Goal: Contribute content: Contribute content

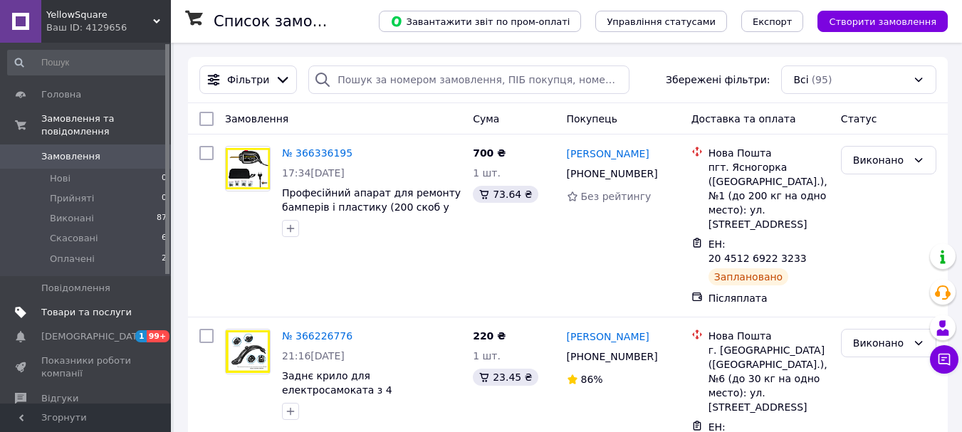
click at [103, 306] on span "Товари та послуги" at bounding box center [86, 312] width 90 height 13
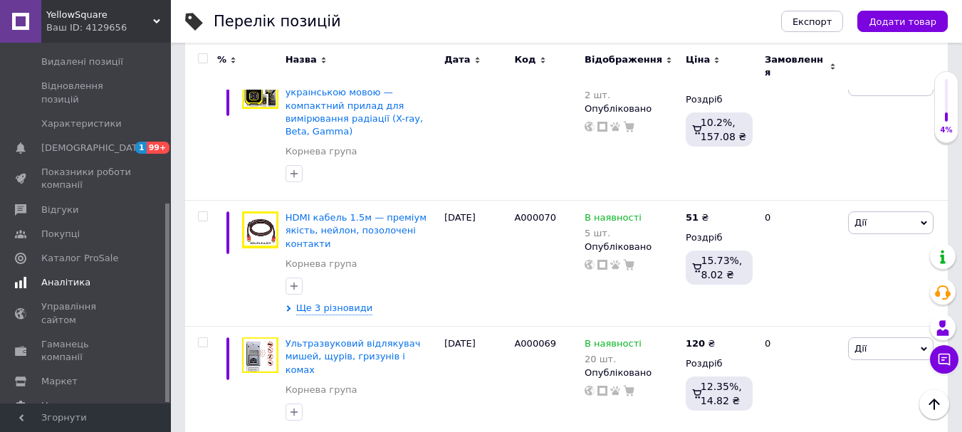
scroll to position [356, 0]
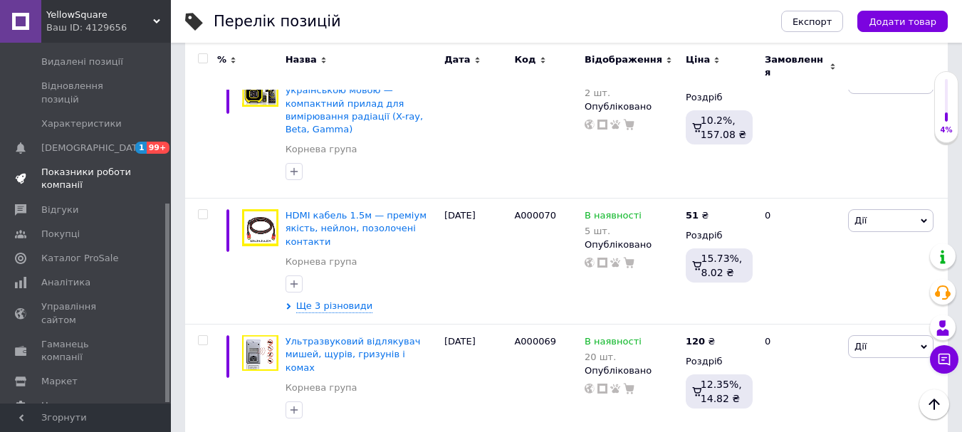
click at [81, 166] on span "Показники роботи компанії" at bounding box center [86, 179] width 90 height 26
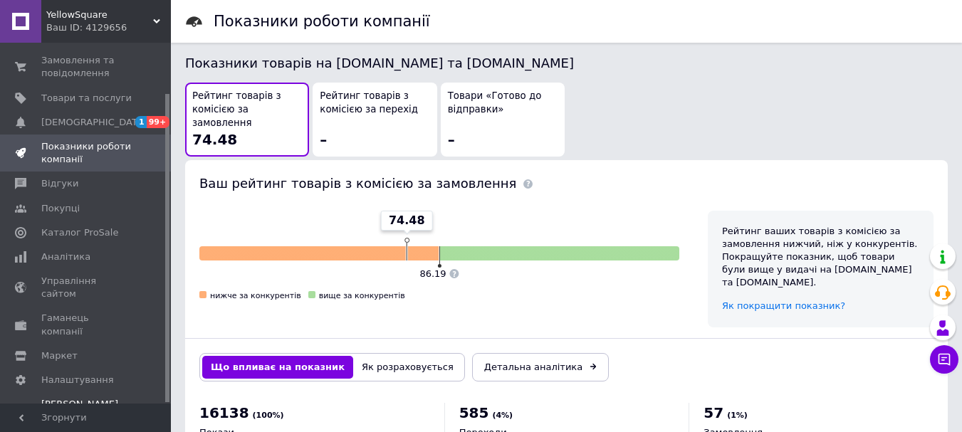
scroll to position [855, 0]
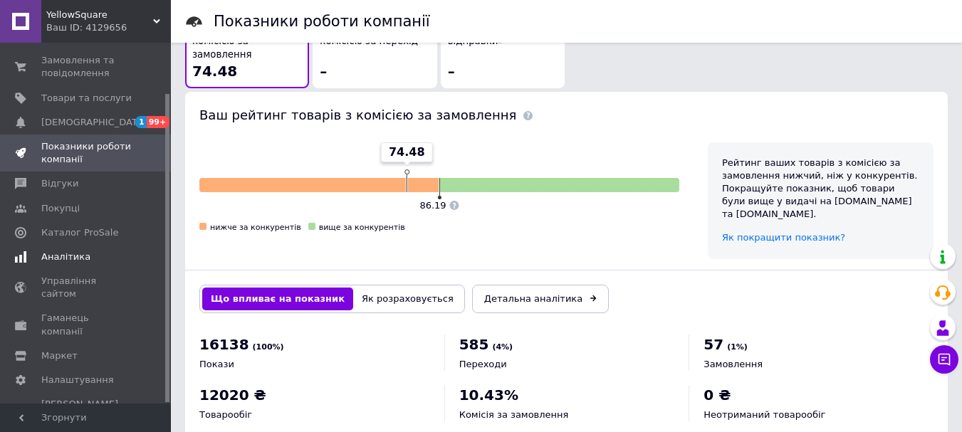
click at [51, 255] on span "Аналітика" at bounding box center [65, 257] width 49 height 13
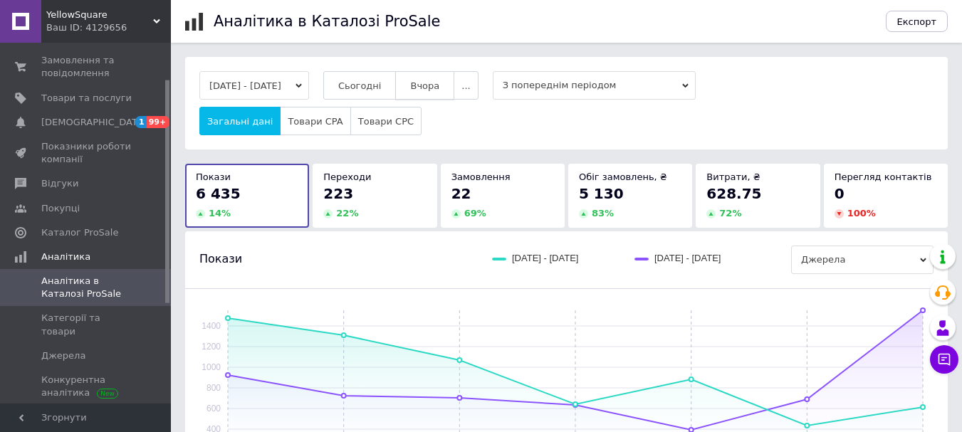
click at [439, 91] on span "Вчора" at bounding box center [424, 85] width 29 height 11
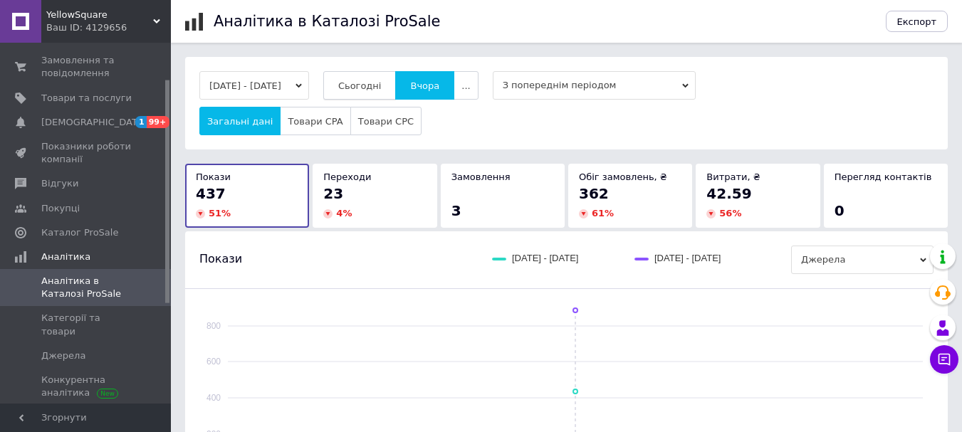
click at [382, 83] on span "Сьогодні" at bounding box center [359, 85] width 43 height 11
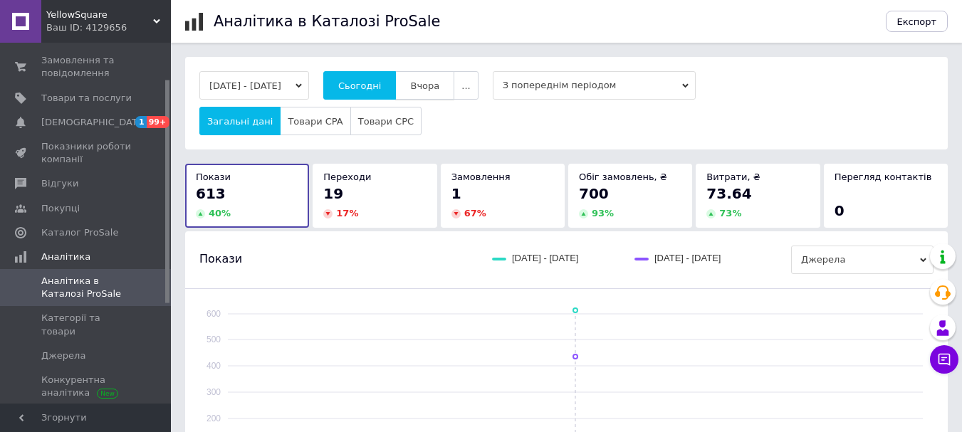
click at [439, 80] on span "Вчора" at bounding box center [424, 85] width 29 height 11
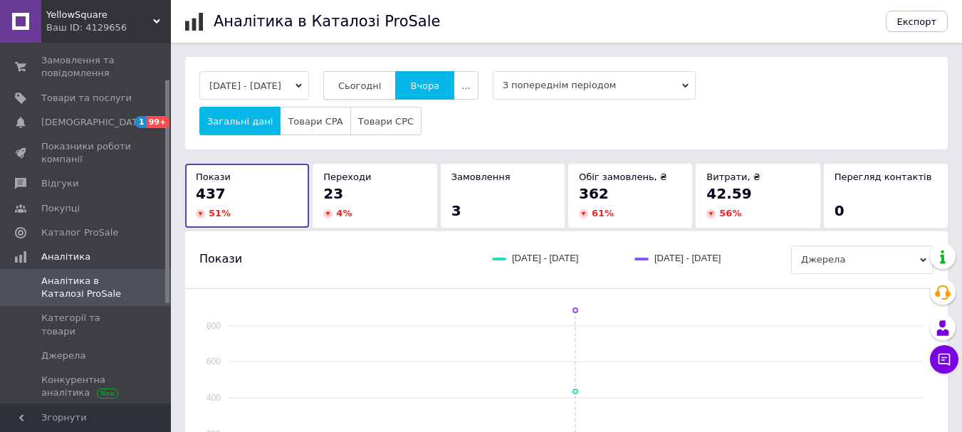
click at [382, 86] on span "Сьогодні" at bounding box center [359, 85] width 43 height 11
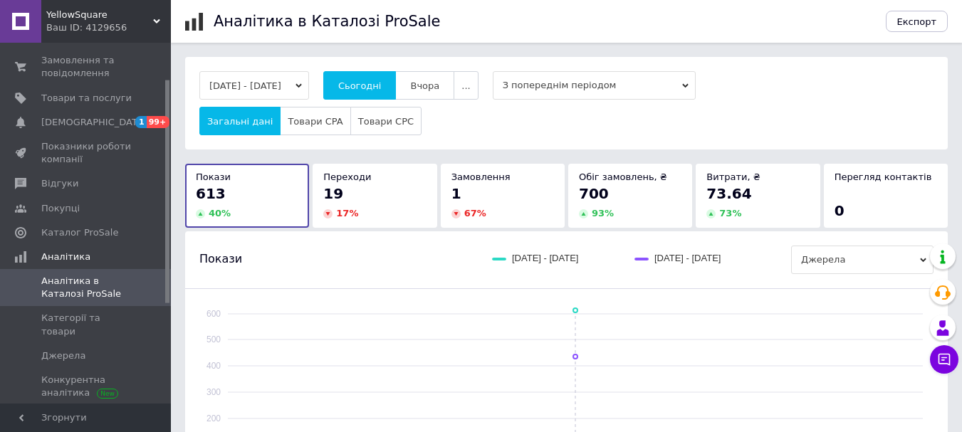
click at [309, 90] on button "12.10.2025 - 12.10.2025" at bounding box center [254, 85] width 110 height 28
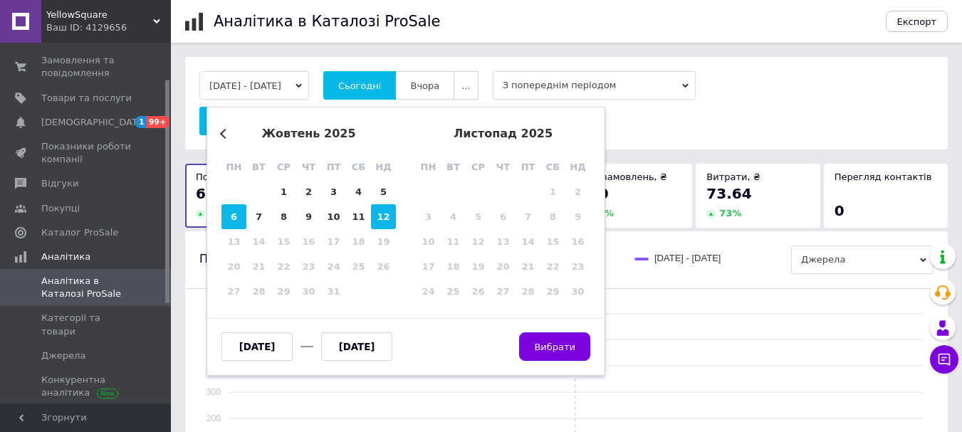
click at [228, 222] on div "6" at bounding box center [233, 216] width 25 height 25
type input "06.10.2025"
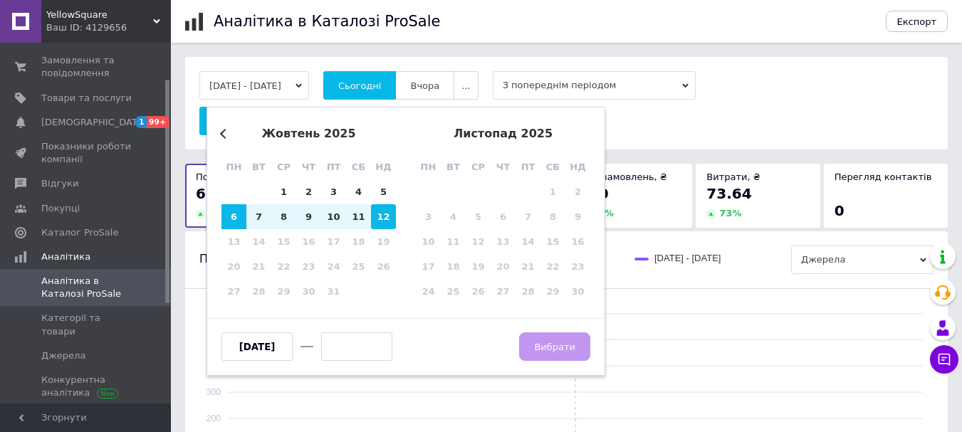
click at [387, 216] on div "12" at bounding box center [383, 216] width 25 height 25
type input "[DATE]"
click at [555, 350] on span "Вибрати" at bounding box center [554, 347] width 41 height 11
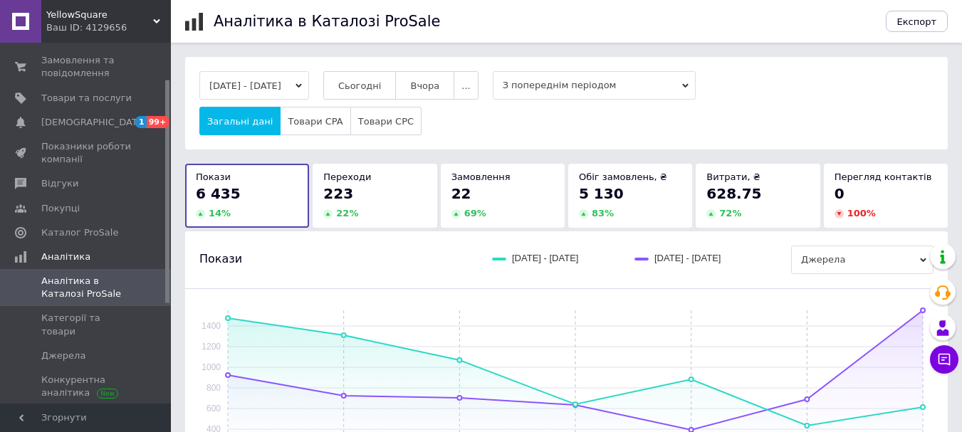
click at [272, 95] on button "06.10.2025 - 12.10.2025" at bounding box center [254, 85] width 110 height 28
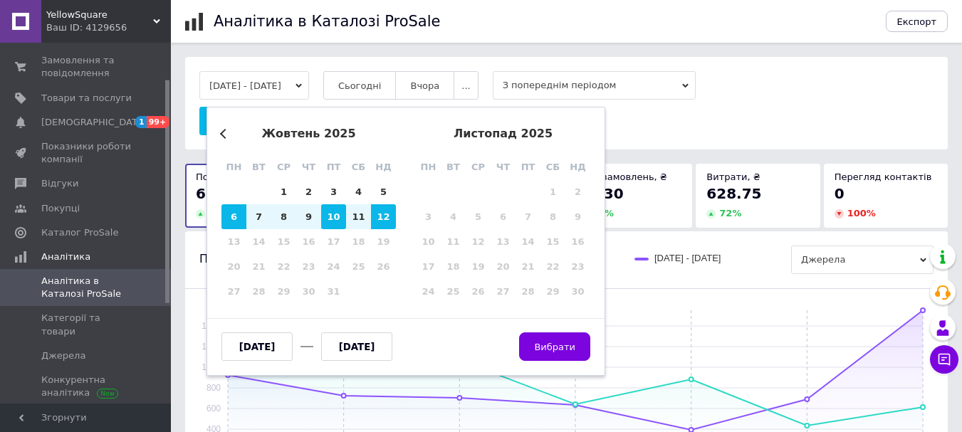
click at [337, 221] on div "10" at bounding box center [333, 216] width 25 height 25
type input "[DATE]"
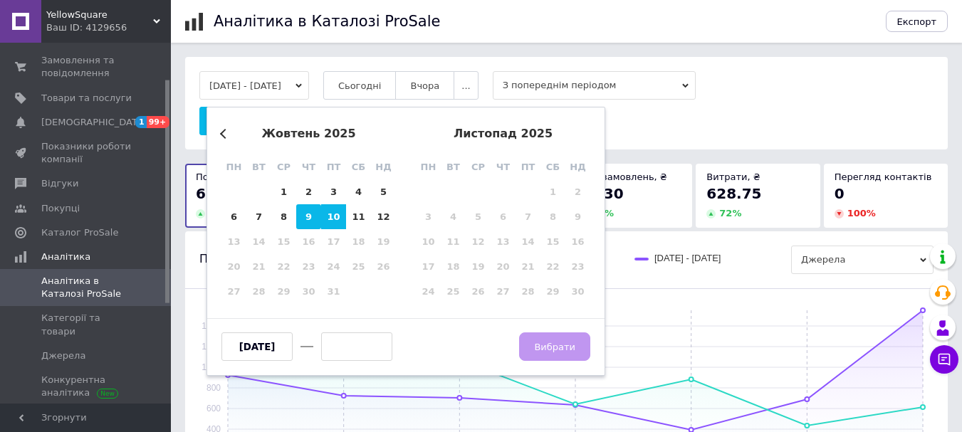
click at [305, 215] on div "9" at bounding box center [308, 216] width 25 height 25
type input "09.10.2025"
click at [305, 215] on div "9" at bounding box center [308, 216] width 25 height 25
type input "09.10.2025"
click at [543, 354] on button "Вибрати" at bounding box center [554, 346] width 71 height 28
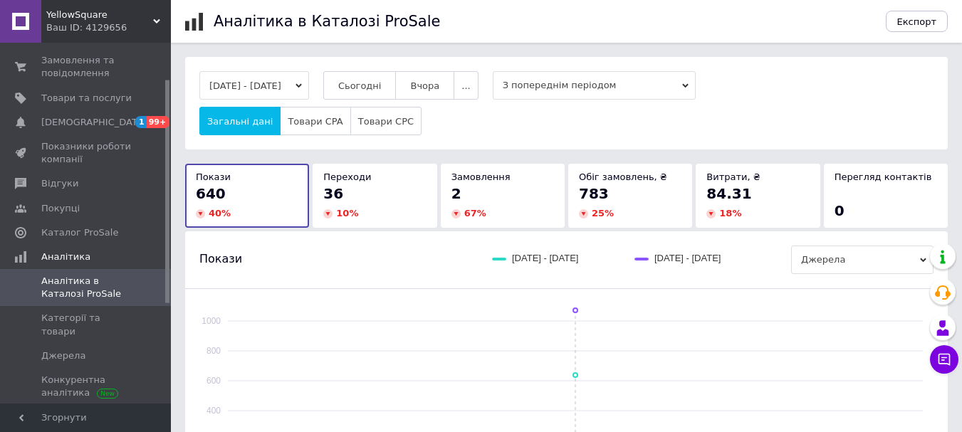
click at [292, 89] on button "09.10.2025 - 09.10.2025" at bounding box center [254, 85] width 110 height 28
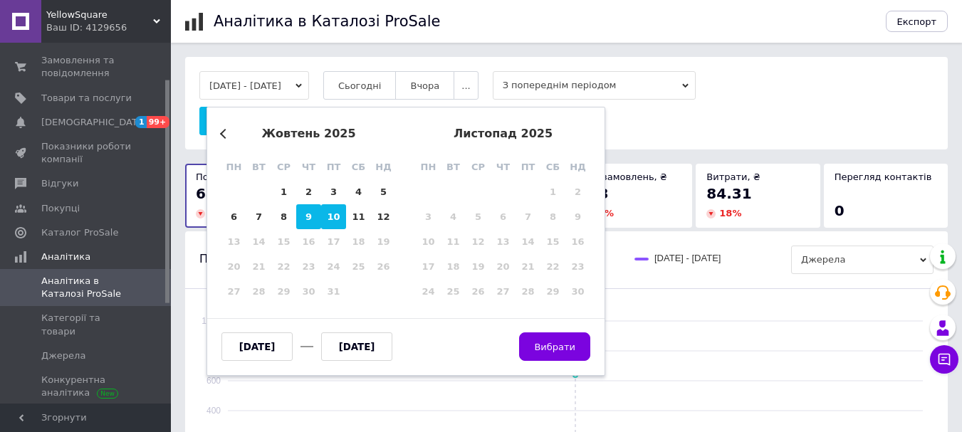
click at [334, 214] on div "10" at bounding box center [333, 216] width 25 height 25
type input "[DATE]"
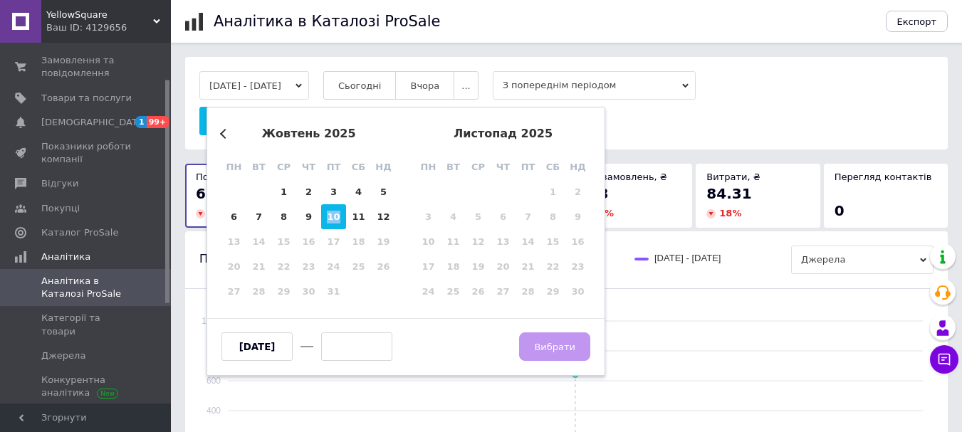
click at [334, 214] on div "10" at bounding box center [333, 216] width 25 height 25
type input "[DATE]"
click at [557, 345] on span "Вибрати" at bounding box center [554, 347] width 41 height 11
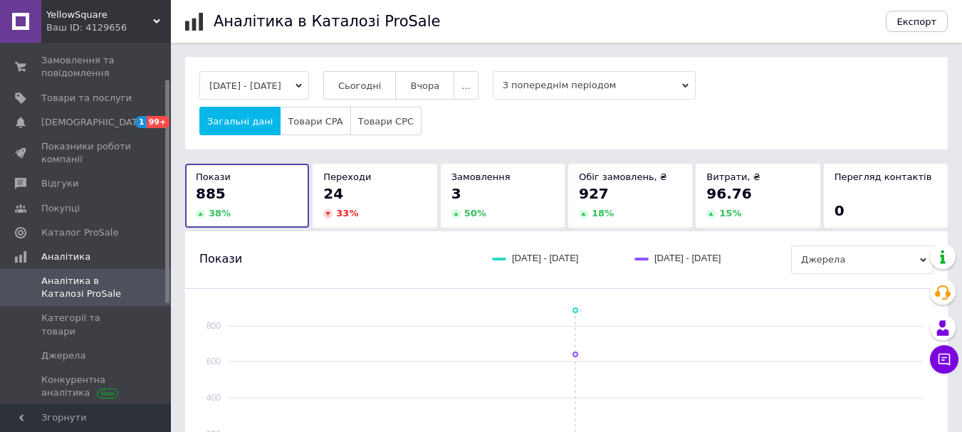
click at [291, 80] on button "10.10.2025 - 10.10.2025" at bounding box center [254, 85] width 110 height 28
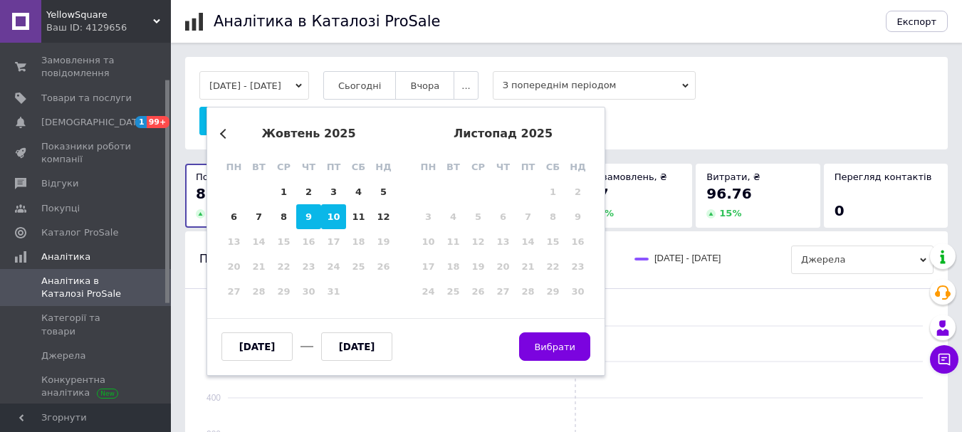
click at [307, 212] on div "9" at bounding box center [308, 216] width 25 height 25
type input "09.10.2025"
click at [307, 212] on div "9" at bounding box center [308, 216] width 25 height 25
type input "09.10.2025"
click at [564, 339] on button "Вибрати" at bounding box center [554, 346] width 71 height 28
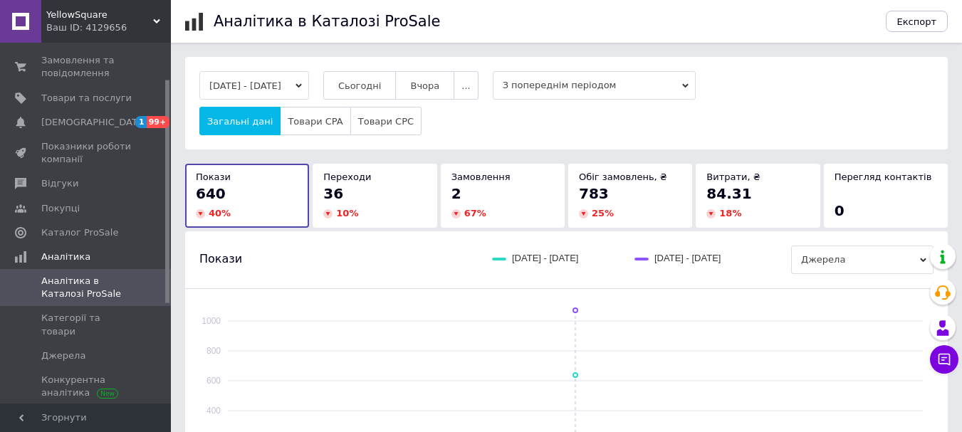
click at [272, 85] on button "09.10.2025 - 09.10.2025" at bounding box center [254, 85] width 110 height 28
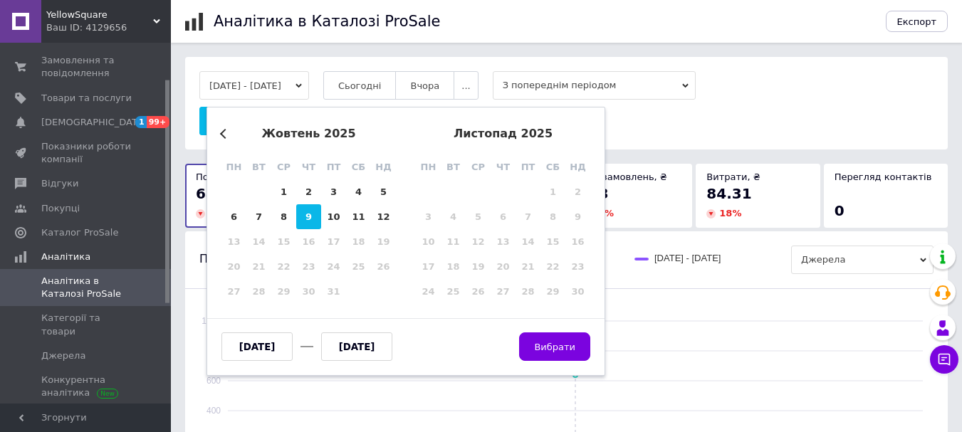
click at [631, 155] on div "09.10.2025 - 09.10.2025 Previous Month жовтень 2025 пн вт ср чт пт сб нд 29 30 …" at bounding box center [566, 378] width 762 height 642
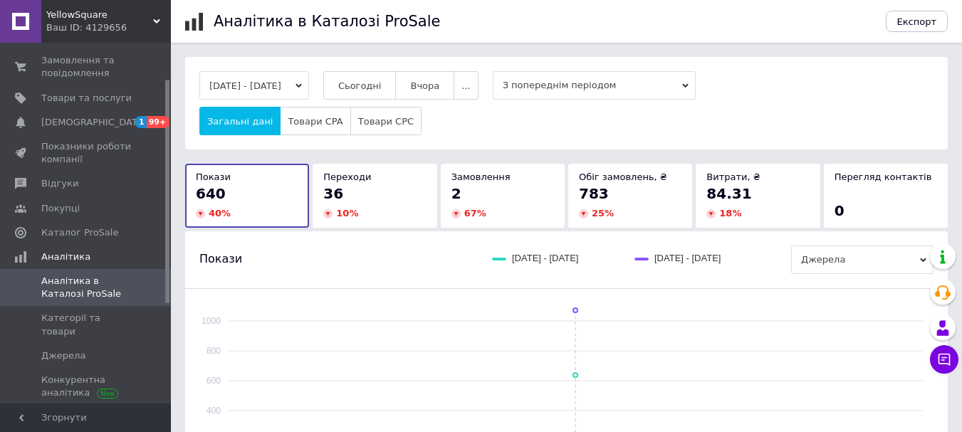
click at [275, 82] on button "09.10.2025 - 09.10.2025" at bounding box center [254, 85] width 110 height 28
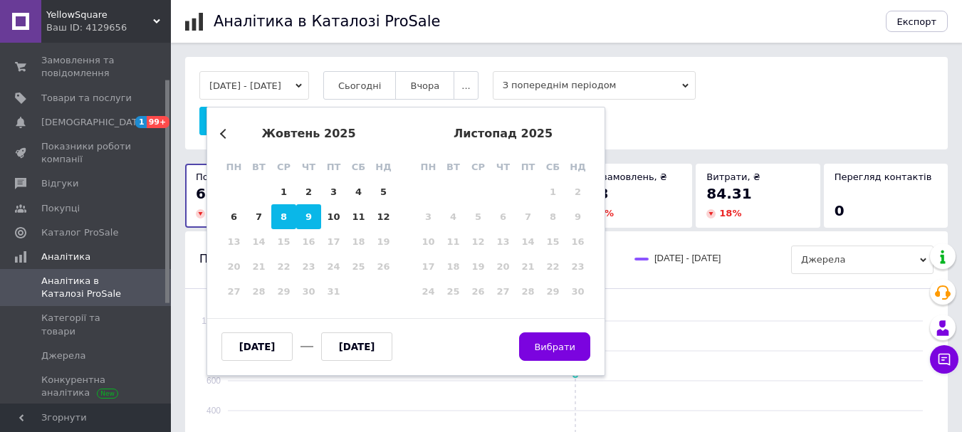
click at [281, 222] on div "8" at bounding box center [283, 216] width 25 height 25
type input "[DATE]"
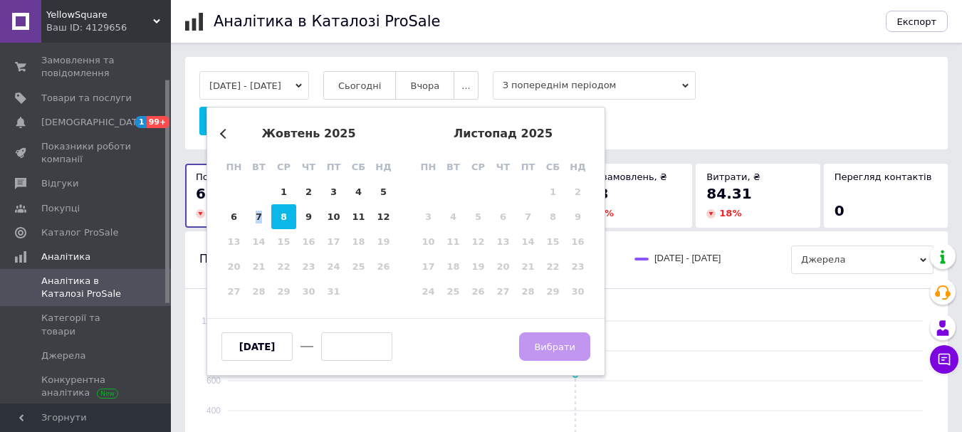
click at [281, 222] on div "8" at bounding box center [283, 216] width 25 height 25
type input "[DATE]"
click at [572, 345] on span "Вибрати" at bounding box center [554, 347] width 41 height 11
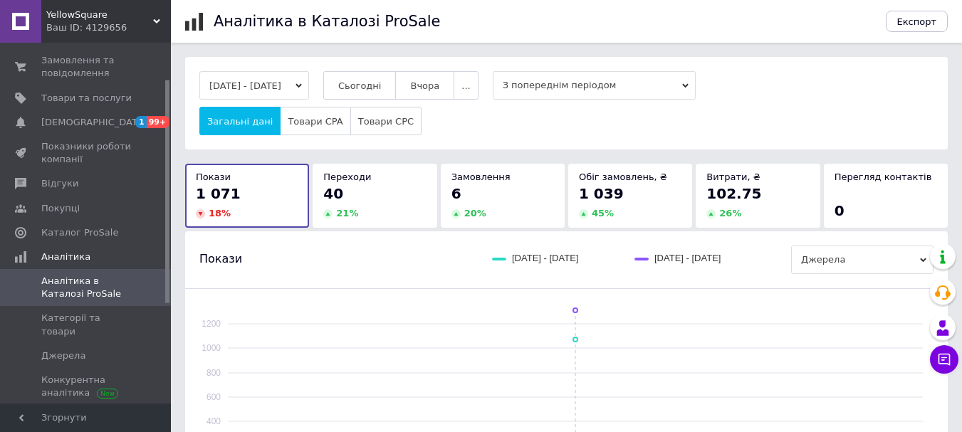
click at [266, 76] on button "08.10.2025 - 08.10.2025" at bounding box center [254, 85] width 110 height 28
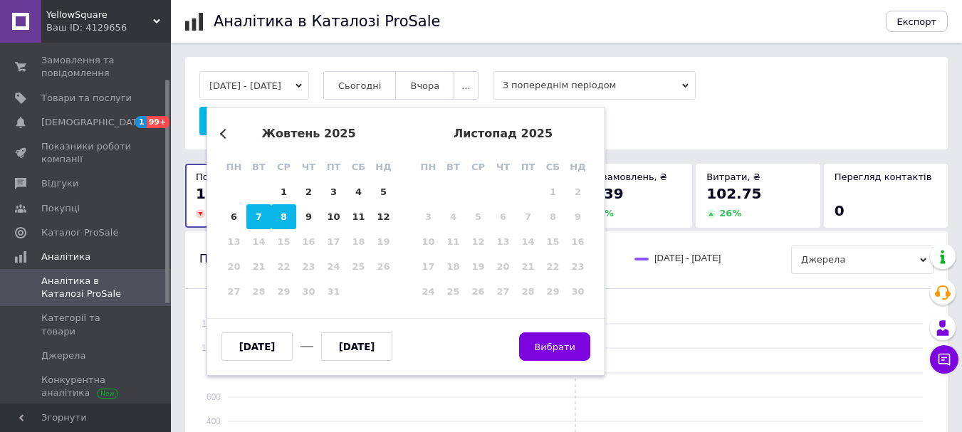
click at [267, 220] on div "7" at bounding box center [258, 216] width 25 height 25
type input "[DATE]"
click at [267, 219] on div "7" at bounding box center [258, 216] width 25 height 25
type input "[DATE]"
click at [539, 343] on button "Вибрати" at bounding box center [554, 346] width 71 height 28
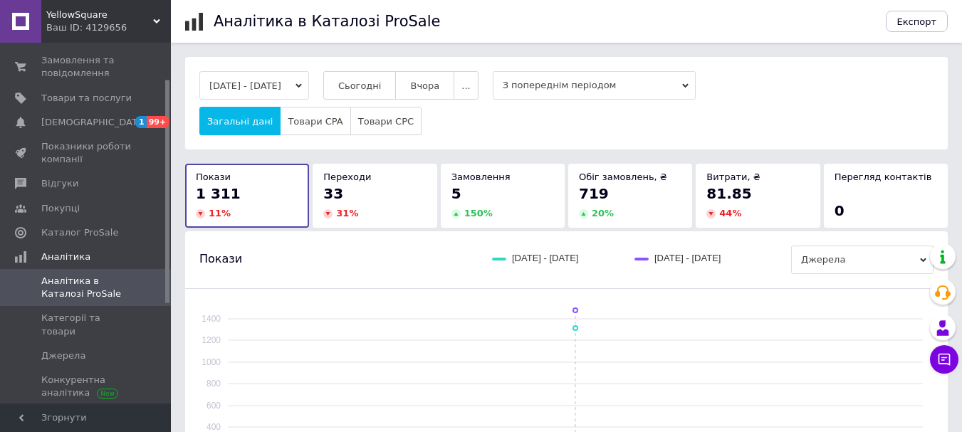
click at [283, 84] on button "07.10.2025 - 07.10.2025" at bounding box center [254, 85] width 110 height 28
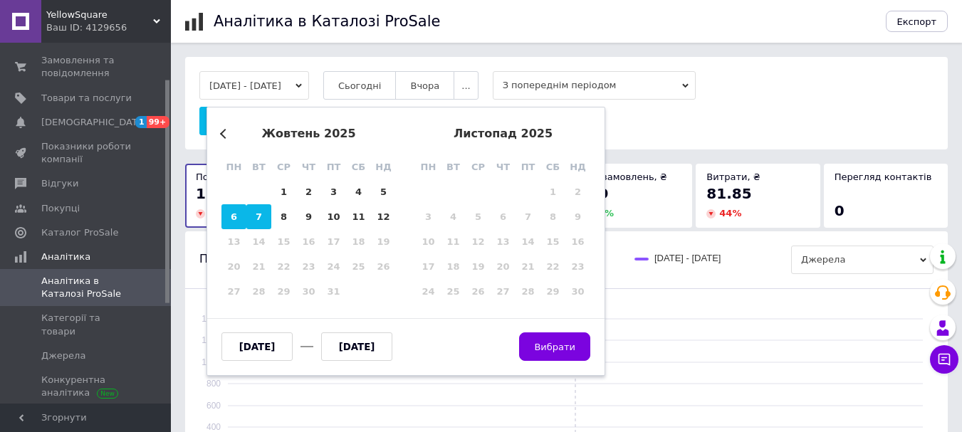
click at [235, 211] on div "6" at bounding box center [233, 216] width 25 height 25
type input "06.10.2025"
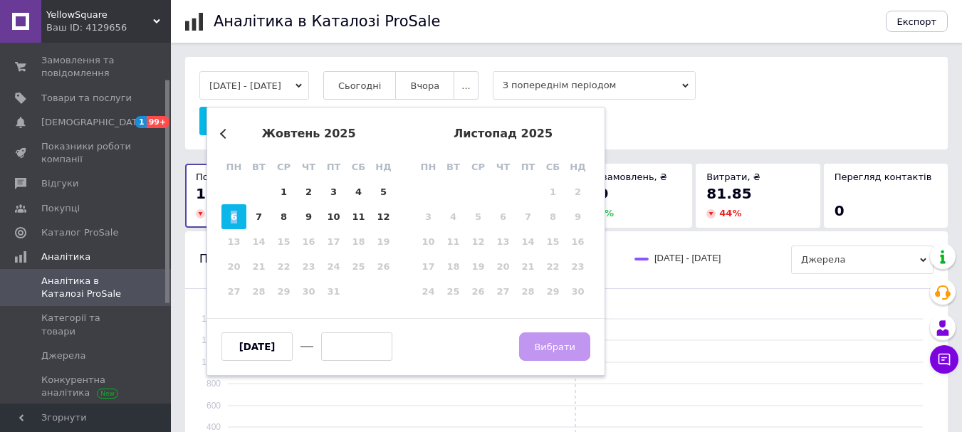
click at [235, 211] on div "6" at bounding box center [233, 216] width 25 height 25
type input "06.10.2025"
click at [572, 346] on span "Вибрати" at bounding box center [554, 347] width 41 height 11
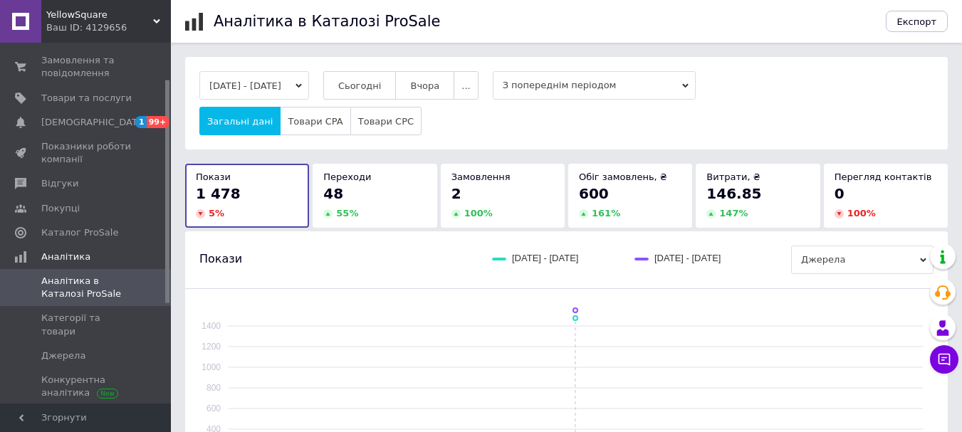
click at [309, 84] on button "06.10.2025 - 06.10.2025" at bounding box center [254, 85] width 110 height 28
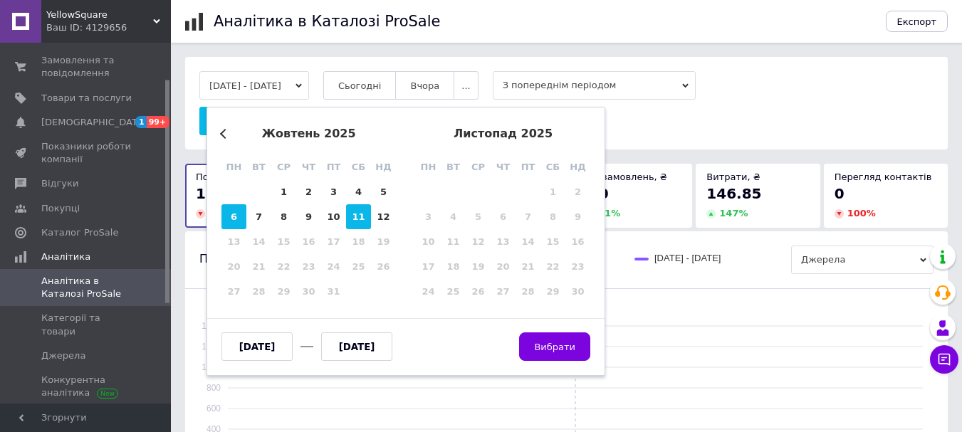
click at [366, 218] on div "11" at bounding box center [358, 216] width 25 height 25
type input "11.10.2025"
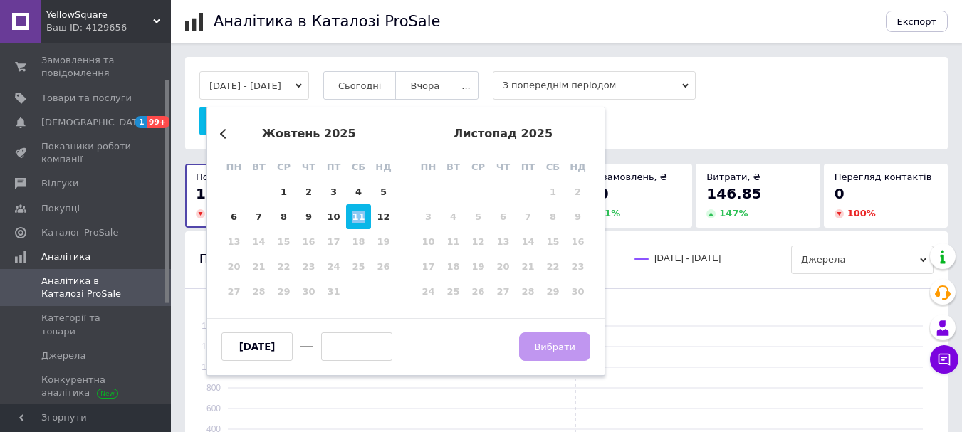
click at [366, 218] on div "11" at bounding box center [358, 216] width 25 height 25
type input "11.10.2025"
click at [571, 356] on button "Вибрати" at bounding box center [554, 346] width 71 height 28
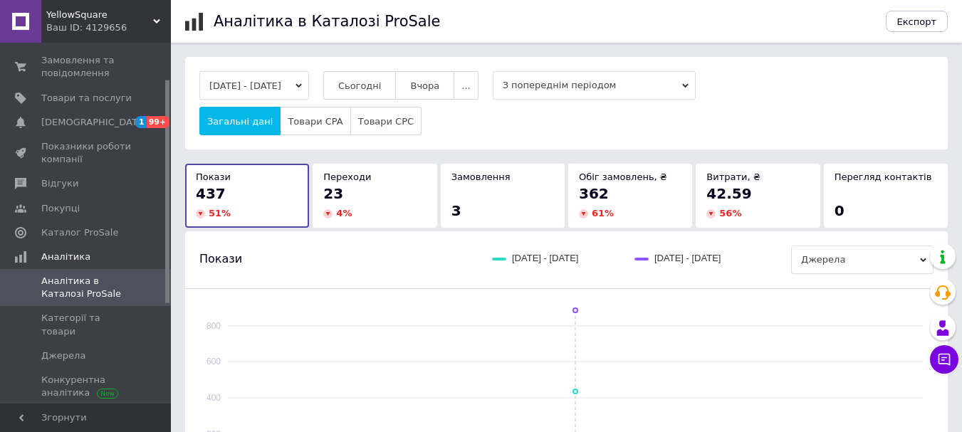
click at [290, 86] on button "11.10.2025 - 11.10.2025" at bounding box center [254, 85] width 110 height 28
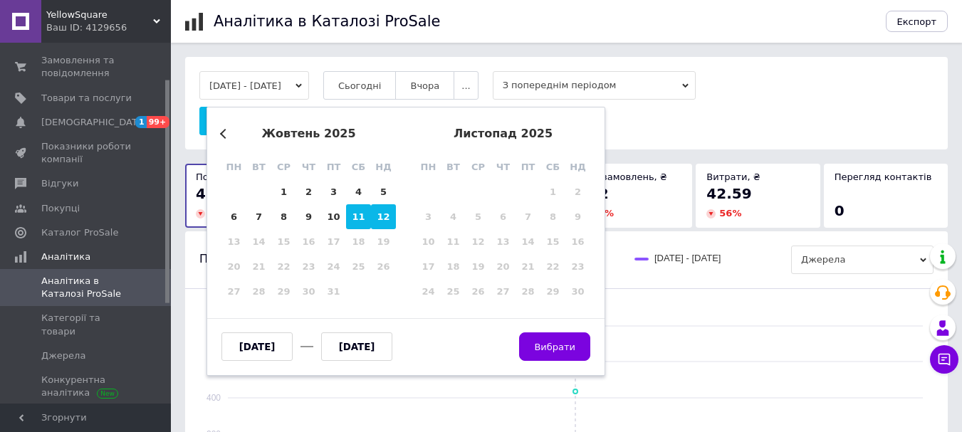
click at [376, 222] on div "12" at bounding box center [383, 216] width 25 height 25
type input "[DATE]"
click at [376, 222] on div "12" at bounding box center [383, 216] width 25 height 25
type input "[DATE]"
click at [376, 222] on div "12" at bounding box center [383, 216] width 25 height 25
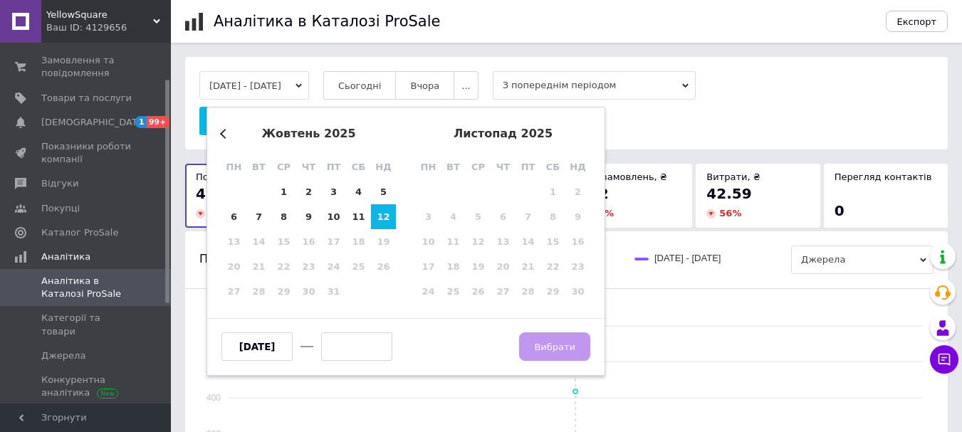
click at [585, 352] on div "Вибрати" at bounding box center [554, 346] width 71 height 28
click at [564, 360] on div "Вибрати" at bounding box center [554, 346] width 71 height 28
click at [374, 215] on div "12" at bounding box center [383, 216] width 25 height 25
type input "[DATE]"
click at [374, 215] on div "12" at bounding box center [383, 216] width 25 height 25
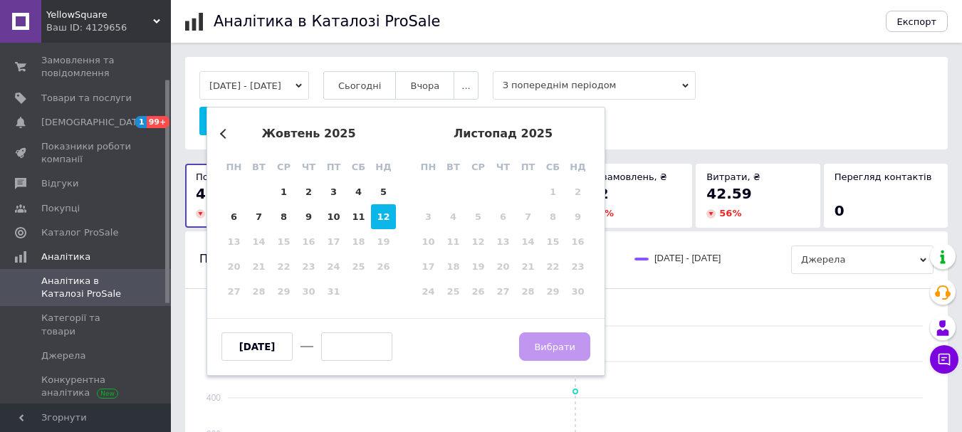
click at [383, 209] on div "12" at bounding box center [383, 216] width 25 height 25
type input "[DATE]"
click at [544, 339] on button "Вибрати" at bounding box center [554, 346] width 71 height 28
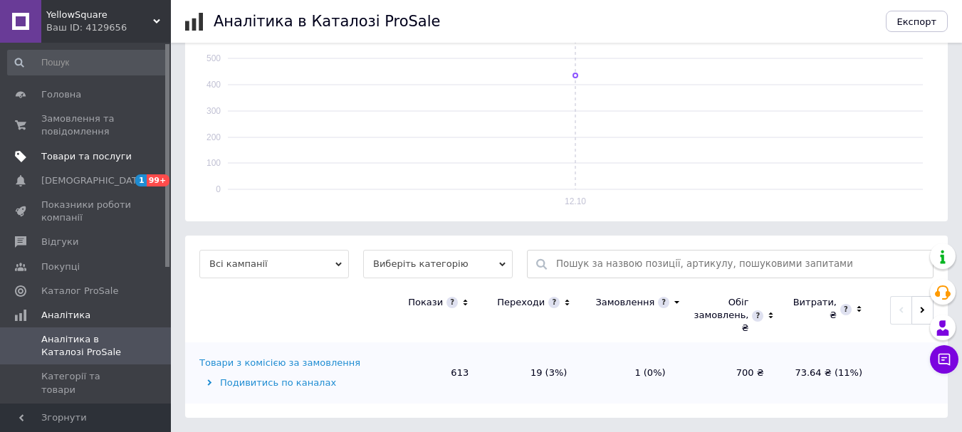
click at [103, 162] on span "Товари та послуги" at bounding box center [86, 156] width 90 height 13
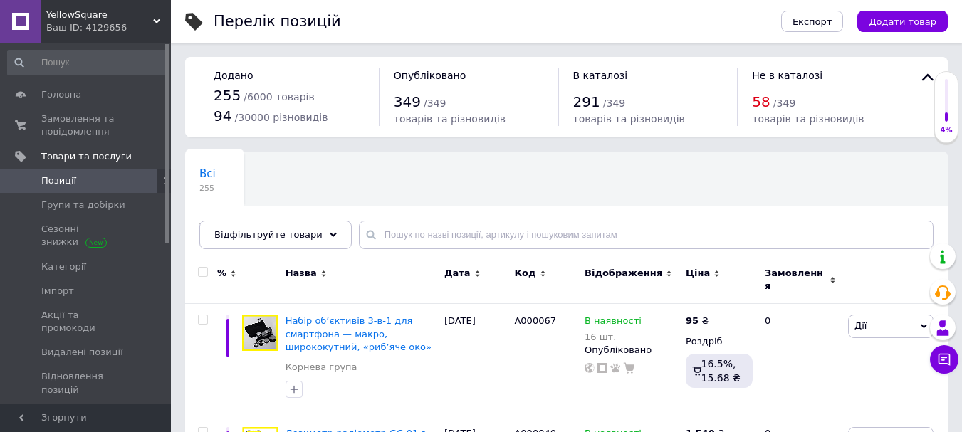
drag, startPoint x: 899, startPoint y: 16, endPoint x: 894, endPoint y: 22, distance: 7.6
click at [898, 17] on span "Додати товар" at bounding box center [902, 21] width 68 height 11
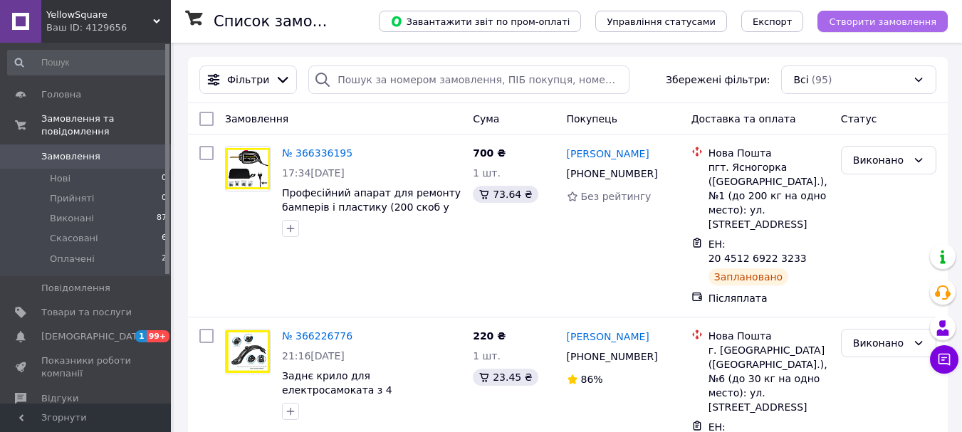
click at [900, 23] on span "Створити замовлення" at bounding box center [882, 21] width 107 height 11
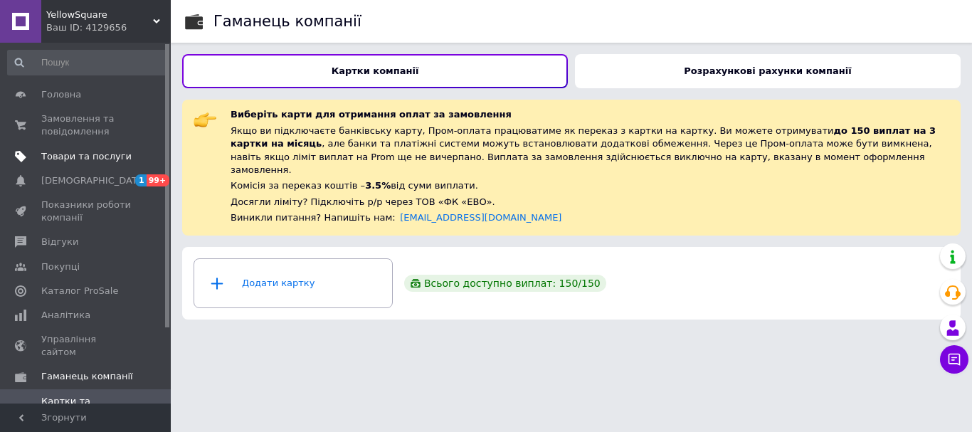
click at [85, 155] on span "Товари та послуги" at bounding box center [86, 156] width 90 height 13
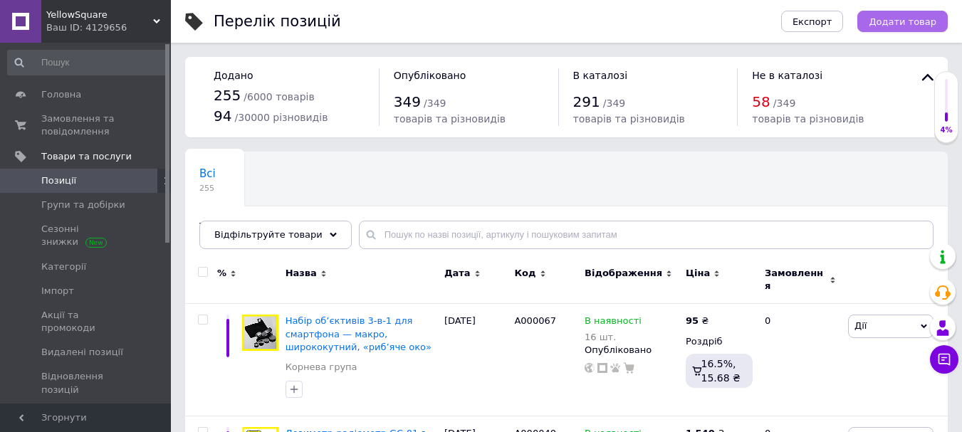
click at [893, 25] on span "Додати товар" at bounding box center [902, 21] width 68 height 11
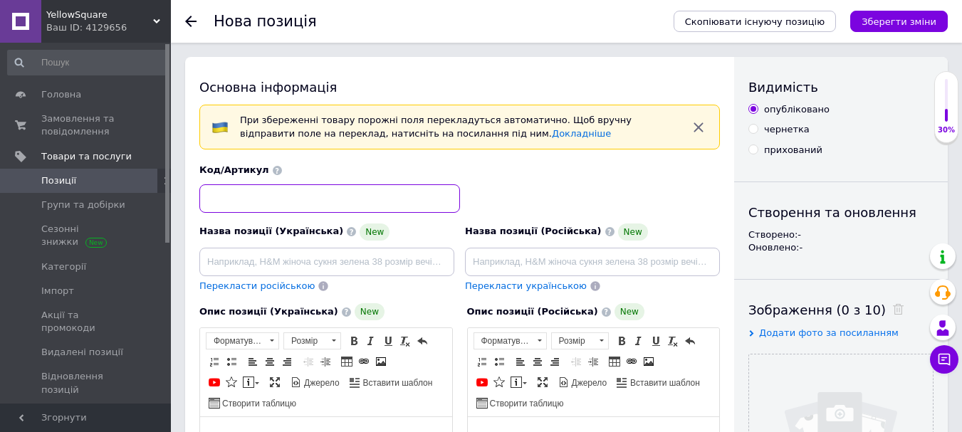
click at [358, 208] on input at bounding box center [329, 198] width 261 height 28
click at [315, 205] on input at bounding box center [329, 198] width 261 height 28
paste input "А000065"
type input "А000065"
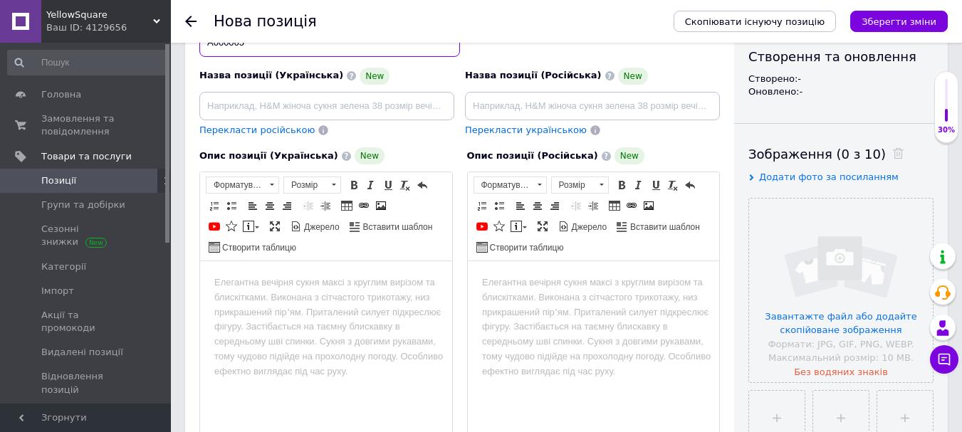
scroll to position [285, 0]
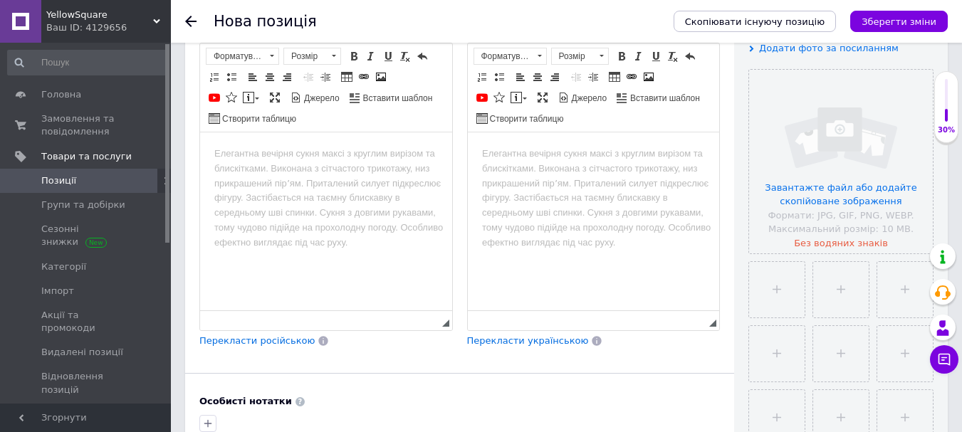
click at [266, 163] on html at bounding box center [326, 153] width 252 height 43
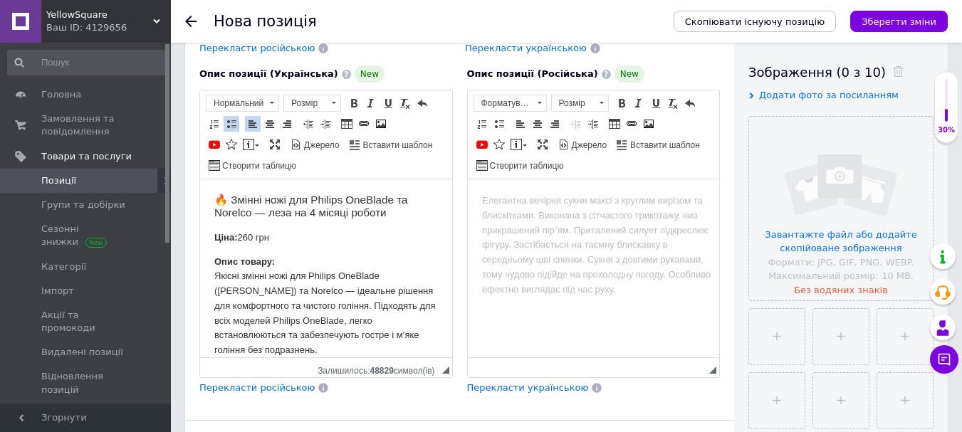
scroll to position [214, 0]
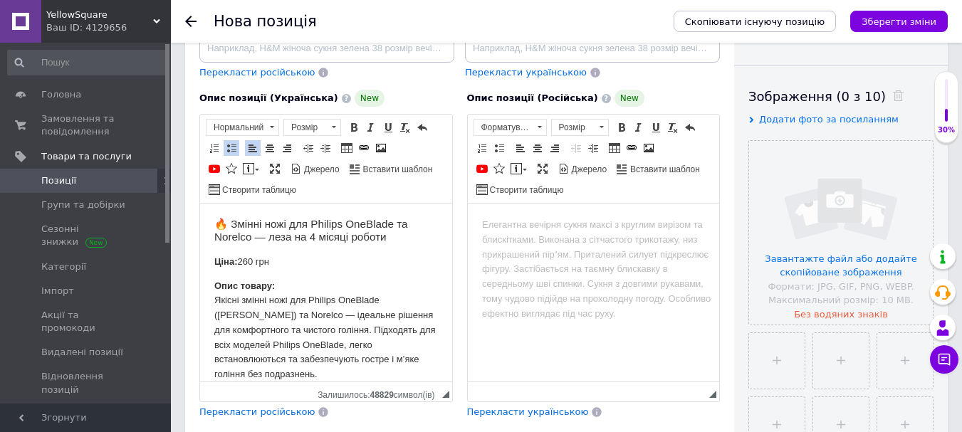
drag, startPoint x: 240, startPoint y: 265, endPoint x: 182, endPoint y: 265, distance: 58.4
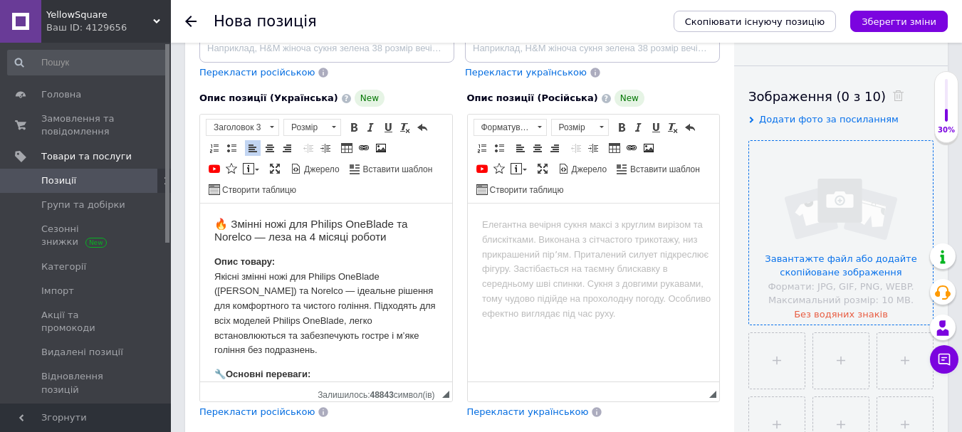
click at [831, 271] on input "file" at bounding box center [841, 233] width 184 height 184
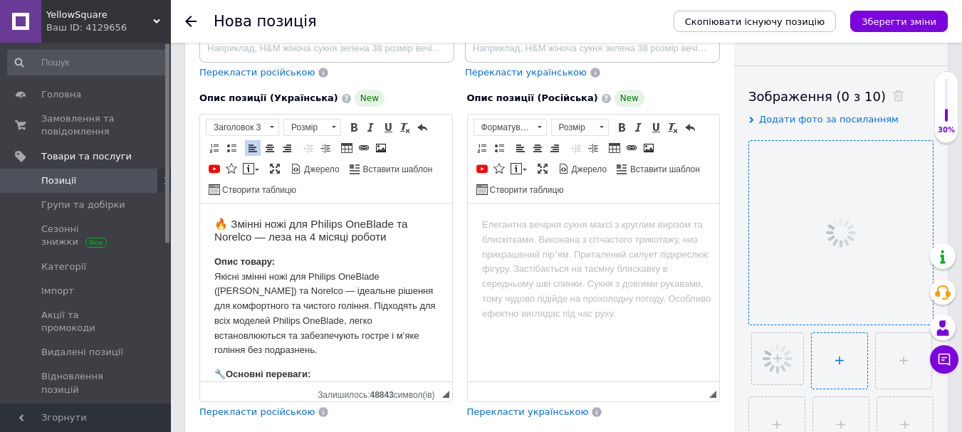
click at [834, 353] on input "file" at bounding box center [839, 361] width 56 height 56
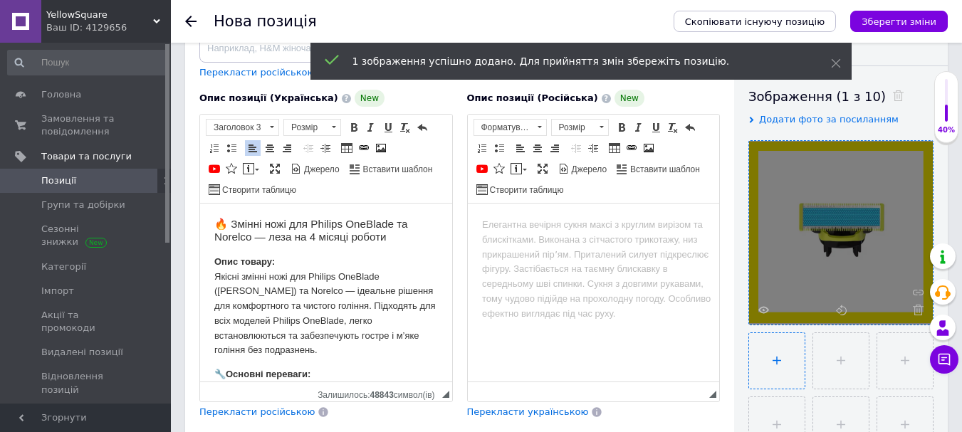
type input "C:\fakepath\2.png"
click at [823, 376] on input "file" at bounding box center [841, 361] width 56 height 56
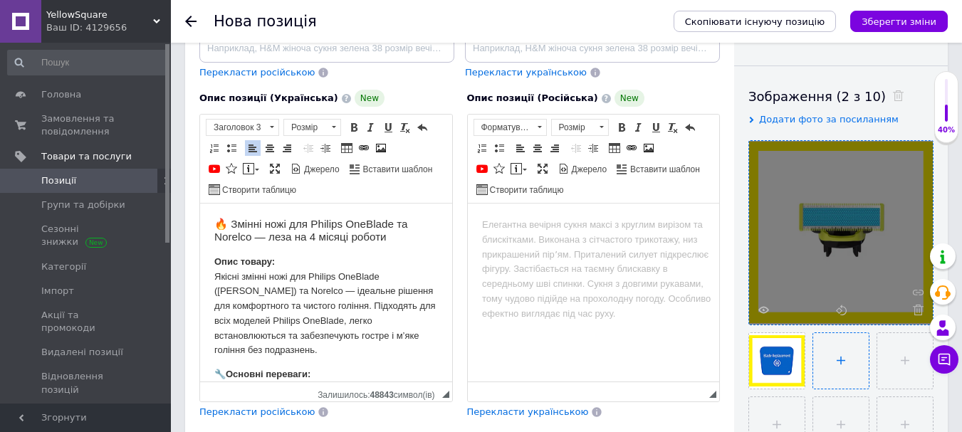
type input "C:\fakepath\image (1).webp"
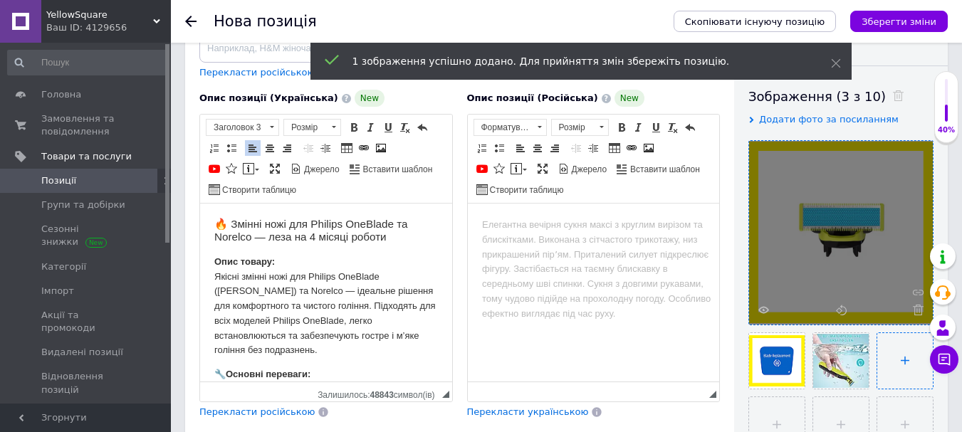
click at [903, 364] on input "file" at bounding box center [905, 361] width 56 height 56
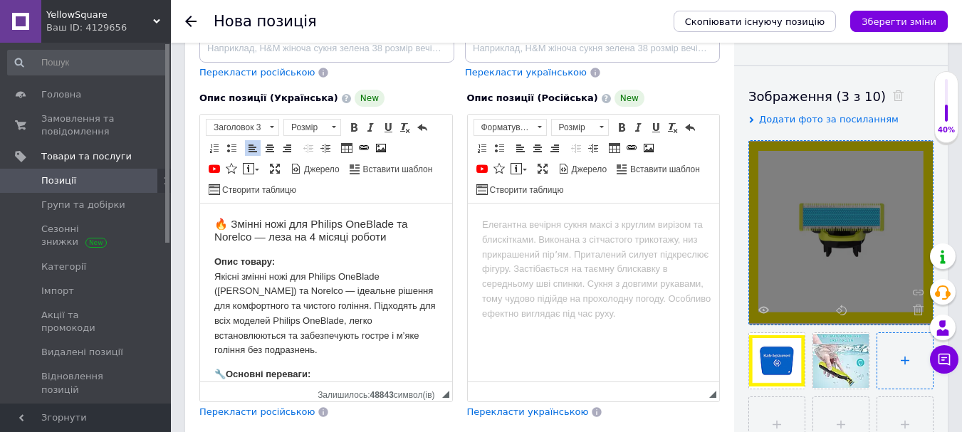
type input "C:\fakepath\image (2).webp"
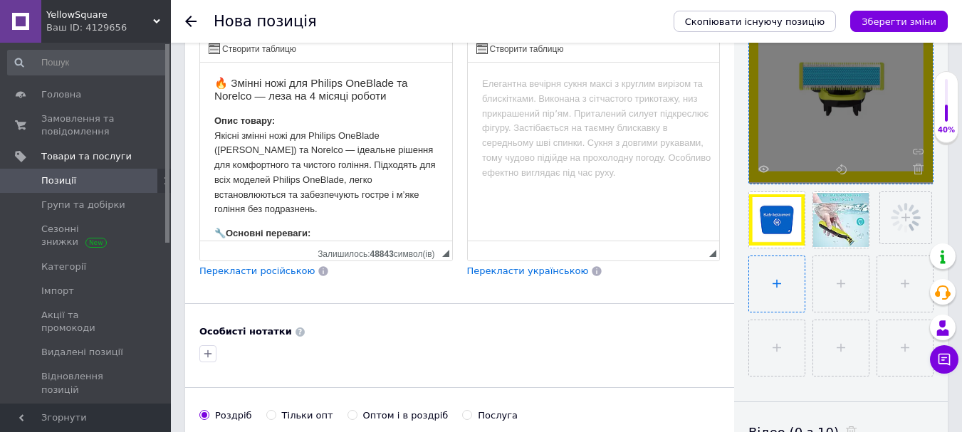
click at [765, 289] on input "file" at bounding box center [777, 284] width 56 height 56
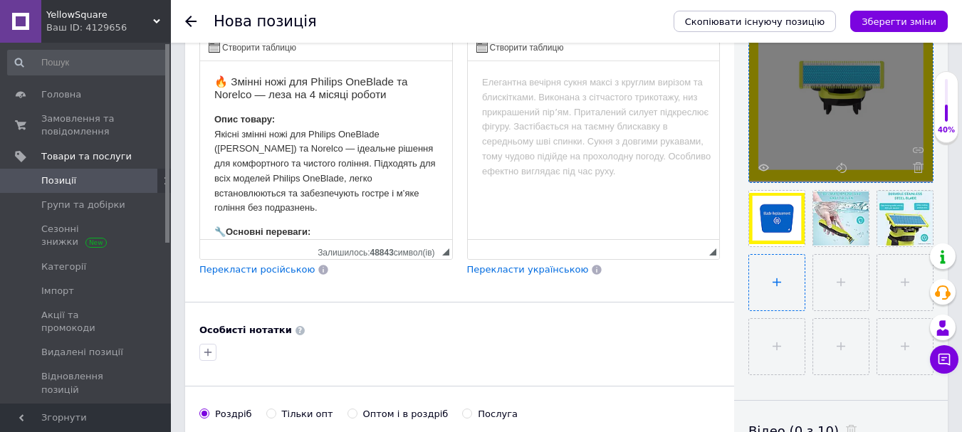
type input "C:\fakepath\image.webp"
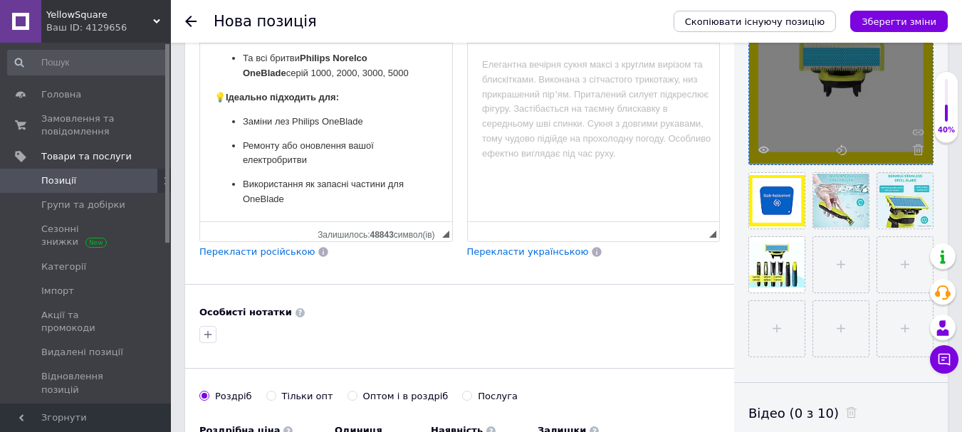
scroll to position [498, 0]
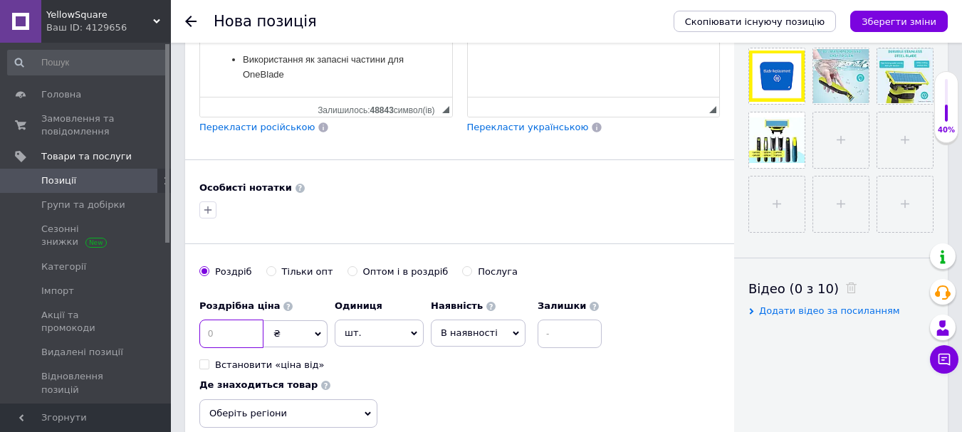
click at [246, 330] on input at bounding box center [231, 334] width 64 height 28
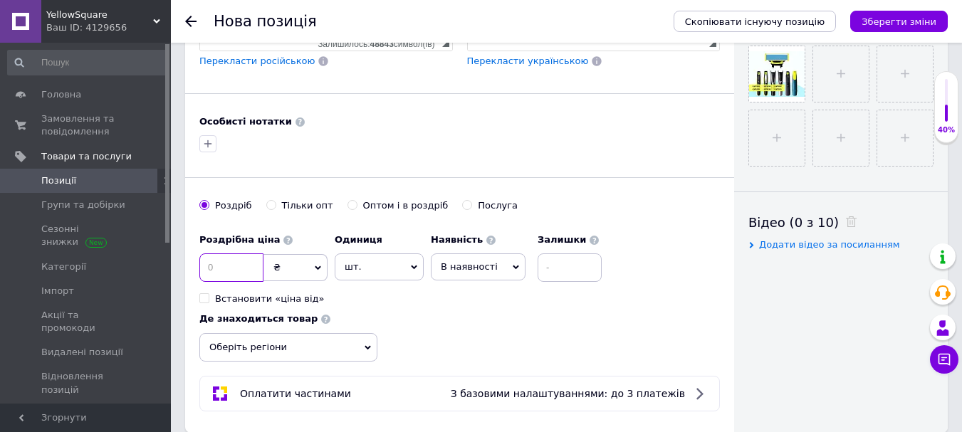
scroll to position [569, 0]
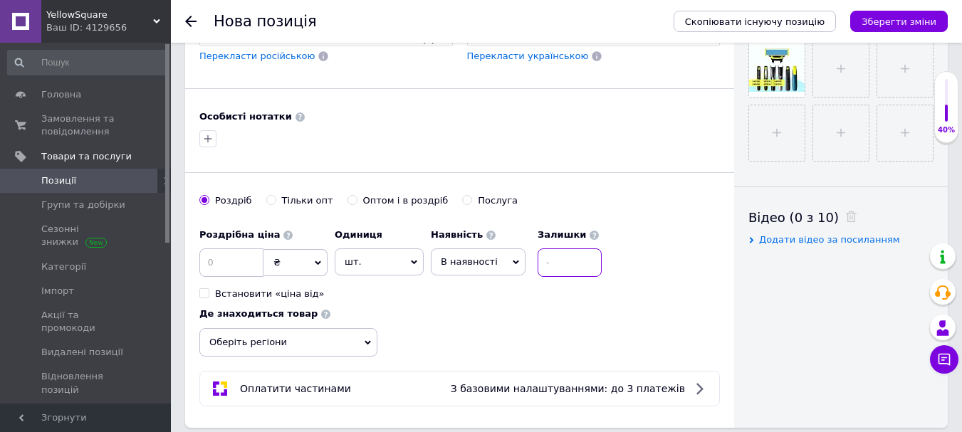
click at [570, 256] on input at bounding box center [569, 262] width 64 height 28
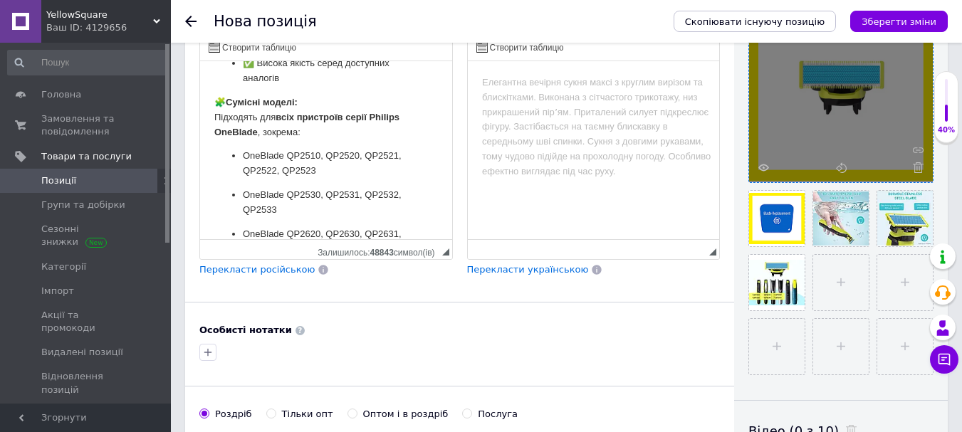
scroll to position [0, 0]
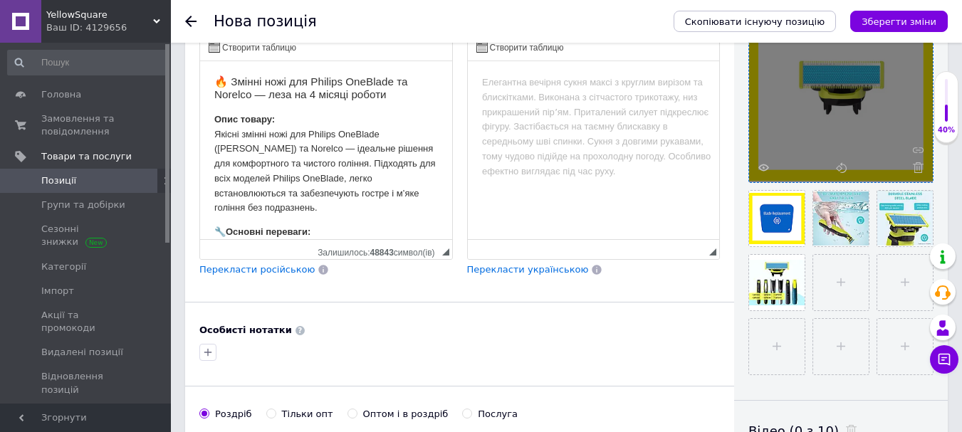
type input "10"
drag, startPoint x: 250, startPoint y: 81, endPoint x: 393, endPoint y: 80, distance: 143.1
click at [393, 80] on h3 "🔥 Змінні ножі для Philips OneBlade та Norelco — леза на 4 місяці роботи" at bounding box center [326, 88] width 224 height 26
copy h3 "мінні ножі для Philips OneBlade"
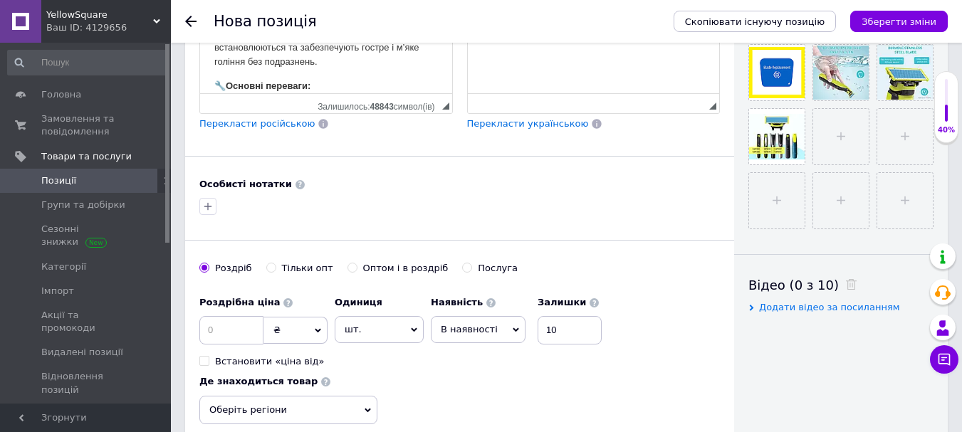
scroll to position [498, 0]
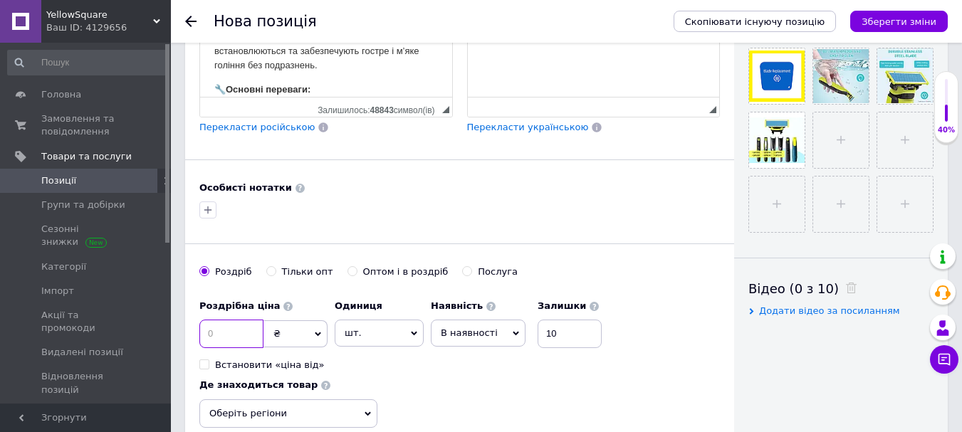
click at [244, 328] on input at bounding box center [231, 334] width 64 height 28
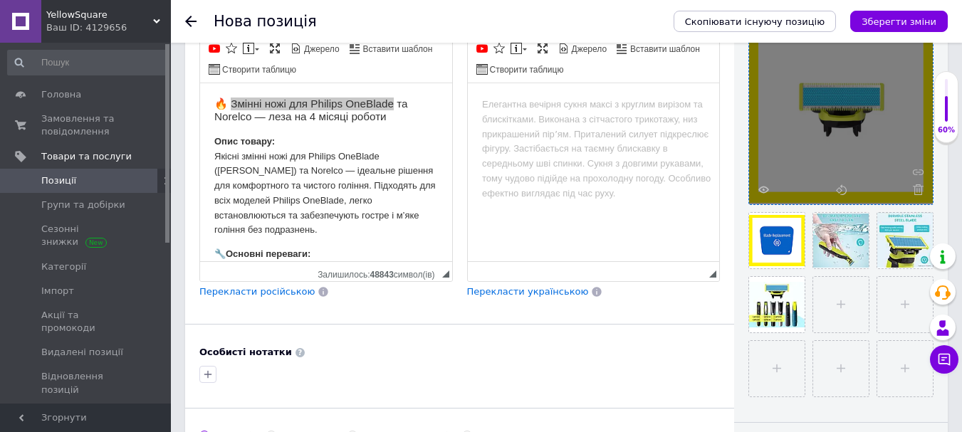
scroll to position [356, 0]
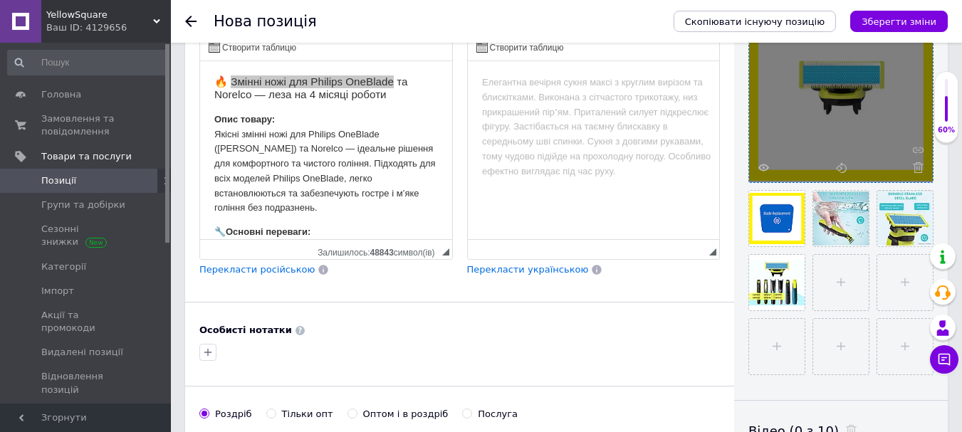
type input "243"
click at [245, 268] on span "Перекласти російською" at bounding box center [256, 269] width 115 height 11
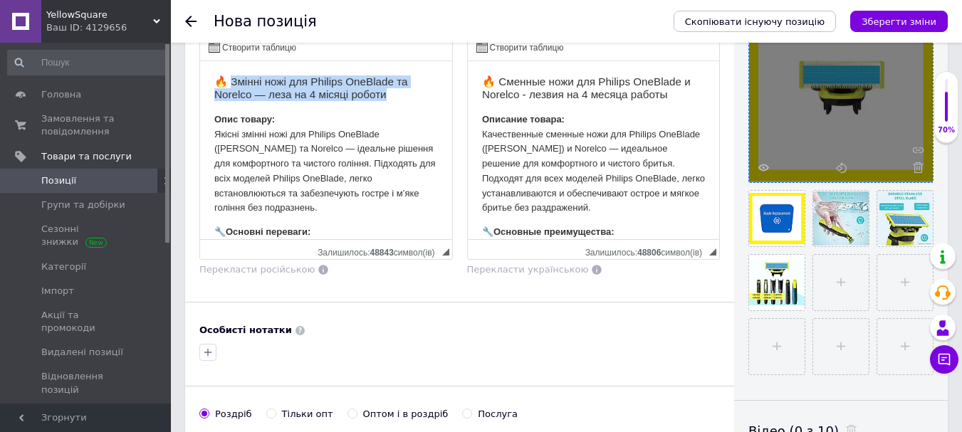
drag, startPoint x: 394, startPoint y: 98, endPoint x: 231, endPoint y: 79, distance: 164.8
click at [231, 79] on h3 "🔥 Змінні ножі для Philips OneBlade та Norelco — леза на 4 місяці роботи" at bounding box center [326, 88] width 224 height 26
copy h3 "мінні ножі для Philips OneBlade та Norelco — леза на 4 місяці роботи"
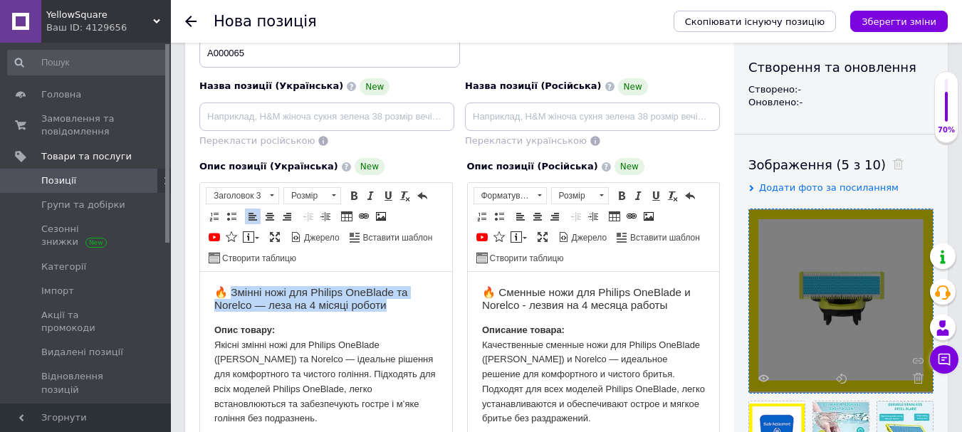
scroll to position [142, 0]
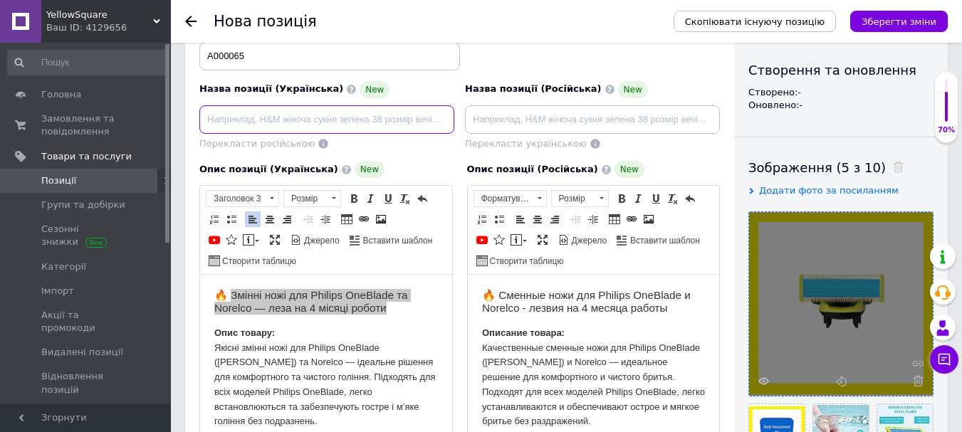
click at [273, 109] on input at bounding box center [326, 119] width 255 height 28
type input "Змінні ножі для Philips OneBlade та Norelco — леза на 4 місяці роботи"
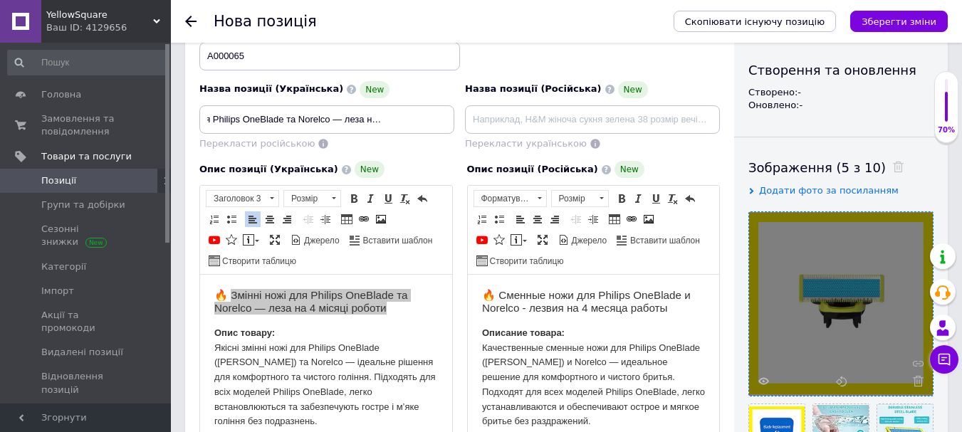
click at [416, 156] on div "Опис позиції (Українська) New Розширений текстовий редактор, 858430A3-1FAD-48BE…" at bounding box center [326, 326] width 268 height 344
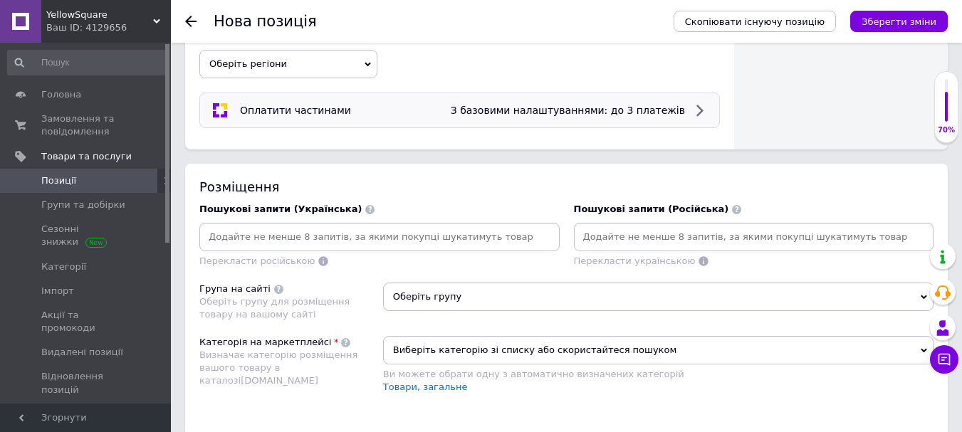
scroll to position [854, 0]
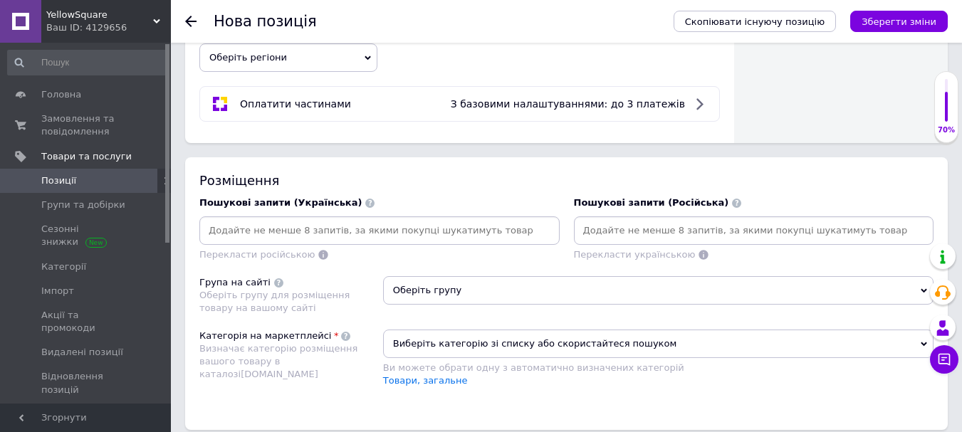
click at [322, 56] on span "Оберіть регіони" at bounding box center [288, 57] width 178 height 28
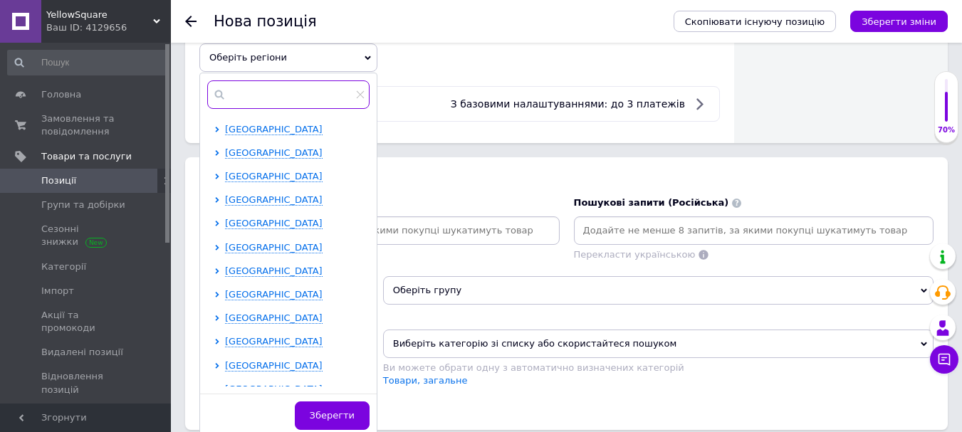
click at [320, 98] on input "text" at bounding box center [288, 94] width 162 height 28
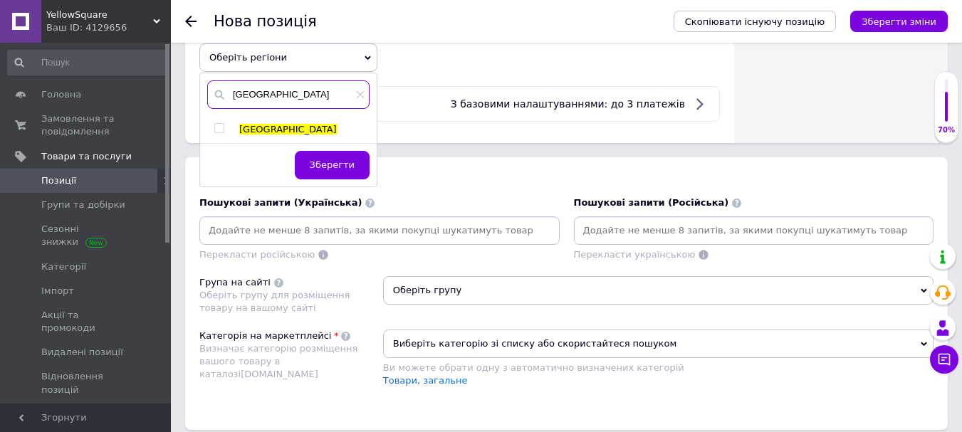
type input "[GEOGRAPHIC_DATA]"
drag, startPoint x: 239, startPoint y: 129, endPoint x: 225, endPoint y: 127, distance: 14.3
click at [233, 129] on li "[GEOGRAPHIC_DATA]" at bounding box center [291, 129] width 154 height 13
click at [224, 127] on span at bounding box center [219, 128] width 10 height 10
click at [224, 127] on input "checkbox" at bounding box center [218, 128] width 9 height 9
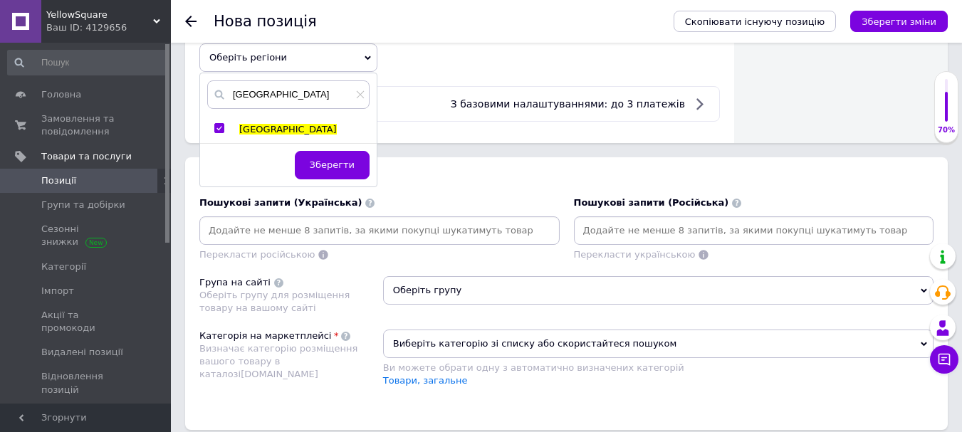
checkbox input "true"
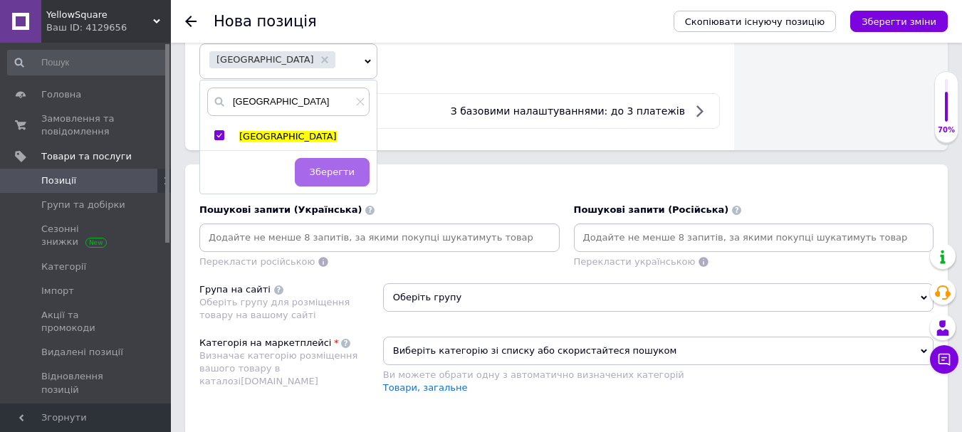
click at [326, 174] on span "Зберегти" at bounding box center [332, 172] width 45 height 11
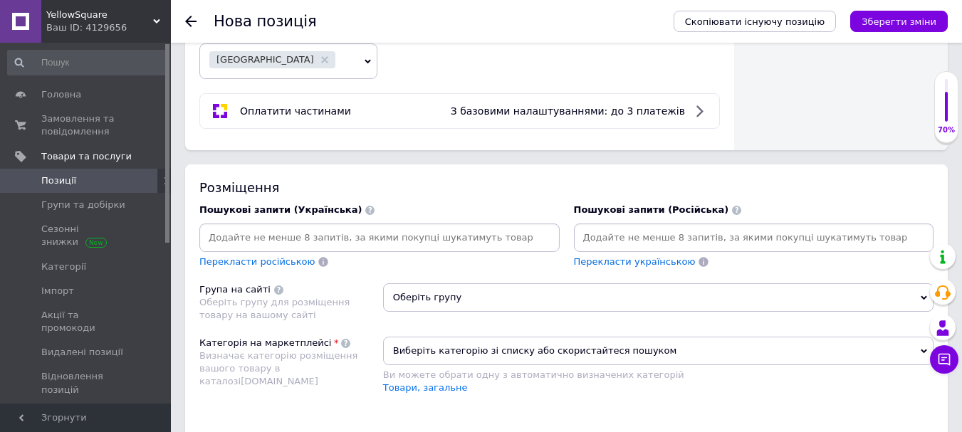
click at [285, 225] on div at bounding box center [379, 238] width 360 height 28
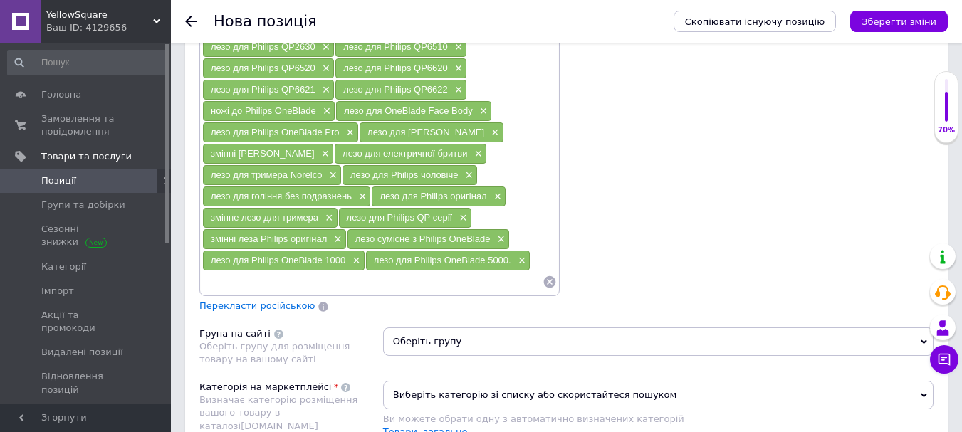
scroll to position [1424, 0]
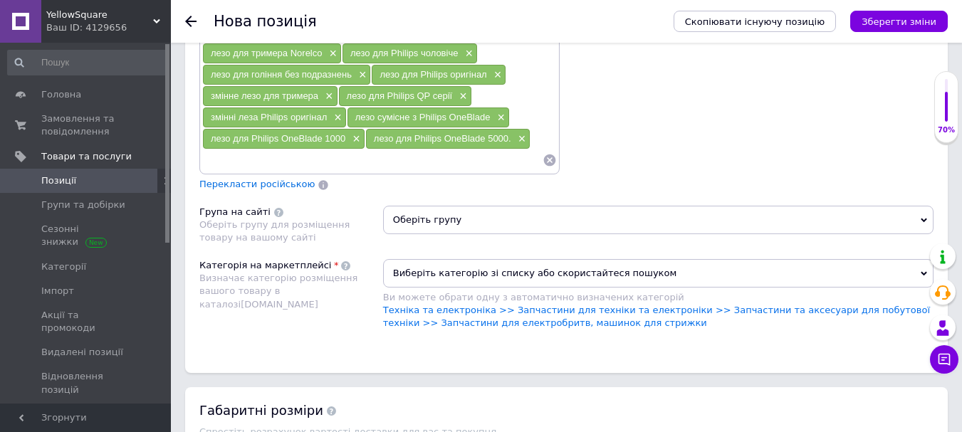
click at [276, 181] on span "Перекласти російською" at bounding box center [256, 184] width 115 height 11
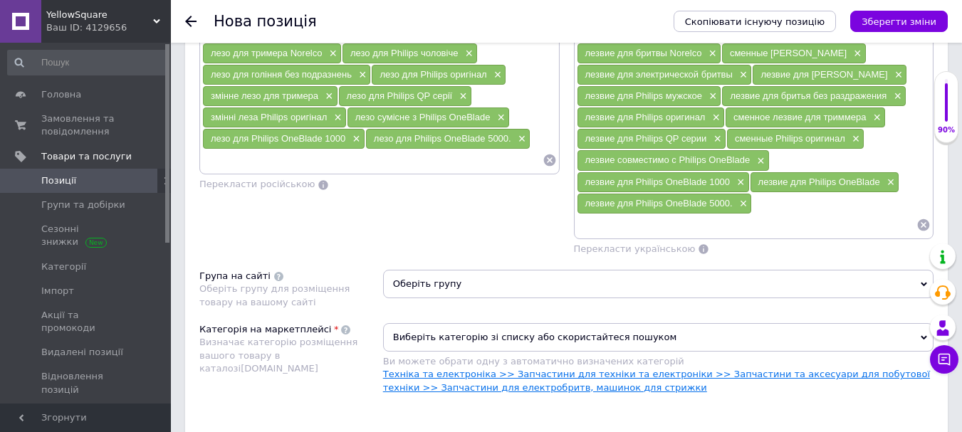
click at [582, 391] on link "Техніка та електроніка >> Запчастини для техніки та електроніки >> Запчастини т…" at bounding box center [656, 380] width 547 height 23
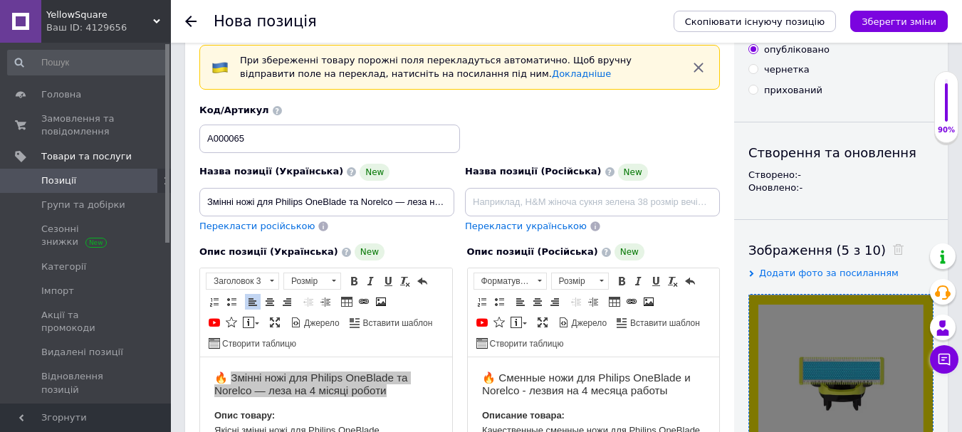
scroll to position [0, 0]
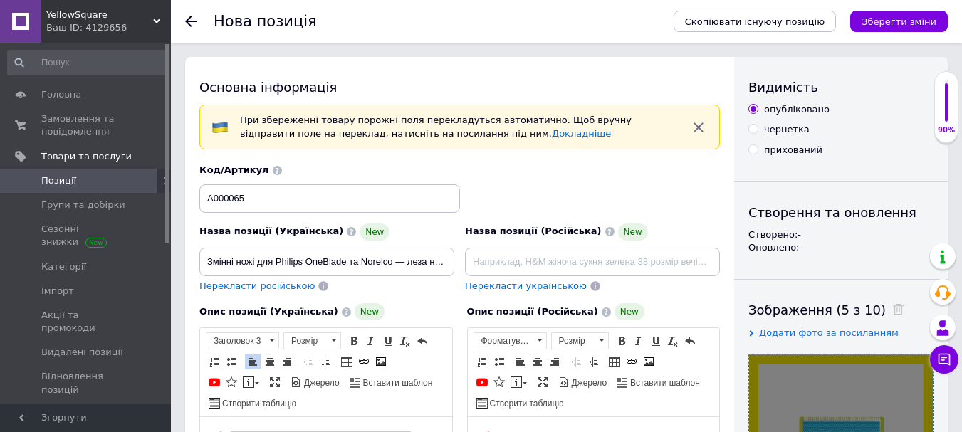
click at [262, 285] on span "Перекласти російською" at bounding box center [256, 285] width 115 height 11
type input "Сменные ножи для Philips OneBlade и Norelco - лезвия на 4 месяца работы"
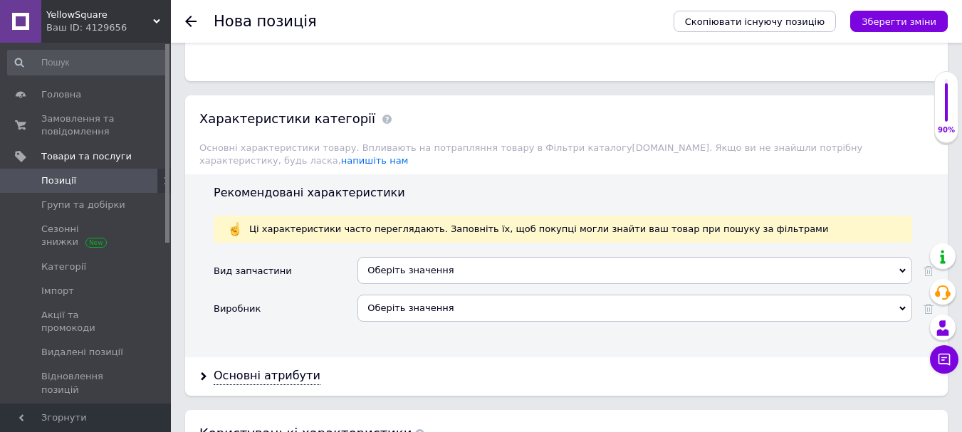
scroll to position [2064, 0]
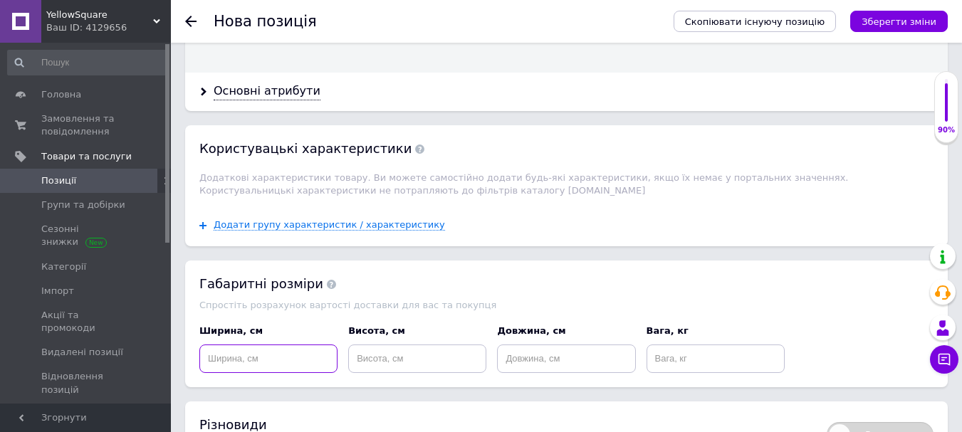
click at [290, 345] on input at bounding box center [268, 359] width 138 height 28
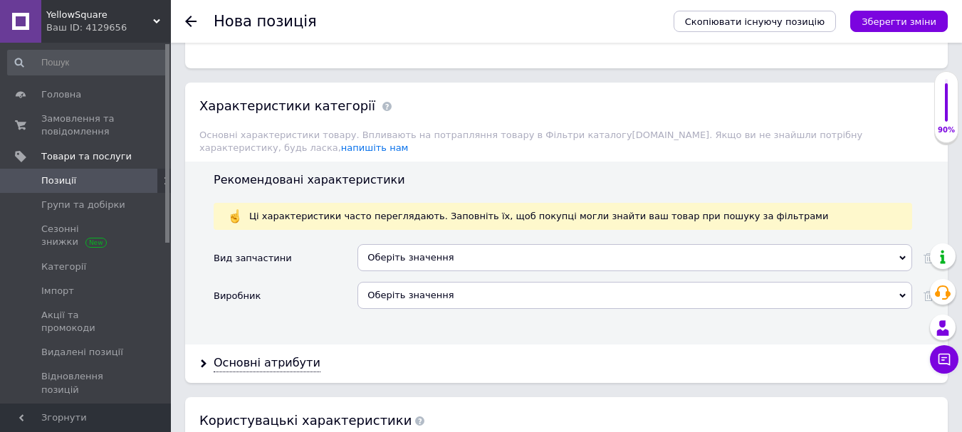
scroll to position [1851, 0]
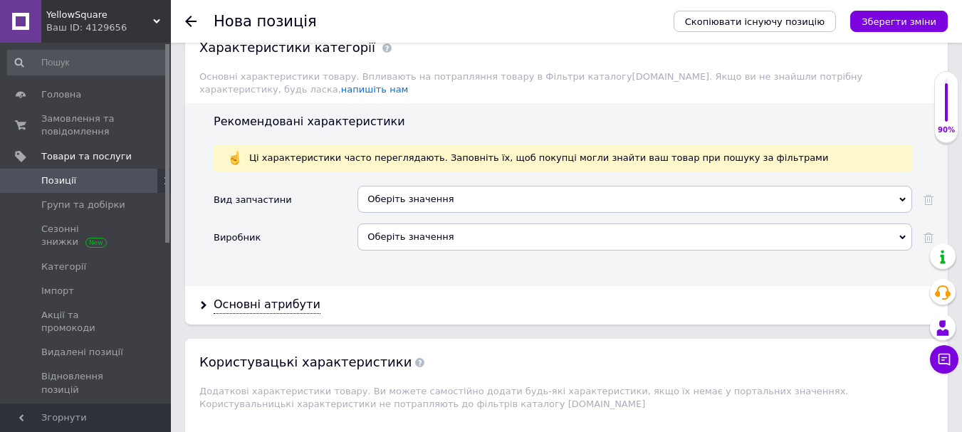
click at [442, 188] on div "Оберіть значення" at bounding box center [634, 199] width 555 height 27
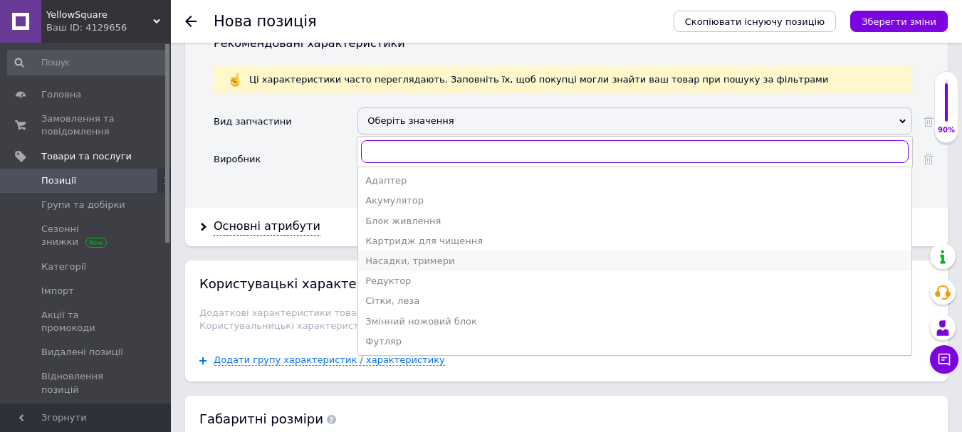
scroll to position [1922, 0]
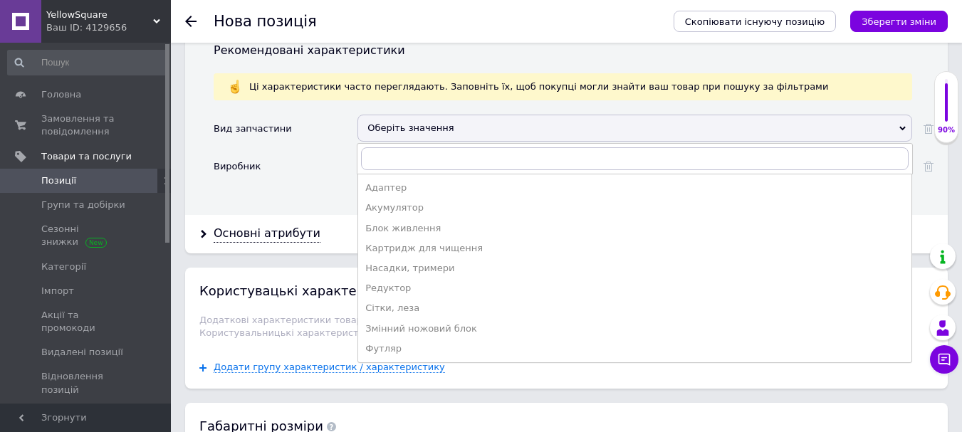
drag, startPoint x: 443, startPoint y: 294, endPoint x: 440, endPoint y: 277, distance: 17.5
click at [443, 302] on div "Сітки, леза" at bounding box center [634, 308] width 539 height 13
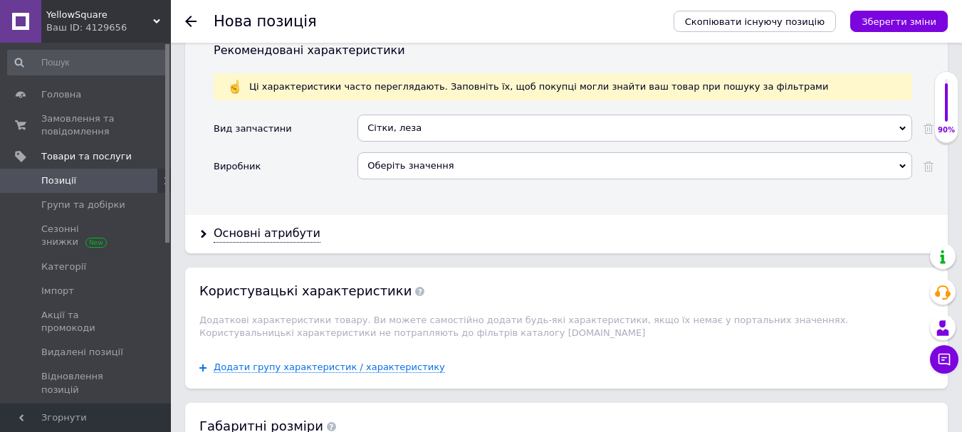
click at [388, 152] on div "Оберіть значення" at bounding box center [634, 165] width 555 height 27
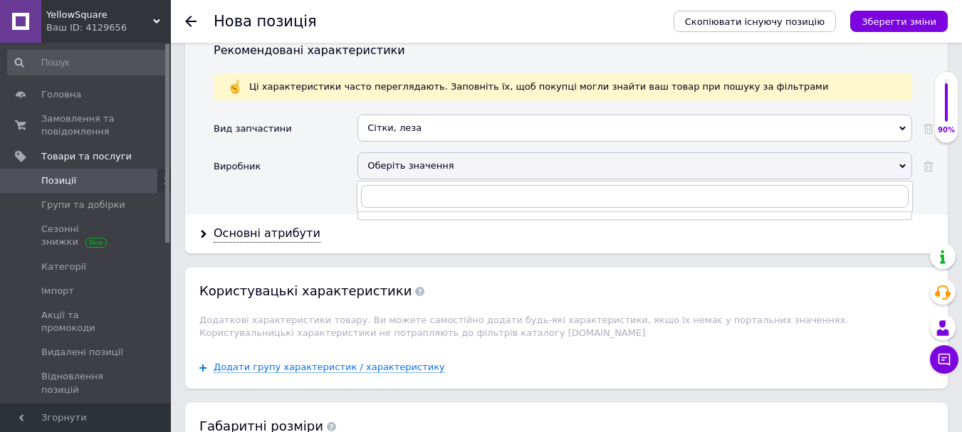
click at [399, 156] on div "Оберіть значення" at bounding box center [634, 165] width 555 height 27
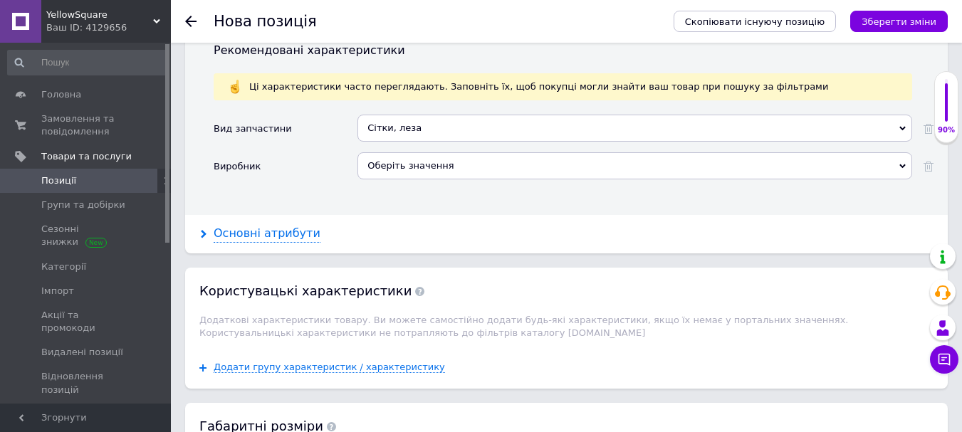
click at [288, 226] on div "Основні атрибути" at bounding box center [267, 234] width 107 height 16
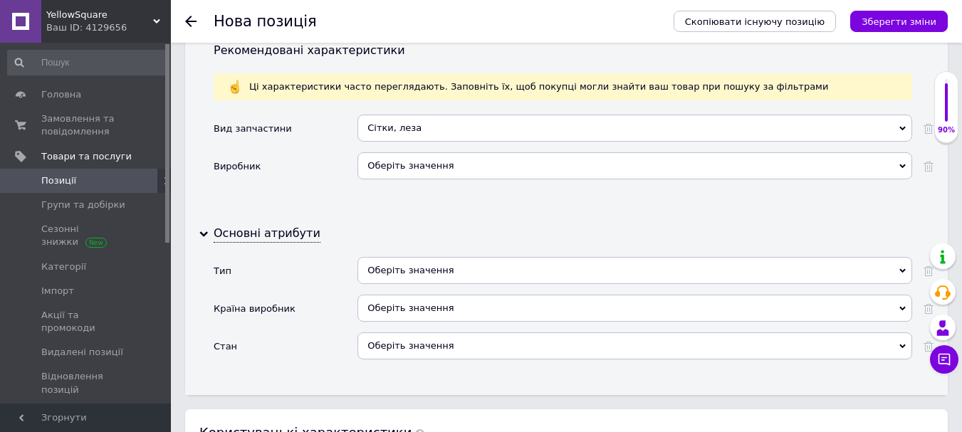
click at [426, 267] on div "Оберіть значення" at bounding box center [634, 270] width 555 height 27
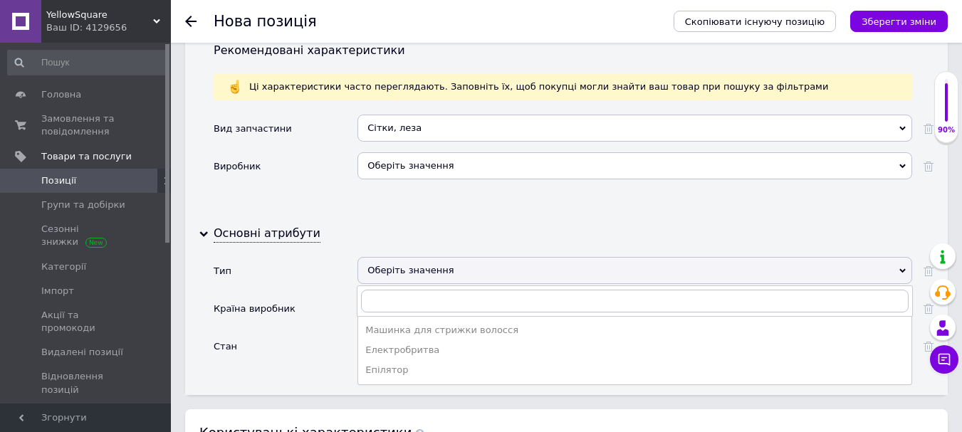
click at [253, 332] on div "Стан" at bounding box center [286, 351] width 144 height 38
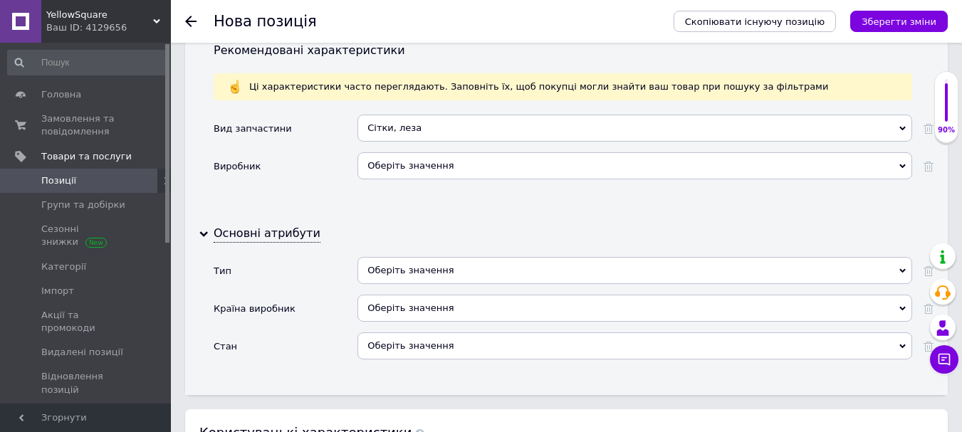
click at [268, 278] on div "Тип" at bounding box center [286, 276] width 144 height 38
click at [407, 337] on div "Оберіть значення" at bounding box center [634, 345] width 555 height 27
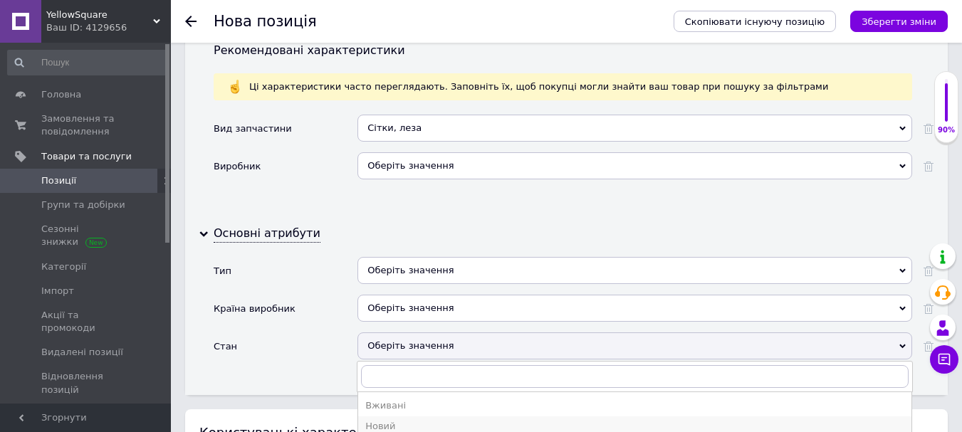
click at [397, 420] on div "Новий" at bounding box center [634, 426] width 539 height 13
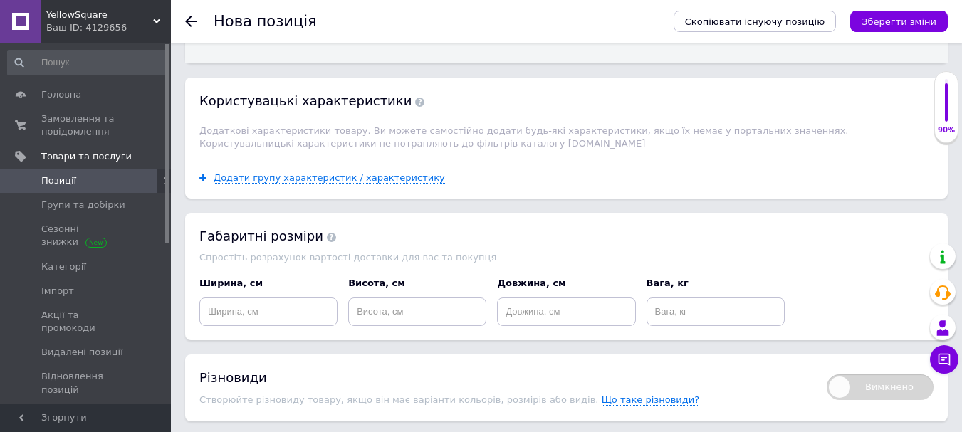
scroll to position [2349, 0]
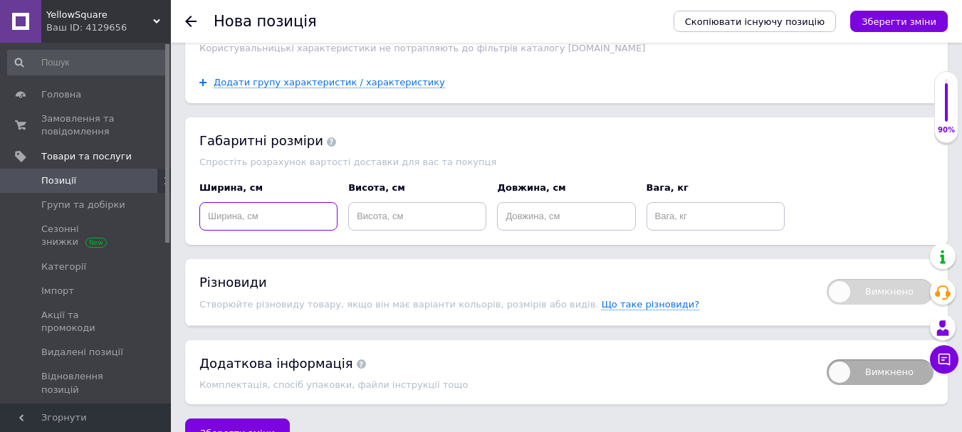
click at [256, 204] on input at bounding box center [268, 216] width 138 height 28
type input "5"
click at [419, 213] on input at bounding box center [417, 216] width 138 height 28
type input "3"
click at [557, 213] on input at bounding box center [566, 216] width 138 height 28
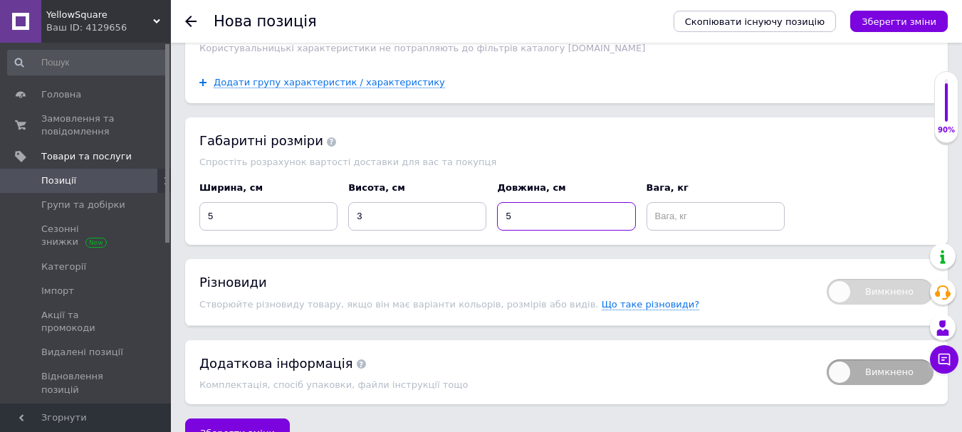
type input "5"
click at [723, 211] on input at bounding box center [715, 216] width 138 height 28
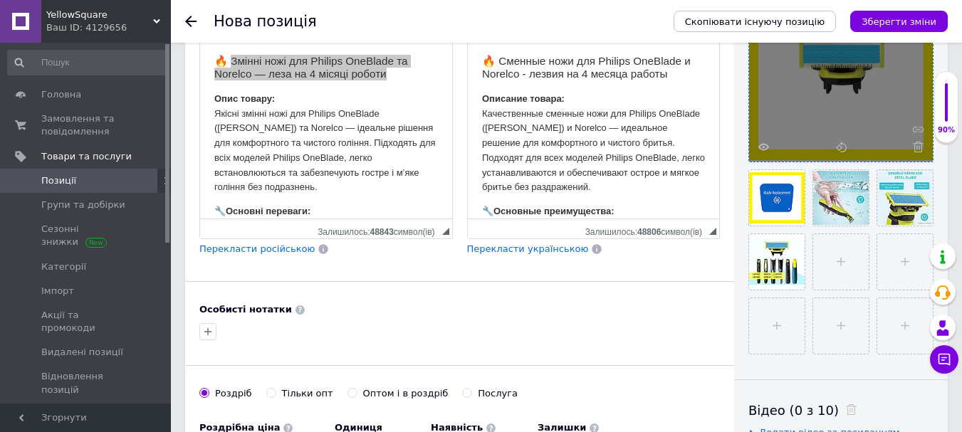
scroll to position [21, 0]
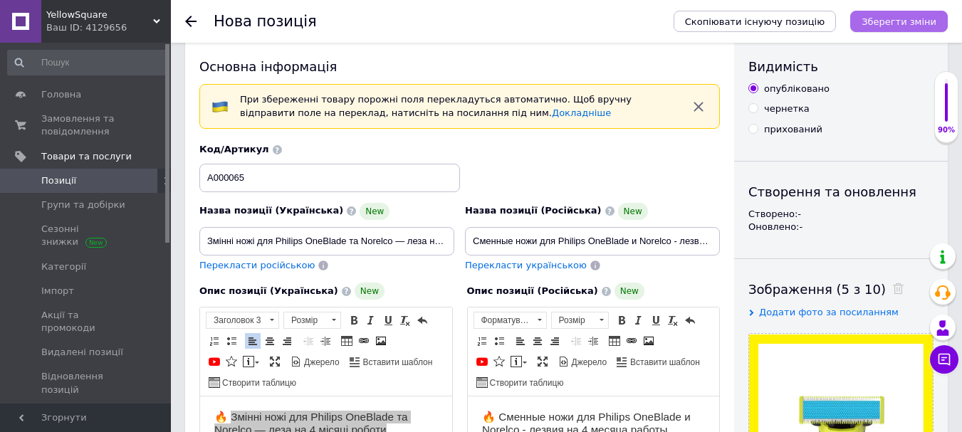
type input "0.08"
click at [908, 21] on icon "Зберегти зміни" at bounding box center [898, 21] width 75 height 11
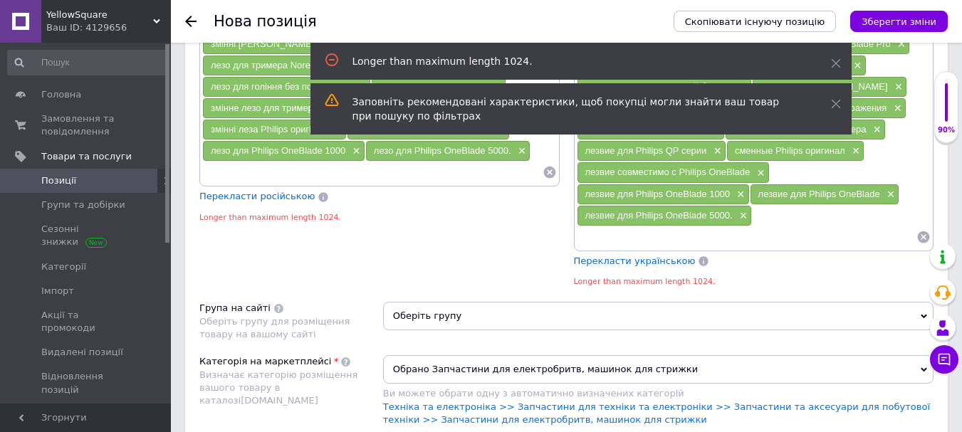
scroll to position [1414, 0]
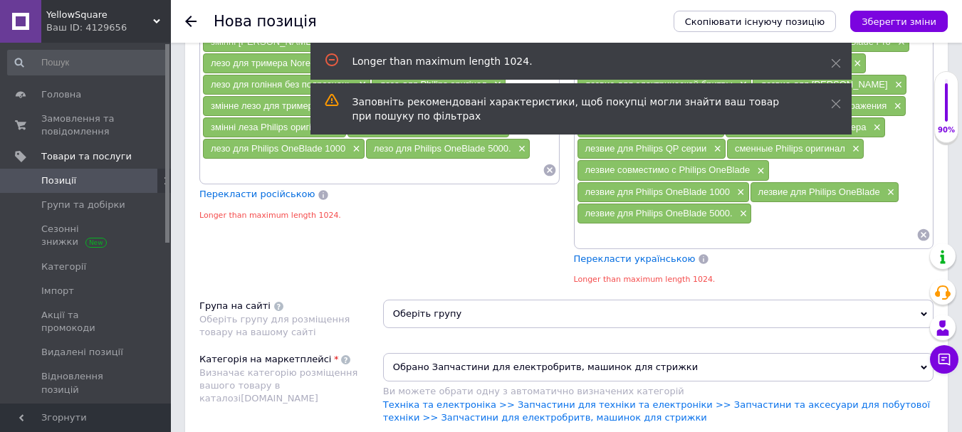
click at [827, 63] on div "Longer than maximum length 1024." at bounding box center [580, 61] width 541 height 37
click at [831, 65] on icon at bounding box center [836, 63] width 10 height 10
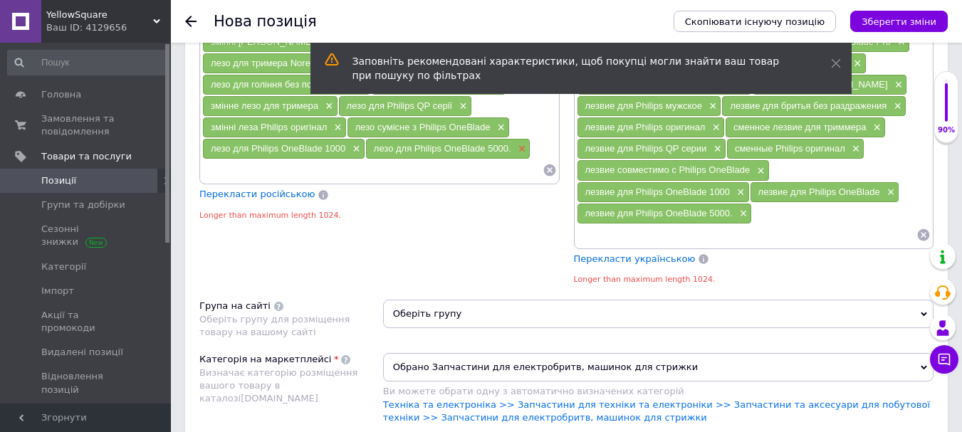
click at [522, 148] on span "×" at bounding box center [520, 149] width 11 height 12
click at [357, 149] on span "×" at bounding box center [354, 149] width 11 height 12
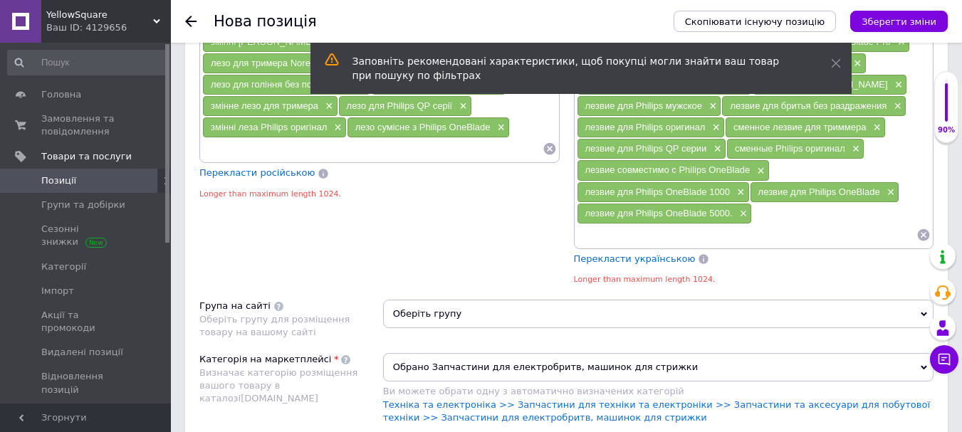
click at [505, 130] on div "лезо сумісне з Philips OneBlade ×" at bounding box center [428, 127] width 162 height 20
click at [340, 126] on span "×" at bounding box center [335, 128] width 11 height 12
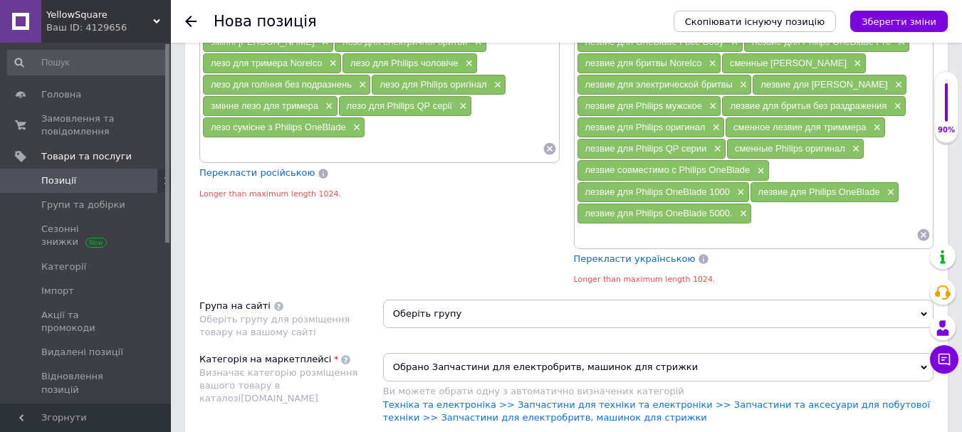
click at [364, 137] on div "лезо сумісне з Philips OneBlade ×" at bounding box center [284, 127] width 162 height 20
click at [358, 134] on span "×" at bounding box center [355, 128] width 11 height 12
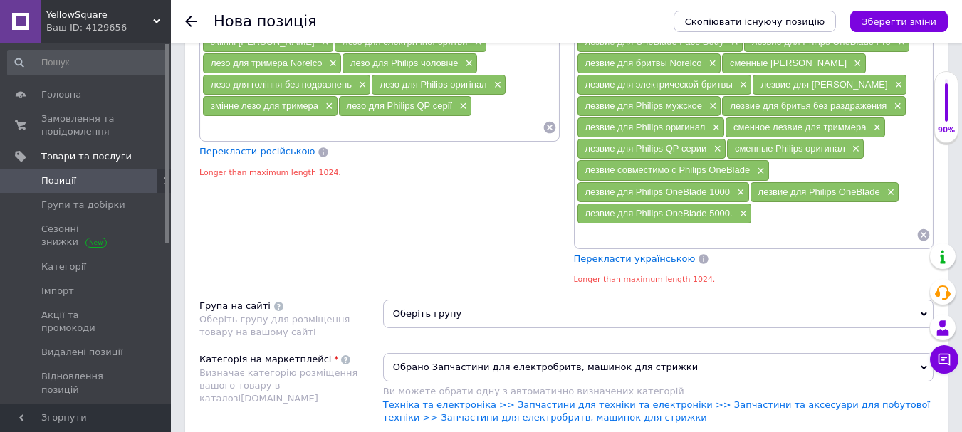
scroll to position [1343, 0]
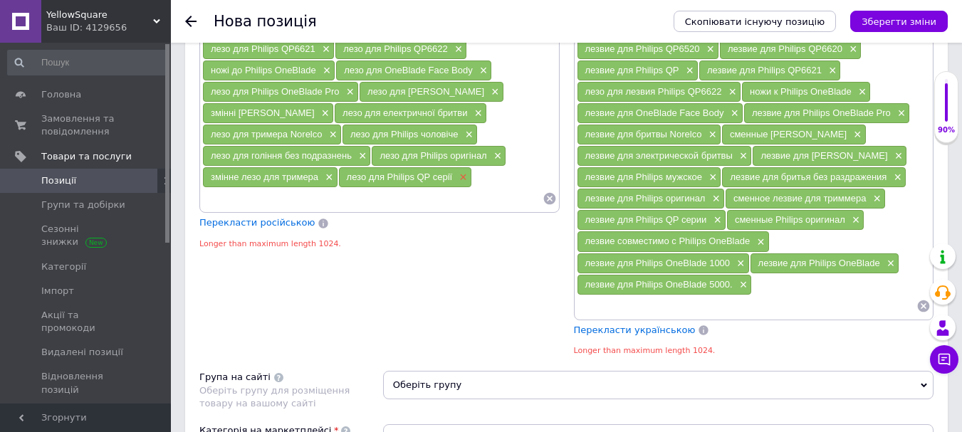
click at [459, 183] on span "×" at bounding box center [461, 178] width 11 height 12
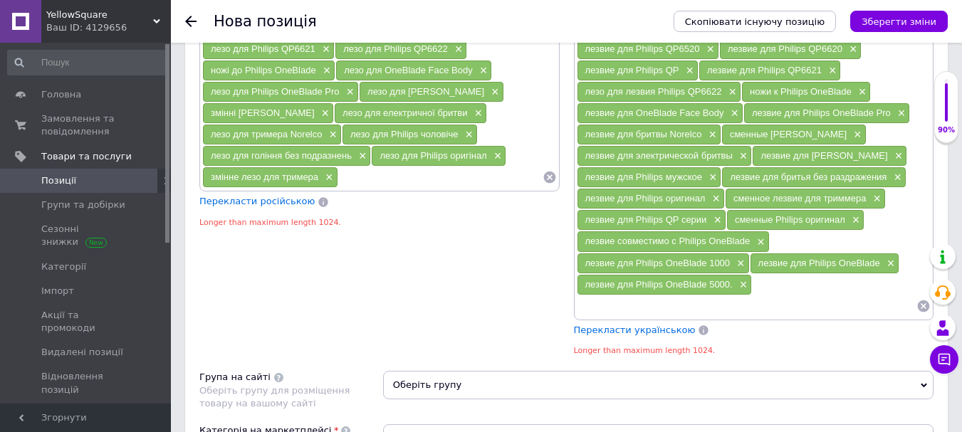
drag, startPoint x: 747, startPoint y: 283, endPoint x: 742, endPoint y: 271, distance: 12.4
click at [745, 283] on div "лезвие для Philips OneBlade 5000. ×" at bounding box center [664, 285] width 174 height 20
click at [742, 261] on span "×" at bounding box center [738, 264] width 11 height 12
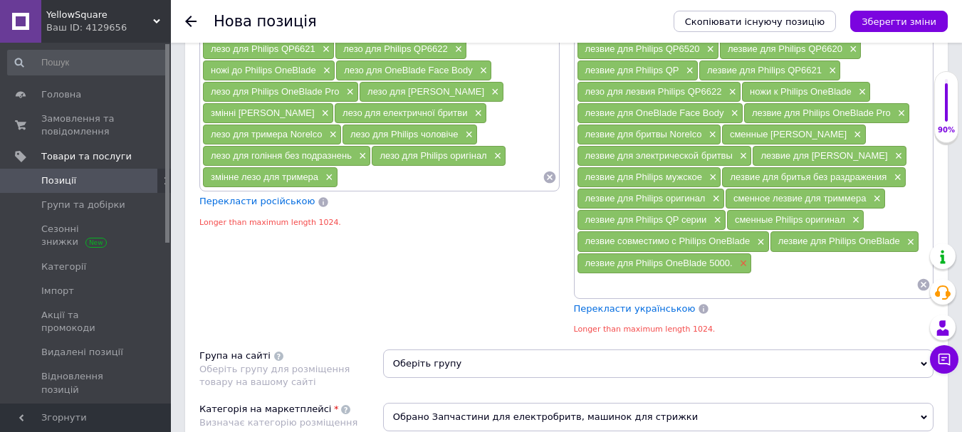
click at [744, 265] on span "×" at bounding box center [741, 264] width 11 height 12
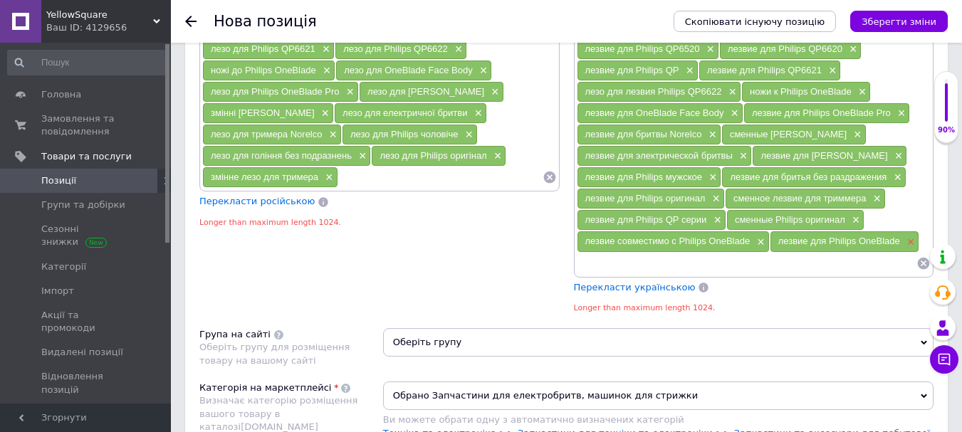
click at [911, 247] on span "×" at bounding box center [908, 242] width 11 height 12
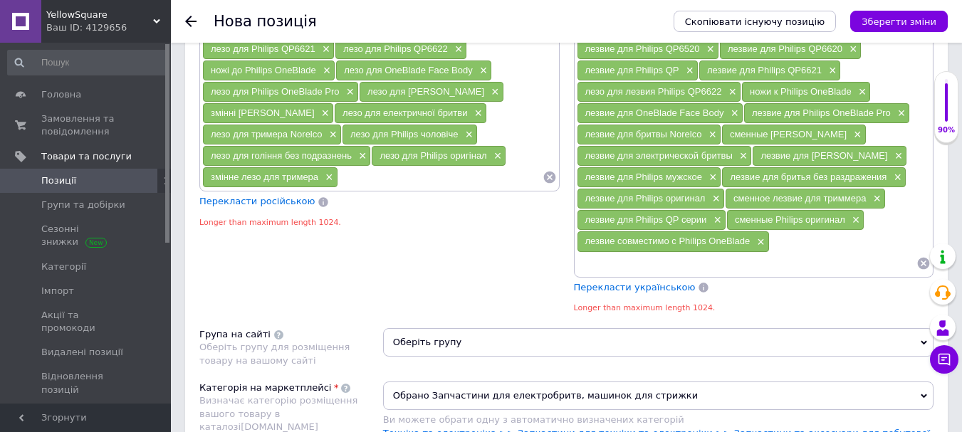
click at [761, 241] on span "×" at bounding box center [758, 242] width 11 height 12
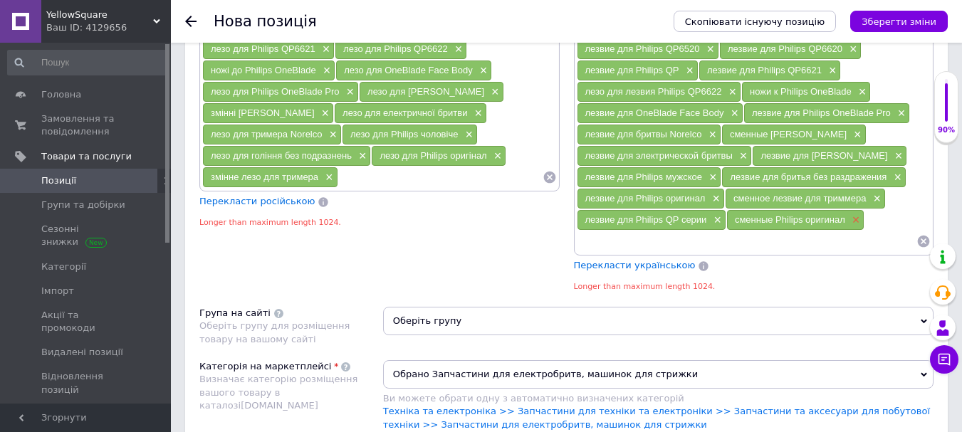
click at [854, 224] on span "×" at bounding box center [854, 220] width 11 height 12
click at [718, 222] on span "×" at bounding box center [715, 220] width 11 height 12
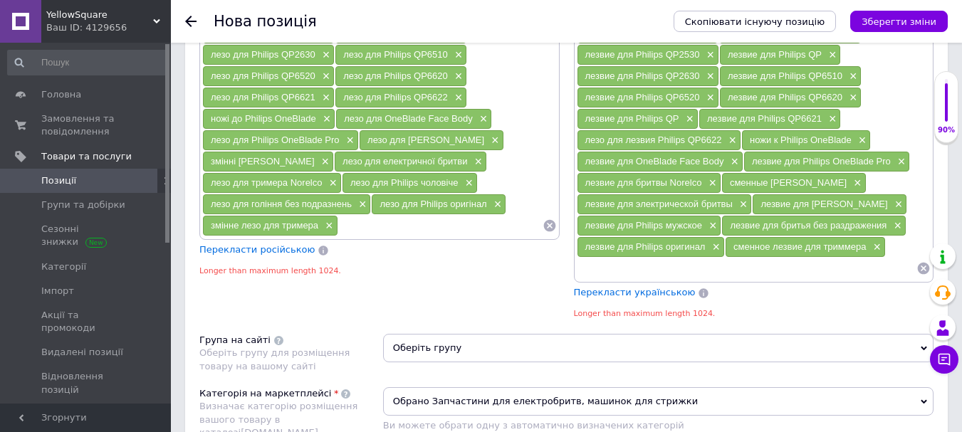
scroll to position [1271, 0]
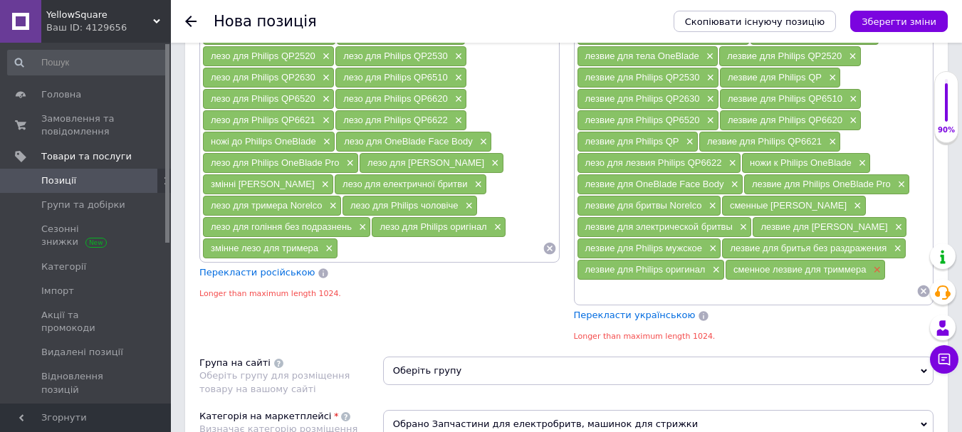
click at [878, 270] on span "×" at bounding box center [874, 270] width 11 height 12
click at [719, 275] on span "×" at bounding box center [713, 270] width 11 height 12
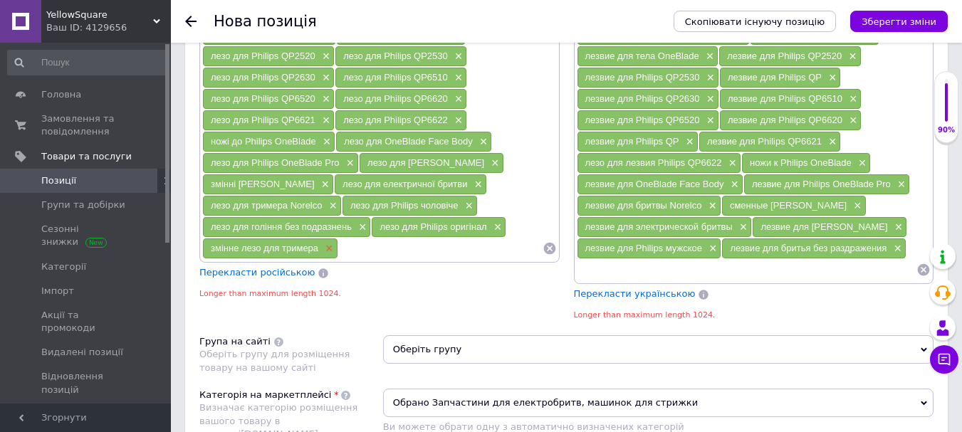
click at [329, 249] on span "×" at bounding box center [327, 249] width 11 height 12
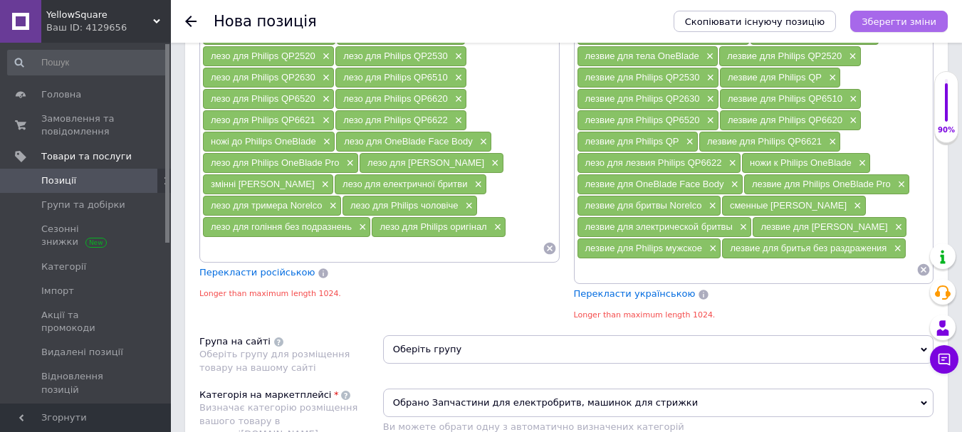
click at [883, 19] on icon "Зберегти зміни" at bounding box center [898, 21] width 75 height 11
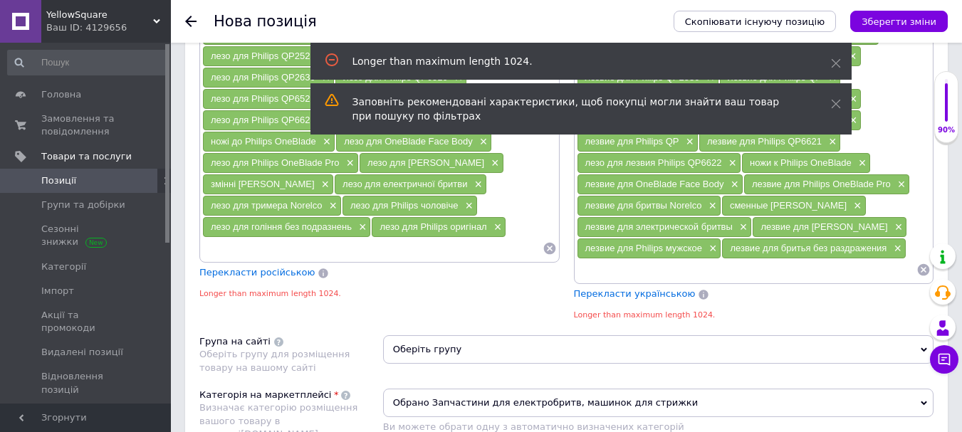
scroll to position [1350, 0]
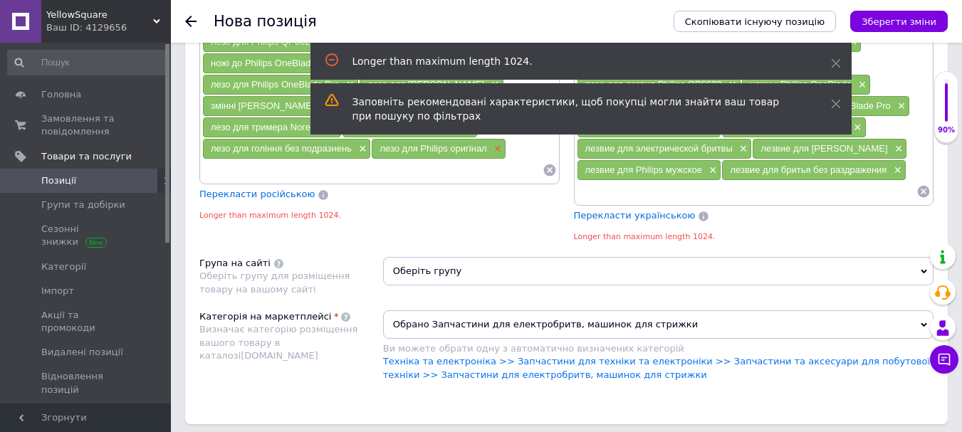
click at [500, 149] on span "×" at bounding box center [495, 149] width 11 height 12
click at [362, 150] on span "×" at bounding box center [360, 149] width 11 height 12
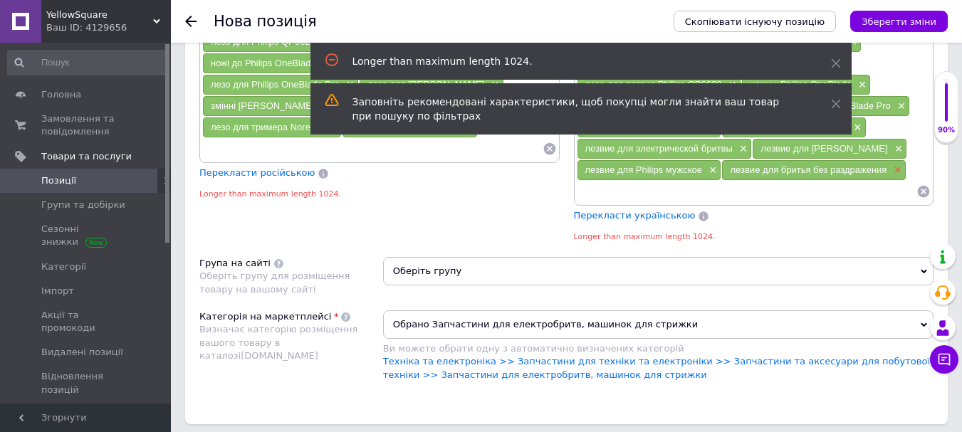
click at [891, 175] on span "×" at bounding box center [895, 170] width 11 height 12
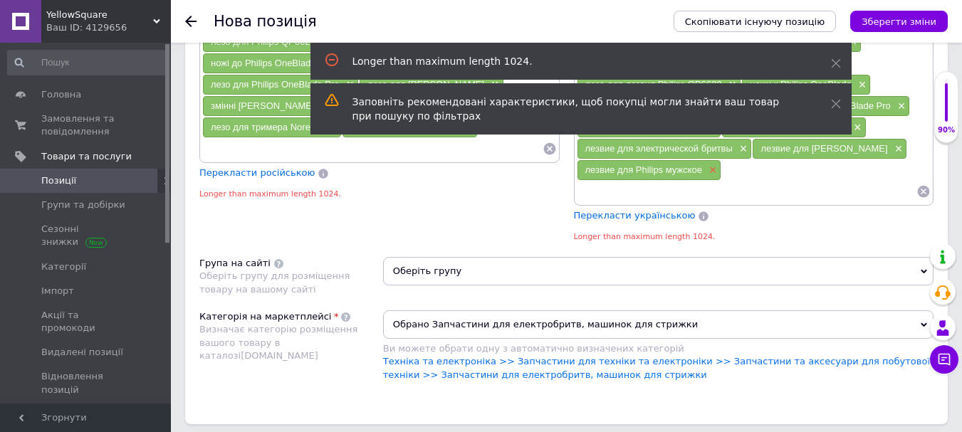
click at [708, 176] on span "×" at bounding box center [710, 170] width 11 height 12
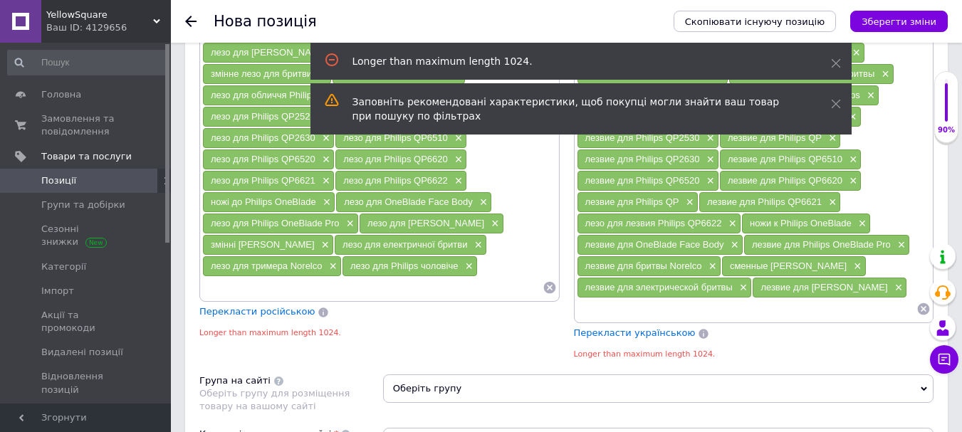
scroll to position [1207, 0]
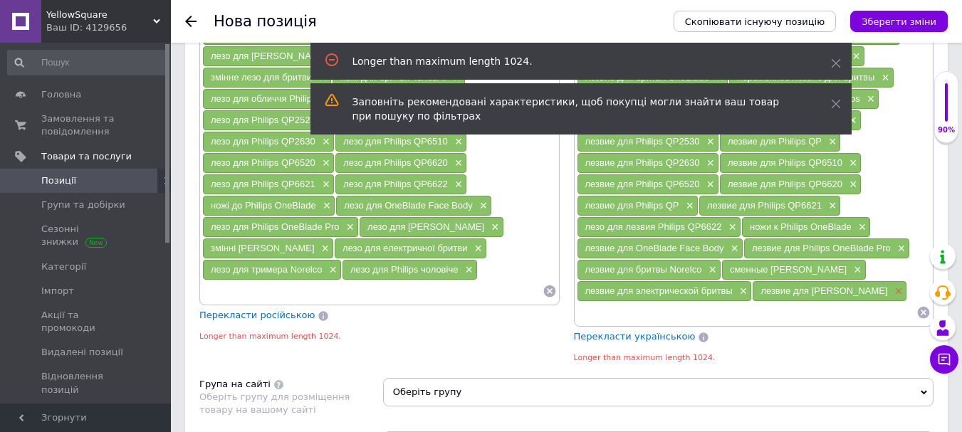
click at [898, 292] on span "×" at bounding box center [896, 291] width 11 height 12
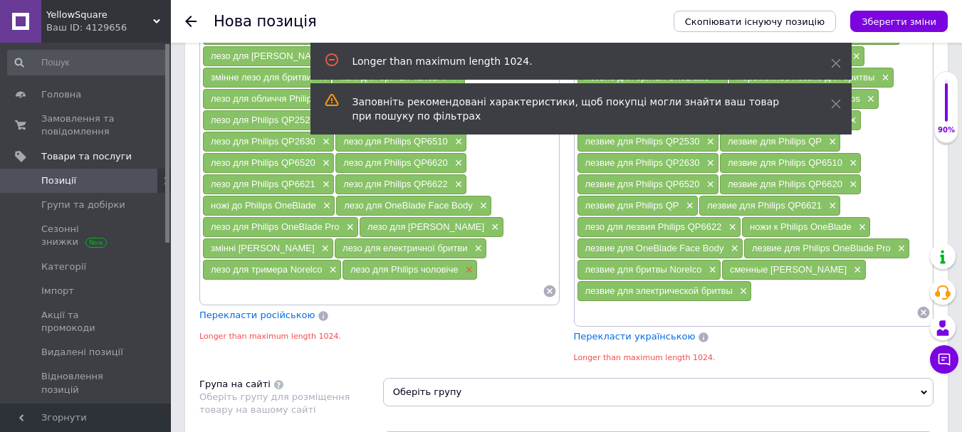
click at [467, 268] on span "×" at bounding box center [466, 270] width 11 height 12
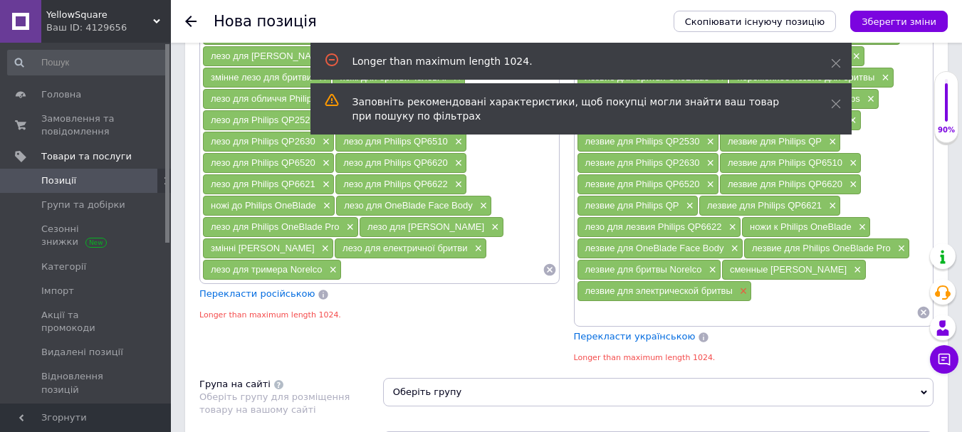
click at [742, 298] on span "×" at bounding box center [741, 291] width 11 height 12
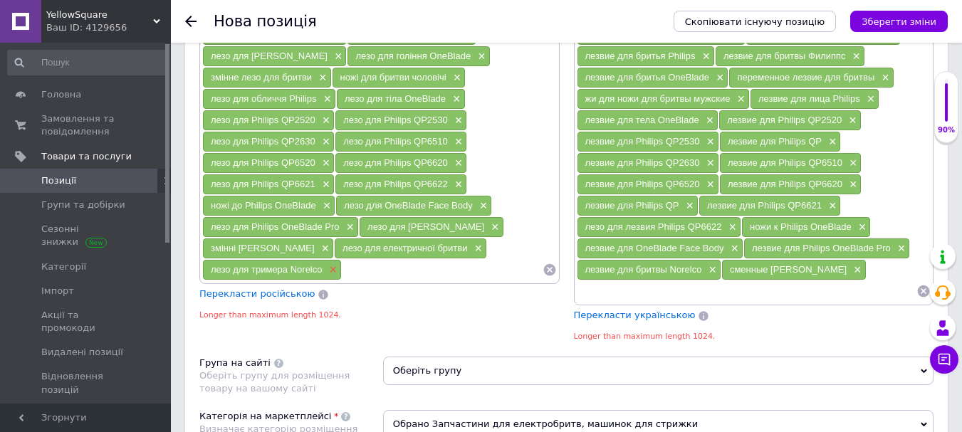
click at [337, 272] on span "×" at bounding box center [331, 270] width 11 height 12
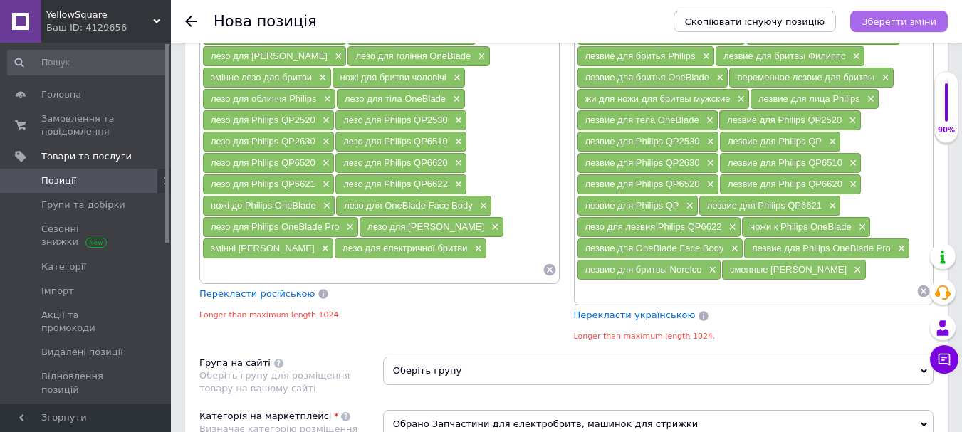
click at [926, 19] on icon "Зберегти зміни" at bounding box center [898, 21] width 75 height 11
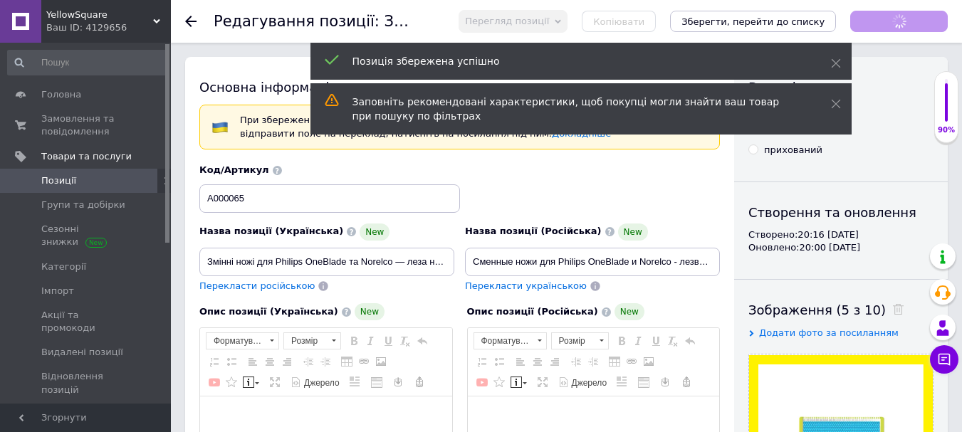
click at [831, 70] on div "Позиція збережена успішно" at bounding box center [580, 61] width 541 height 37
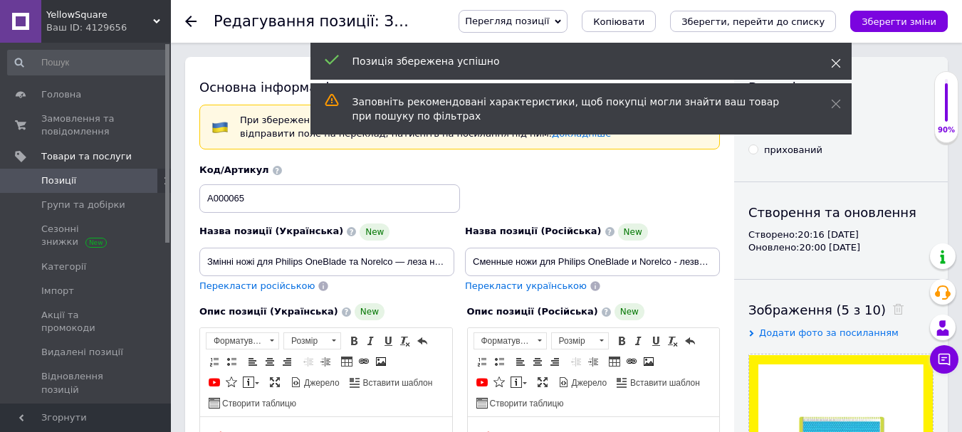
click at [831, 66] on icon at bounding box center [836, 63] width 10 height 10
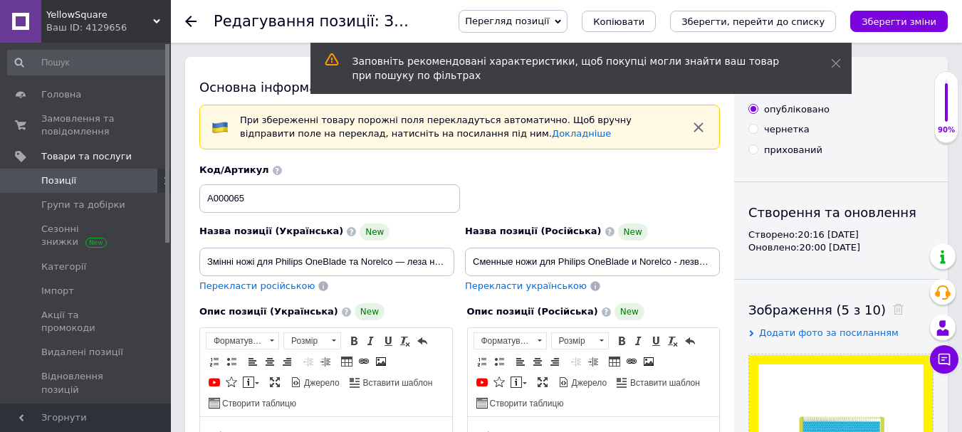
click at [836, 74] on div "Заповніть рекомендовані характеристики, щоб покупці могли знайти ваш товар при …" at bounding box center [580, 68] width 541 height 51
click at [834, 68] on span at bounding box center [836, 63] width 10 height 14
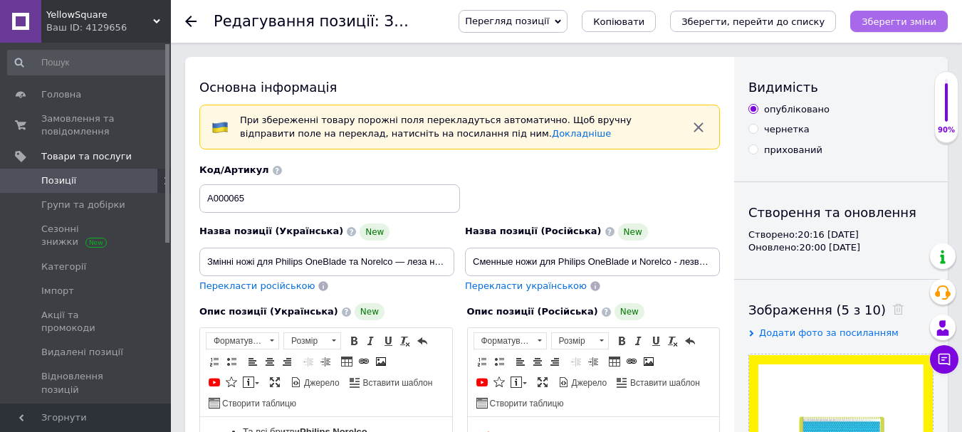
click at [881, 20] on icon "Зберегти зміни" at bounding box center [898, 21] width 75 height 11
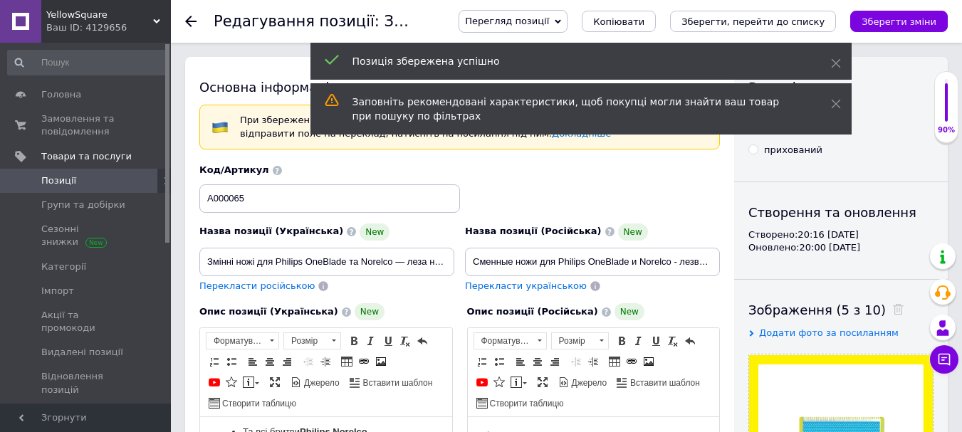
click at [191, 25] on icon at bounding box center [190, 21] width 11 height 11
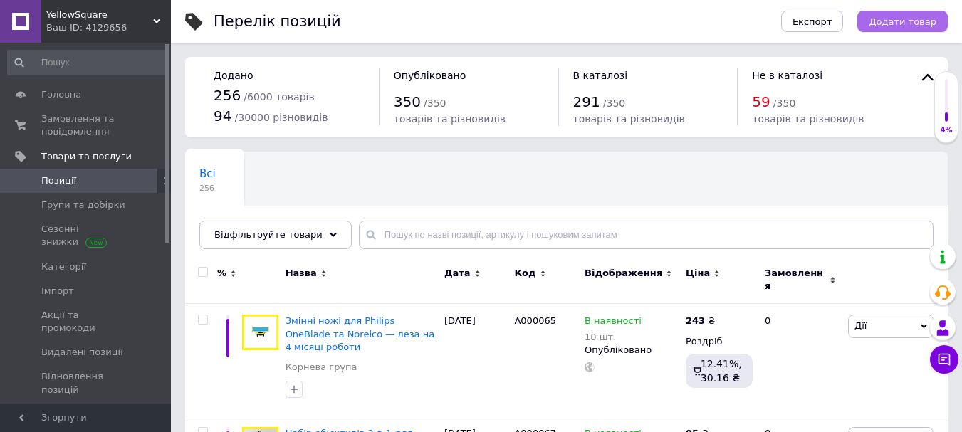
click at [909, 21] on span "Додати товар" at bounding box center [902, 21] width 68 height 11
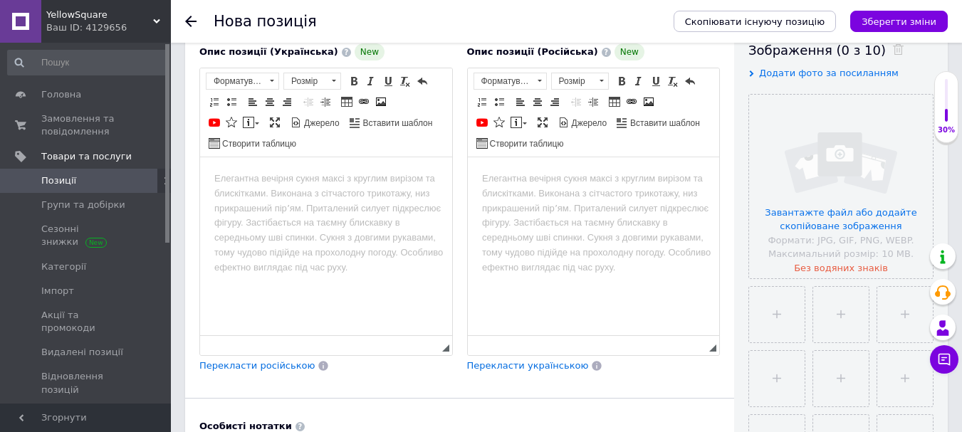
scroll to position [356, 0]
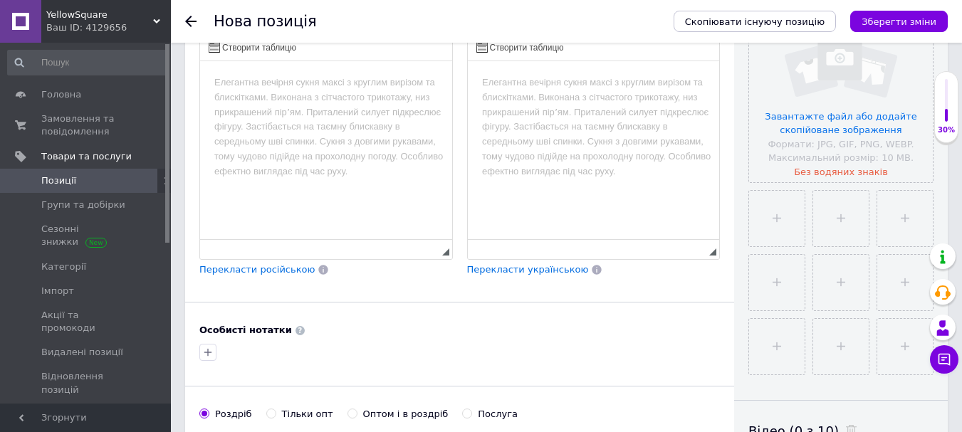
click at [315, 105] on html at bounding box center [326, 82] width 252 height 43
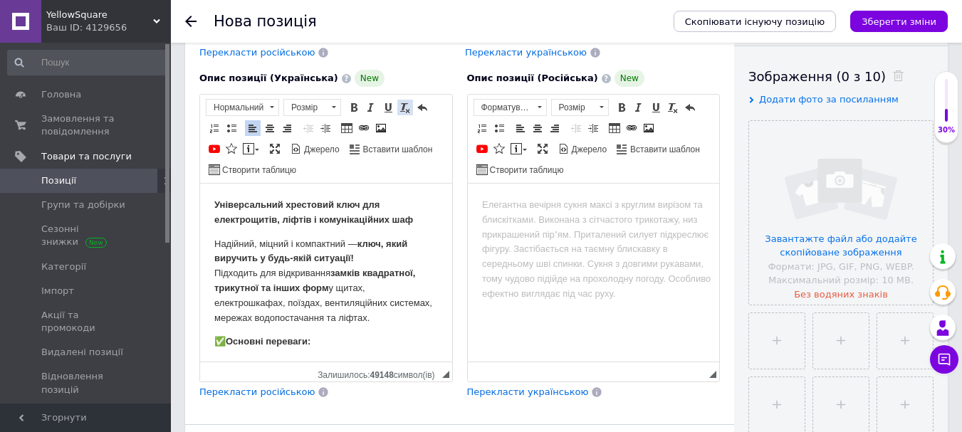
scroll to position [71, 0]
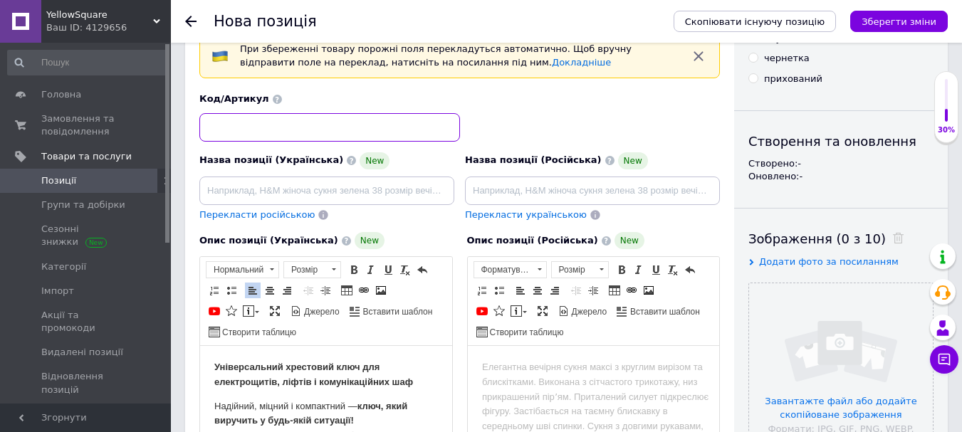
click at [324, 128] on input at bounding box center [329, 127] width 261 height 28
paste input "А000064"
type input "А000064"
click at [547, 116] on div "Код/Артикул А000064" at bounding box center [459, 117] width 531 height 59
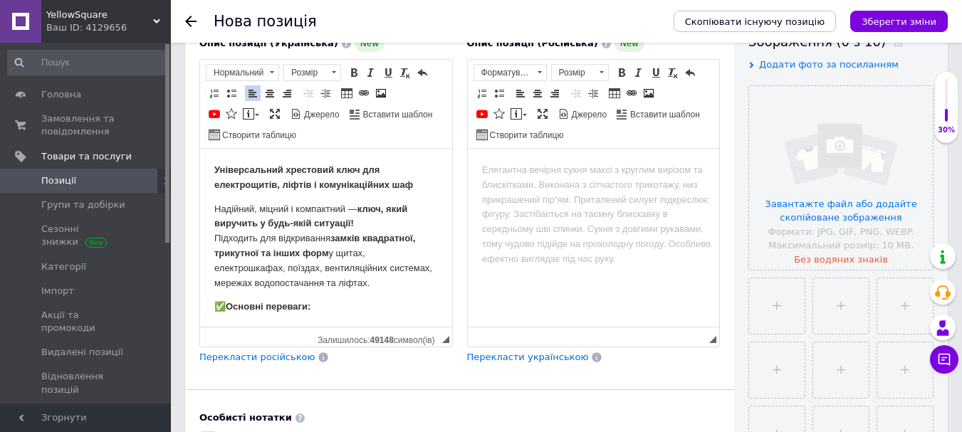
scroll to position [285, 0]
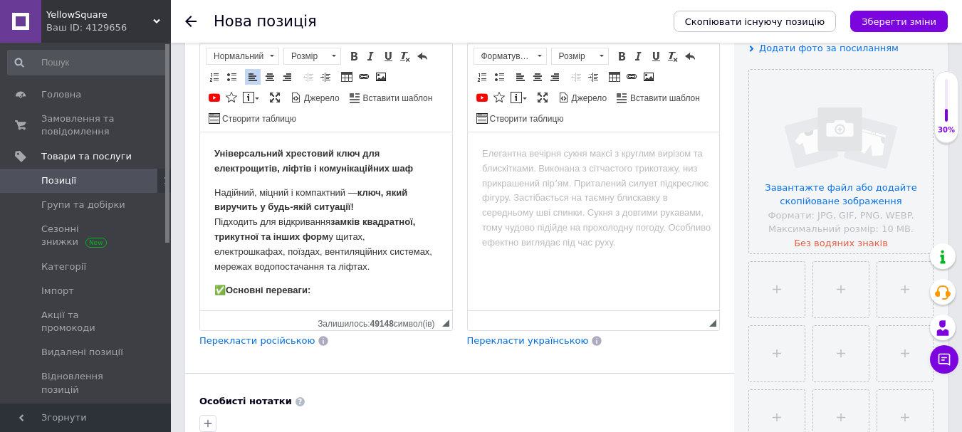
click at [226, 332] on div "Опис позиції (Українська) New Універсальний хрестовий ключ для електрощитів, лі…" at bounding box center [326, 183] width 268 height 344
click at [228, 342] on span "Перекласти російською" at bounding box center [256, 340] width 115 height 11
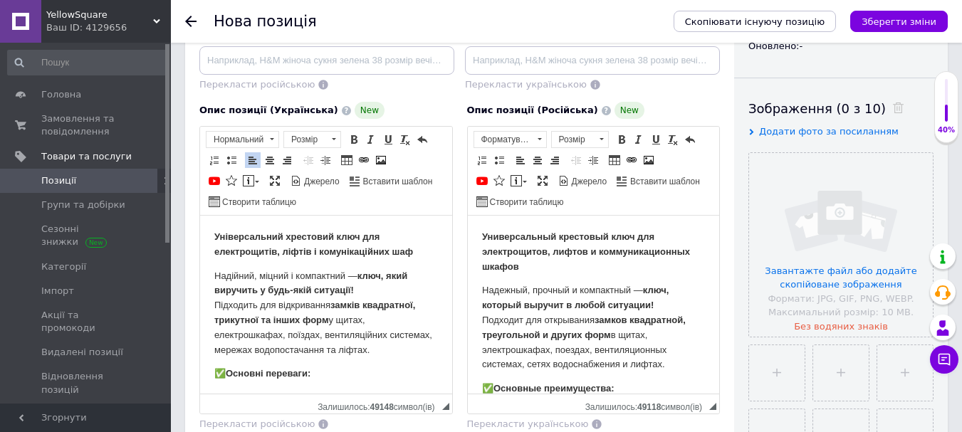
scroll to position [214, 0]
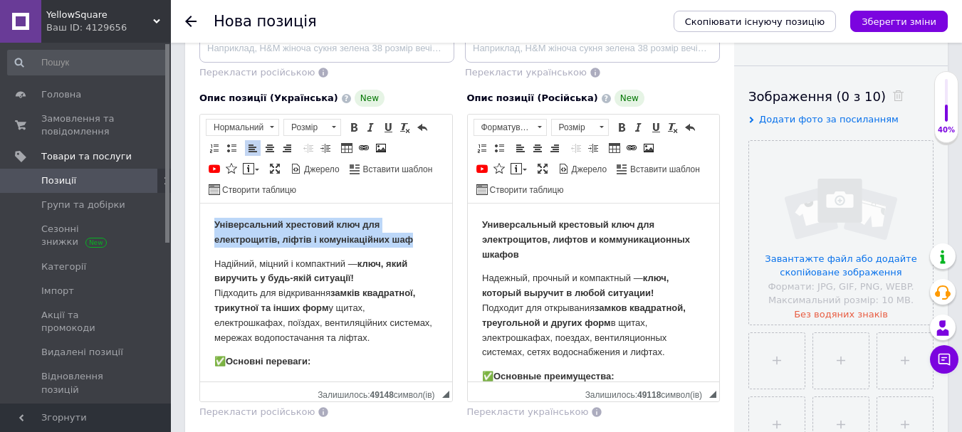
drag, startPoint x: 423, startPoint y: 241, endPoint x: 381, endPoint y: 416, distance: 180.1
click at [200, 211] on html "Універсальний хрестовий ключ для електрощитів, ліфтів і комунікаційних шаф Наді…" at bounding box center [326, 440] width 252 height 473
copy strong "Універсальний хрестовий ключ для електрощитів, ліфтів і комунікаційних шаф"
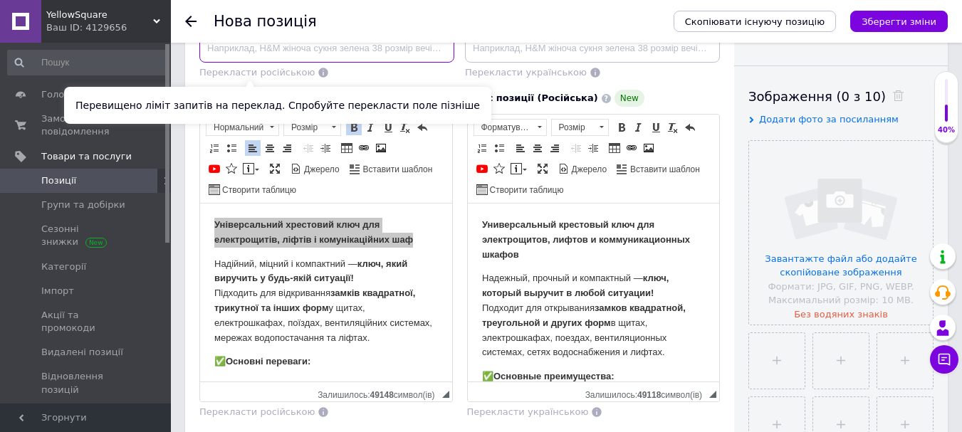
click at [247, 47] on input at bounding box center [326, 48] width 255 height 28
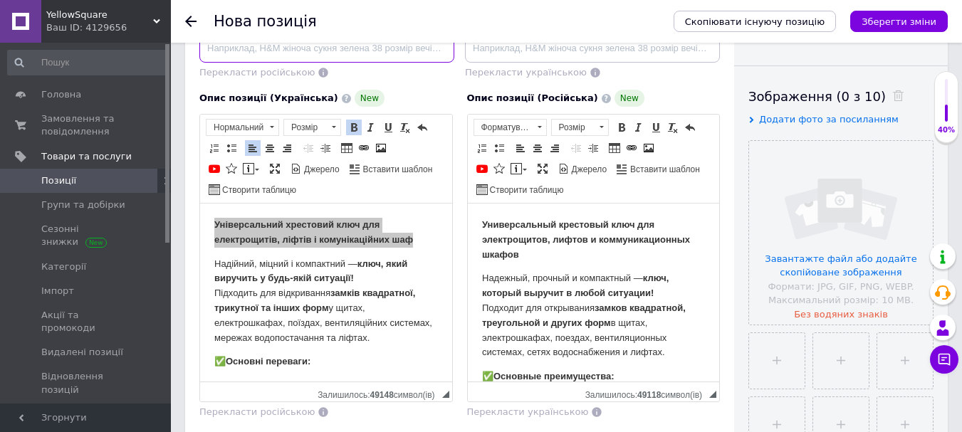
paste input "Універсальний хрестовий ключ для електрощитів, ліфтів і комунікаційних шаф"
type input "Універсальний хрестовий ключ для електрощитів, ліфтів і комунікаційних шаф"
click at [419, 83] on div "Опис позиції (Українська) New Розширений текстовий редактор, 2C93BF87-69DA-49F2…" at bounding box center [326, 255] width 268 height 344
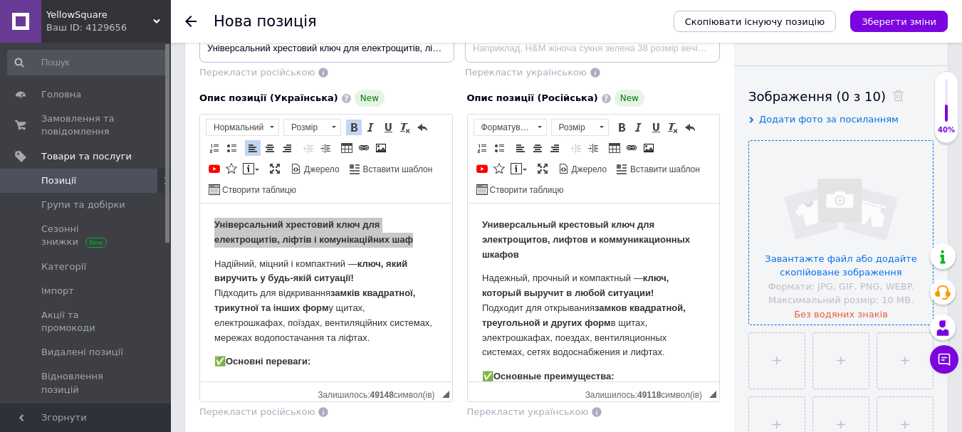
click at [818, 272] on input "file" at bounding box center [841, 233] width 184 height 184
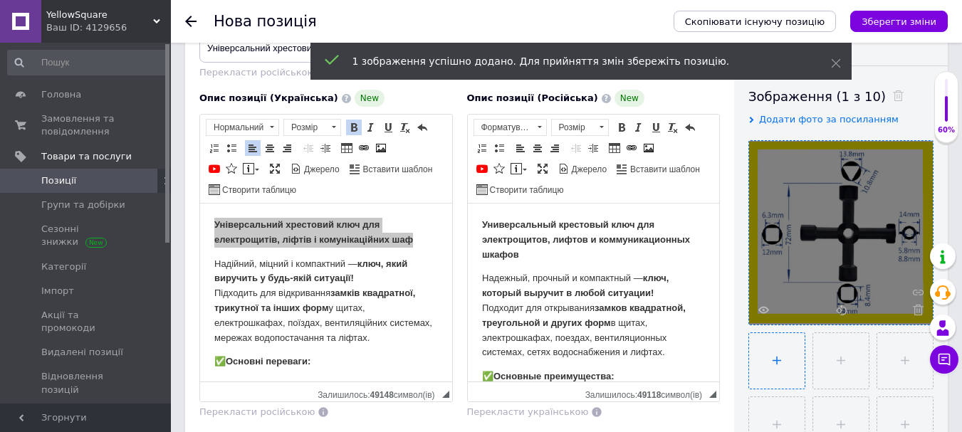
click at [785, 350] on input "file" at bounding box center [777, 361] width 56 height 56
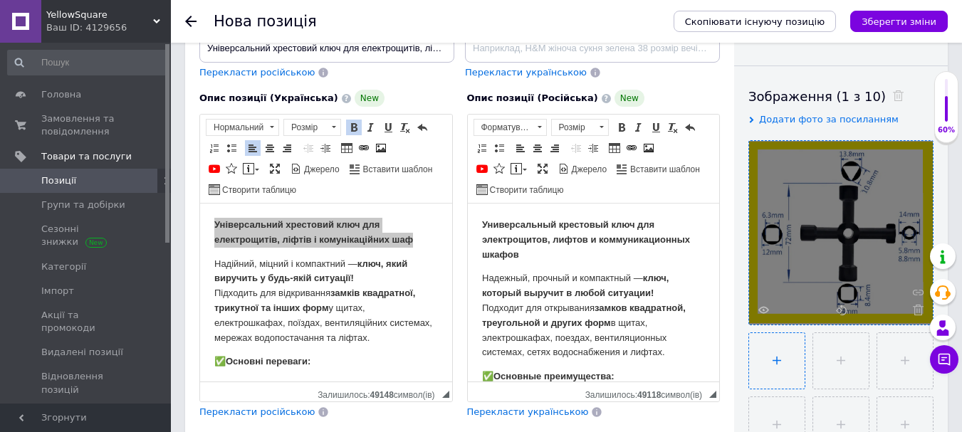
type input "C:\fakepath\3.webp"
click at [837, 353] on input "file" at bounding box center [839, 361] width 56 height 56
type input "C:\fakepath\4.webp"
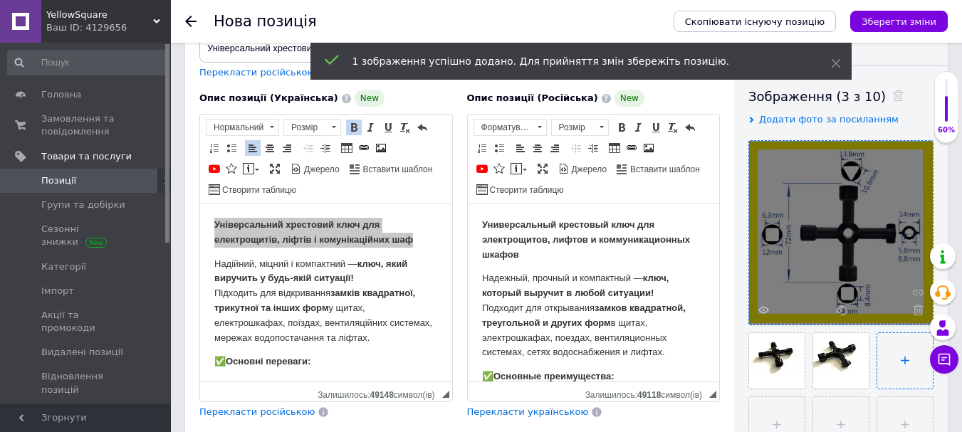
click at [910, 352] on input "file" at bounding box center [905, 361] width 56 height 56
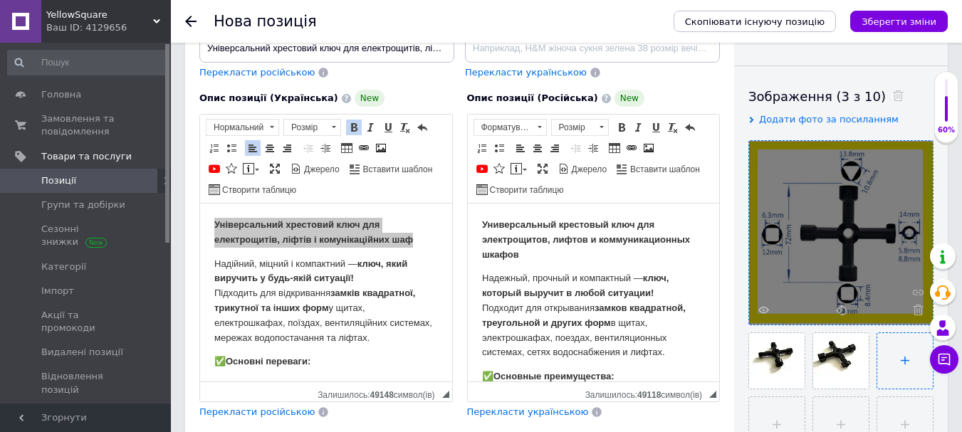
type input "C:\fakepath\7.webp"
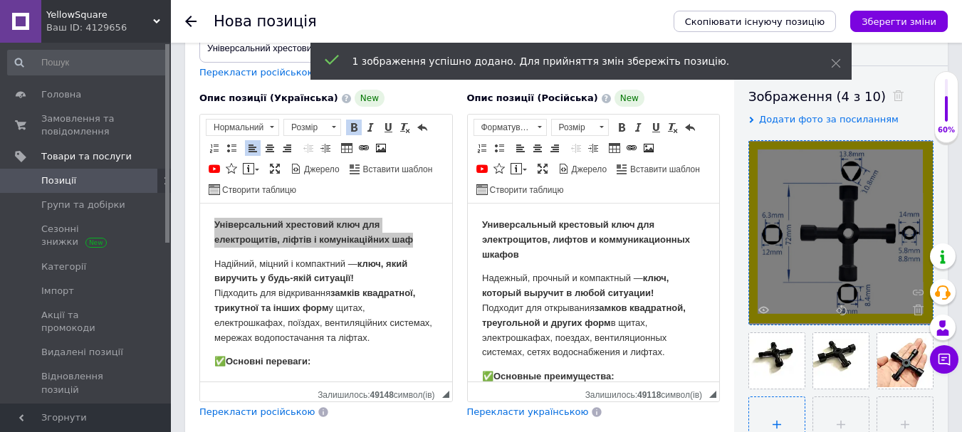
click at [775, 406] on input "file" at bounding box center [777, 425] width 56 height 56
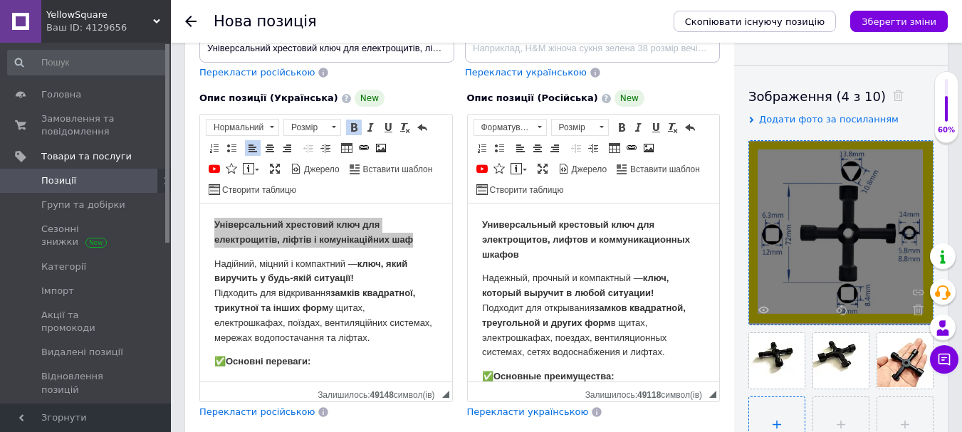
type input "C:\fakepath\image (1).webp"
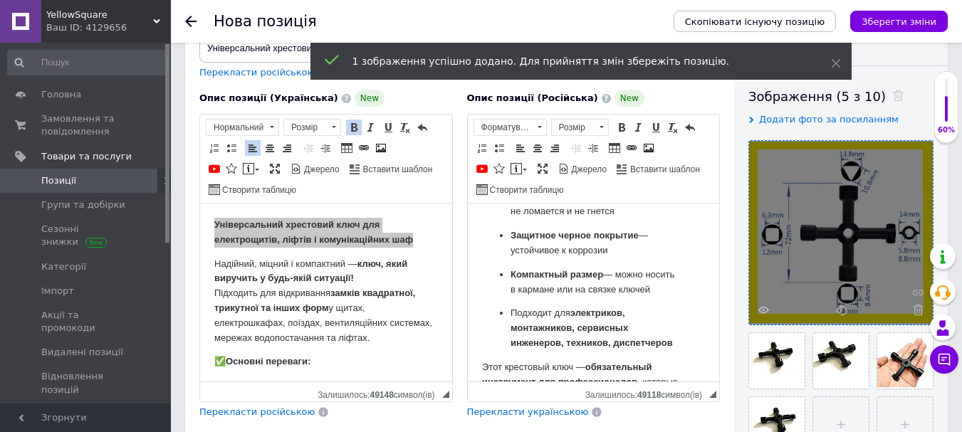
scroll to position [69, 0]
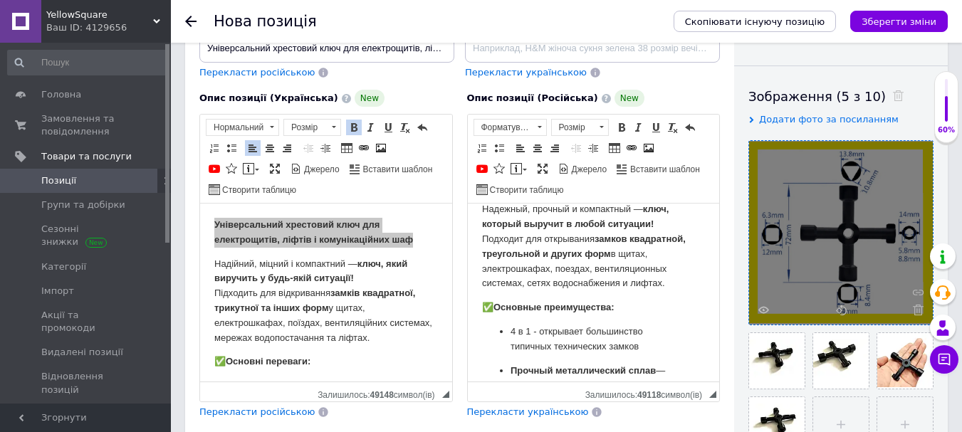
click at [221, 72] on span "Перекласти російською" at bounding box center [256, 72] width 115 height 11
type input "Универсальный крестовый ключ для электрощитов, лифтов и коммуникационных шкафов"
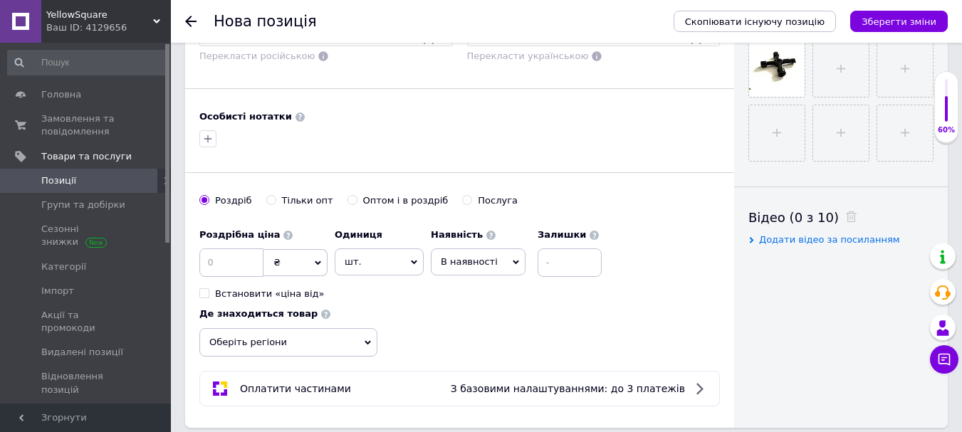
scroll to position [641, 0]
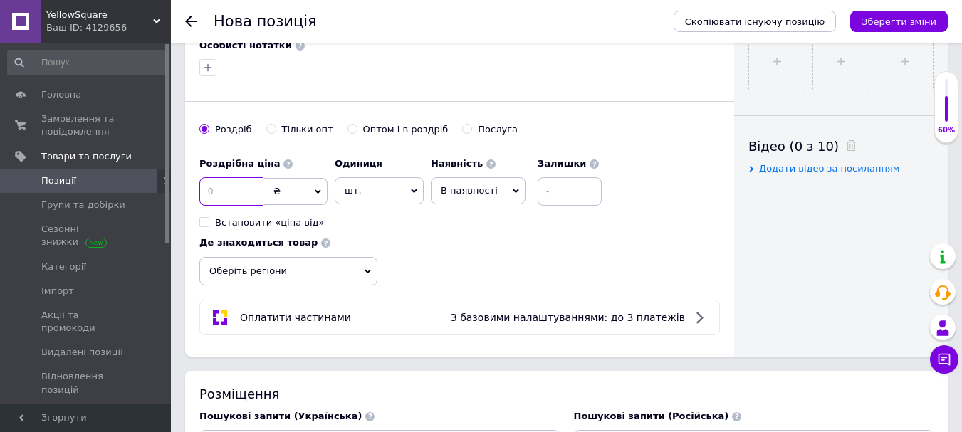
click at [213, 204] on input at bounding box center [231, 191] width 64 height 28
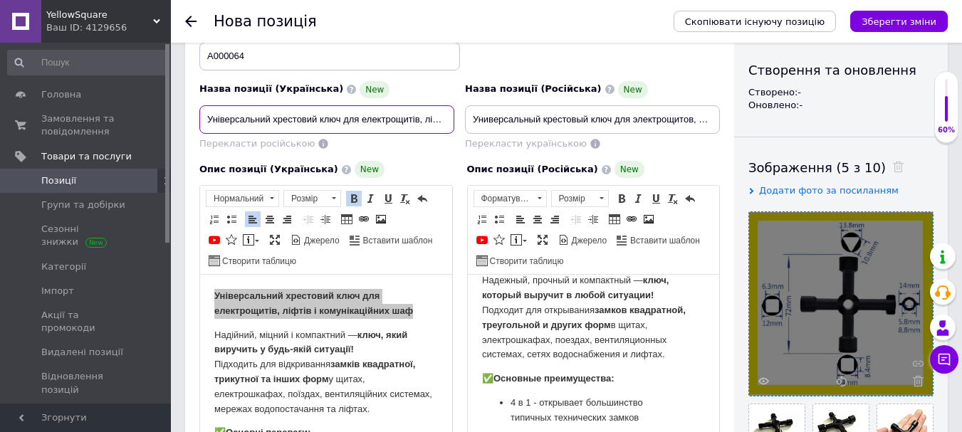
scroll to position [0, 100]
drag, startPoint x: 202, startPoint y: 112, endPoint x: 238, endPoint y: 112, distance: 35.6
click at [238, 112] on input "Універсальний хрестовий ключ для електрощитів, ліфтів і комунікаційних шаф" at bounding box center [326, 119] width 255 height 28
drag, startPoint x: 239, startPoint y: 115, endPoint x: 111, endPoint y: 116, distance: 128.1
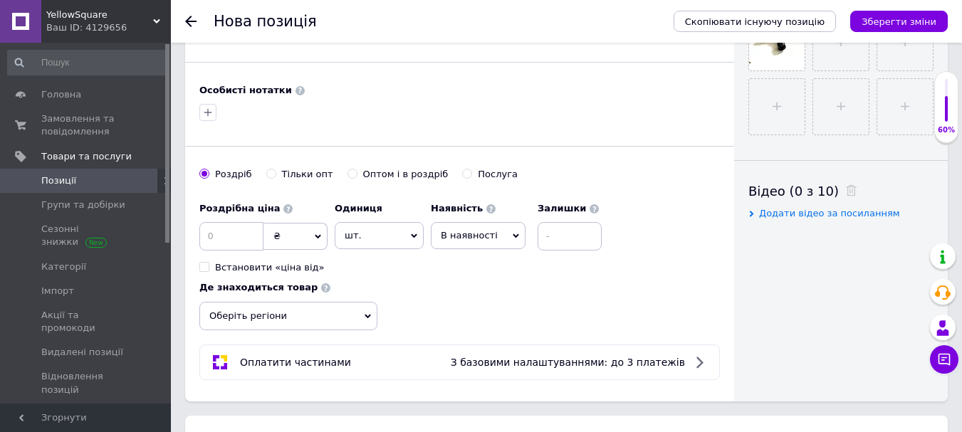
scroll to position [498, 0]
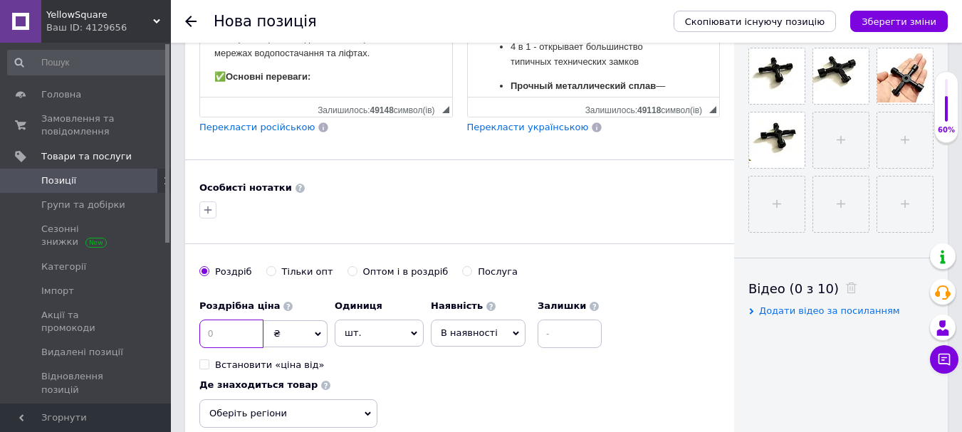
click at [232, 340] on input at bounding box center [231, 334] width 64 height 28
type input "118"
click at [575, 335] on input at bounding box center [569, 334] width 64 height 28
type input "8"
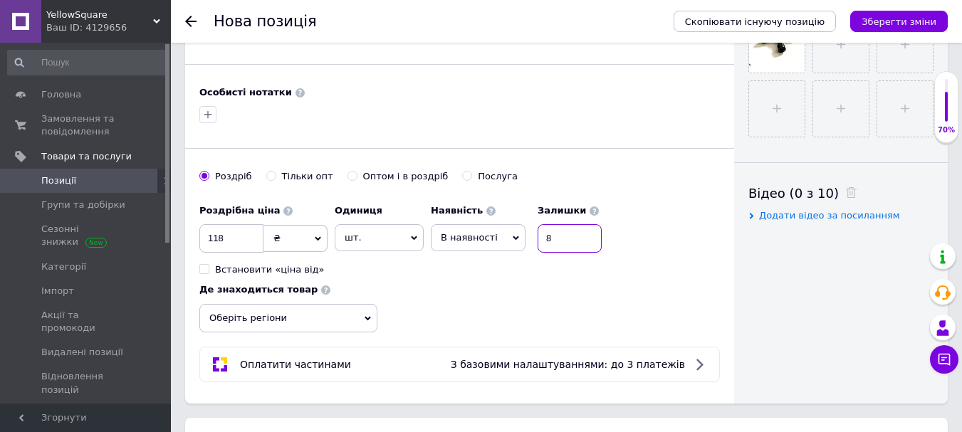
scroll to position [712, 0]
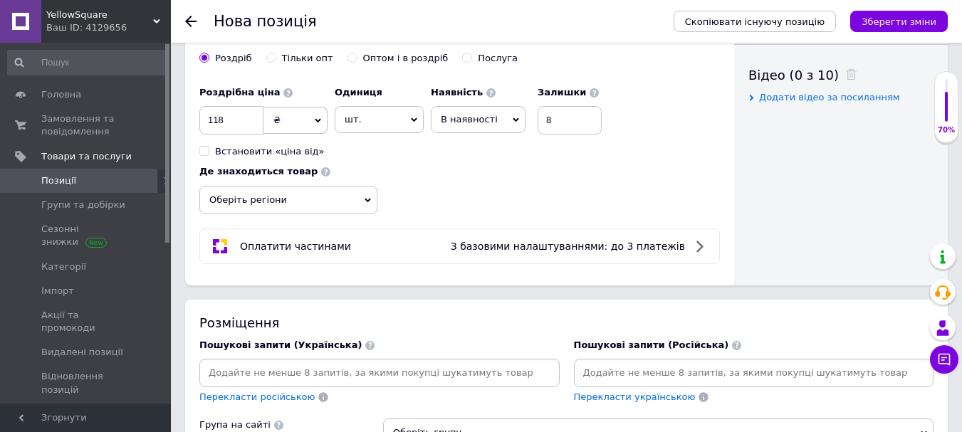
click at [358, 205] on span "Оберіть регіони" at bounding box center [288, 200] width 178 height 28
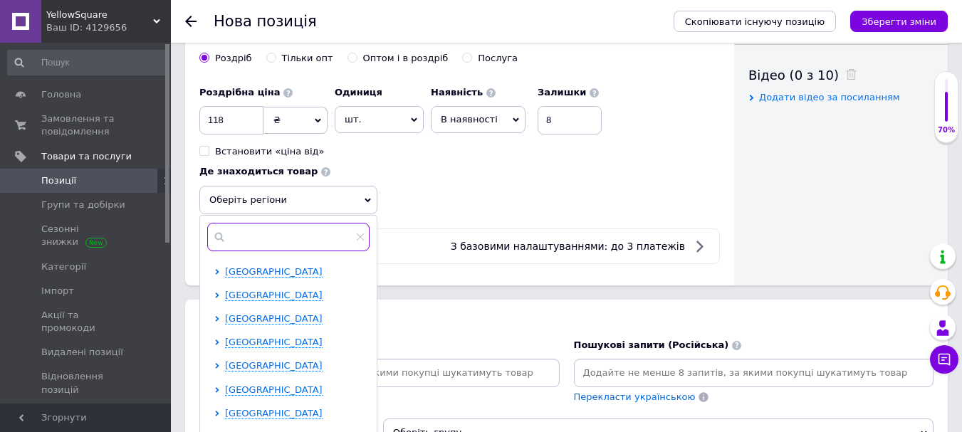
click at [286, 248] on input "text" at bounding box center [288, 237] width 162 height 28
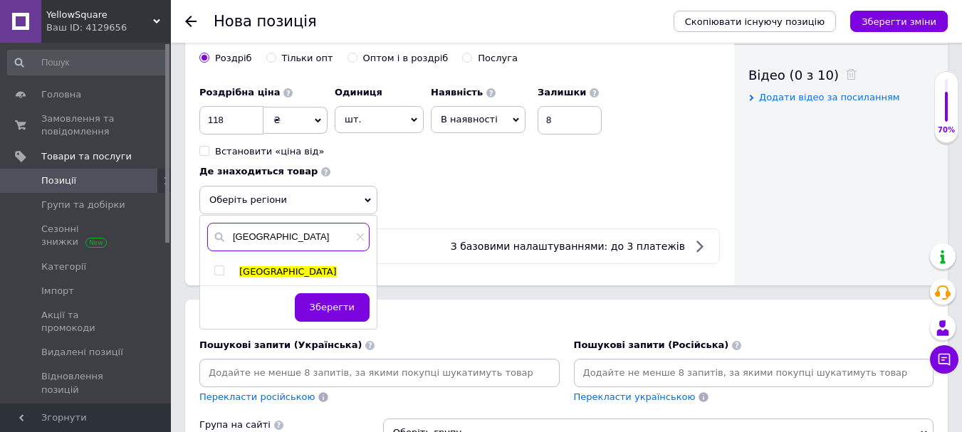
type input "[GEOGRAPHIC_DATA]"
click at [236, 272] on div at bounding box center [233, 272] width 11 height 13
click at [216, 272] on input "checkbox" at bounding box center [218, 270] width 9 height 9
checkbox input "true"
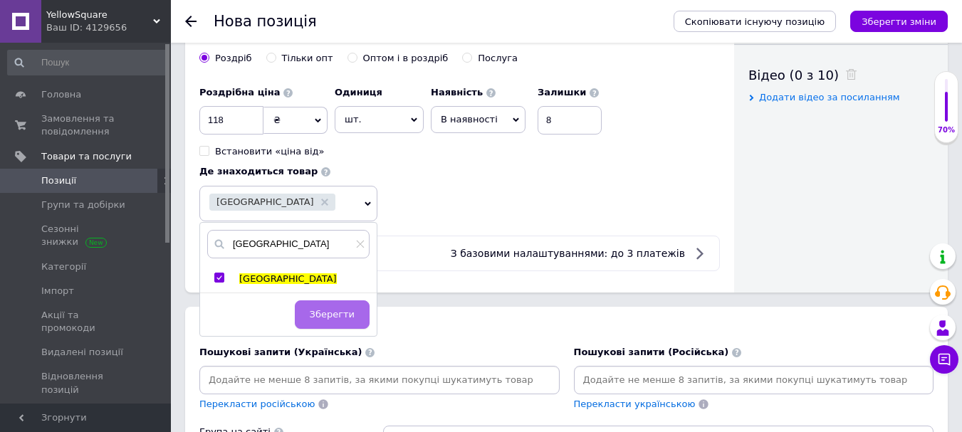
click at [337, 325] on button "Зберегти" at bounding box center [332, 314] width 75 height 28
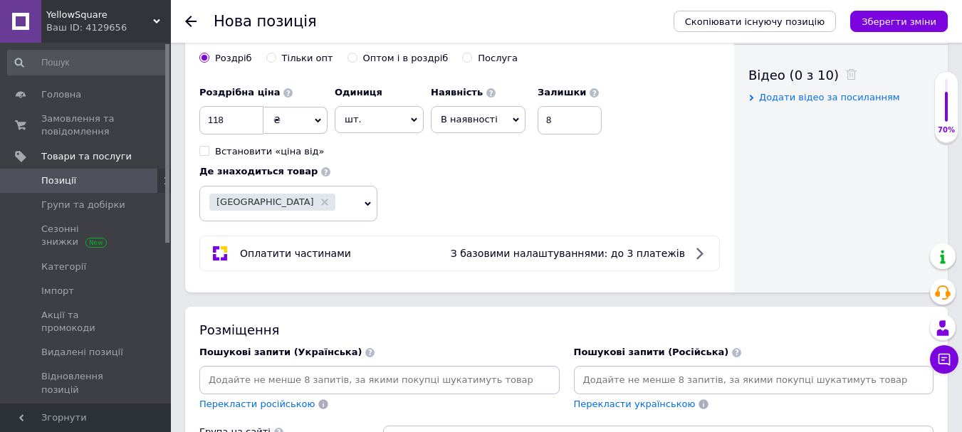
click at [435, 388] on input at bounding box center [379, 379] width 354 height 21
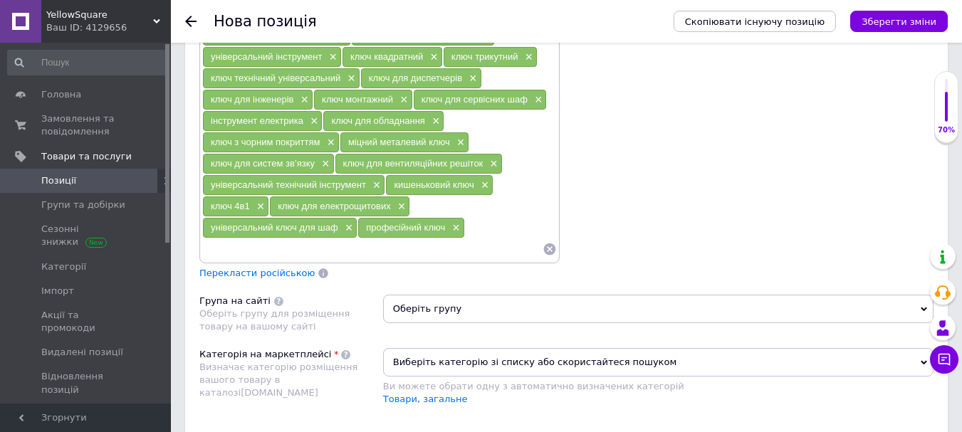
scroll to position [1281, 0]
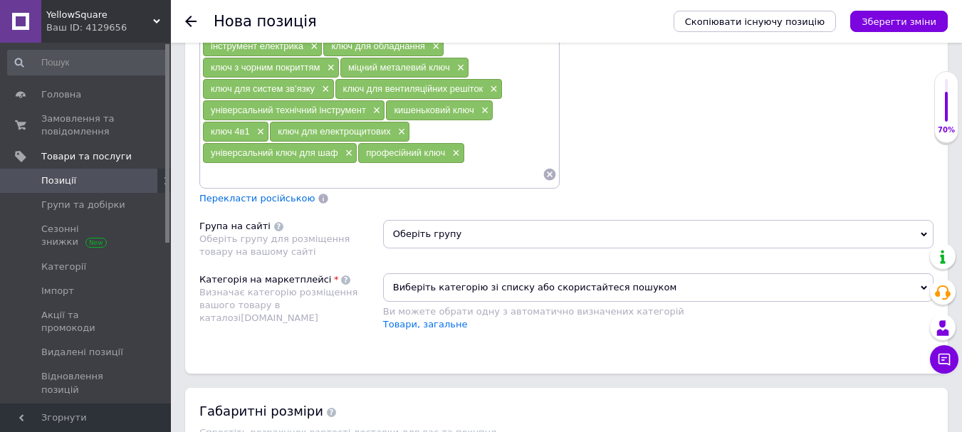
click at [249, 194] on span "Перекласти російською" at bounding box center [256, 198] width 115 height 11
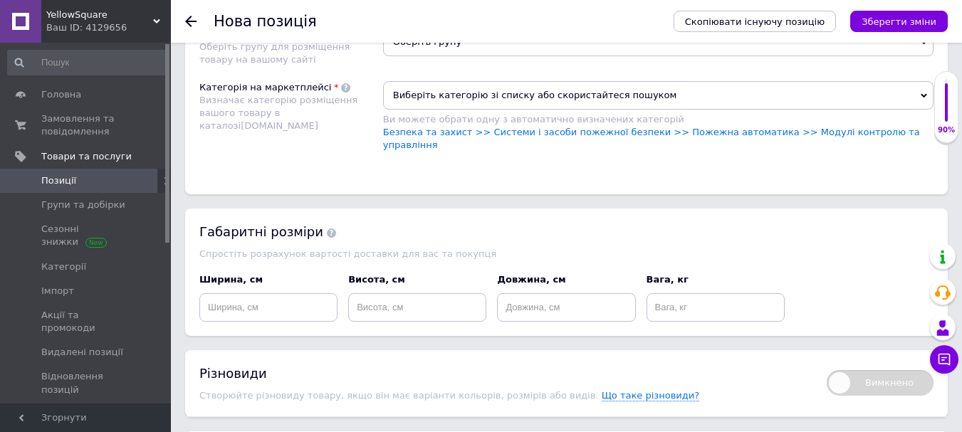
scroll to position [1352, 0]
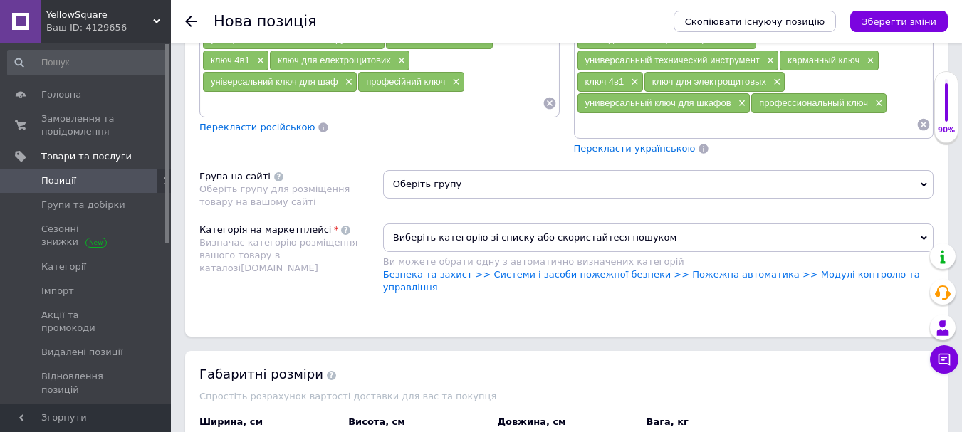
click at [453, 246] on span "Виберіть категорію зі списку або скористайтеся пошуком" at bounding box center [658, 238] width 550 height 28
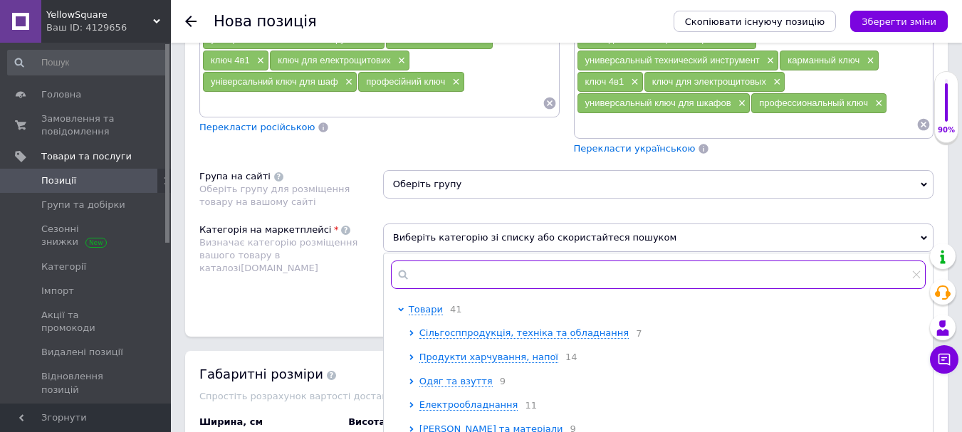
click at [466, 284] on input "text" at bounding box center [658, 275] width 535 height 28
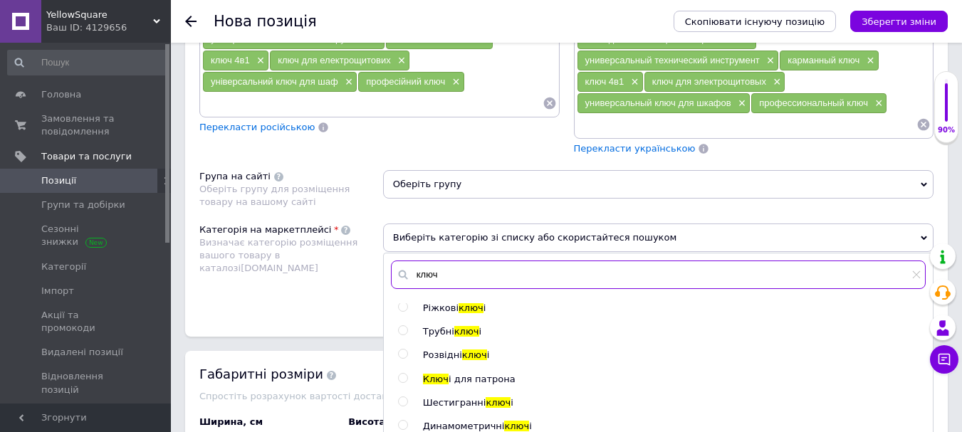
scroll to position [317, 0]
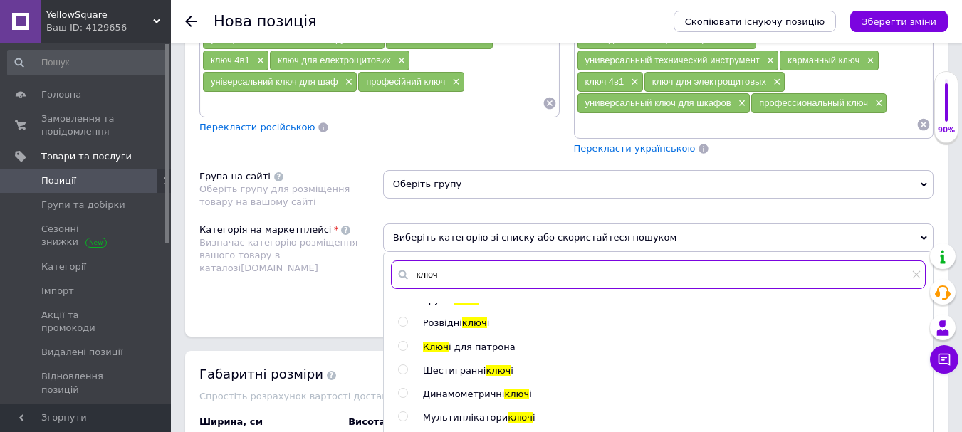
type input "ключ"
click at [426, 263] on input "ключ" at bounding box center [658, 275] width 535 height 28
drag, startPoint x: 448, startPoint y: 273, endPoint x: 390, endPoint y: 274, distance: 57.7
click at [391, 274] on input "ключ" at bounding box center [658, 275] width 535 height 28
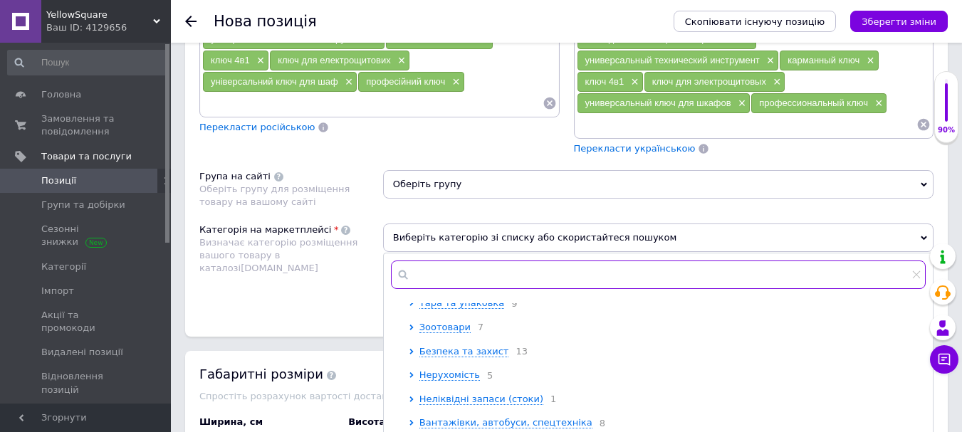
paste input "Балонні ключі"
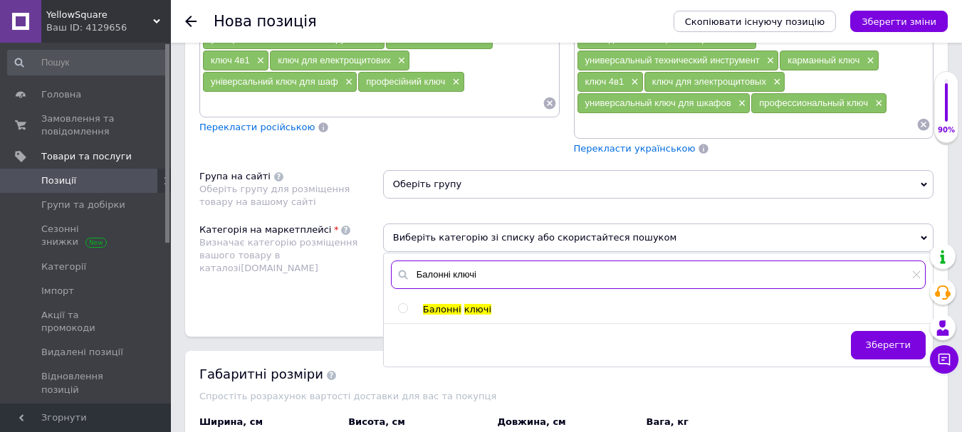
type input "Балонні ключі"
click at [416, 313] on div at bounding box center [417, 309] width 11 height 13
click at [408, 310] on div at bounding box center [403, 308] width 11 height 10
click at [404, 311] on input "radio" at bounding box center [402, 308] width 9 height 9
radio input "true"
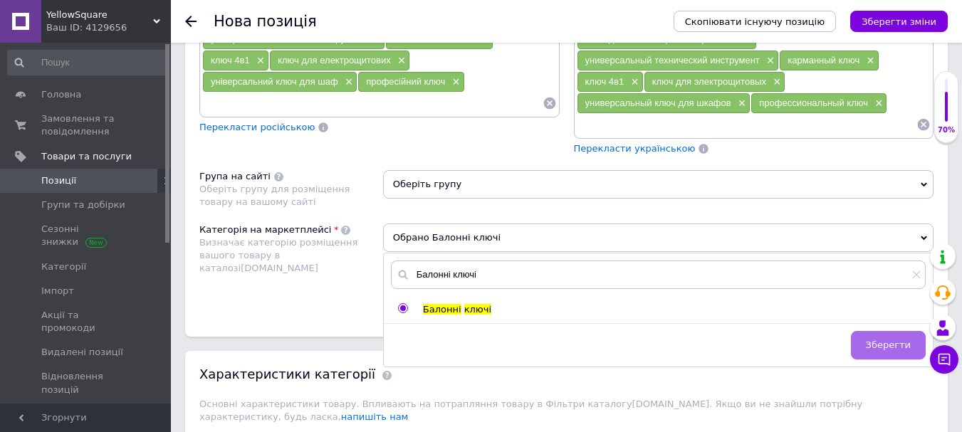
click at [877, 344] on span "Зберегти" at bounding box center [888, 345] width 45 height 11
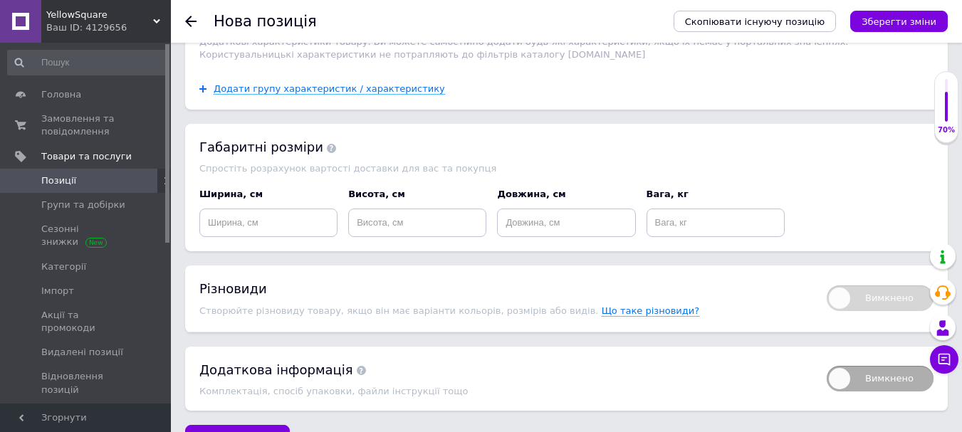
scroll to position [1860, 0]
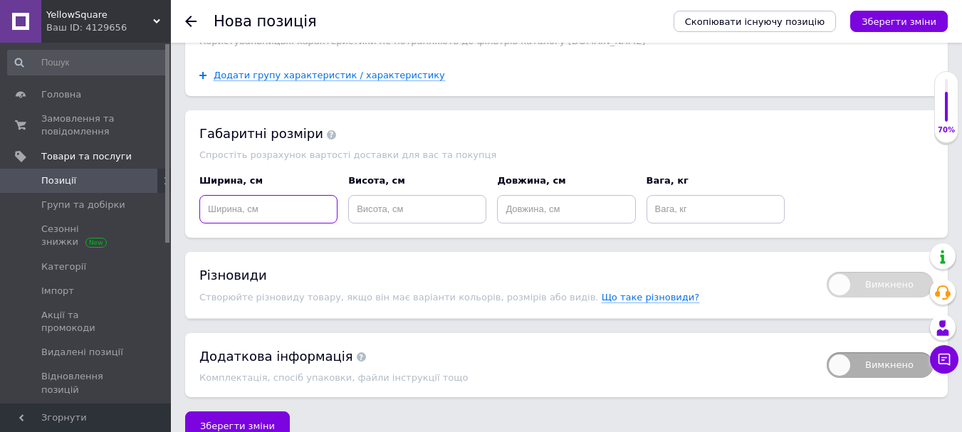
click at [268, 195] on input at bounding box center [268, 209] width 138 height 28
type input "10"
click at [449, 195] on input at bounding box center [417, 209] width 138 height 28
type input "2"
click at [542, 195] on input at bounding box center [566, 209] width 138 height 28
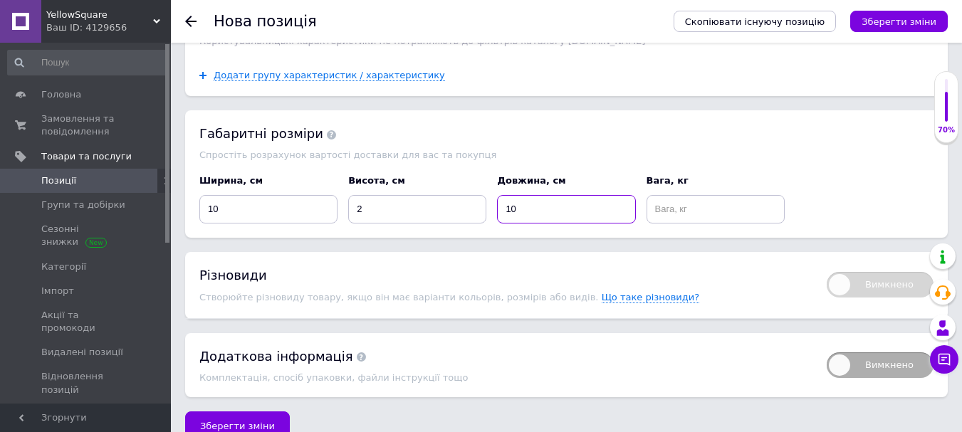
type input "10"
click at [443, 252] on div "Вимкнено Різновиди Створюйте різновиду товару, якщо він має варіанти кольорів, …" at bounding box center [566, 285] width 762 height 66
click at [730, 195] on input at bounding box center [715, 209] width 138 height 28
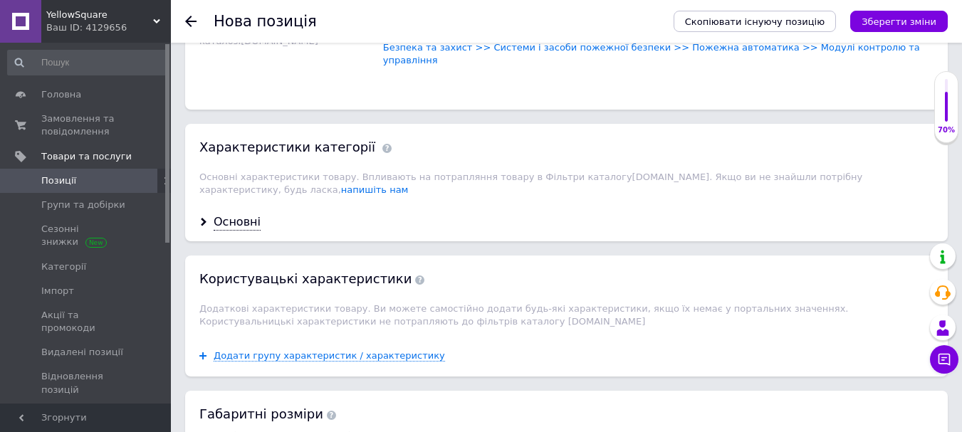
scroll to position [1575, 0]
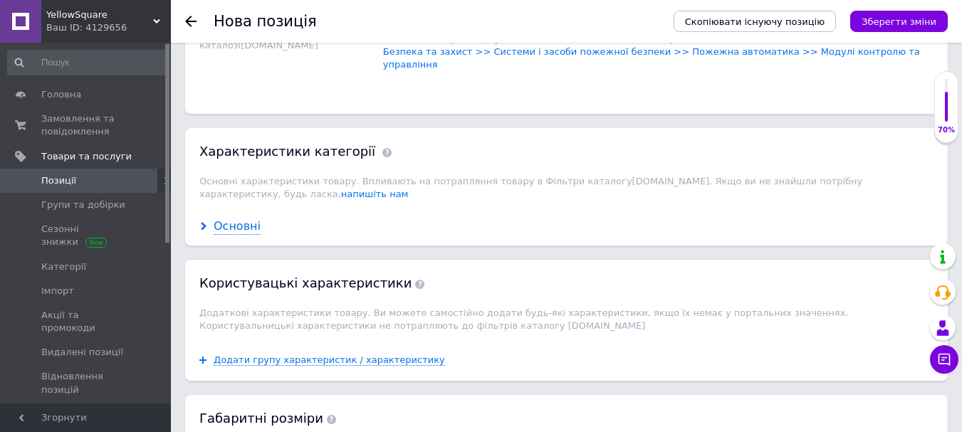
type input "0.12"
click at [231, 219] on div "Основні" at bounding box center [237, 227] width 47 height 16
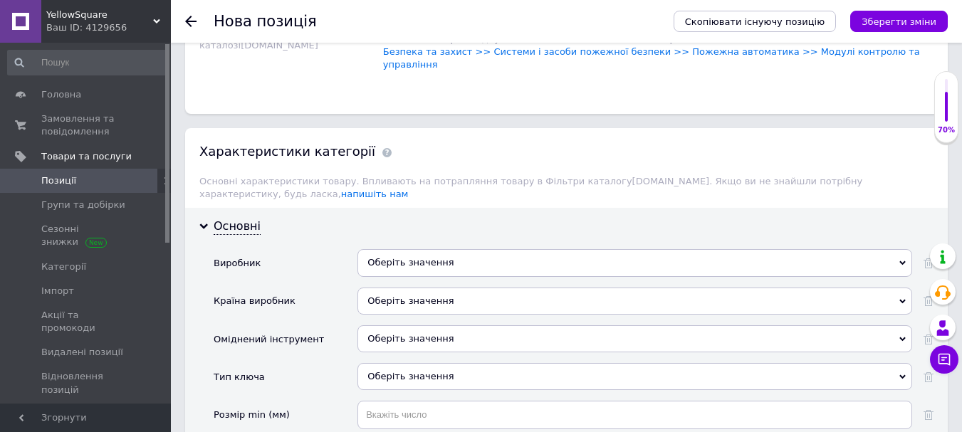
click at [407, 249] on div "Оберіть значення" at bounding box center [634, 262] width 555 height 27
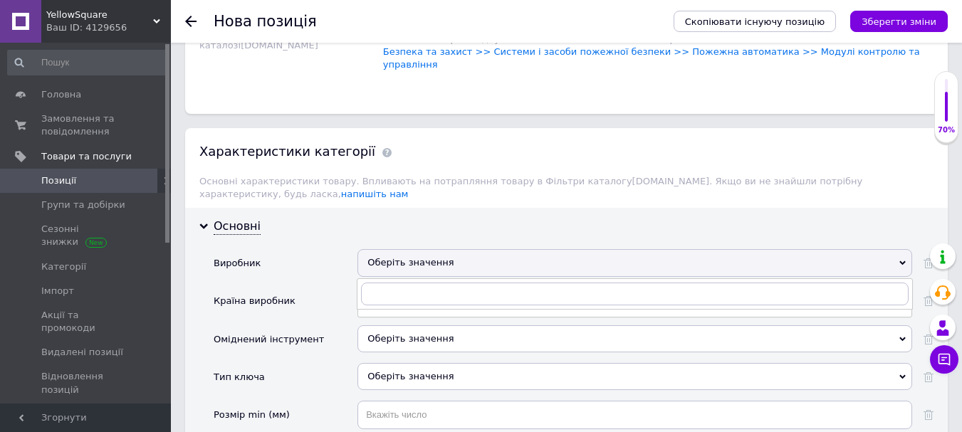
click at [378, 295] on div "Оберіть значення" at bounding box center [634, 307] width 555 height 38
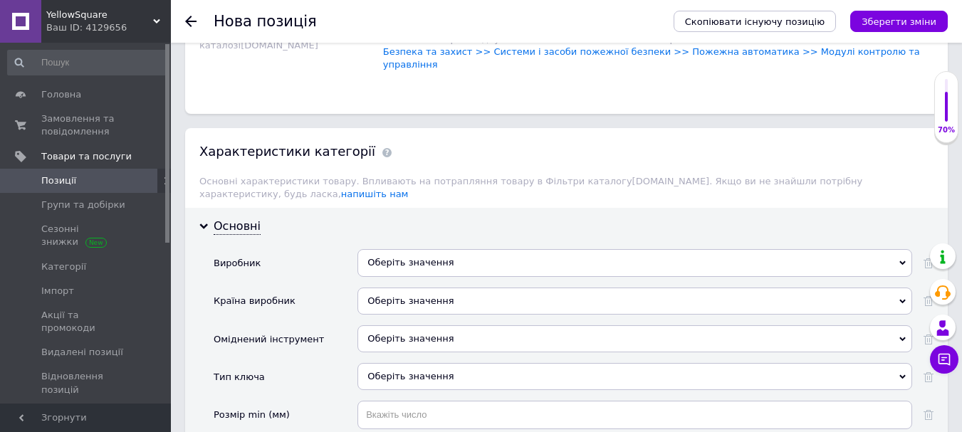
click at [382, 333] on span "Оберіть значення" at bounding box center [410, 338] width 86 height 11
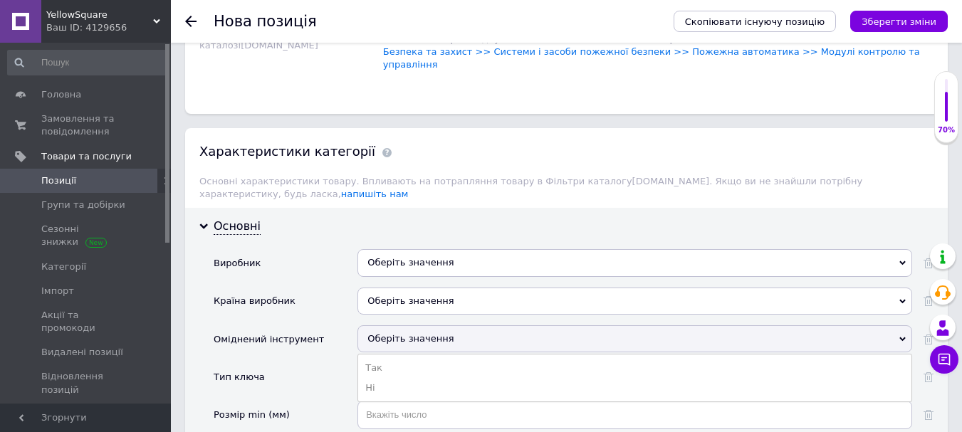
click at [353, 295] on div "Країна виробник" at bounding box center [286, 307] width 144 height 38
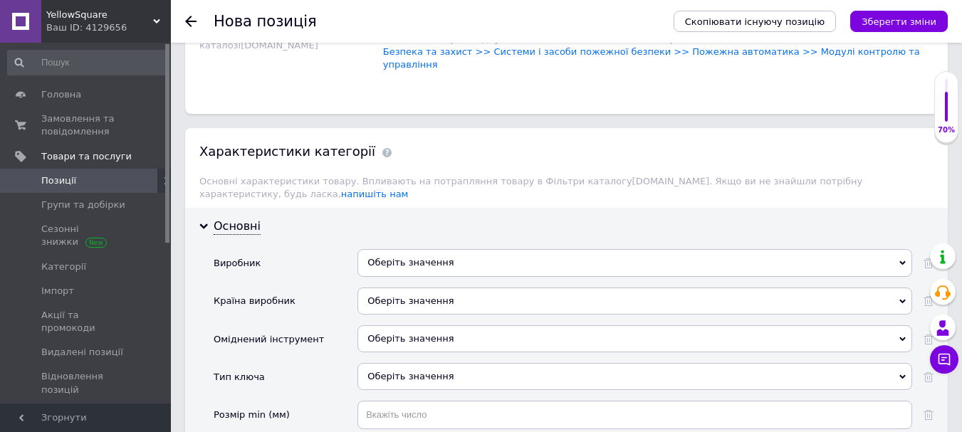
click at [380, 333] on span "Оберіть значення" at bounding box center [410, 338] width 86 height 11
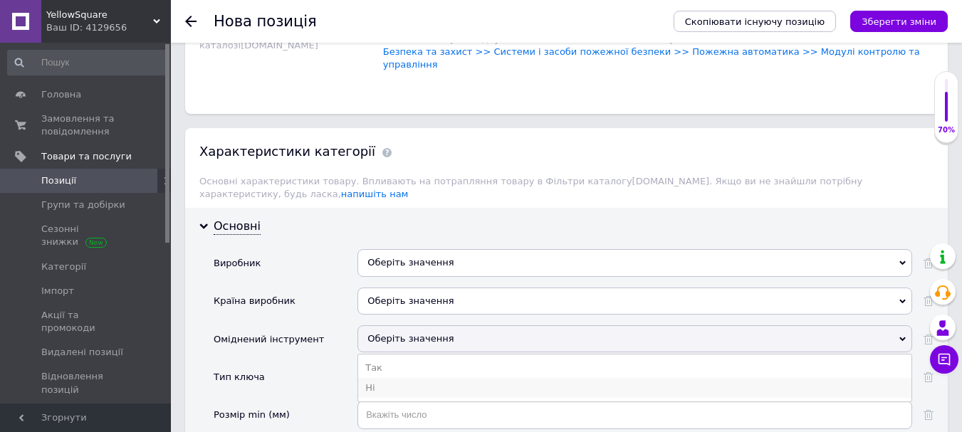
click at [378, 378] on li "Ні" at bounding box center [634, 388] width 553 height 20
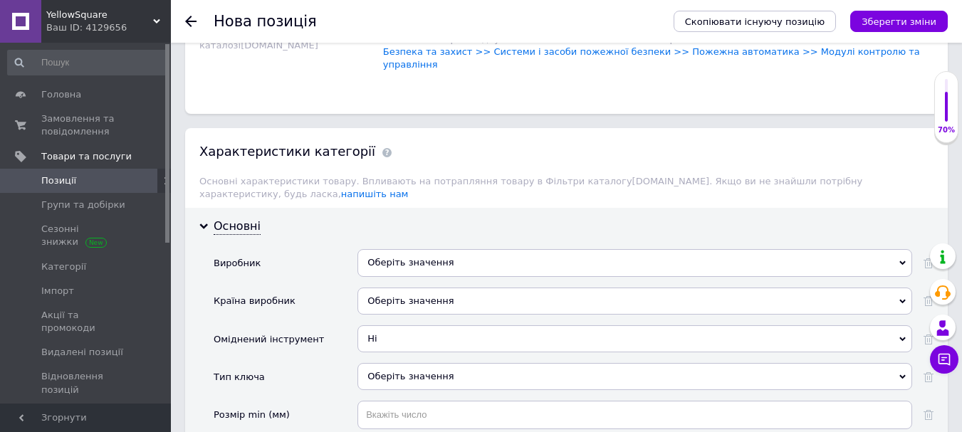
click at [379, 363] on div "Оберіть значення" at bounding box center [634, 376] width 555 height 27
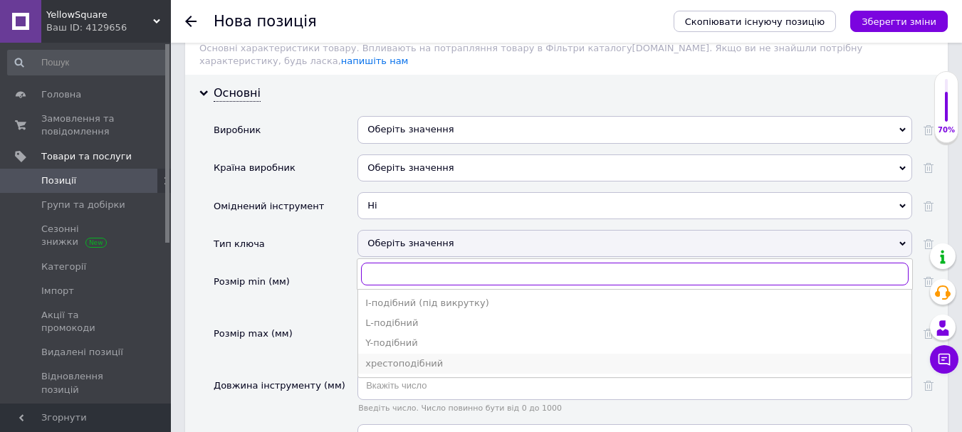
scroll to position [1718, 0]
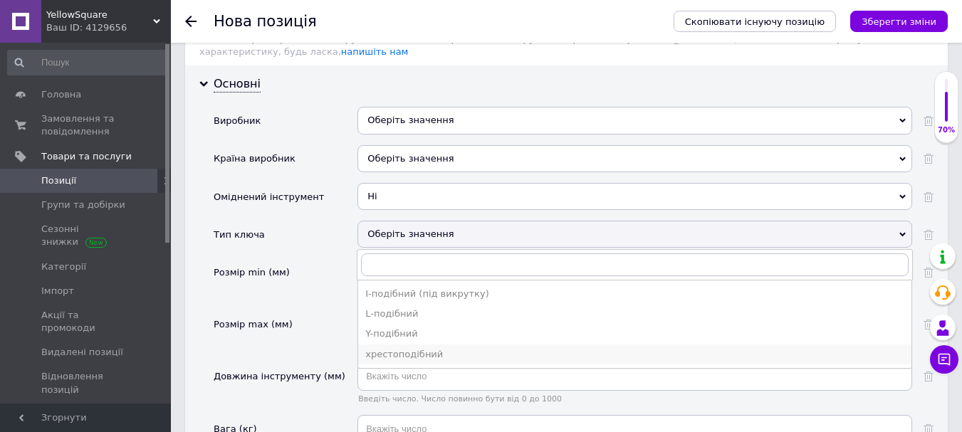
click at [430, 348] on div "хрестоподібний" at bounding box center [634, 354] width 539 height 13
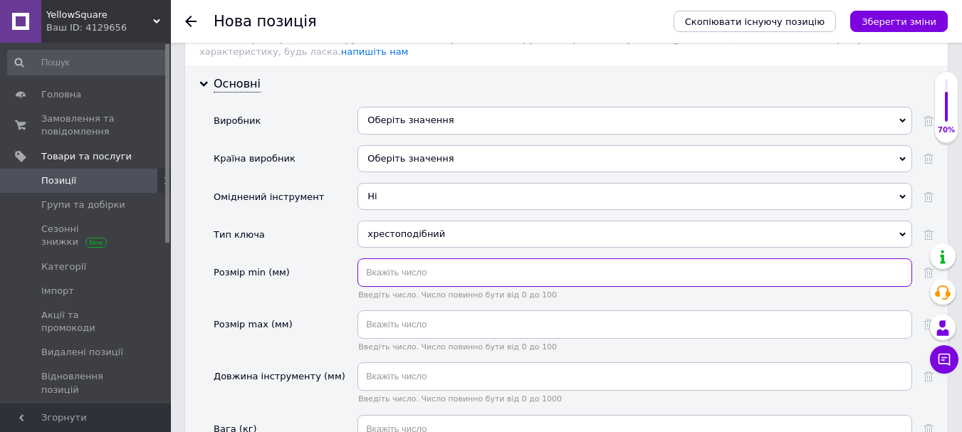
click at [399, 261] on input "text" at bounding box center [634, 272] width 555 height 28
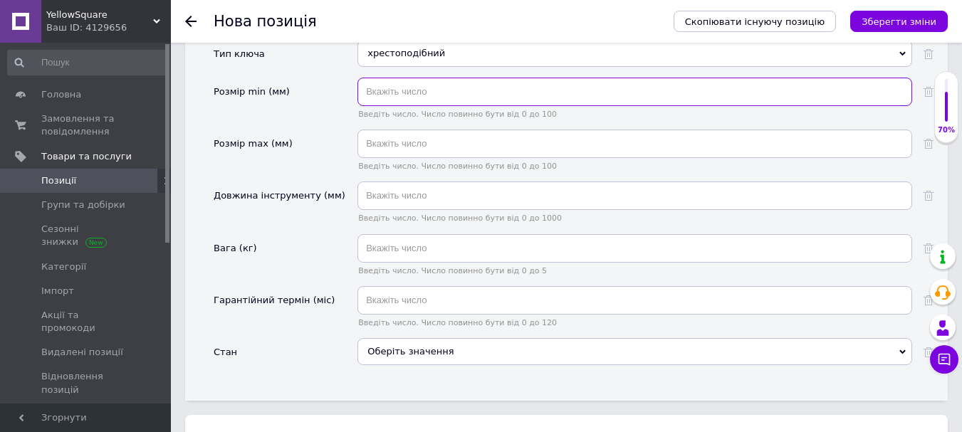
scroll to position [1931, 0]
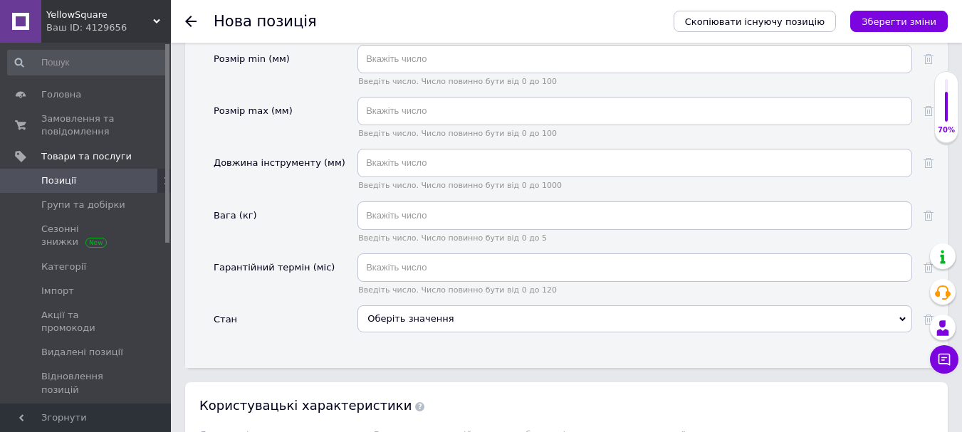
click at [404, 169] on div "Введіть число. Число повинно бути від 0 до 1000" at bounding box center [634, 175] width 555 height 52
click at [402, 201] on input "text" at bounding box center [634, 215] width 555 height 28
type input "0.1"
click at [373, 253] on input "text" at bounding box center [634, 267] width 555 height 28
drag, startPoint x: 423, startPoint y: 327, endPoint x: 415, endPoint y: 289, distance: 38.5
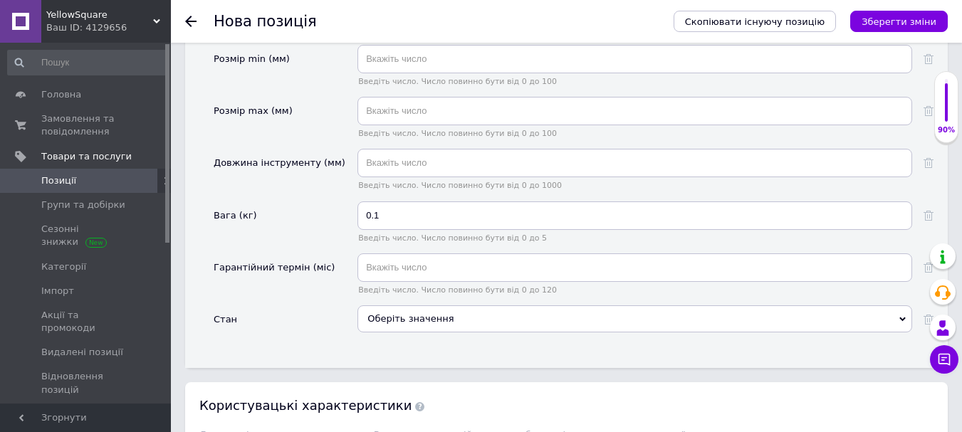
click at [423, 322] on div "Основні Виробник Оберіть значення Країна виробник Оберіть значення Оміднений ін…" at bounding box center [566, 110] width 762 height 516
click at [415, 305] on div "Оберіть значення" at bounding box center [634, 318] width 555 height 27
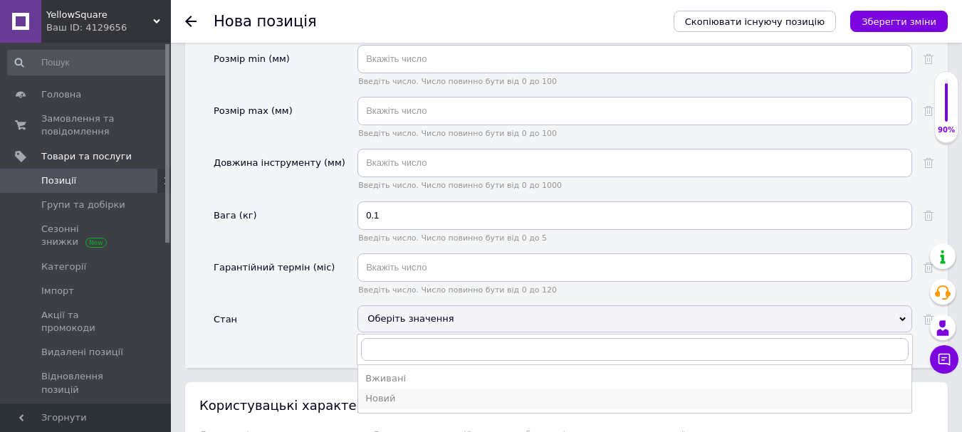
click at [392, 392] on div "Новий" at bounding box center [634, 398] width 539 height 13
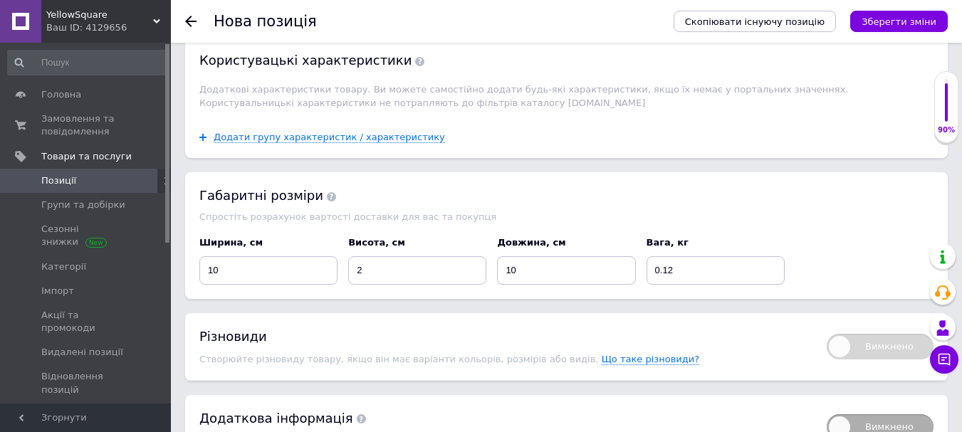
scroll to position [2338, 0]
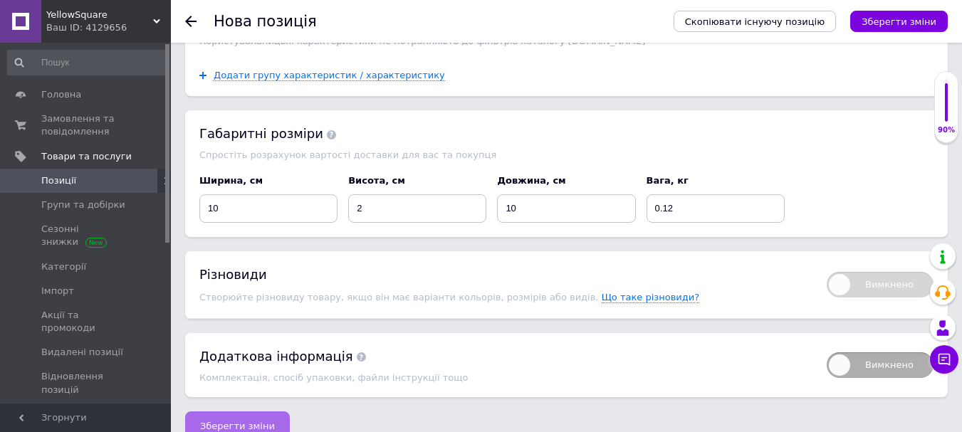
click at [223, 421] on span "Зберегти зміни" at bounding box center [237, 426] width 75 height 11
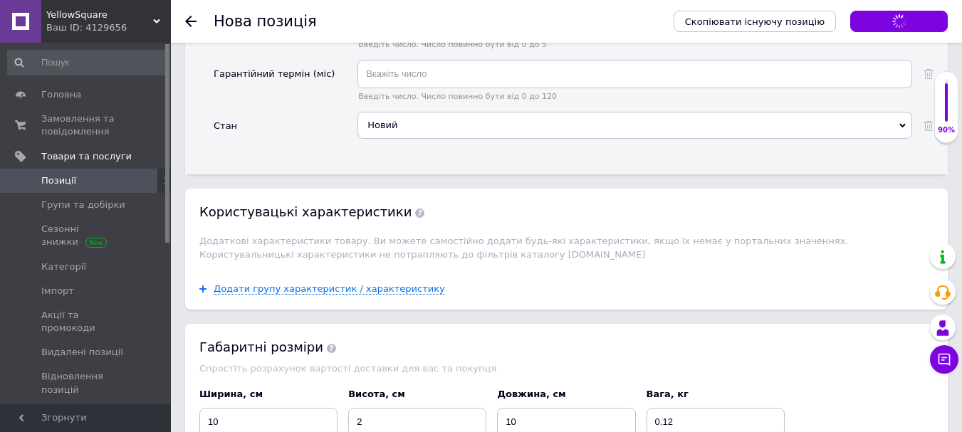
scroll to position [1983, 0]
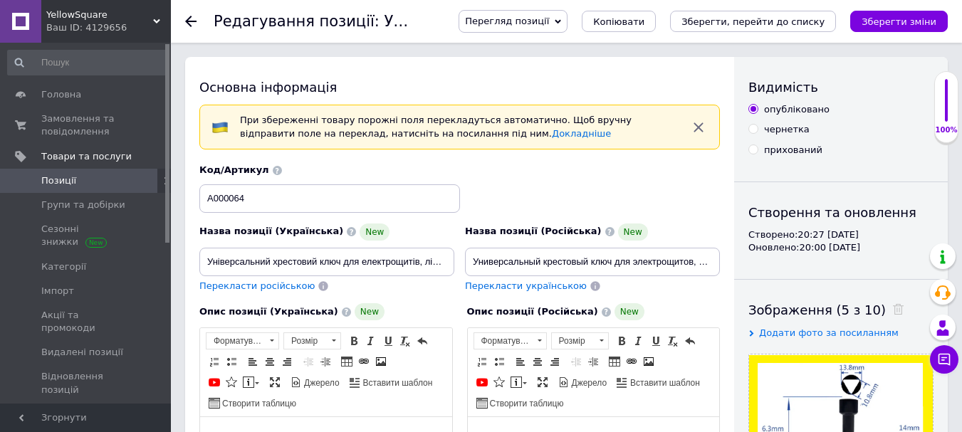
click at [184, 20] on div "Редагування позиції: Універсальний хрестовий ключ для електрощитів, ліфтів і ко…" at bounding box center [566, 21] width 791 height 43
click at [190, 17] on use at bounding box center [190, 21] width 11 height 11
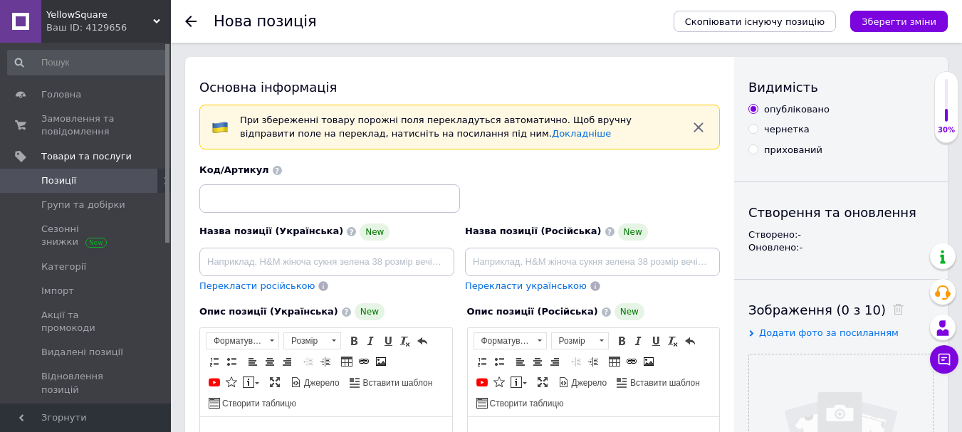
click at [185, 22] on icon at bounding box center [190, 21] width 11 height 11
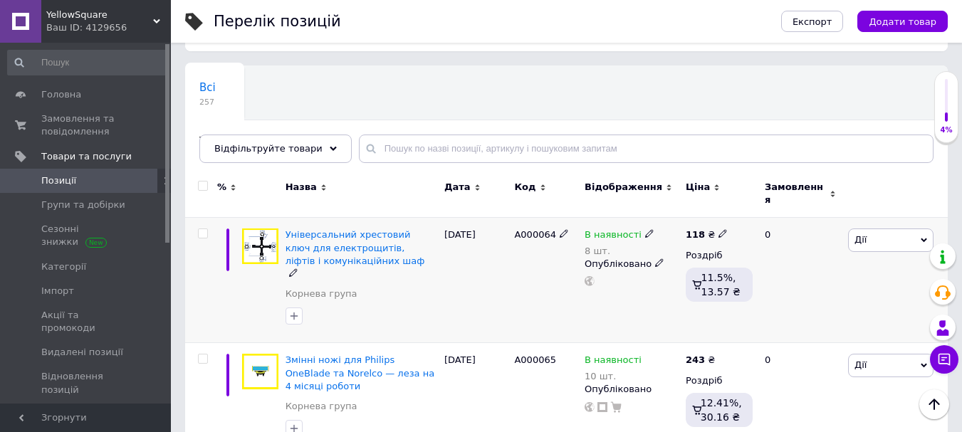
scroll to position [71, 0]
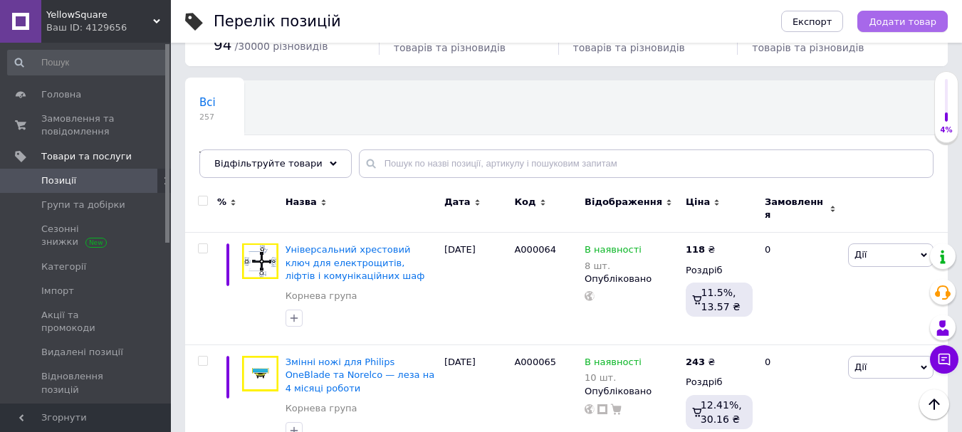
click at [898, 28] on button "Додати товар" at bounding box center [902, 21] width 90 height 21
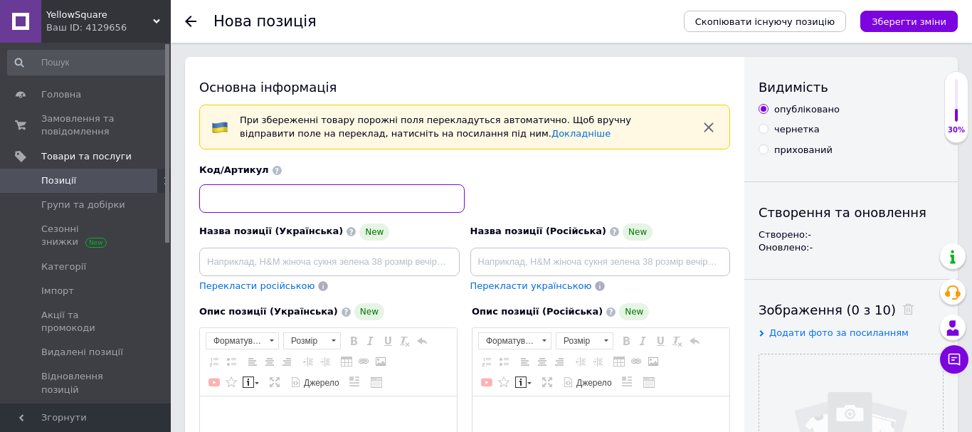
click at [335, 198] on input at bounding box center [332, 198] width 266 height 28
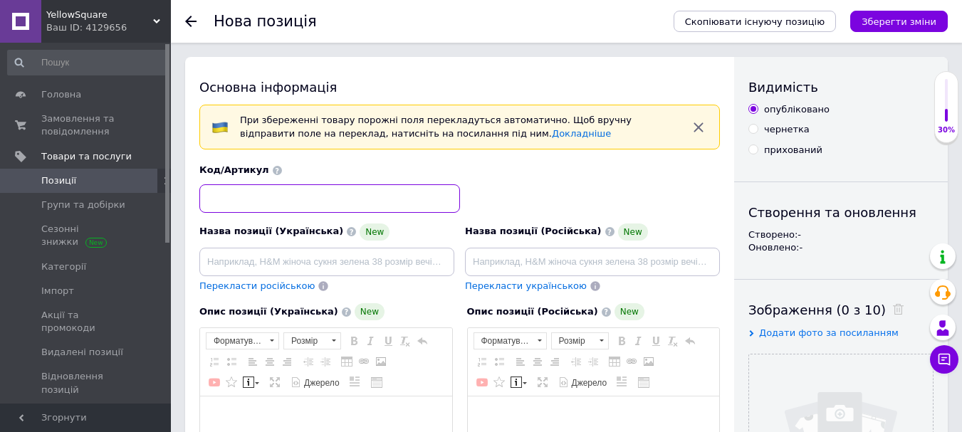
paste input "А000026"
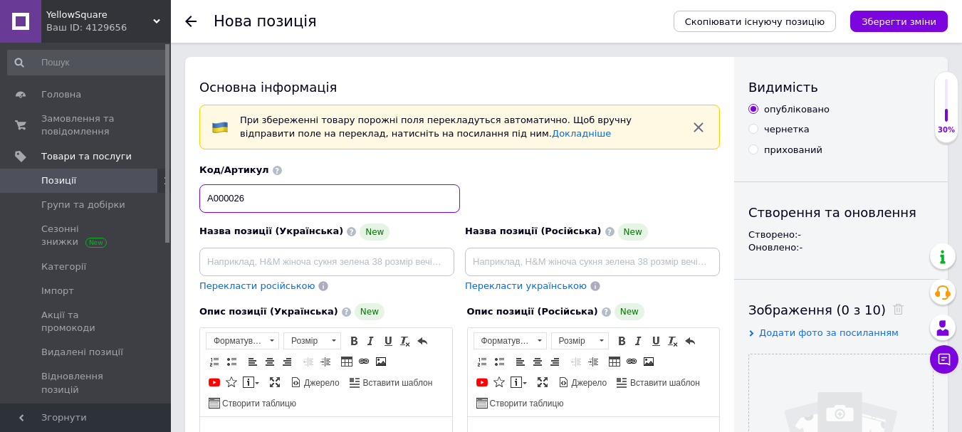
type input "А000026"
click at [500, 209] on div "Код/Артикул А000026" at bounding box center [459, 188] width 531 height 59
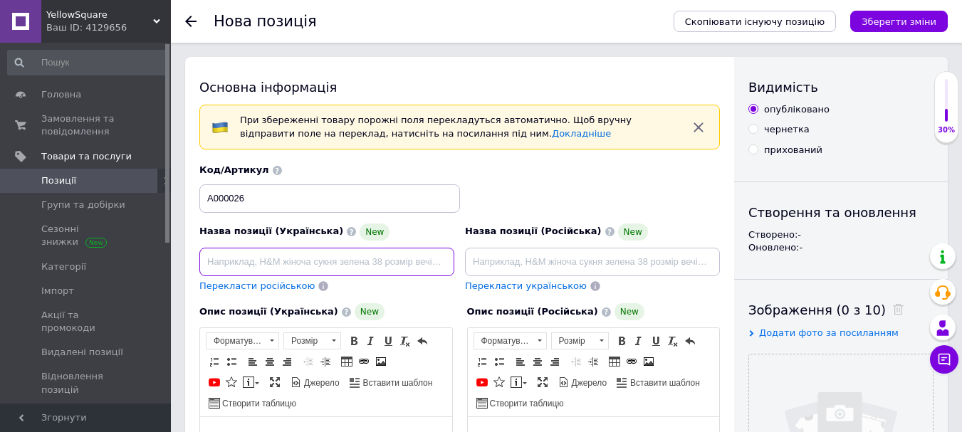
click at [377, 268] on input at bounding box center [326, 262] width 255 height 28
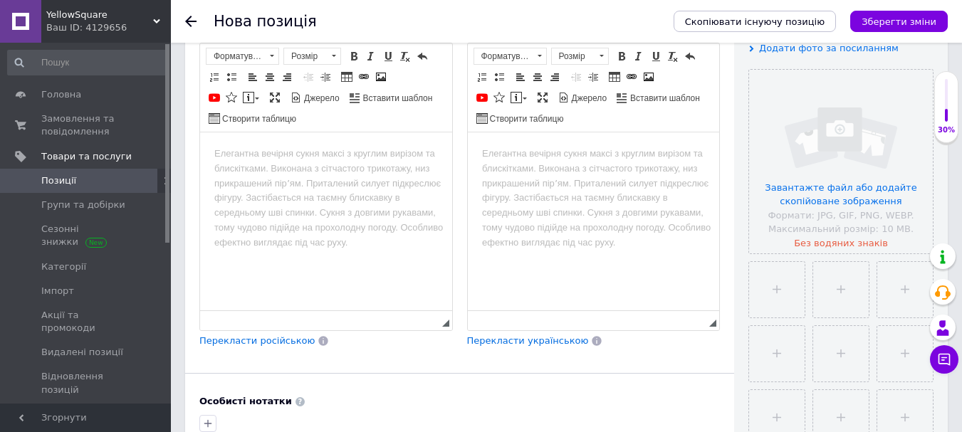
click at [303, 153] on body "Редактор, 706D346D-B048-481A-AA66-4D640323B594" at bounding box center [326, 154] width 224 height 15
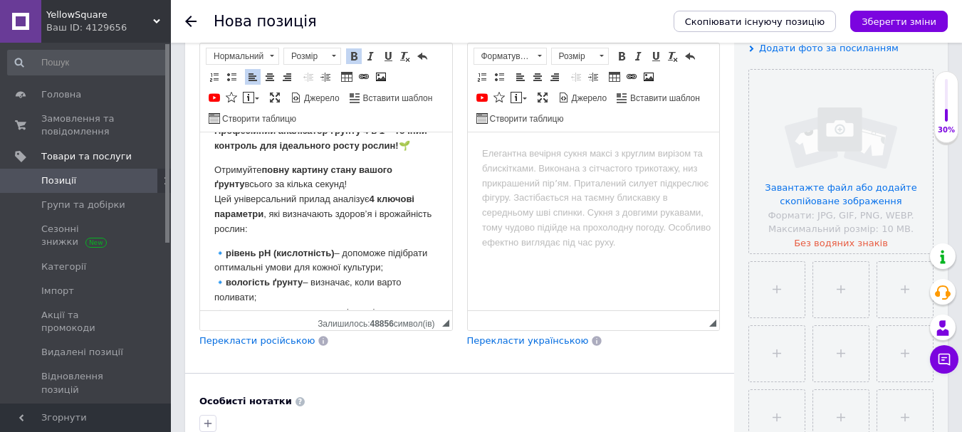
scroll to position [0, 0]
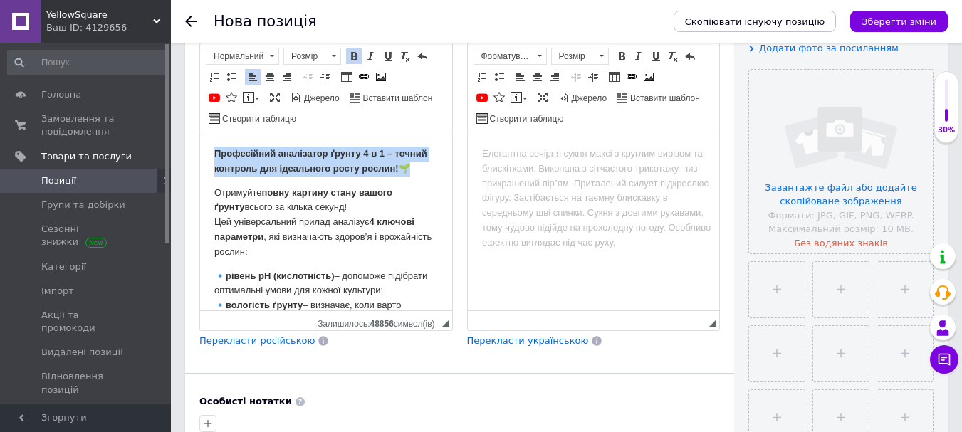
drag, startPoint x: 210, startPoint y: 156, endPoint x: 401, endPoint y: 168, distance: 191.9
copy p "Професійний аналізатор ґрунту 4 в 1 – точний контроль для ідеального росту росл…"
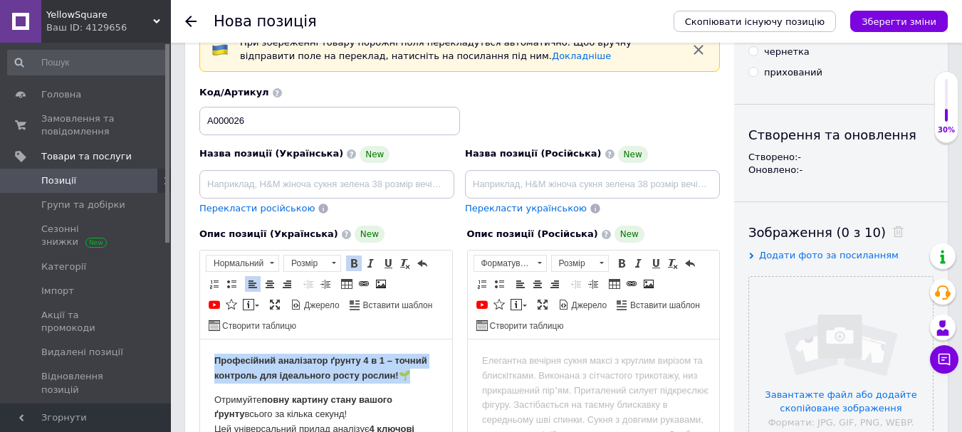
scroll to position [71, 0]
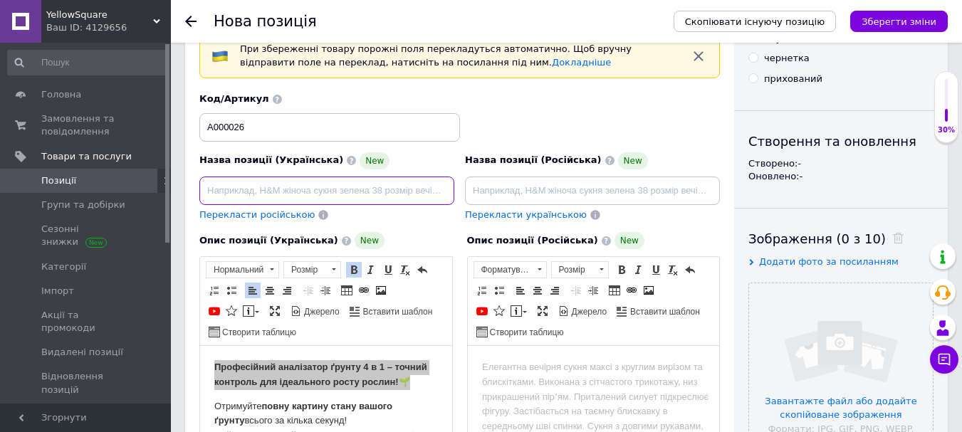
click at [298, 189] on input at bounding box center [326, 191] width 255 height 28
type input "Професійний аналізатор ґрунту 4 в 1 – точний контроль для ідеального росту росл…"
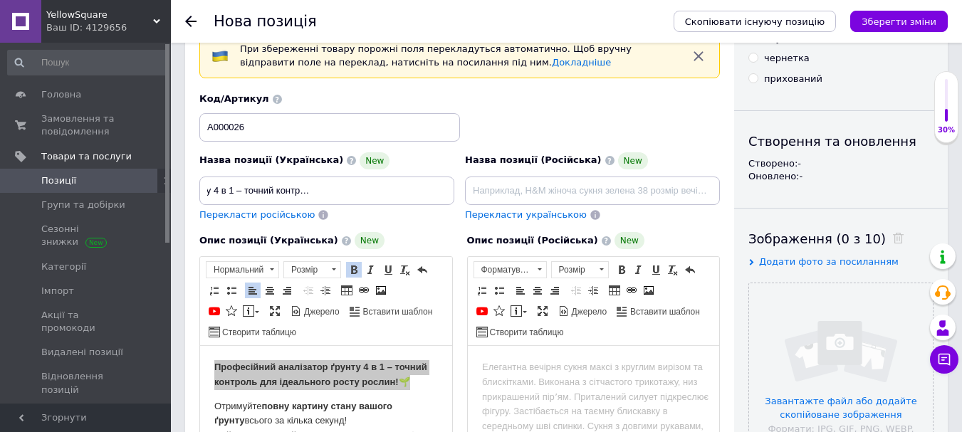
click at [251, 216] on span "Перекласти російською" at bounding box center [256, 214] width 115 height 11
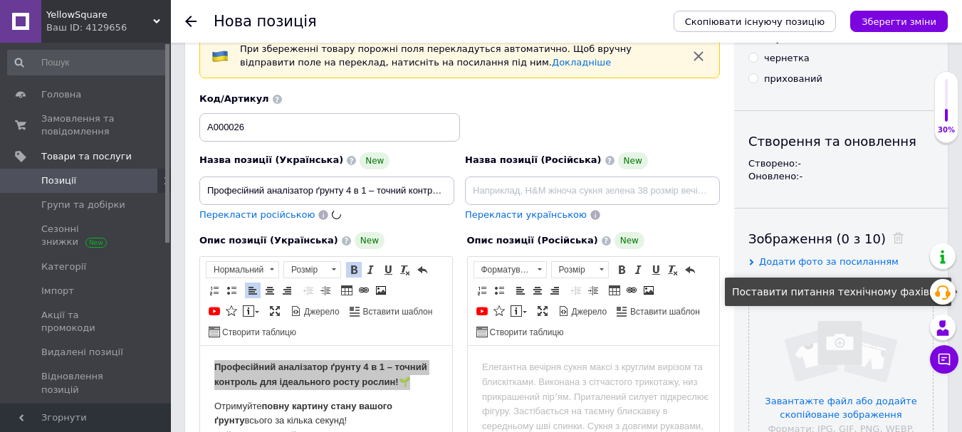
type input "Профессиональный анализатор грунта 4 в 1 – точный контроль для идеального роста…"
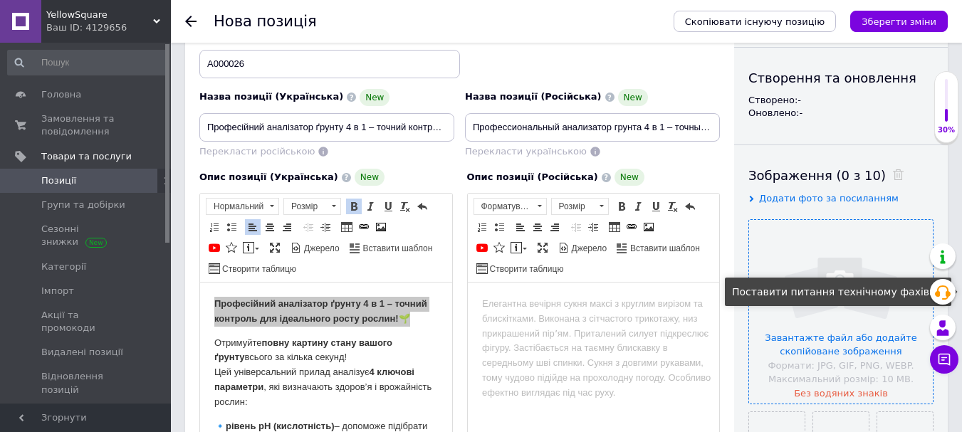
scroll to position [214, 0]
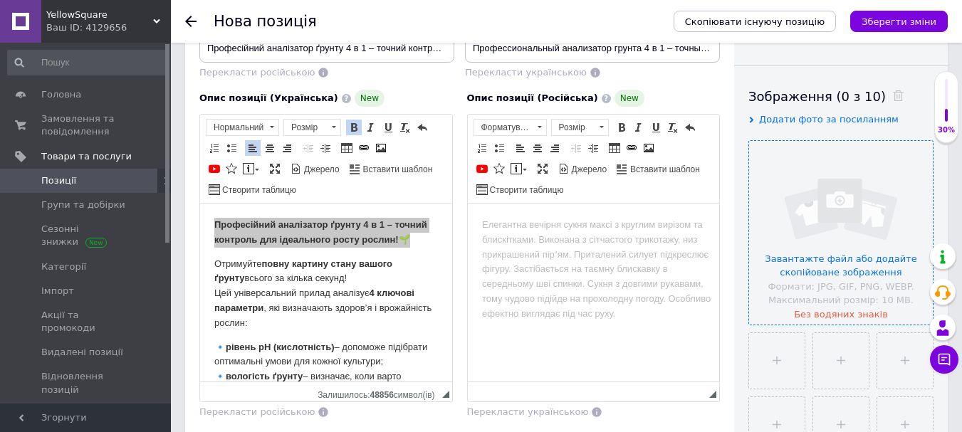
click at [849, 214] on input "file" at bounding box center [841, 233] width 184 height 184
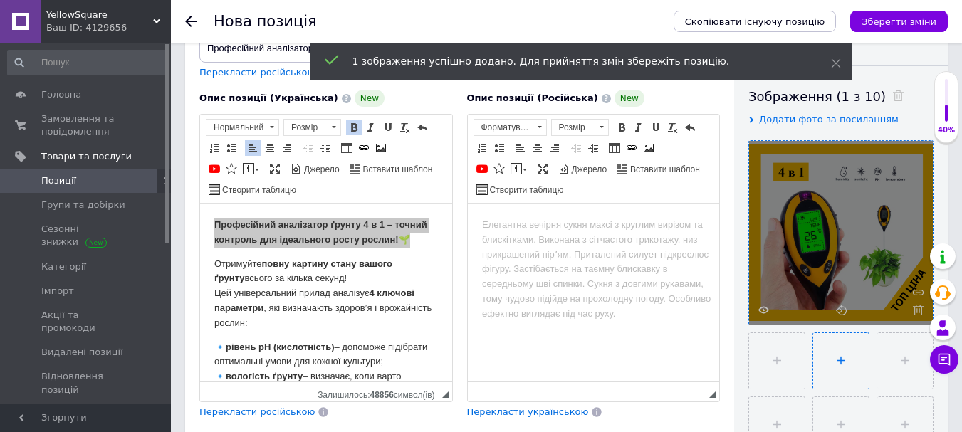
click at [847, 363] on input "file" at bounding box center [841, 361] width 56 height 56
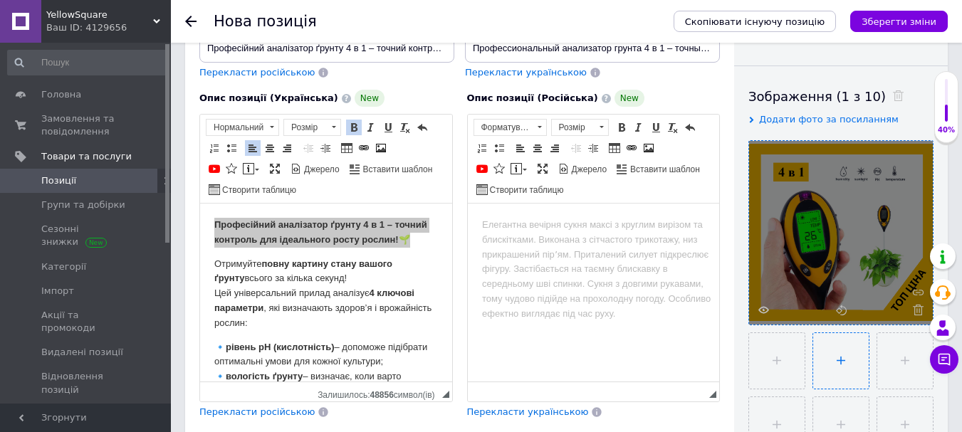
type input "C:\fakepath\2.png"
click at [851, 349] on input "file" at bounding box center [839, 361] width 56 height 56
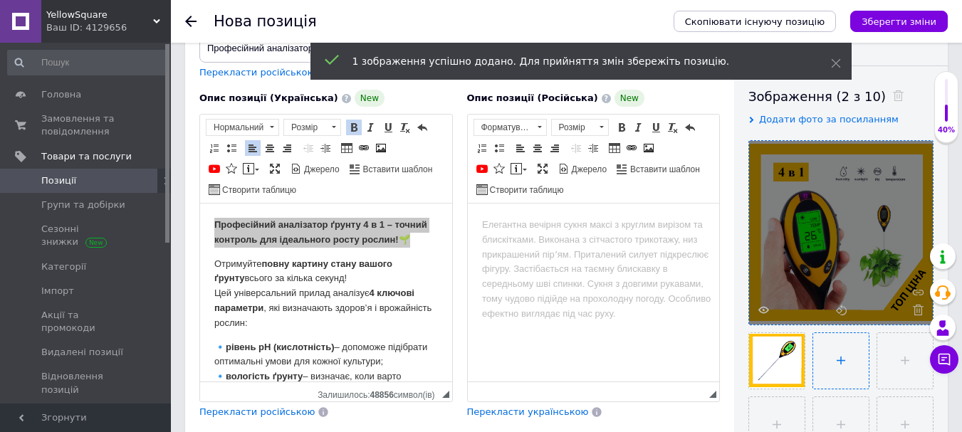
type input "C:\fakepath\3.png"
click at [891, 366] on input "file" at bounding box center [904, 361] width 56 height 56
type input "C:\fakepath\4.png"
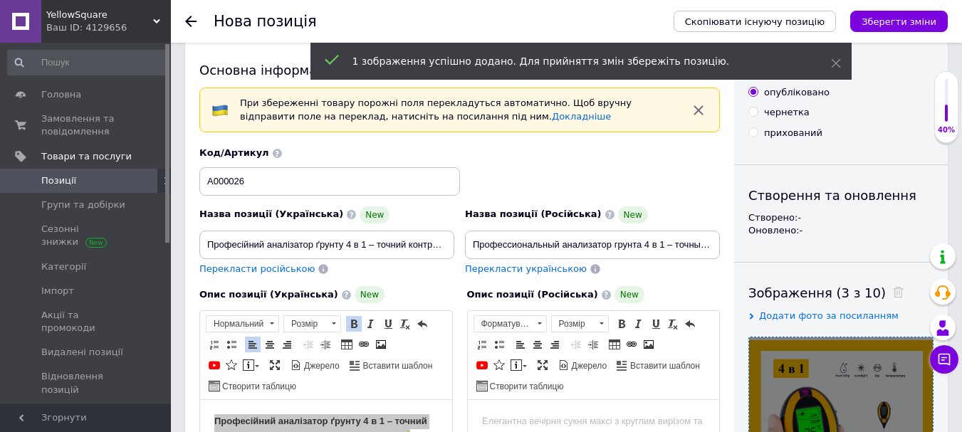
scroll to position [0, 0]
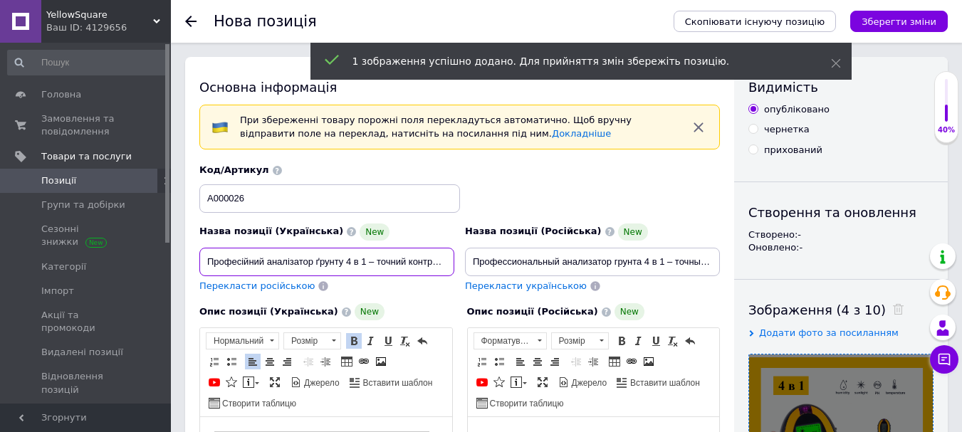
drag, startPoint x: 206, startPoint y: 261, endPoint x: 345, endPoint y: 263, distance: 138.8
click at [345, 263] on input "Професійний аналізатор ґрунту 4 в 1 – точний контроль для ідеального росту росл…" at bounding box center [326, 262] width 255 height 28
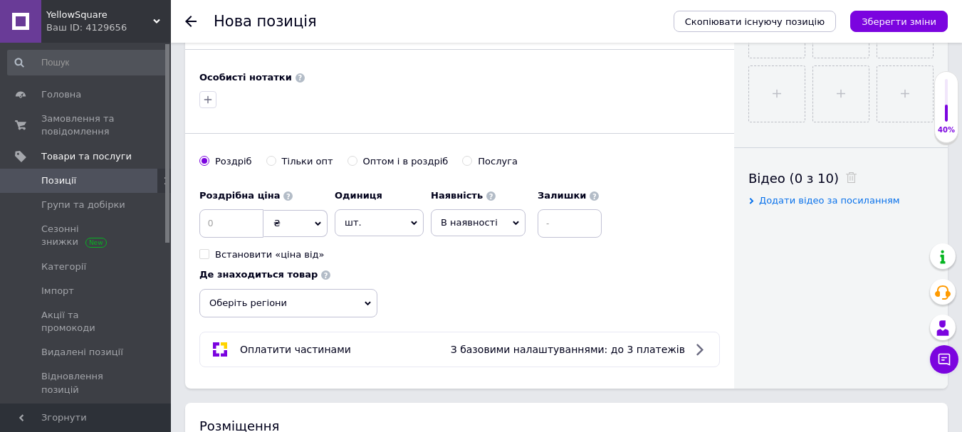
scroll to position [641, 0]
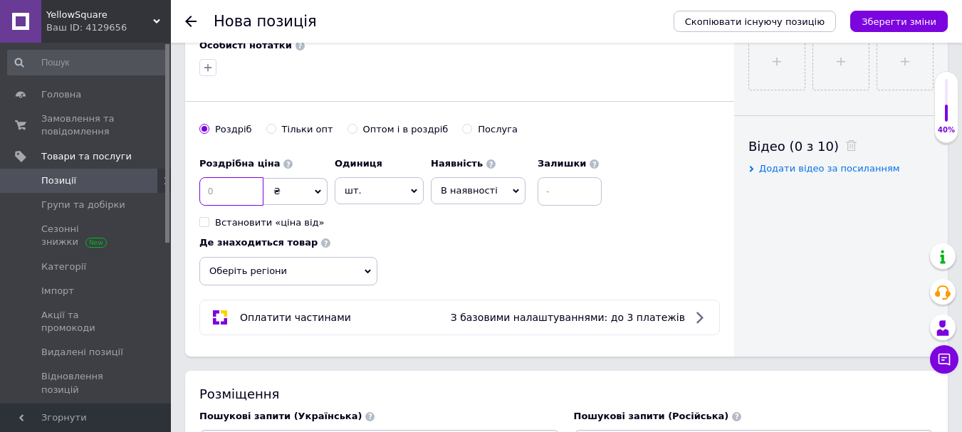
click at [228, 187] on input at bounding box center [231, 191] width 64 height 28
type input "290"
click at [554, 197] on input at bounding box center [569, 191] width 64 height 28
type input "5"
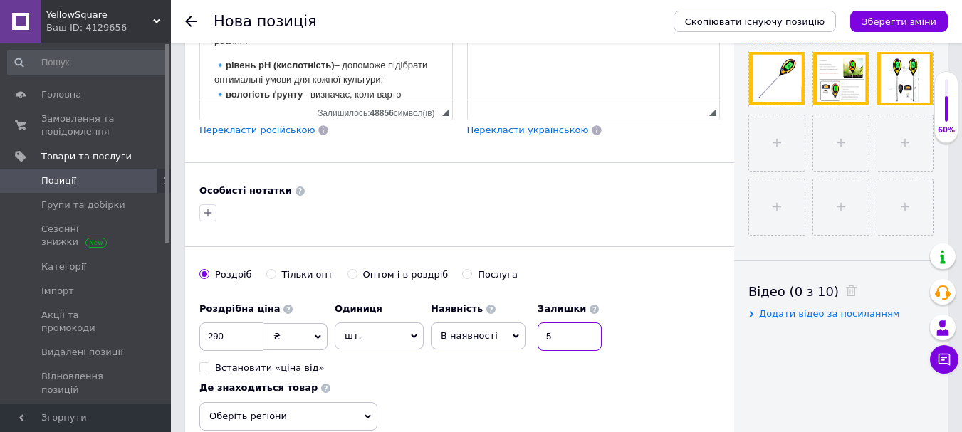
scroll to position [285, 0]
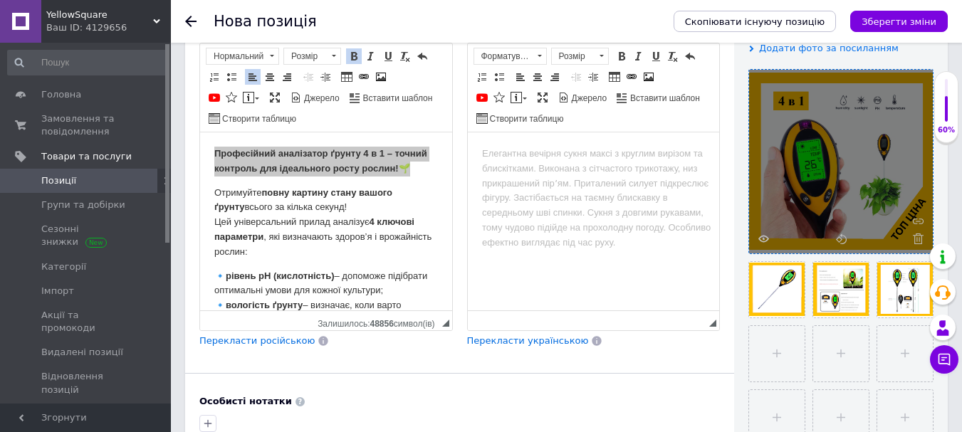
click at [258, 345] on span "Перекласти російською" at bounding box center [256, 340] width 115 height 11
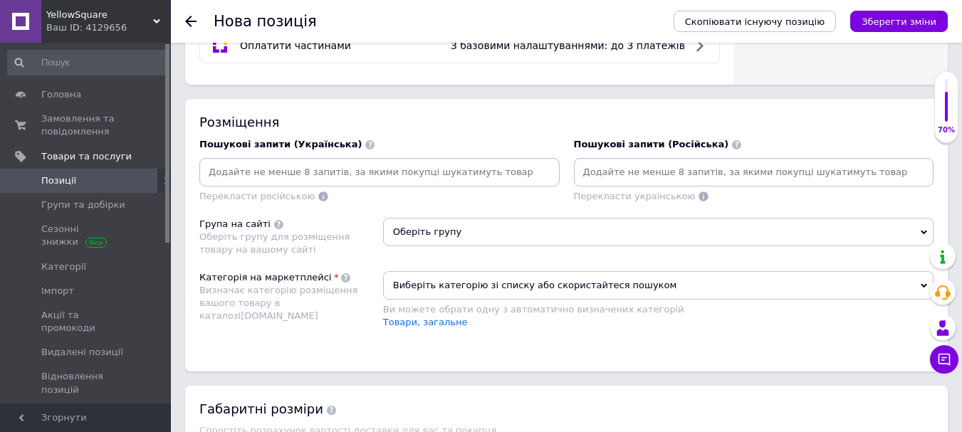
scroll to position [997, 0]
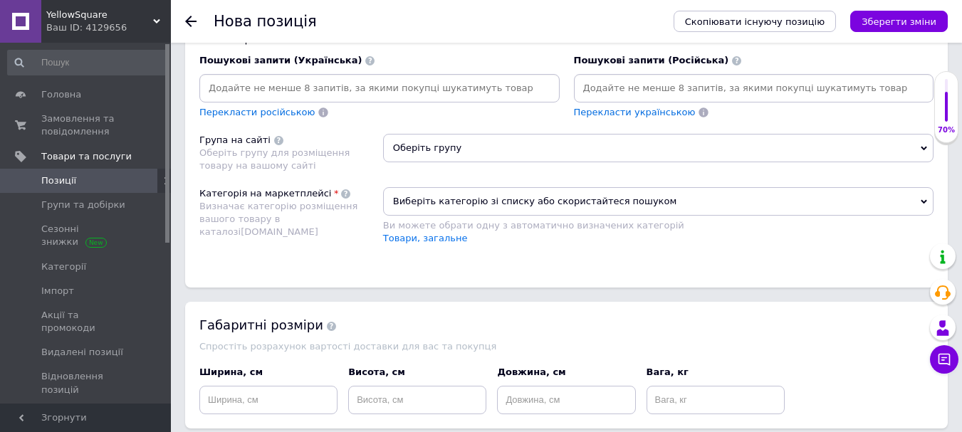
click at [297, 87] on input at bounding box center [379, 88] width 354 height 21
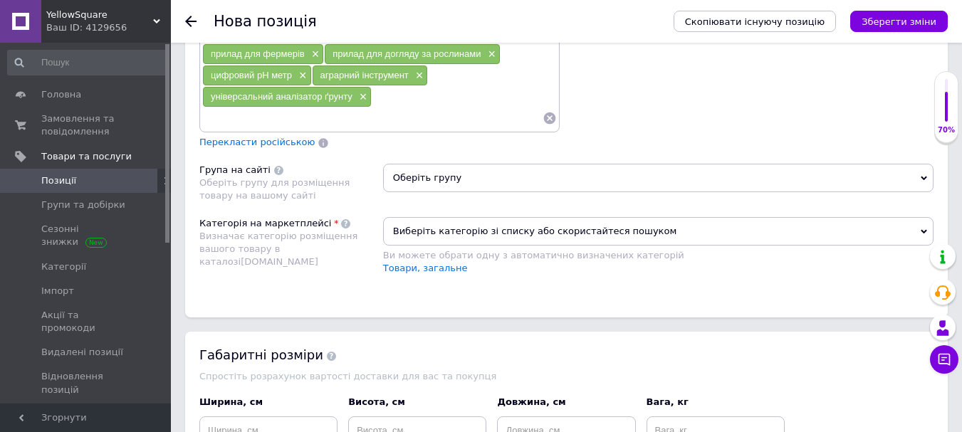
scroll to position [1352, 0]
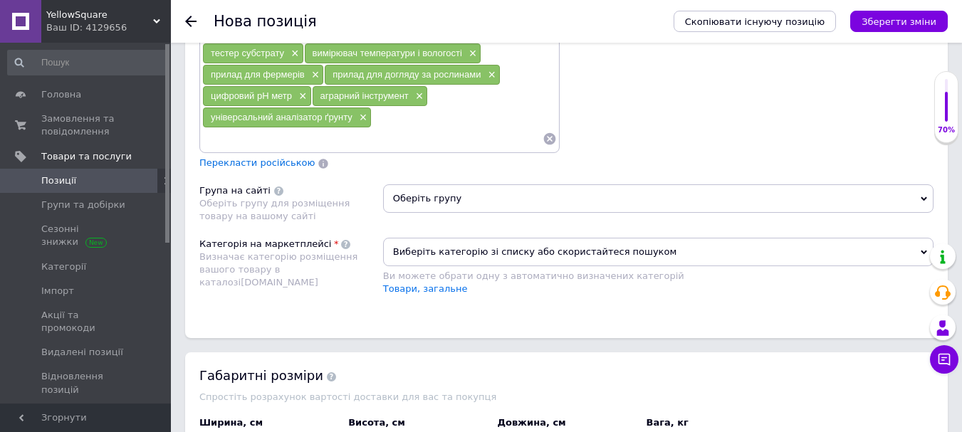
click at [273, 164] on span "Перекласти російською" at bounding box center [256, 162] width 115 height 11
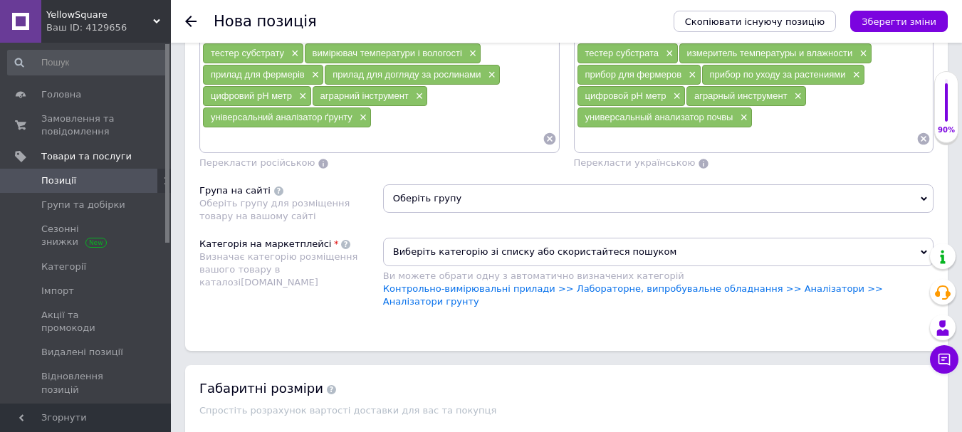
click at [609, 256] on span "Виберіть категорію зі списку або скористайтеся пошуком" at bounding box center [658, 252] width 550 height 28
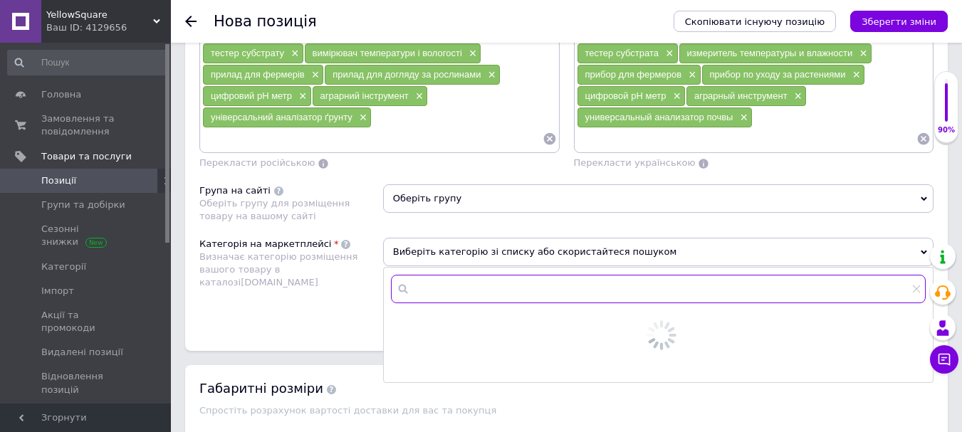
click at [455, 298] on input "text" at bounding box center [658, 289] width 535 height 28
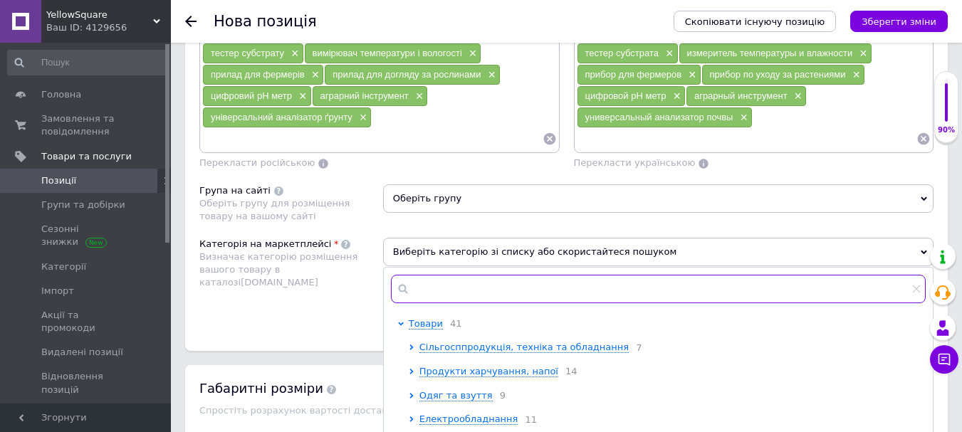
paste input "Вимірювачі PH"
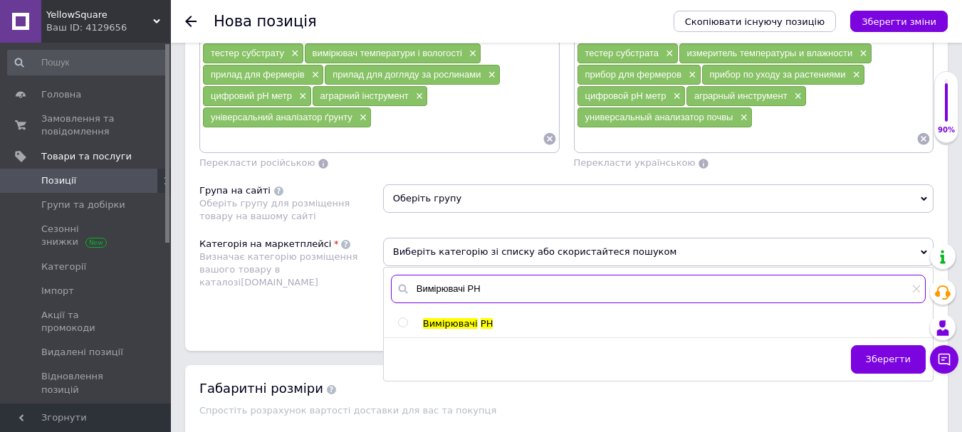
type input "Вимірювачі PH"
click at [406, 322] on input "radio" at bounding box center [402, 322] width 9 height 9
radio input "true"
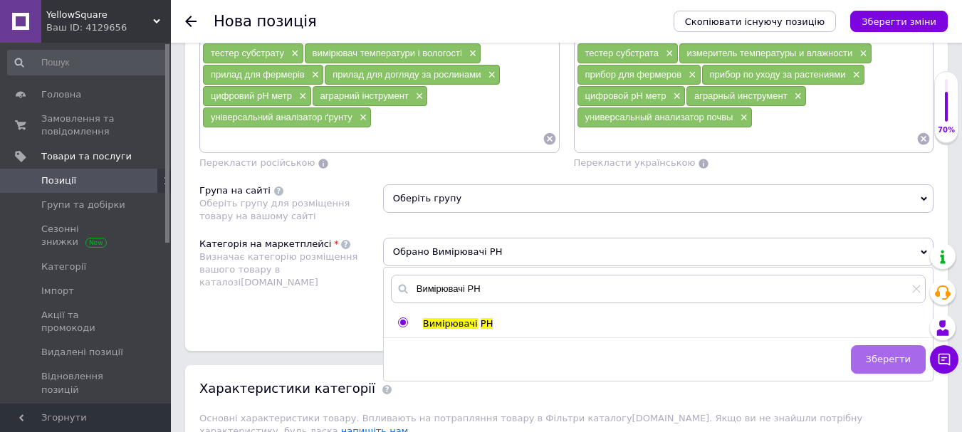
click at [901, 359] on span "Зберегти" at bounding box center [888, 359] width 45 height 11
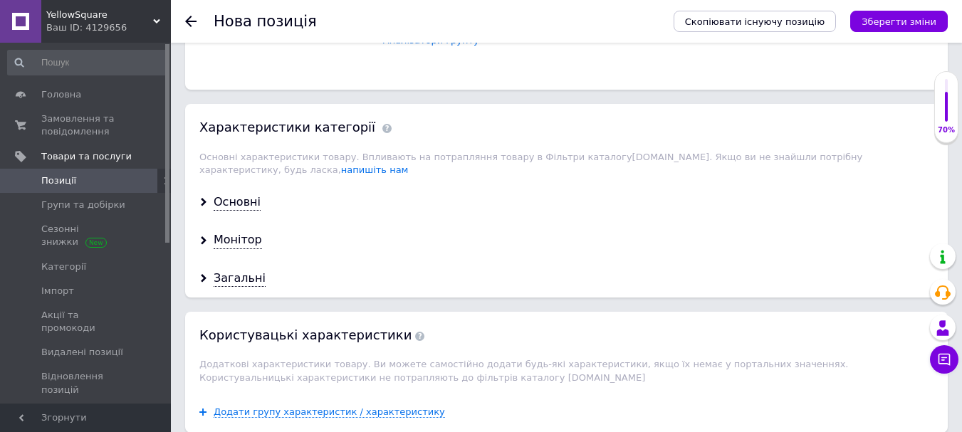
scroll to position [1637, 0]
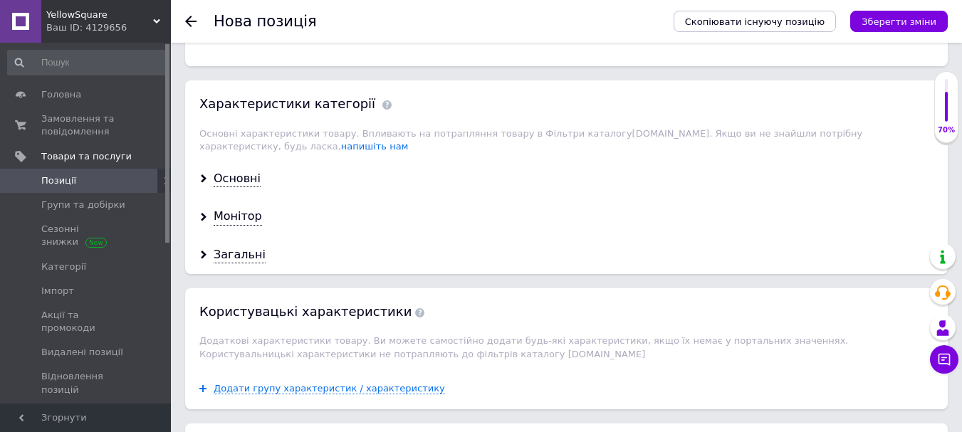
click at [200, 160] on div "Основні" at bounding box center [566, 179] width 762 height 38
click at [202, 174] on icon at bounding box center [203, 178] width 9 height 9
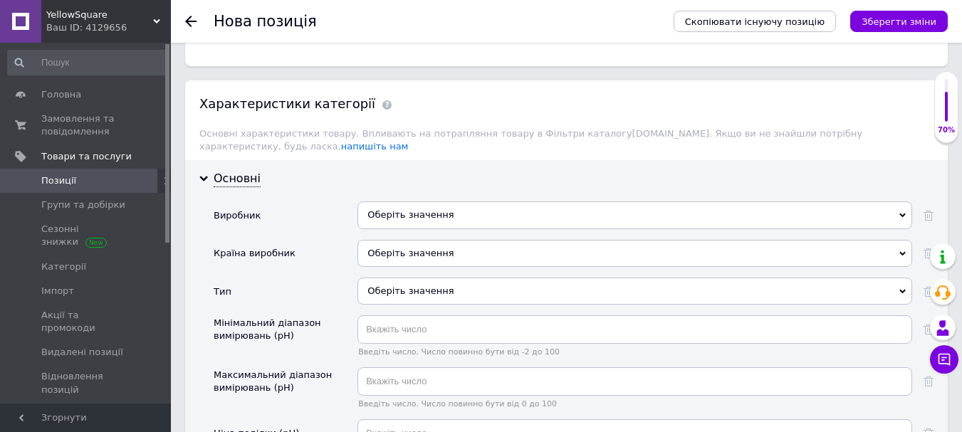
click at [399, 201] on div "Оберіть значення" at bounding box center [634, 214] width 555 height 27
click at [283, 247] on div "Країна виробник" at bounding box center [255, 253] width 82 height 13
click at [407, 278] on div "Оберіть значення" at bounding box center [634, 291] width 555 height 27
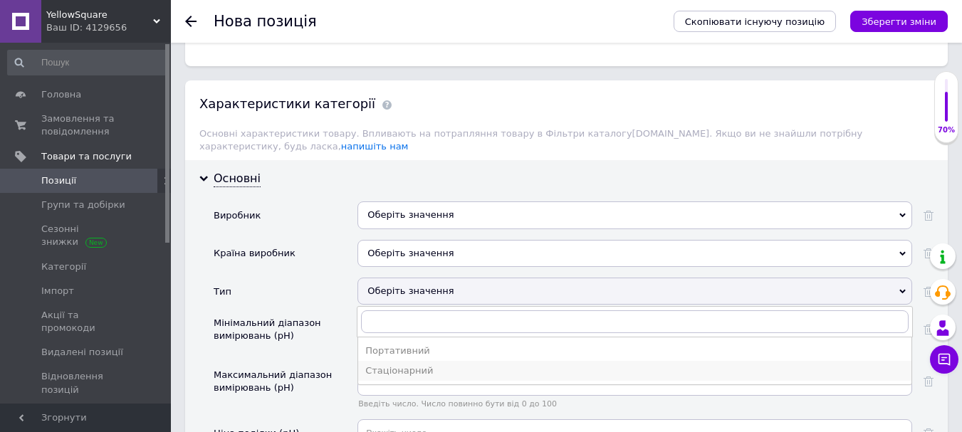
click at [375, 364] on div "Стаціонарний" at bounding box center [634, 370] width 539 height 13
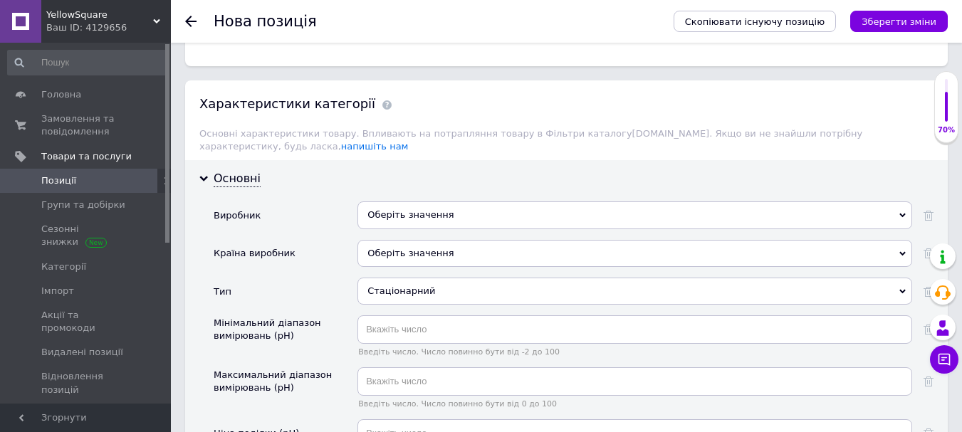
click at [387, 278] on div "Стаціонарний" at bounding box center [634, 291] width 555 height 27
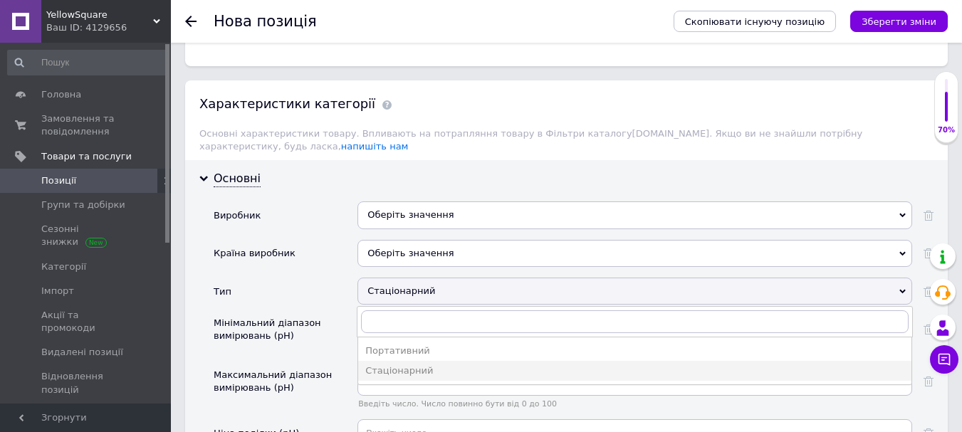
click at [399, 345] on div "Портативний" at bounding box center [634, 351] width 539 height 13
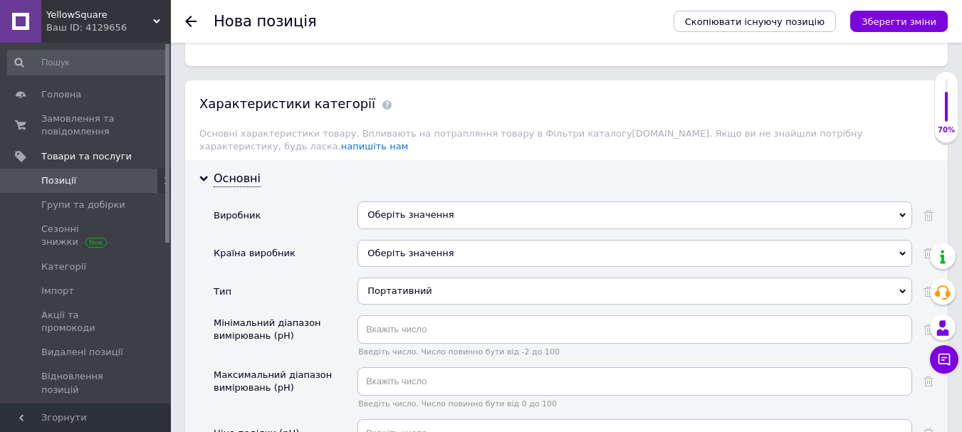
click at [418, 319] on div "Введіть число. Число повинно бути від -2 до 100" at bounding box center [634, 335] width 555 height 41
click at [415, 315] on input "text" at bounding box center [634, 329] width 555 height 28
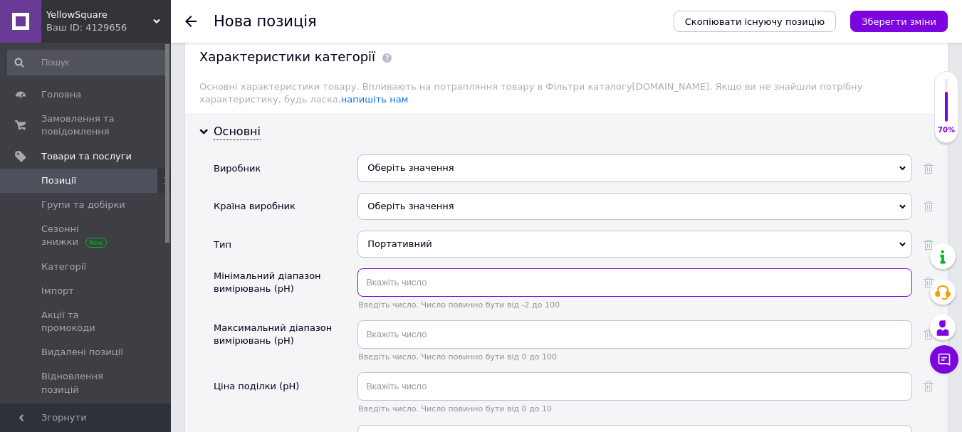
scroll to position [1708, 0]
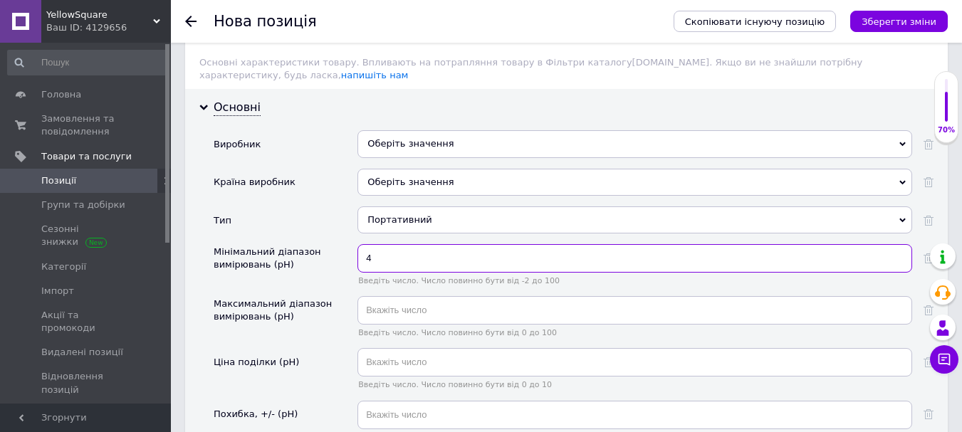
type input "4"
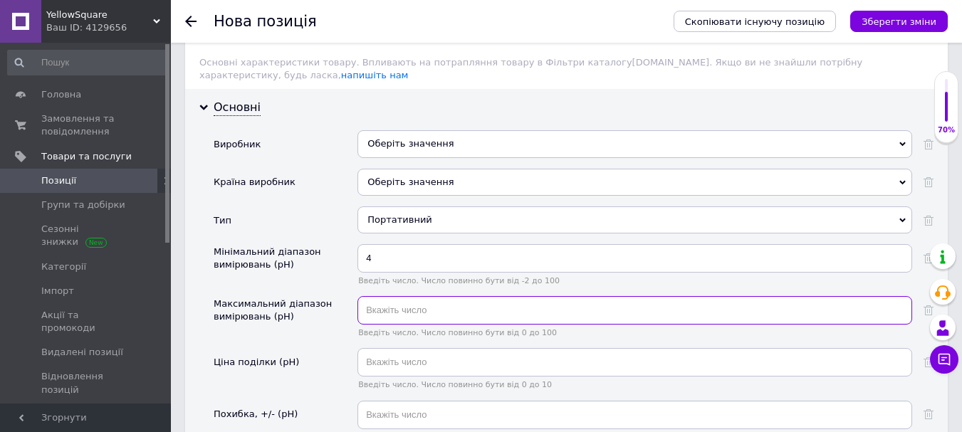
click at [404, 296] on input "text" at bounding box center [634, 310] width 555 height 28
type input "10"
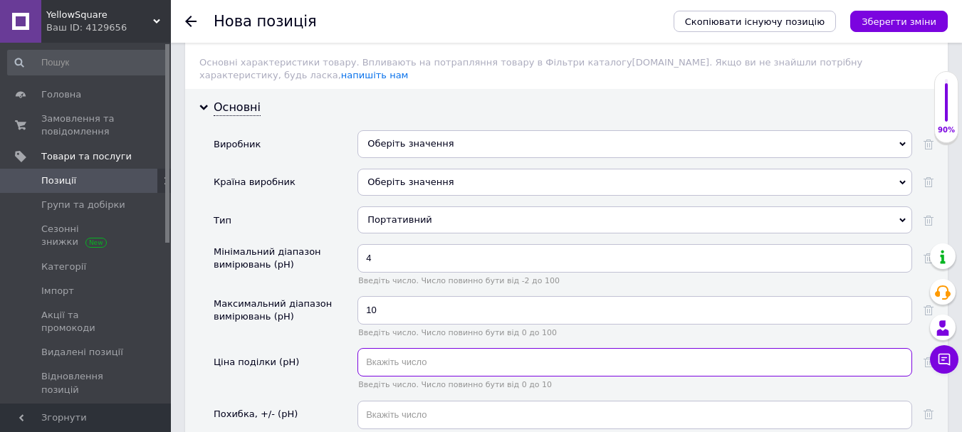
click at [410, 348] on input "text" at bounding box center [634, 362] width 555 height 28
drag, startPoint x: 394, startPoint y: 330, endPoint x: 330, endPoint y: 330, distance: 64.1
click at [330, 348] on div "Ціна поділки (pH) 0.01 Введіть число. Число повинно бути від 0 до 10" at bounding box center [574, 374] width 720 height 52
type input "0.01"
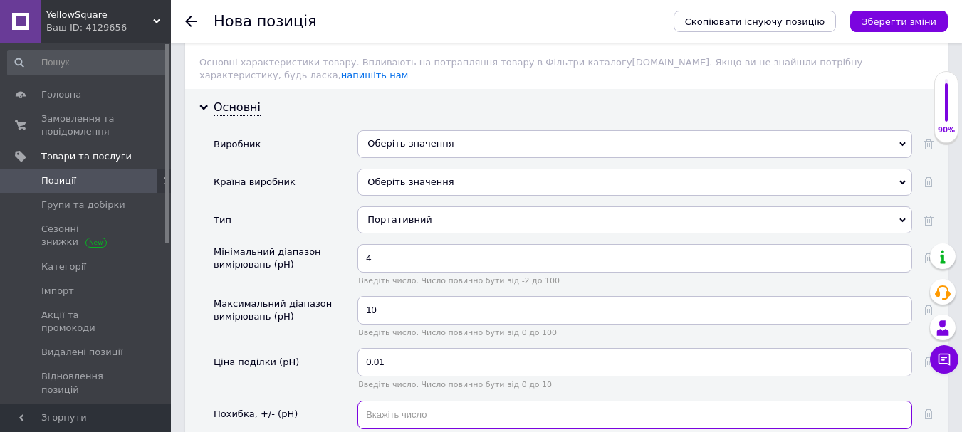
click at [486, 401] on input "text" at bounding box center [634, 415] width 555 height 28
paste input "0.01"
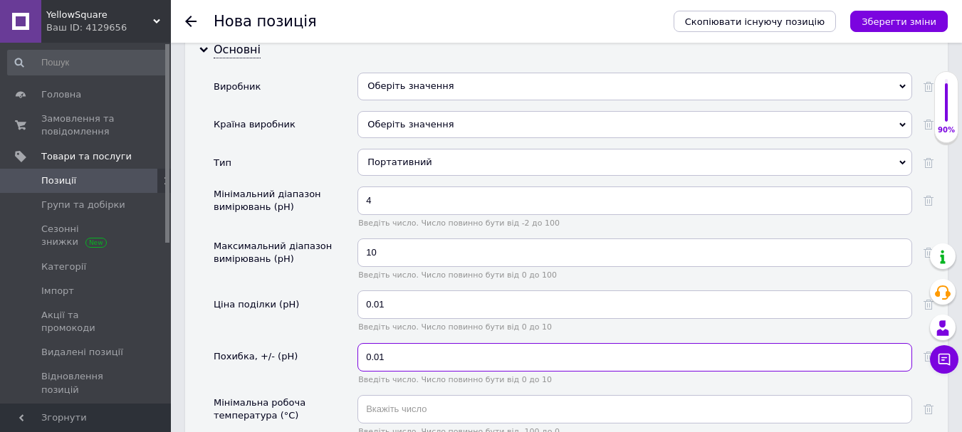
scroll to position [1851, 0]
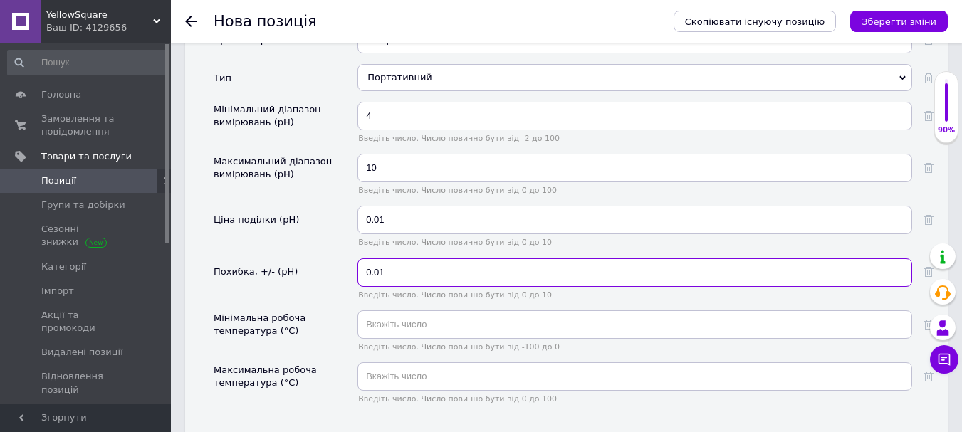
type input "0.01"
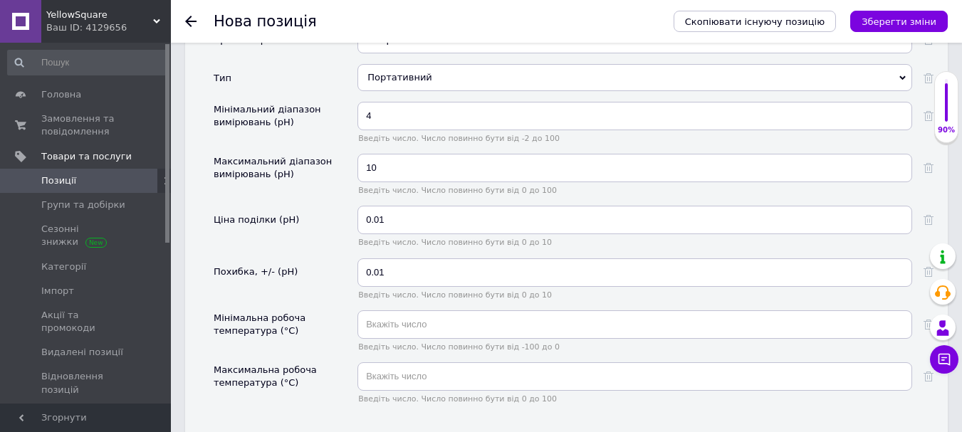
click at [399, 275] on div "0.01 Введіть число. Число повинно бути від 0 до 10" at bounding box center [634, 284] width 555 height 52
click at [397, 310] on input "text" at bounding box center [634, 324] width 555 height 28
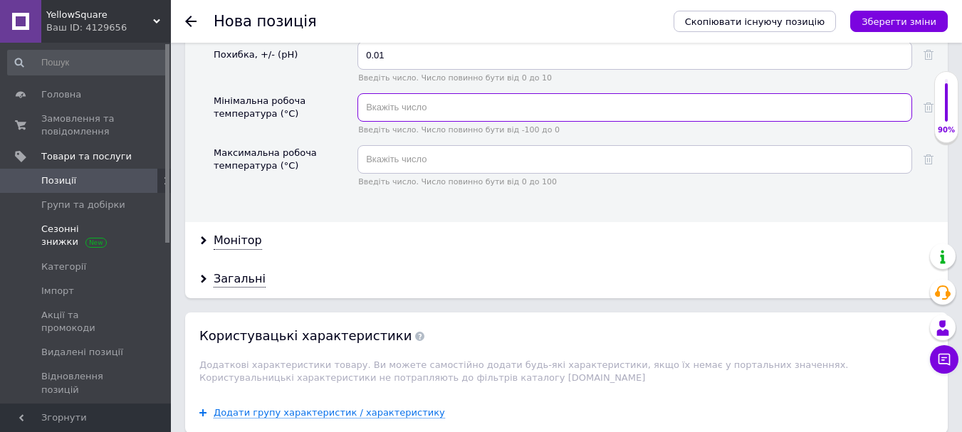
scroll to position [2136, 0]
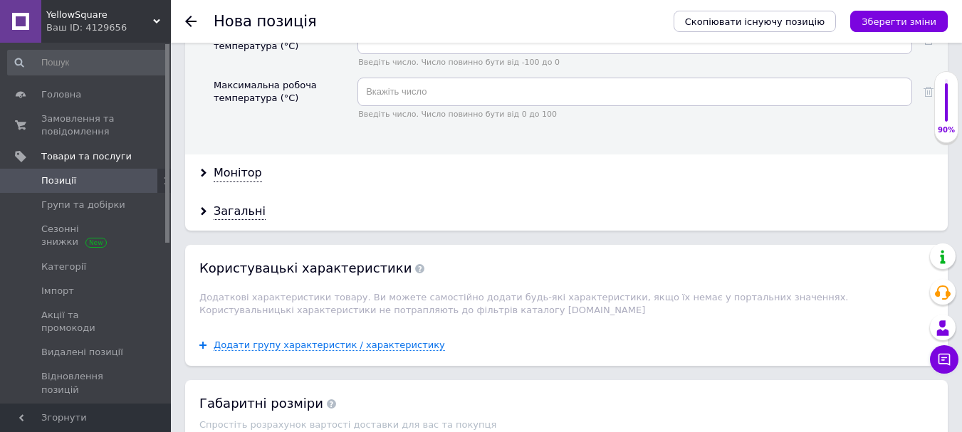
click at [199, 156] on div "Монітор" at bounding box center [566, 173] width 762 height 38
click at [201, 169] on icon at bounding box center [203, 173] width 9 height 9
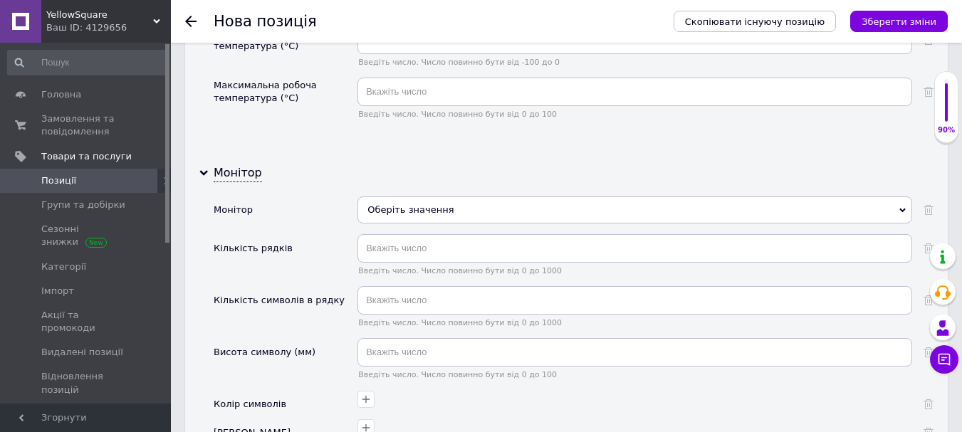
click at [401, 196] on div "Оберіть значення" at bounding box center [634, 209] width 555 height 27
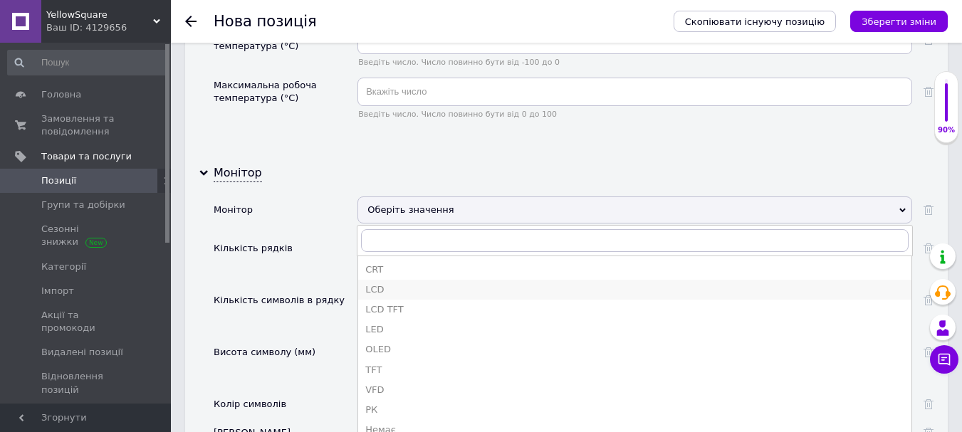
click at [404, 280] on li "LCD" at bounding box center [634, 290] width 553 height 20
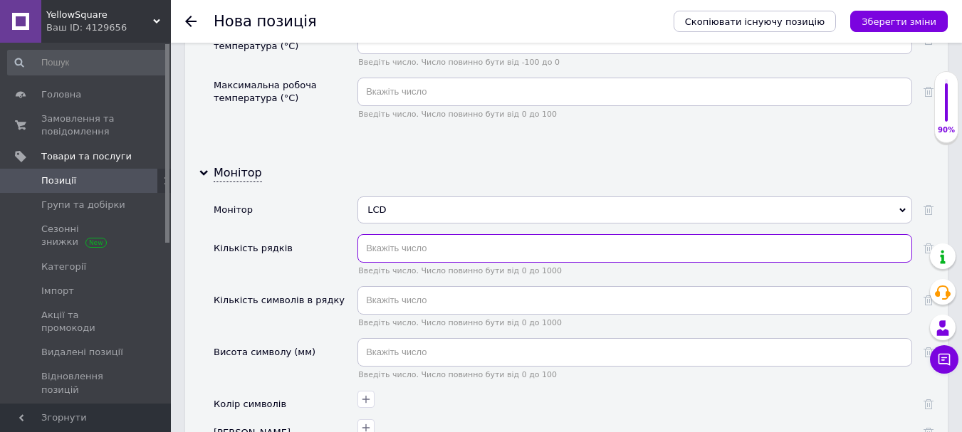
click at [377, 234] on input "text" at bounding box center [634, 248] width 555 height 28
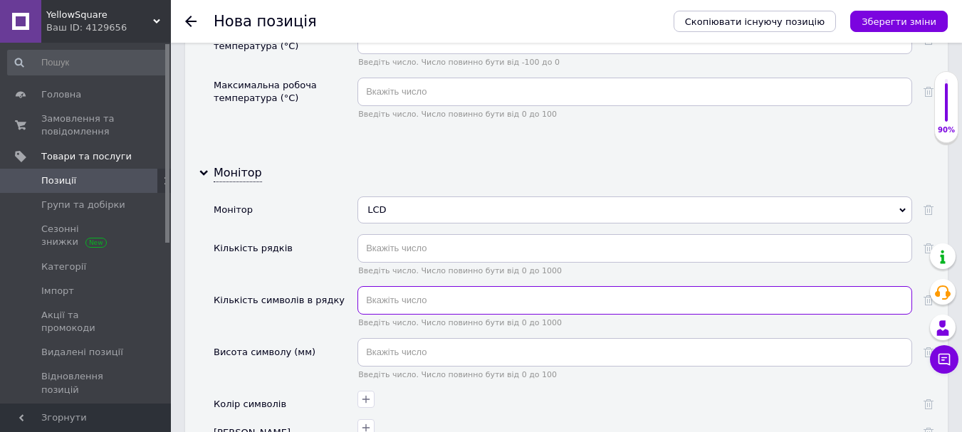
click at [379, 287] on input "text" at bounding box center [634, 300] width 555 height 28
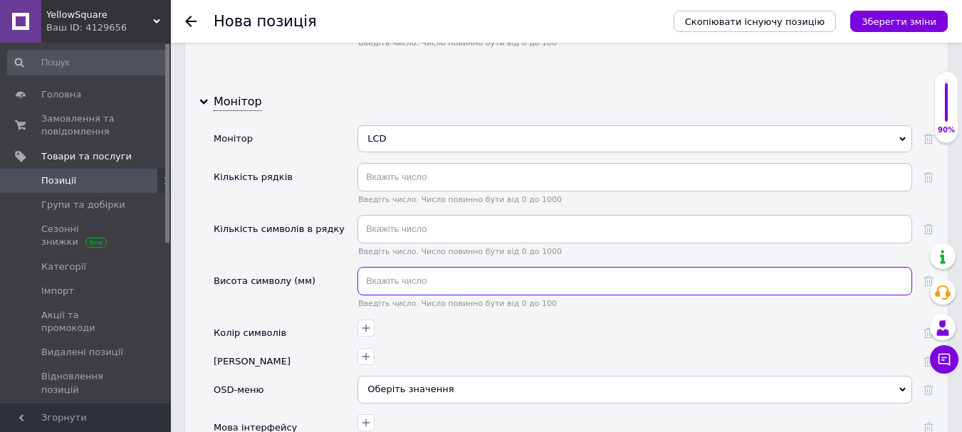
click at [378, 267] on input "text" at bounding box center [634, 281] width 555 height 28
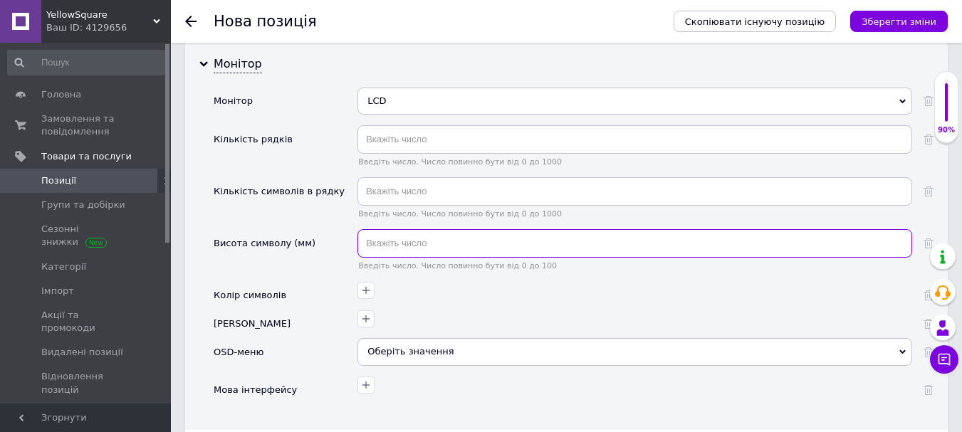
scroll to position [2278, 0]
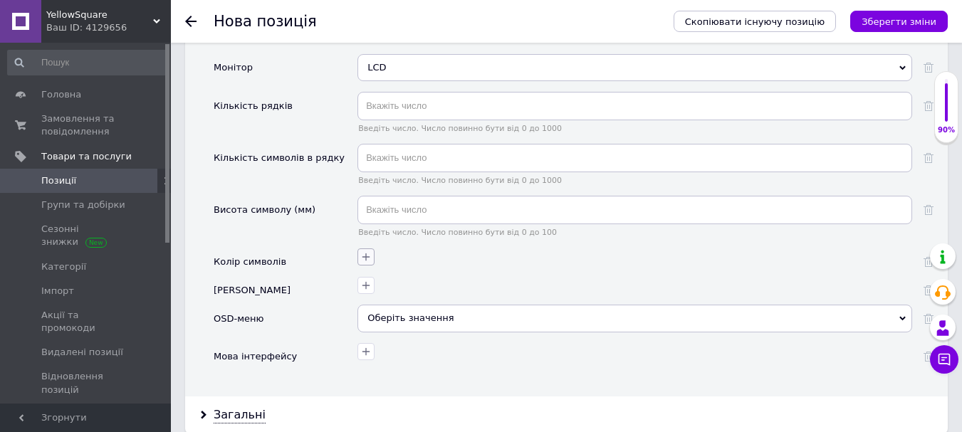
click at [368, 253] on icon "button" at bounding box center [366, 257] width 8 height 8
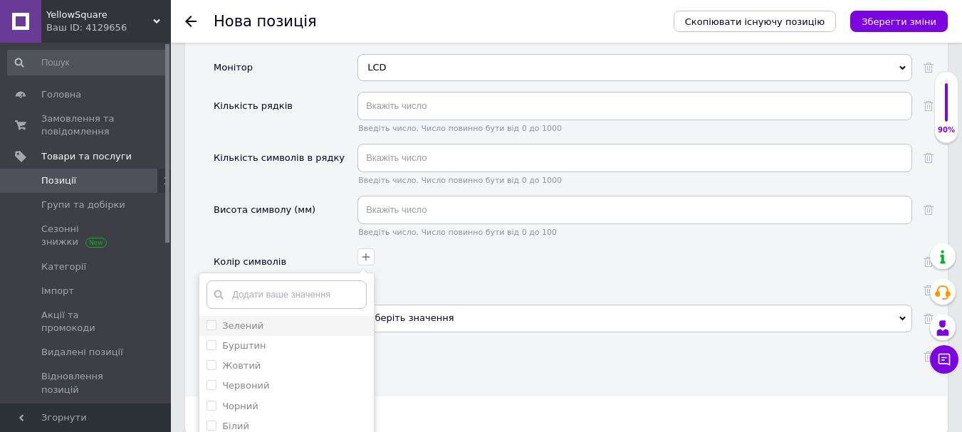
click at [240, 320] on label "Зелений" at bounding box center [242, 325] width 41 height 11
checkbox input "true"
click at [437, 273] on div at bounding box center [633, 283] width 558 height 21
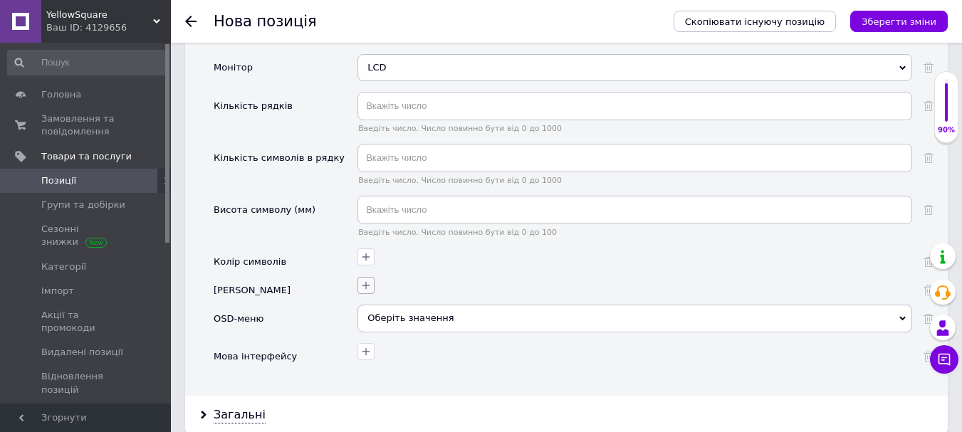
click at [359, 277] on button "button" at bounding box center [365, 285] width 17 height 17
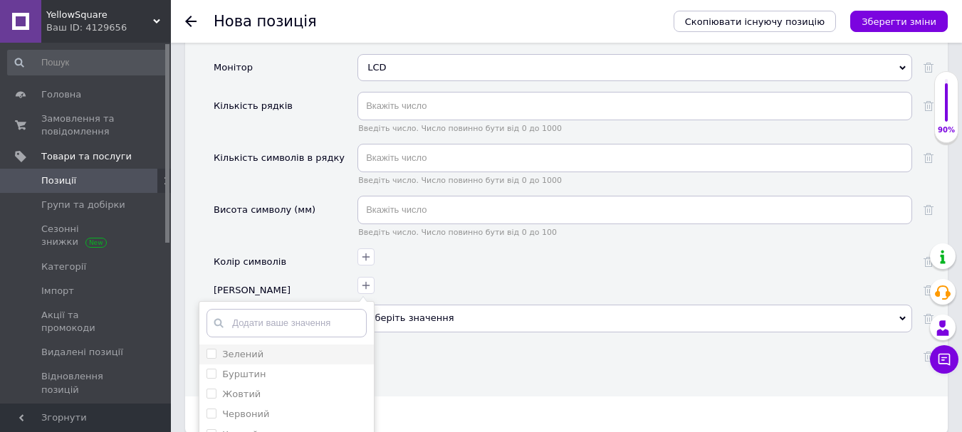
click at [248, 349] on label "Зелений" at bounding box center [242, 354] width 41 height 11
checkbox input "true"
click at [369, 251] on icon "button" at bounding box center [365, 256] width 11 height 11
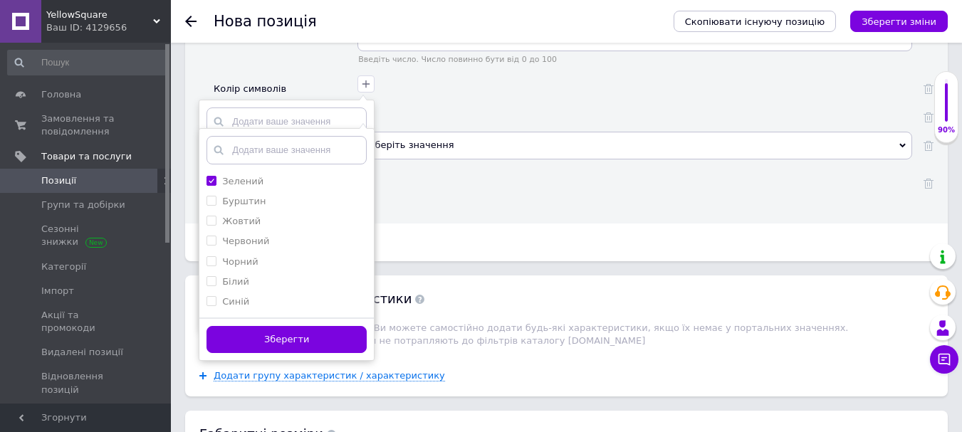
scroll to position [2491, 0]
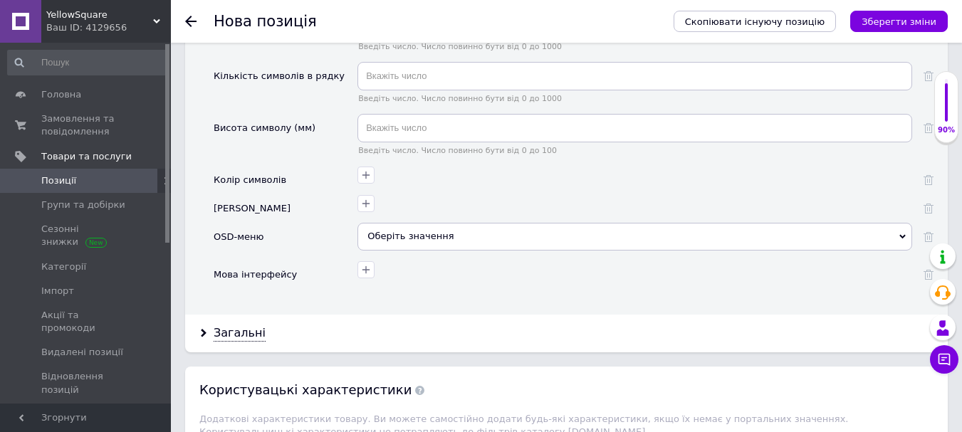
scroll to position [2349, 0]
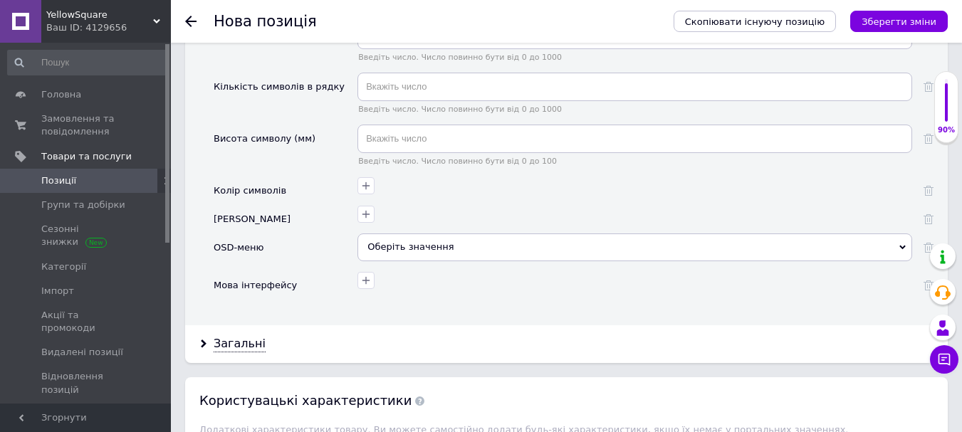
click at [396, 241] on span "Оберіть значення" at bounding box center [410, 246] width 86 height 11
click at [325, 272] on div "Мова інтерфейсу" at bounding box center [286, 286] width 144 height 28
click at [373, 272] on button "button" at bounding box center [365, 280] width 17 height 17
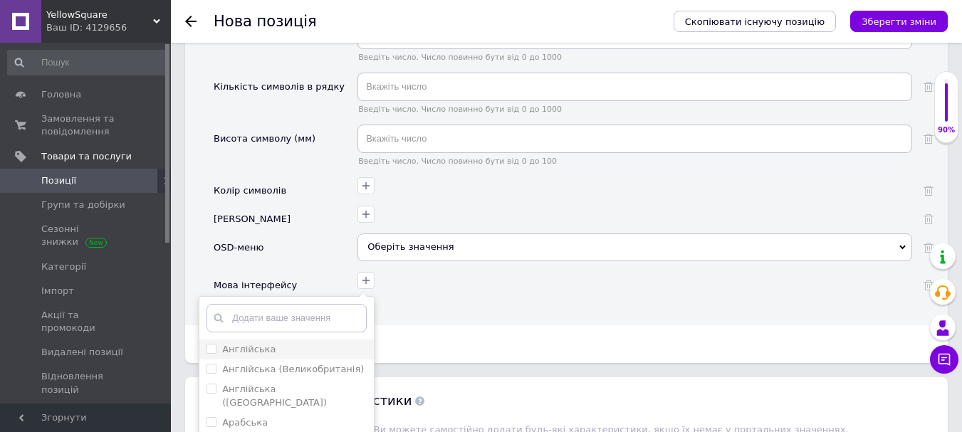
click at [280, 343] on div "Англійська" at bounding box center [286, 349] width 160 height 13
checkbox input "true"
click at [433, 272] on div "Англійська Англійська ([GEOGRAPHIC_DATA]) [GEOGRAPHIC_DATA] ([GEOGRAPHIC_DATA])…" at bounding box center [634, 286] width 555 height 28
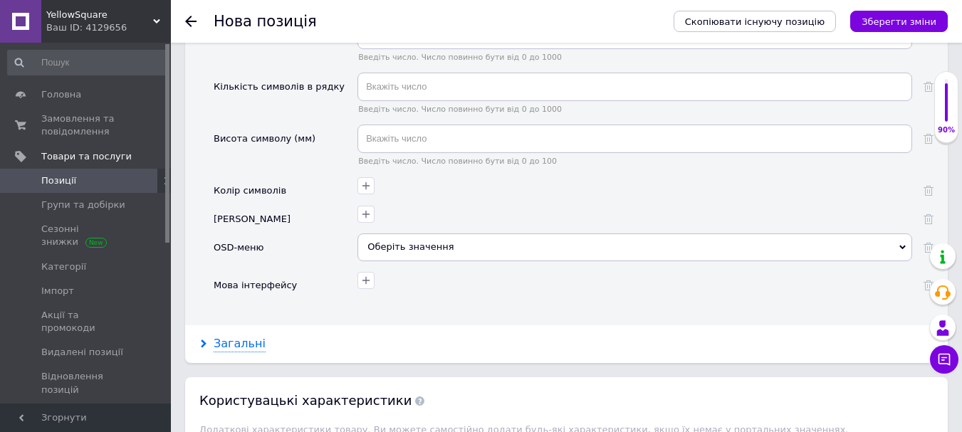
click at [241, 336] on div "Загальні" at bounding box center [240, 344] width 52 height 16
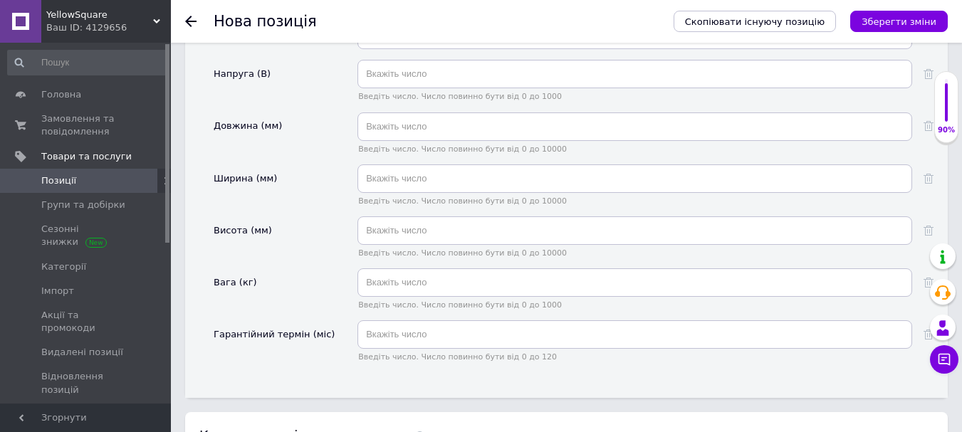
scroll to position [2776, 0]
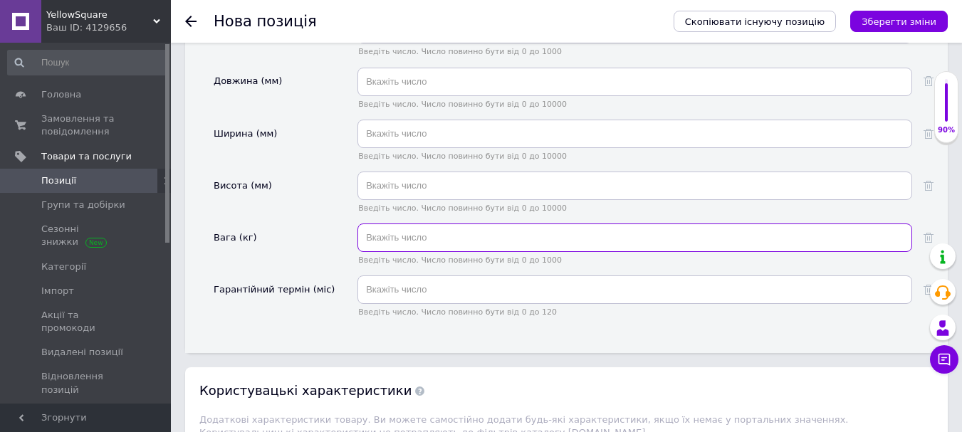
click at [456, 224] on input "text" at bounding box center [634, 238] width 555 height 28
type input "120"
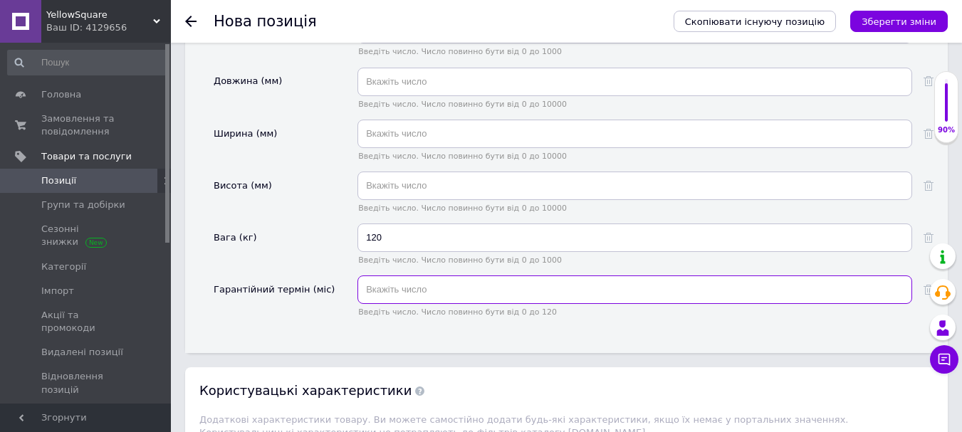
click at [384, 275] on input "text" at bounding box center [634, 289] width 555 height 28
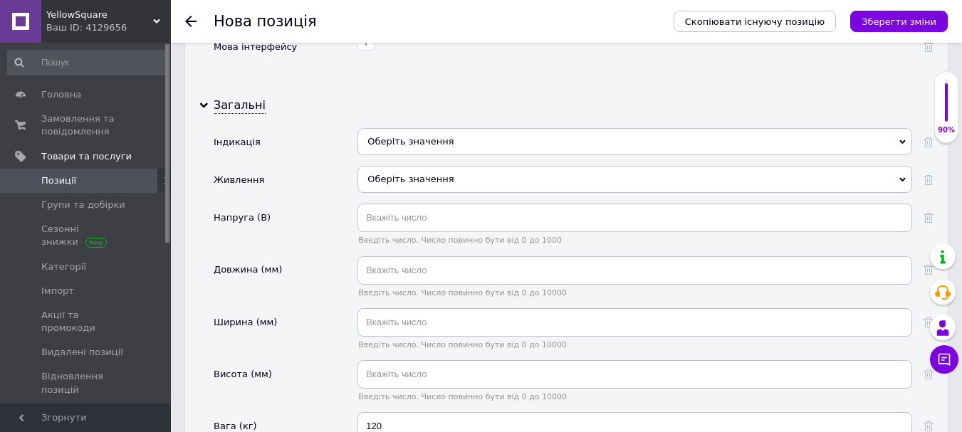
scroll to position [2563, 0]
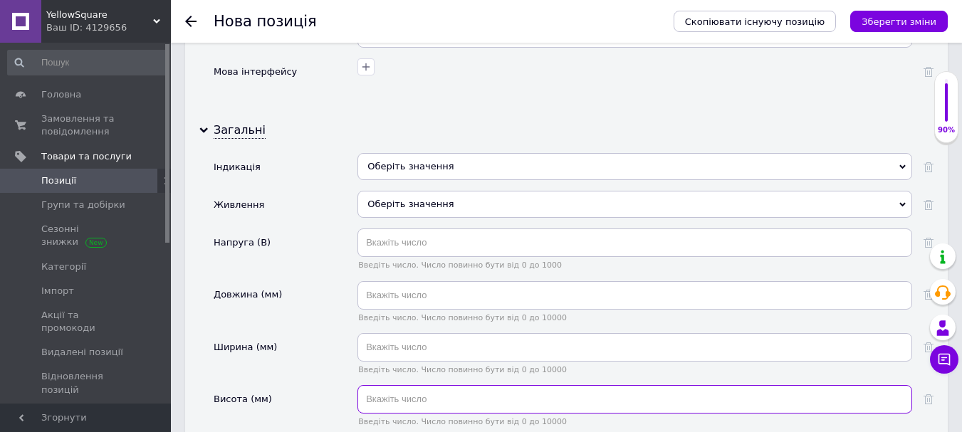
click at [398, 385] on input "text" at bounding box center [634, 399] width 555 height 28
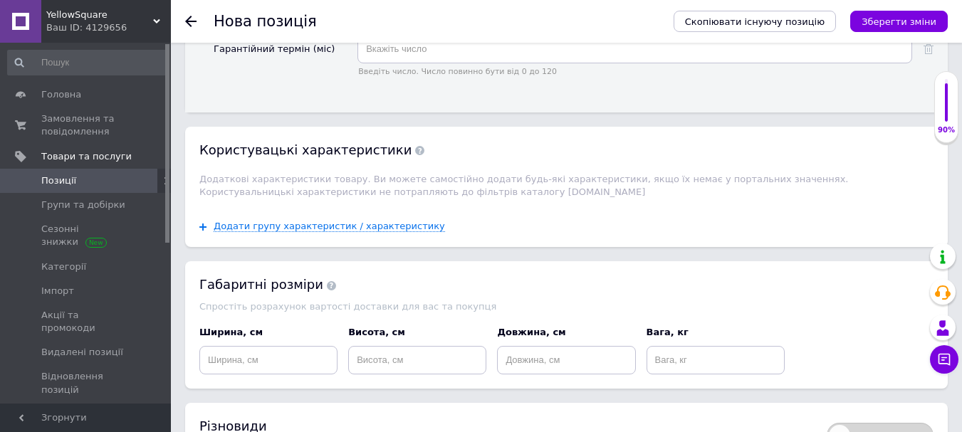
scroll to position [3168, 0]
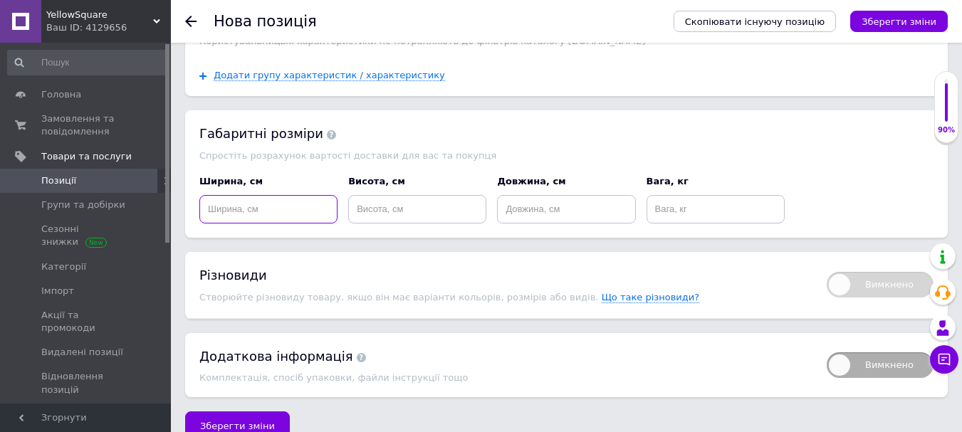
click at [223, 195] on input at bounding box center [268, 209] width 138 height 28
type input "7"
click at [442, 195] on input at bounding box center [417, 209] width 138 height 28
type input "40"
click at [574, 195] on input at bounding box center [566, 209] width 138 height 28
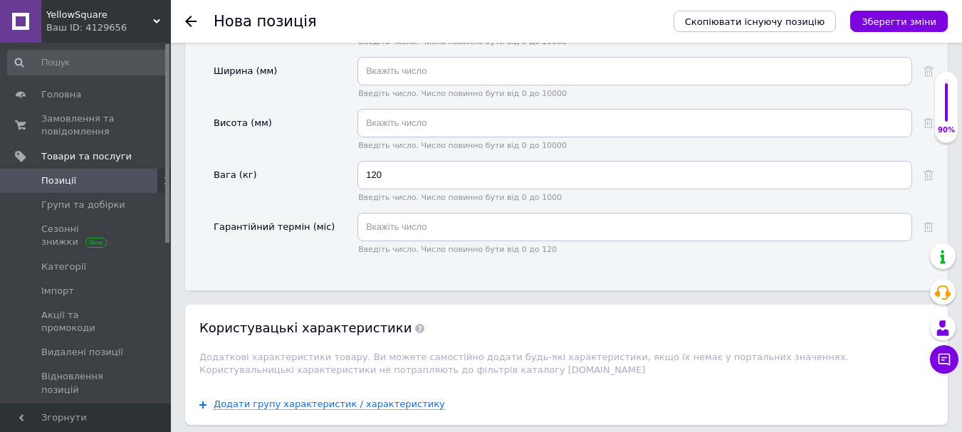
scroll to position [3041, 0]
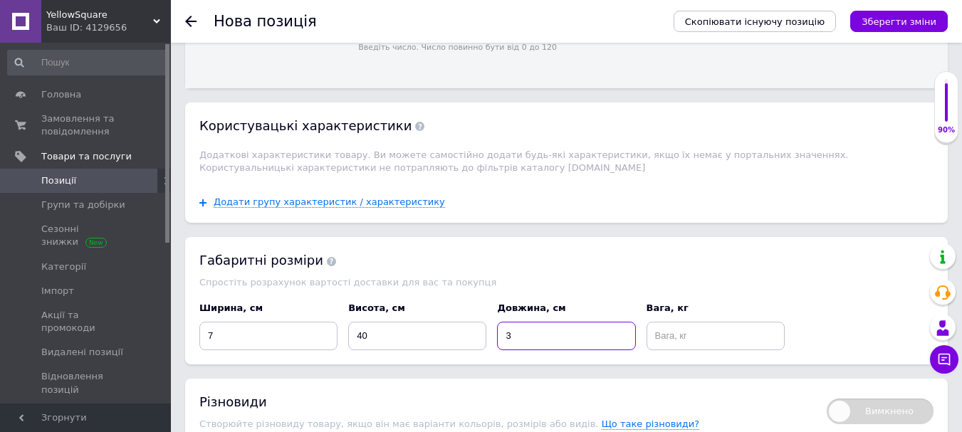
type input "3"
click at [689, 322] on input at bounding box center [715, 336] width 138 height 28
type input "1"
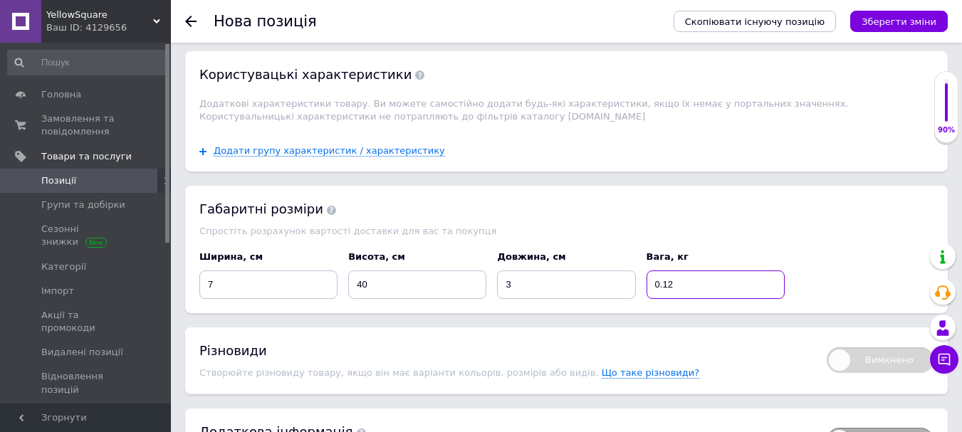
scroll to position [3168, 0]
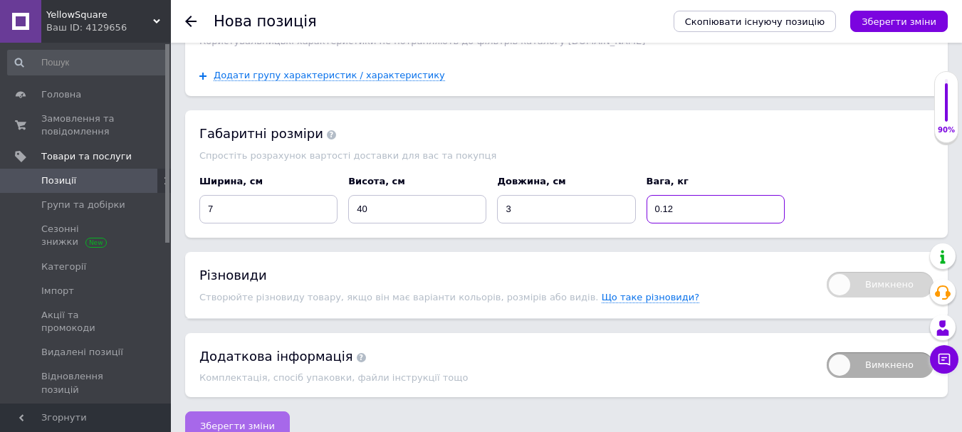
type input "0.12"
click at [253, 421] on span "Зберегти зміни" at bounding box center [237, 426] width 75 height 11
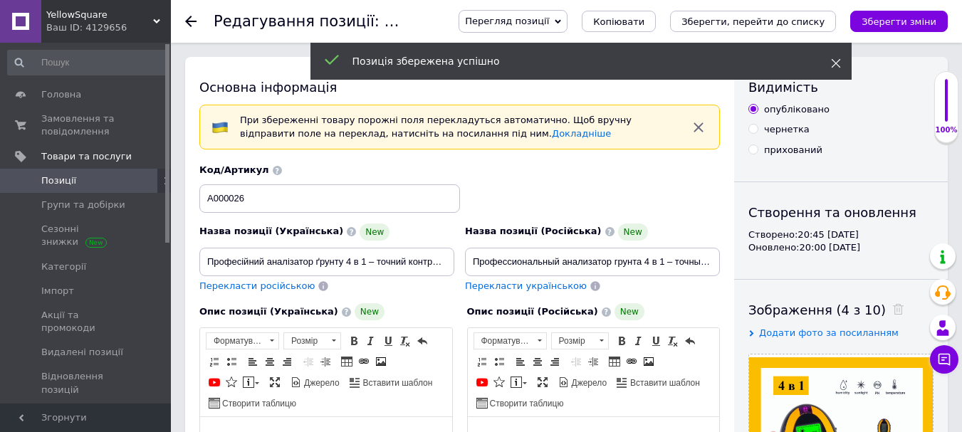
click at [839, 62] on icon at bounding box center [836, 63] width 10 height 10
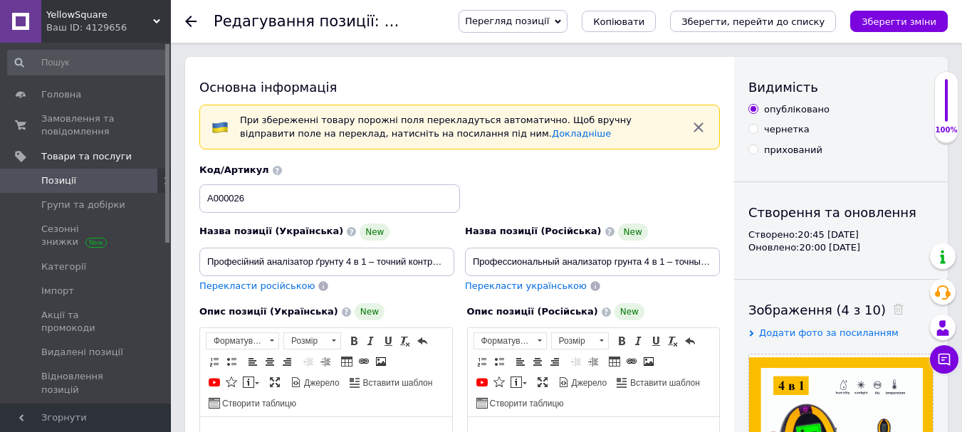
click at [192, 25] on icon at bounding box center [190, 21] width 11 height 11
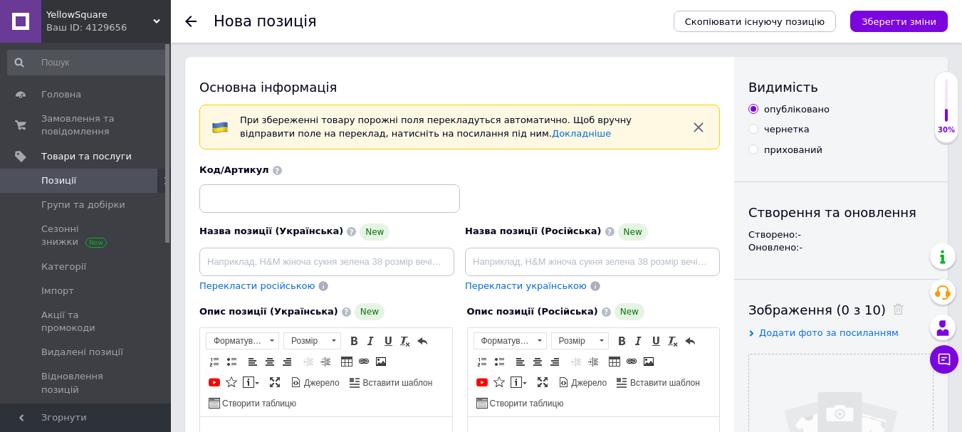
click at [77, 172] on link "Позиції" at bounding box center [87, 181] width 175 height 24
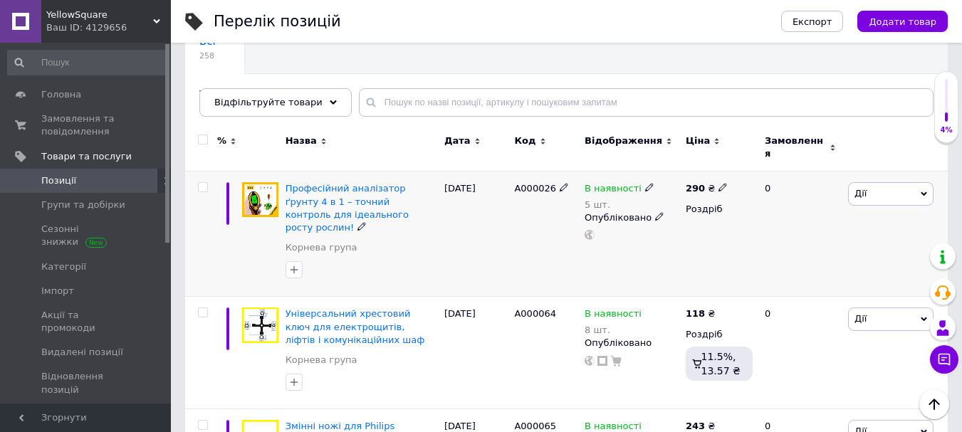
scroll to position [71, 0]
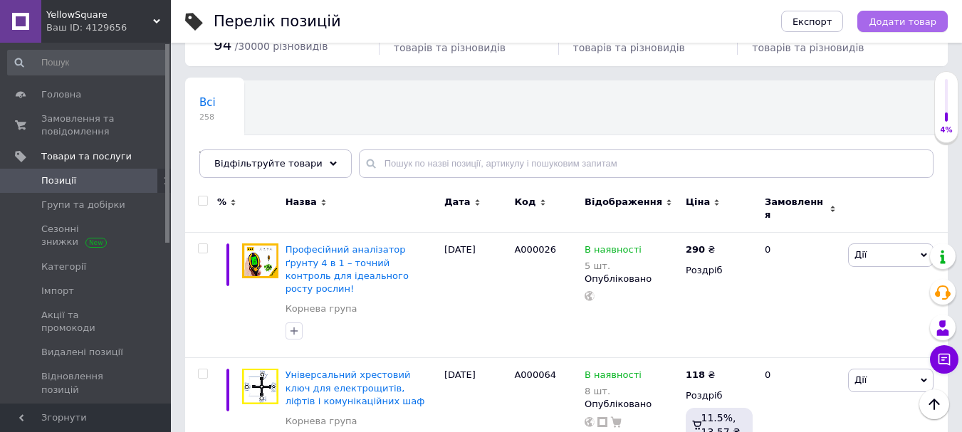
click at [901, 26] on span "Додати товар" at bounding box center [902, 21] width 68 height 11
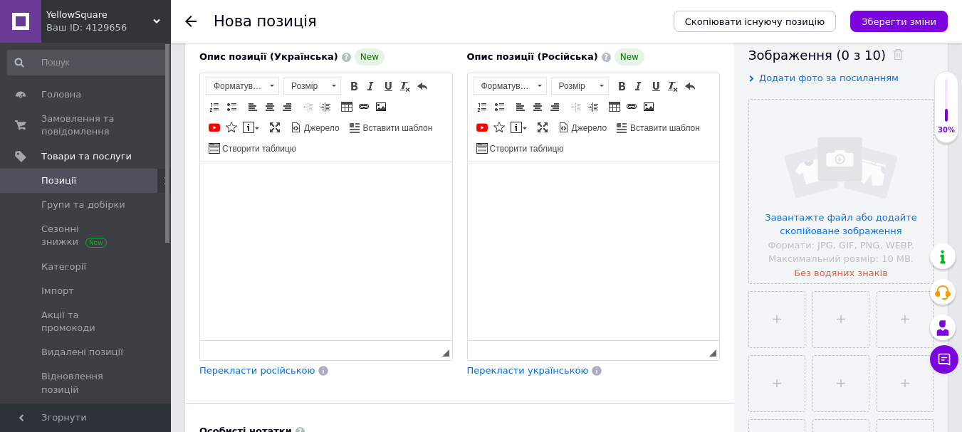
scroll to position [285, 0]
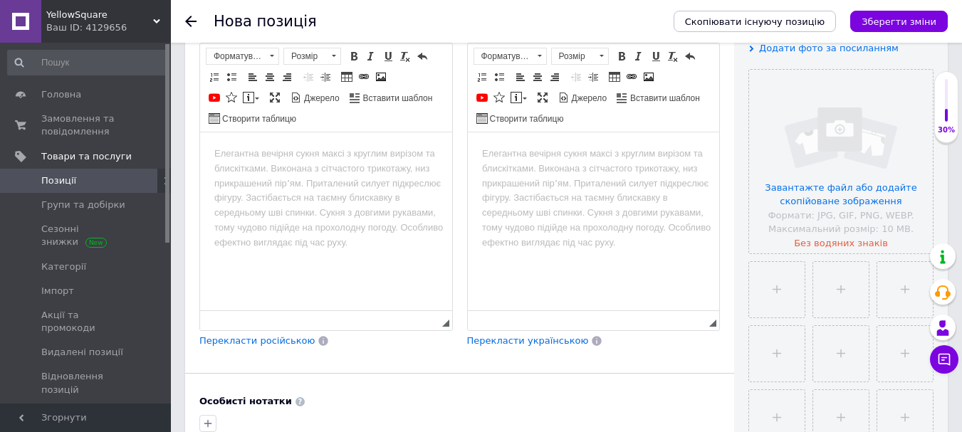
click at [213, 159] on html at bounding box center [326, 153] width 252 height 43
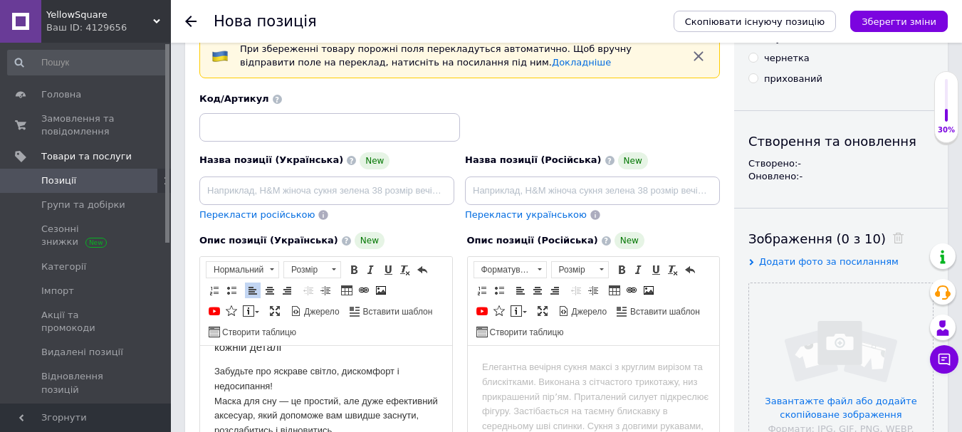
scroll to position [0, 0]
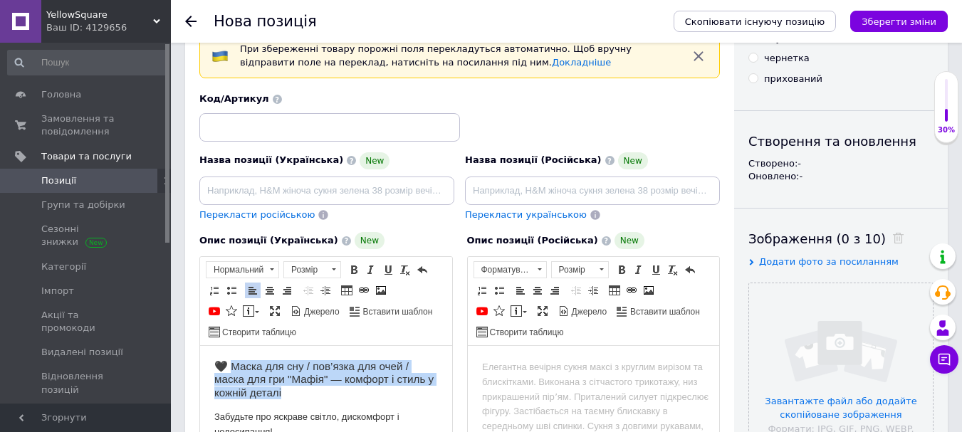
drag, startPoint x: 231, startPoint y: 364, endPoint x: 289, endPoint y: 387, distance: 62.3
click at [289, 387] on h3 "🖤 Маска для сну / пов’язка для очей / маска для гри "Мафія" — комфорт і стиль у…" at bounding box center [326, 379] width 224 height 39
copy h3 "аска для сну / пов’язка для очей / маска для гри "Мафія" — комфорт і стиль у ко…"
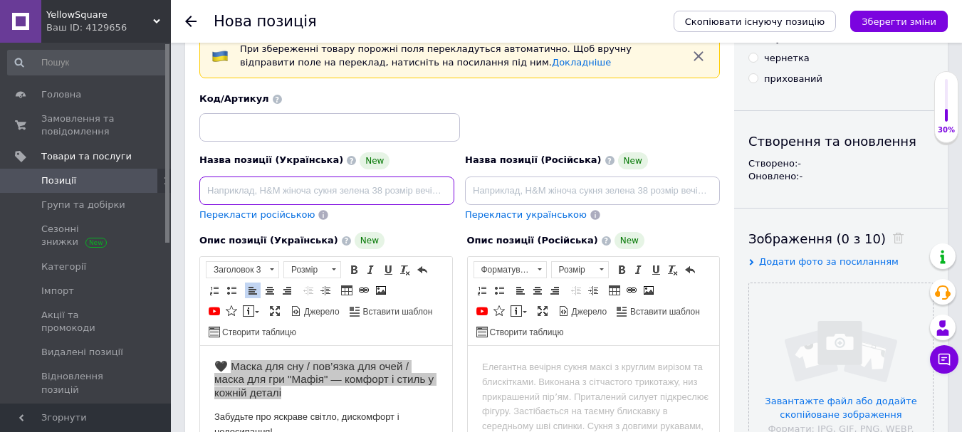
click at [268, 201] on input at bounding box center [326, 191] width 255 height 28
type input "Маска для сну / пов’язка для очей / маска для гри "Мафія" — комфорт і стиль у к…"
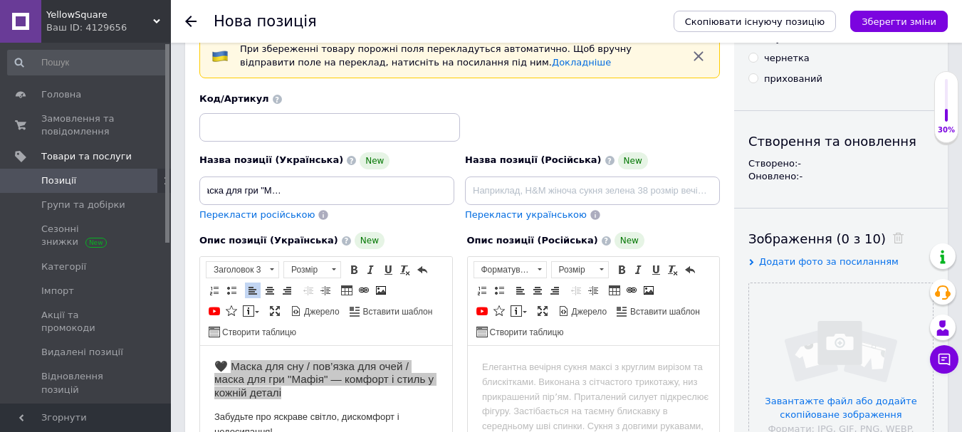
click at [256, 216] on span "Перекласти російською" at bounding box center [256, 214] width 115 height 11
type input "Маска для сна / повязка для глаз / маска для игры "Мафия" - комфорт и стиль в к…"
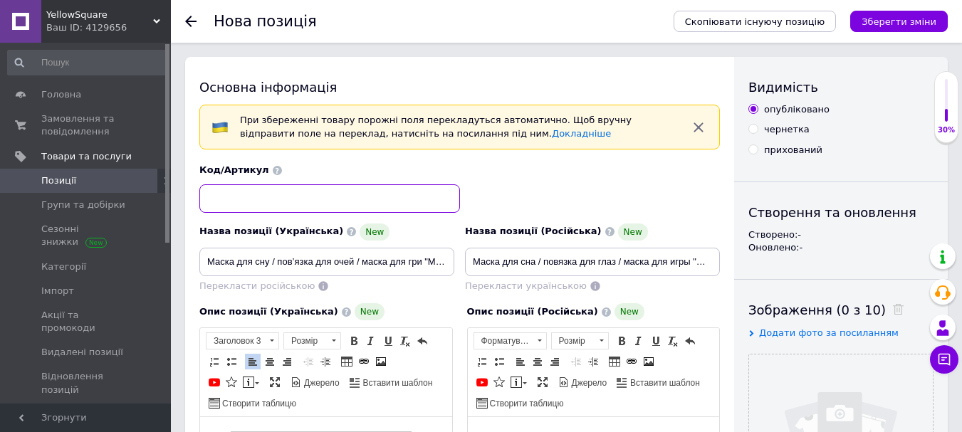
click at [228, 199] on input at bounding box center [329, 198] width 261 height 28
click at [292, 191] on input at bounding box center [329, 198] width 261 height 28
paste input "А000004"
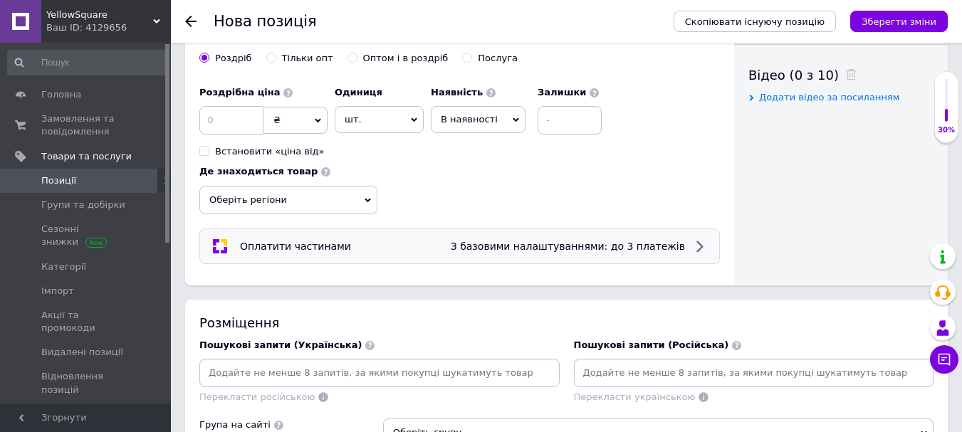
scroll to position [498, 0]
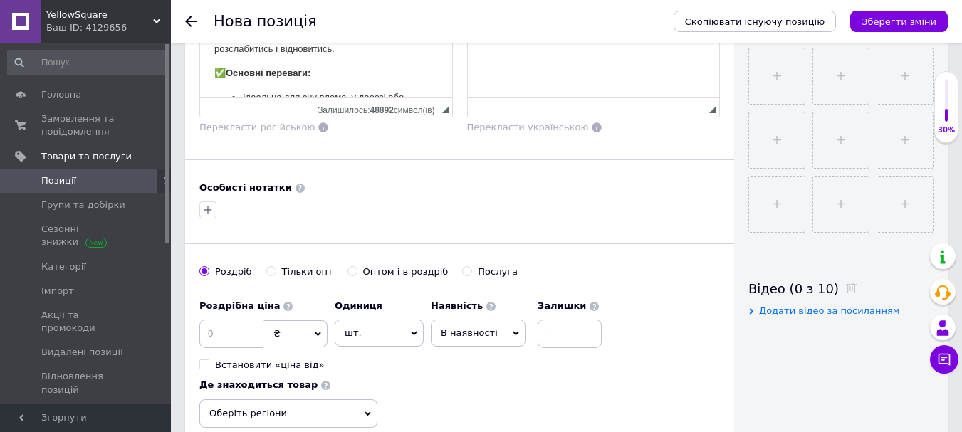
type input "А000004"
click at [228, 343] on input at bounding box center [231, 334] width 64 height 28
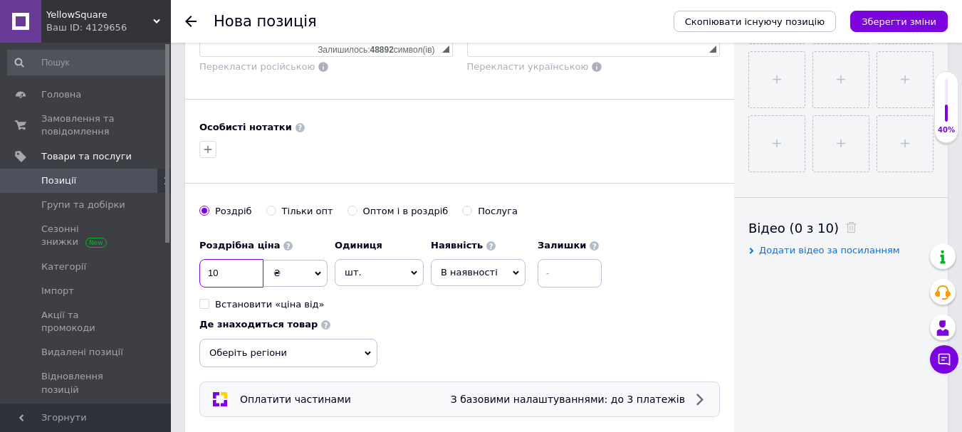
scroll to position [641, 0]
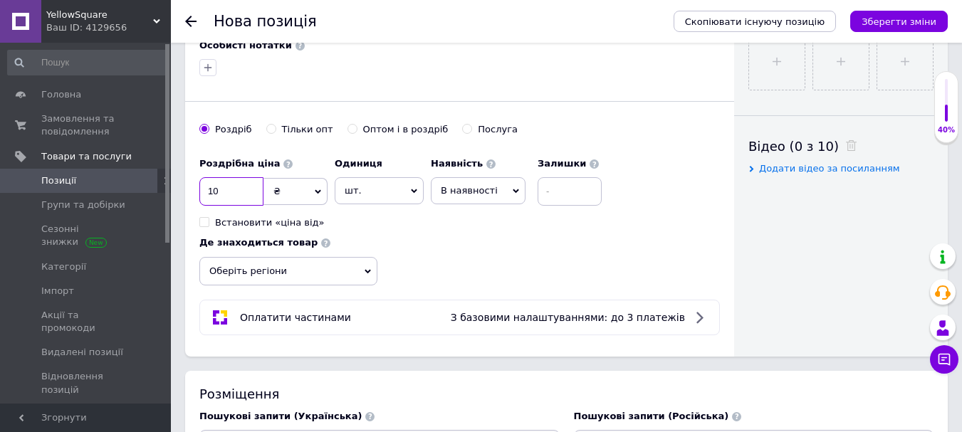
type input "10"
click at [419, 230] on div "Роздрібна ціна 10 ₴ $ EUR CHF GBP ¥ PLN ₸ MDL HUF KGS CNY TRY KRW lei Встановит…" at bounding box center [459, 217] width 520 height 135
click at [546, 189] on input at bounding box center [569, 191] width 64 height 28
type input "200"
click at [587, 268] on div "Роздрібна ціна 10 ₴ $ EUR CHF GBP ¥ PLN ₸ MDL HUF KGS CNY TRY KRW lei Встановит…" at bounding box center [459, 217] width 520 height 135
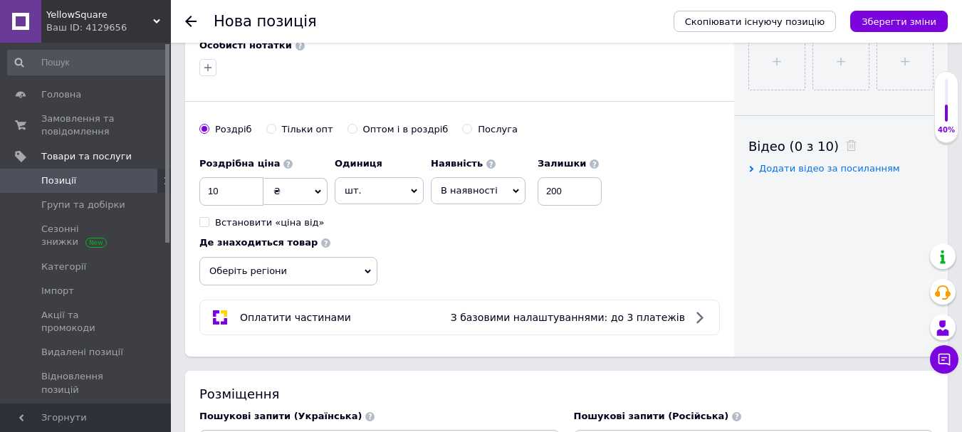
click at [302, 278] on span "Оберіть регіони" at bounding box center [288, 271] width 178 height 28
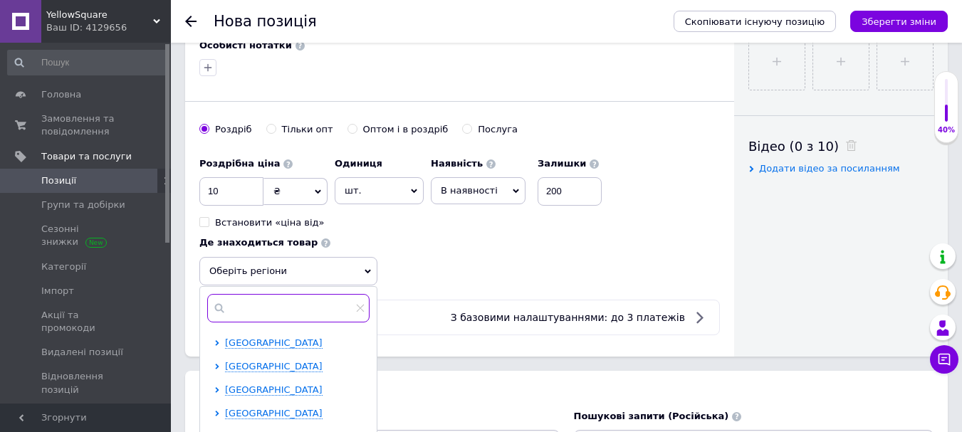
click at [303, 316] on input "text" at bounding box center [288, 308] width 162 height 28
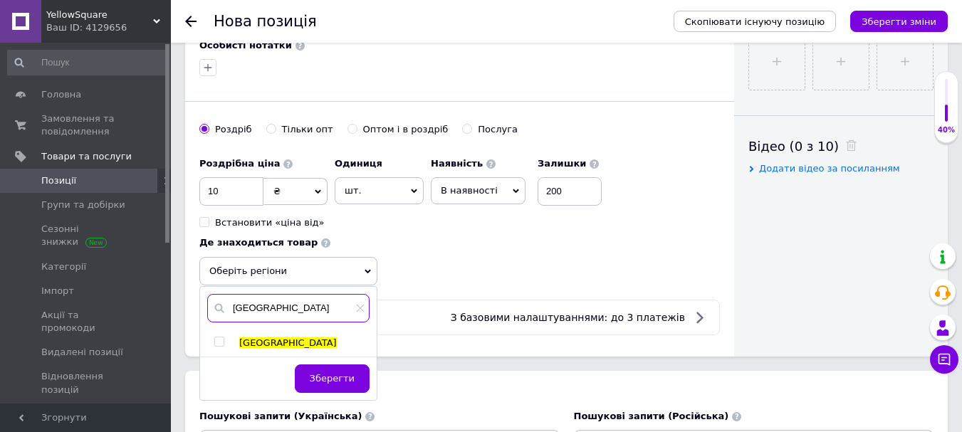
type input "[GEOGRAPHIC_DATA]"
click at [246, 342] on span "[GEOGRAPHIC_DATA]" at bounding box center [288, 342] width 98 height 11
checkbox input "true"
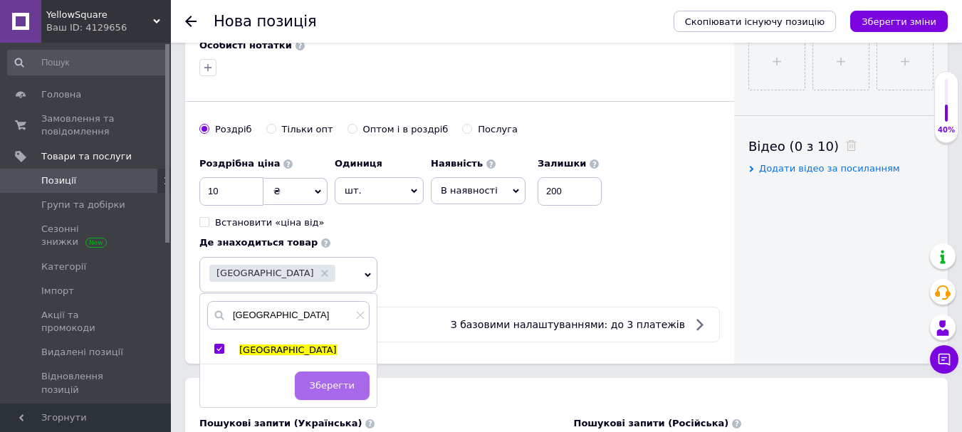
click at [331, 389] on span "Зберегти" at bounding box center [332, 385] width 45 height 11
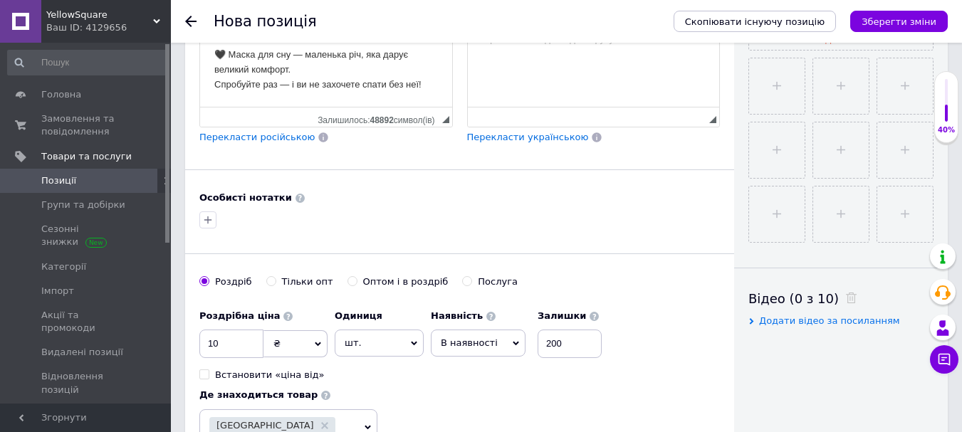
scroll to position [356, 0]
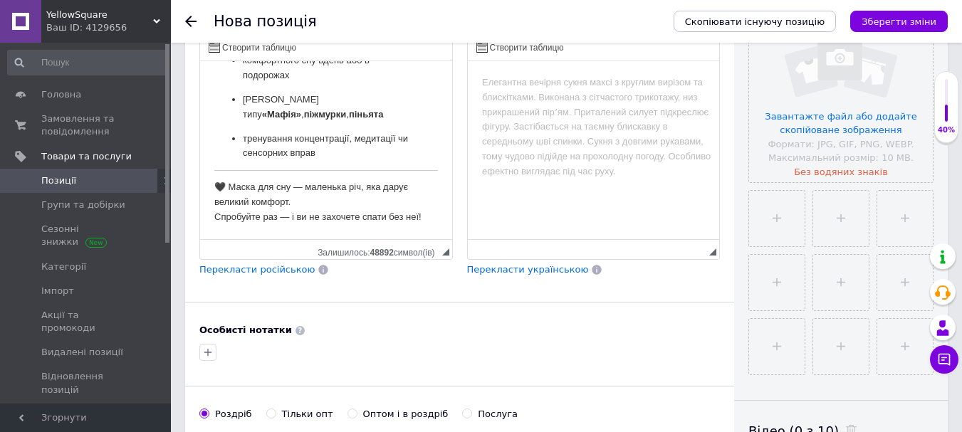
click at [266, 273] on span "Перекласти російською" at bounding box center [256, 269] width 115 height 11
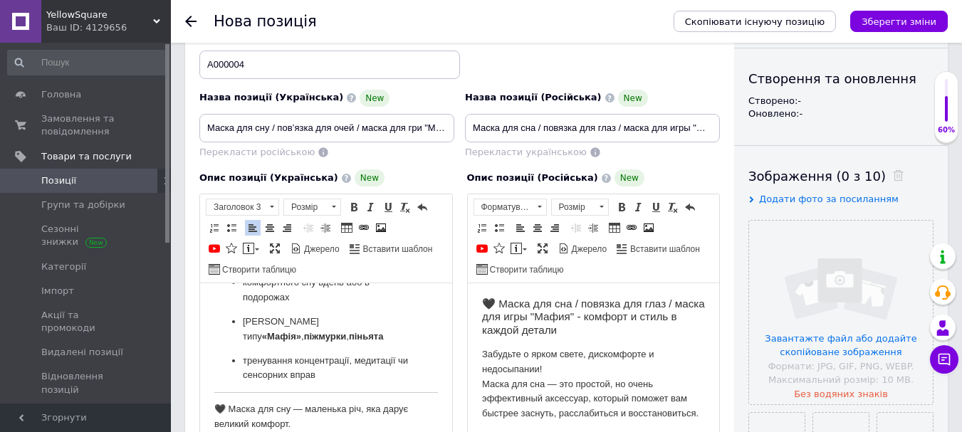
scroll to position [285, 0]
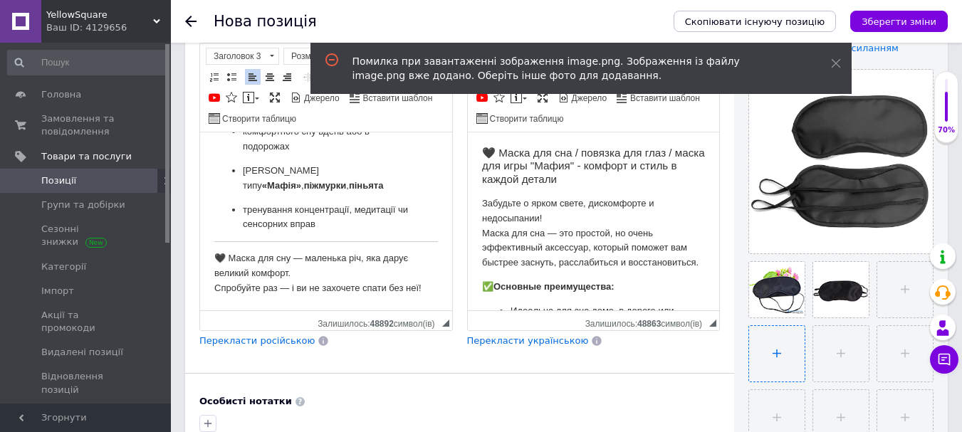
click at [767, 364] on input "file" at bounding box center [777, 354] width 56 height 56
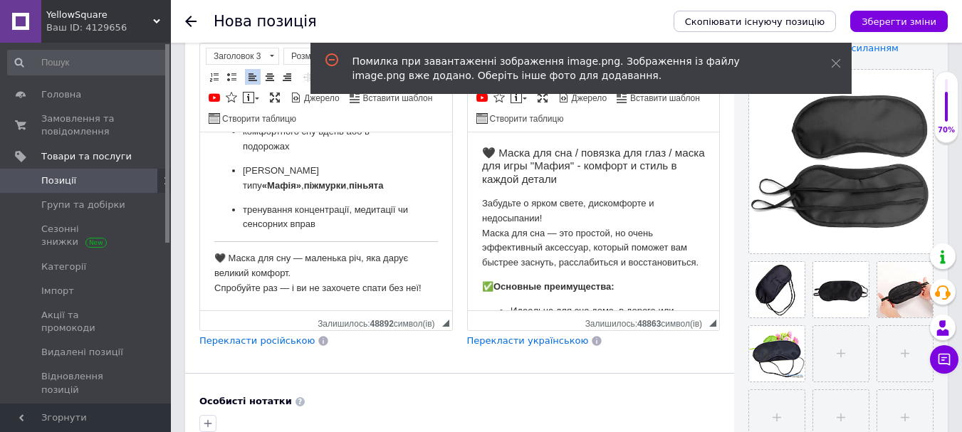
drag, startPoint x: 832, startPoint y: 346, endPoint x: 809, endPoint y: 310, distance: 42.9
click at [809, 310] on ul at bounding box center [837, 350] width 192 height 192
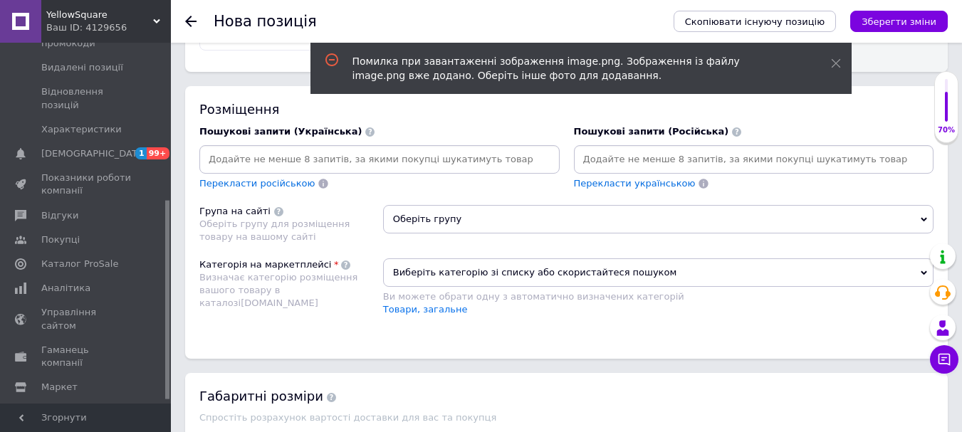
scroll to position [925, 0]
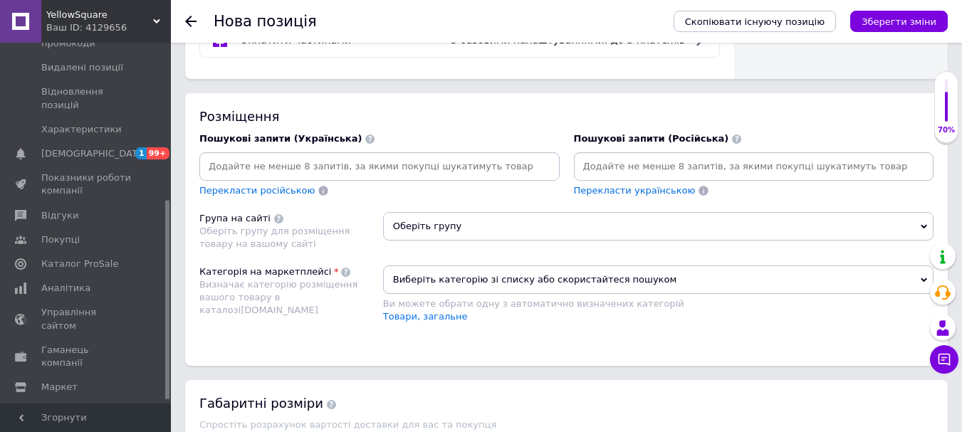
click at [348, 162] on input at bounding box center [379, 166] width 354 height 21
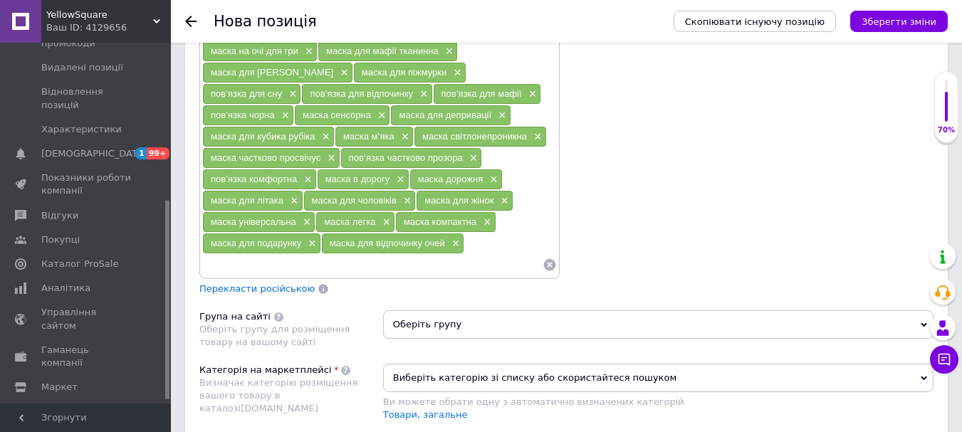
scroll to position [1281, 0]
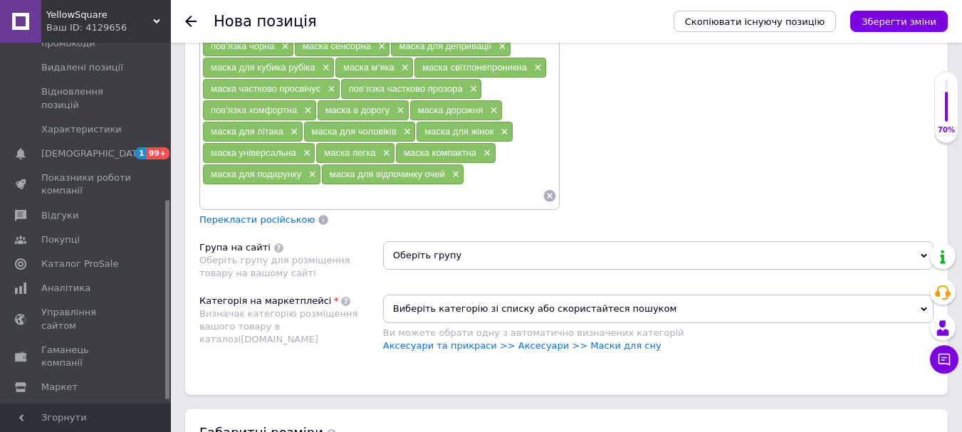
click at [434, 246] on span "Оберіть групу" at bounding box center [658, 255] width 550 height 28
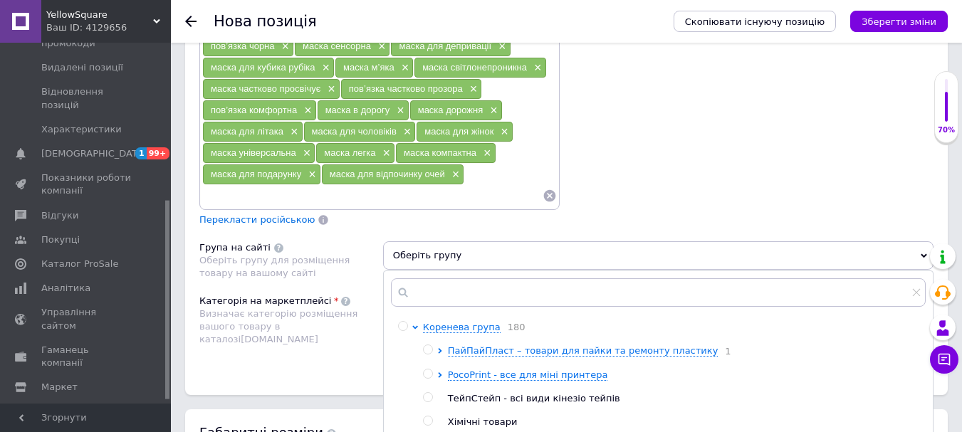
click at [431, 241] on span "Оберіть групу" at bounding box center [658, 255] width 550 height 28
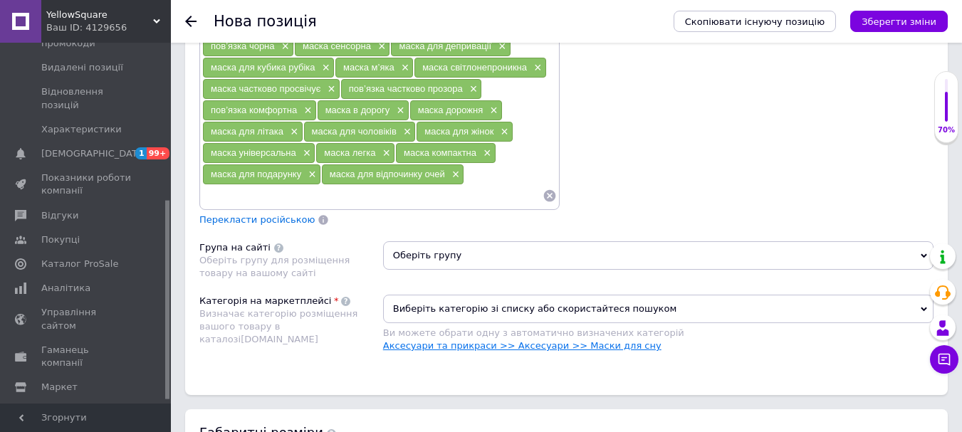
click at [574, 340] on link "Аксесуари та прикраси >> Аксесуари >> Маски для сну" at bounding box center [522, 345] width 278 height 11
click at [266, 214] on span "Перекласти російською" at bounding box center [256, 219] width 115 height 11
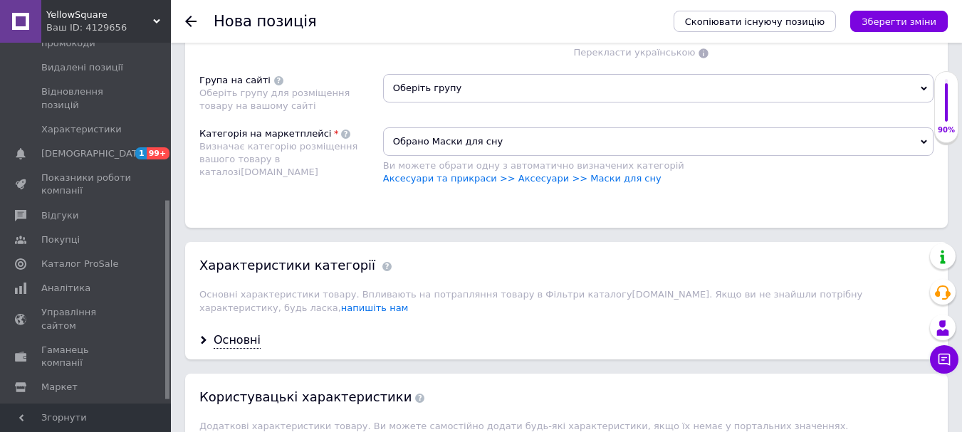
scroll to position [1495, 0]
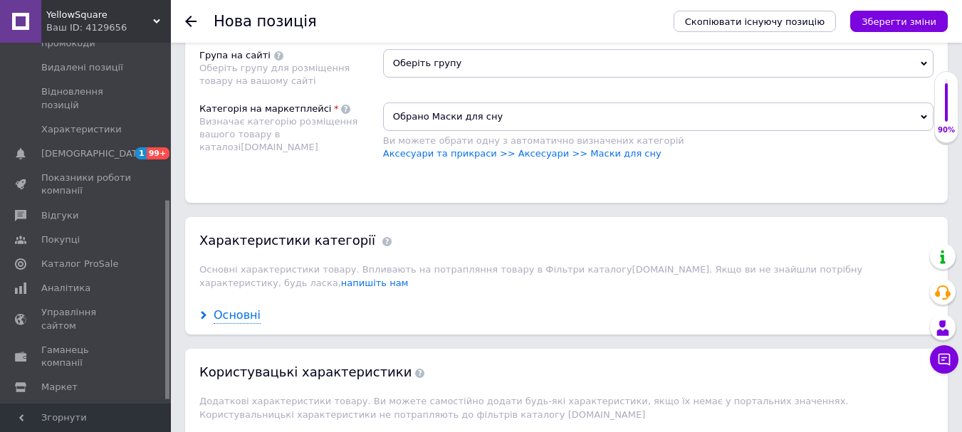
click at [228, 308] on div "Основні" at bounding box center [237, 316] width 47 height 16
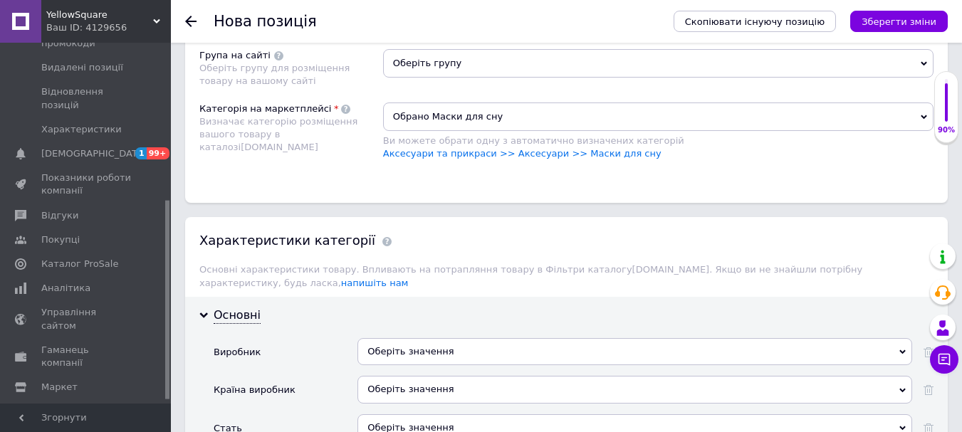
click at [411, 338] on div "Оберіть значення" at bounding box center [634, 351] width 555 height 27
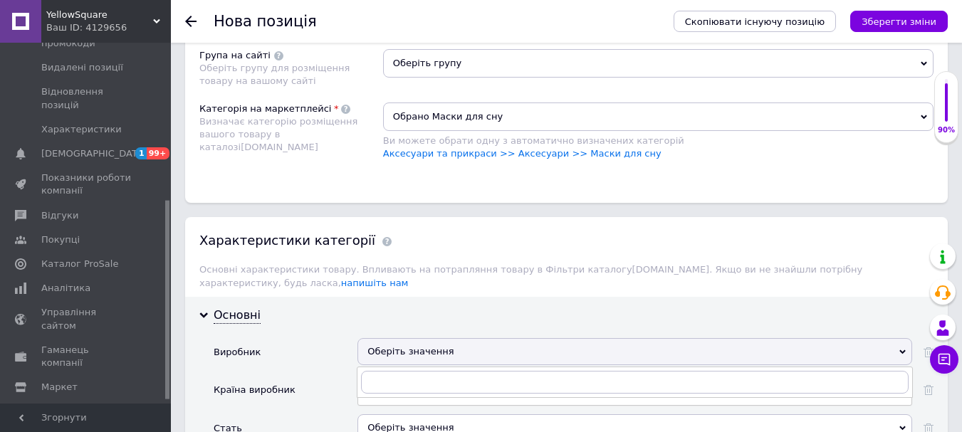
click at [382, 338] on div "Оберіть значення" at bounding box center [634, 351] width 555 height 27
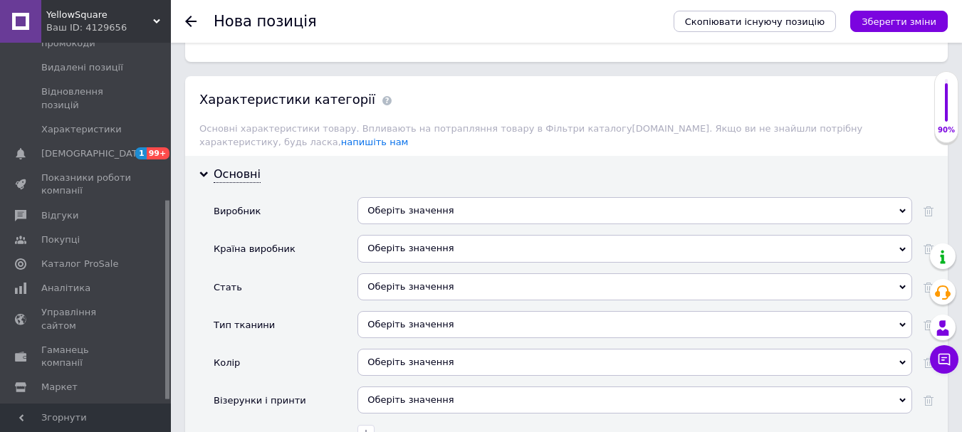
scroll to position [1637, 0]
click at [397, 272] on div "Оберіть значення" at bounding box center [634, 285] width 555 height 27
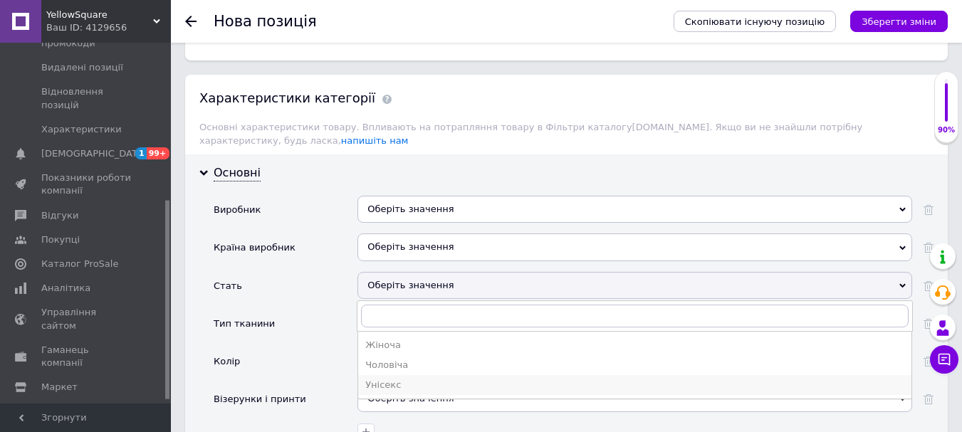
click at [422, 379] on div "Унісекс" at bounding box center [634, 385] width 539 height 13
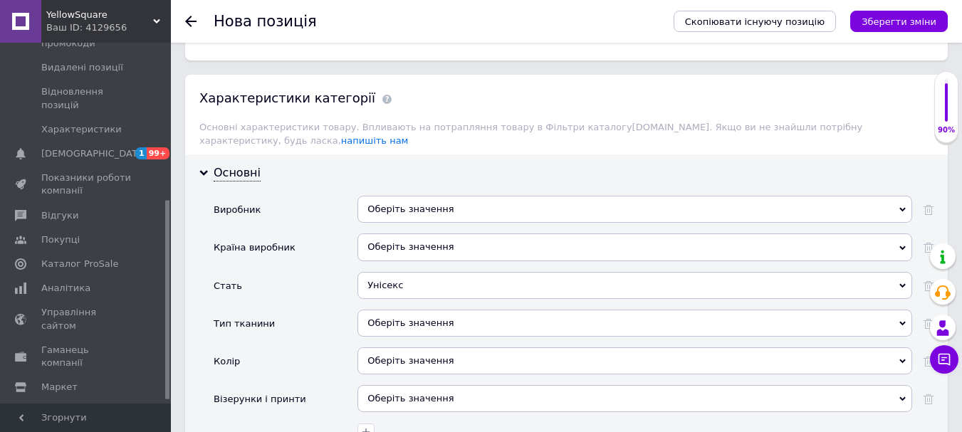
click at [408, 310] on div "Оберіть значення" at bounding box center [634, 323] width 555 height 27
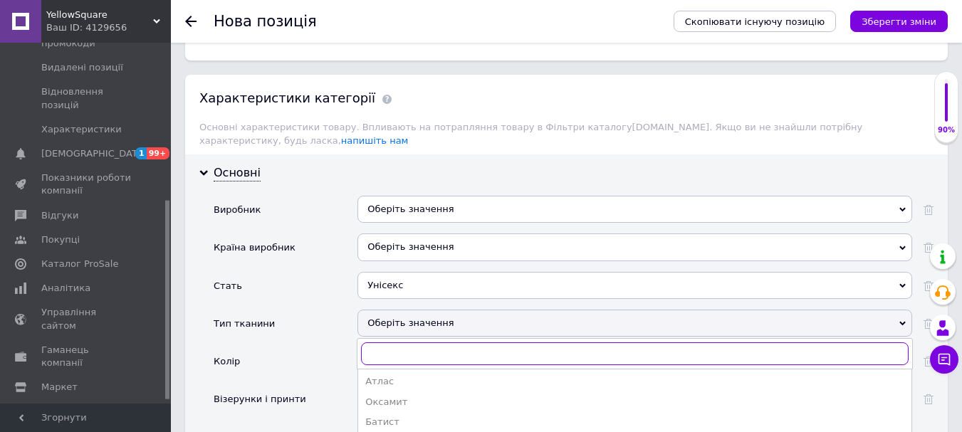
scroll to position [142, 0]
click at [337, 347] on div "Колір" at bounding box center [286, 366] width 144 height 38
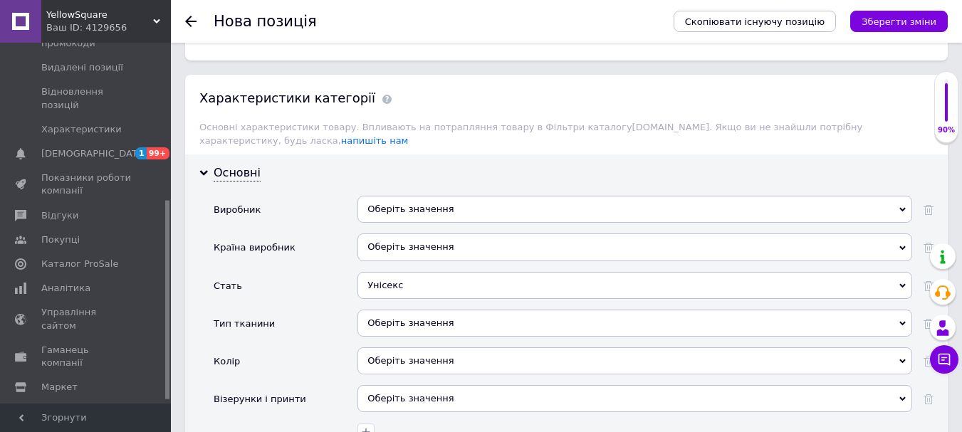
scroll to position [1708, 0]
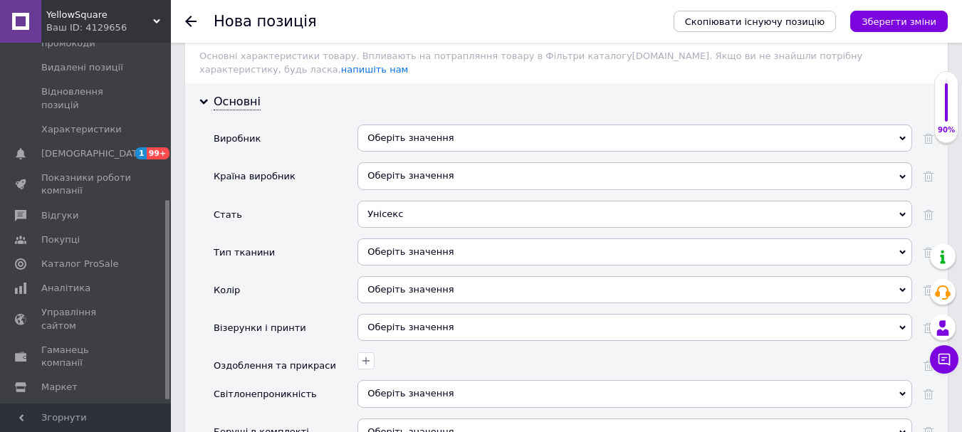
click at [403, 276] on div "Оберіть значення" at bounding box center [634, 289] width 555 height 27
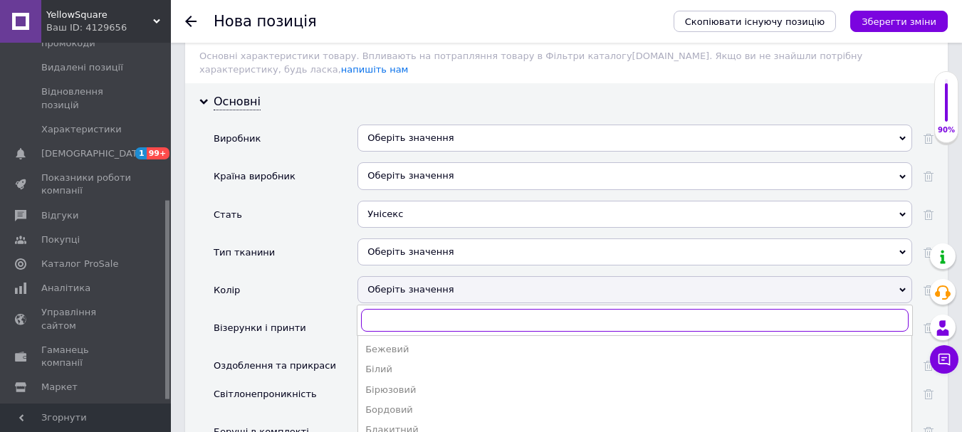
click at [403, 309] on input "text" at bounding box center [634, 320] width 547 height 23
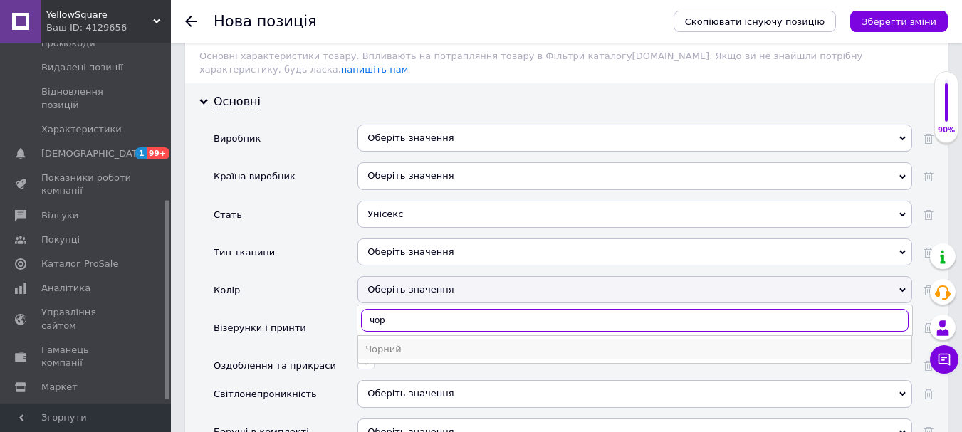
type input "чор"
click at [401, 343] on div "Чорний" at bounding box center [634, 349] width 539 height 13
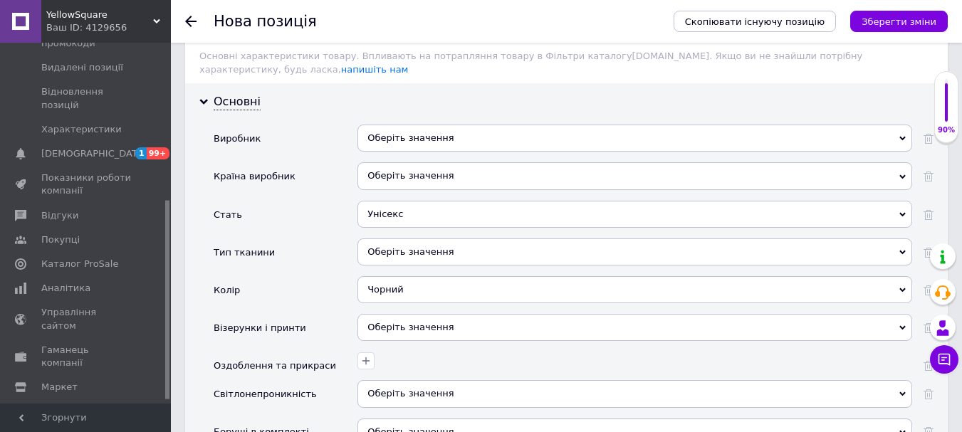
click at [383, 314] on div "Оберіть значення" at bounding box center [634, 327] width 555 height 27
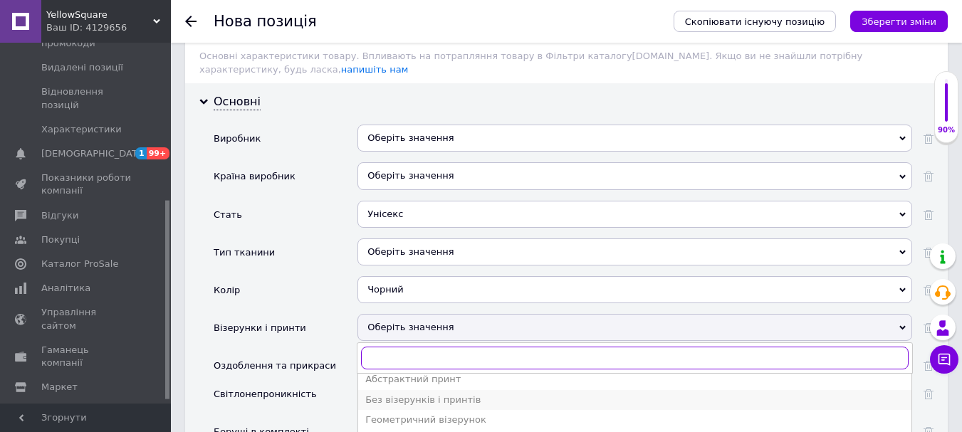
scroll to position [0, 0]
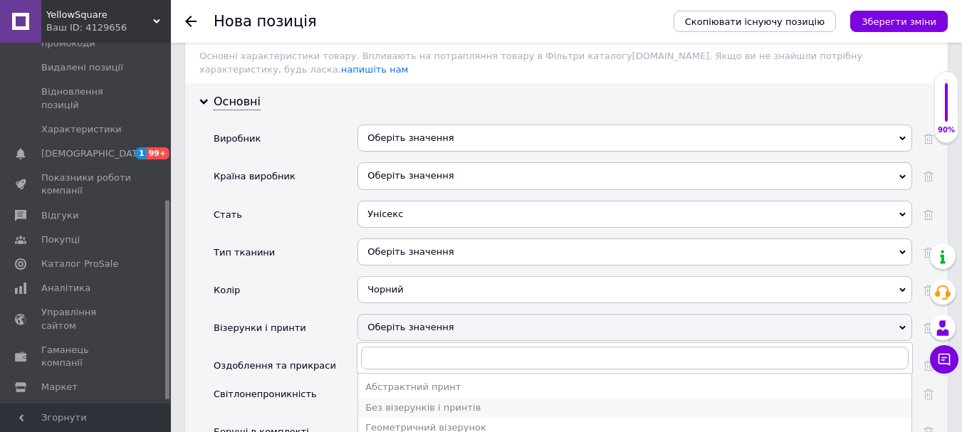
click at [437, 401] on div "Без візерунків і принтів" at bounding box center [634, 407] width 539 height 13
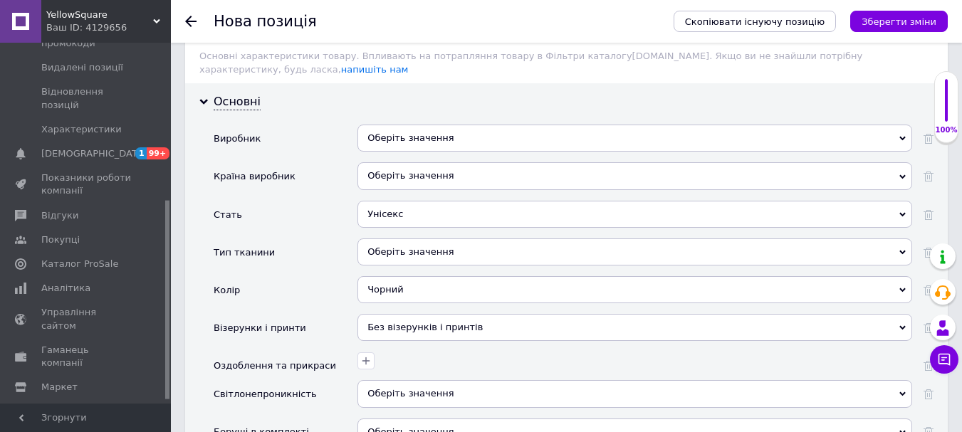
scroll to position [1780, 0]
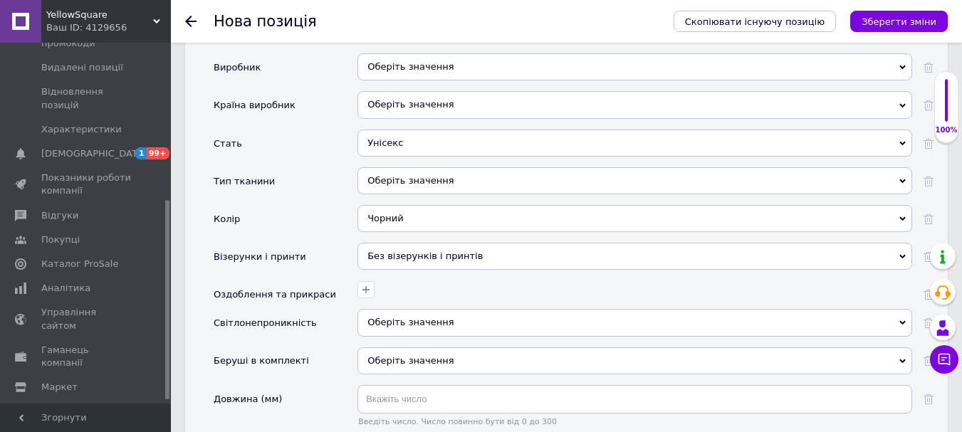
click at [407, 317] on span "Оберіть значення" at bounding box center [410, 322] width 86 height 11
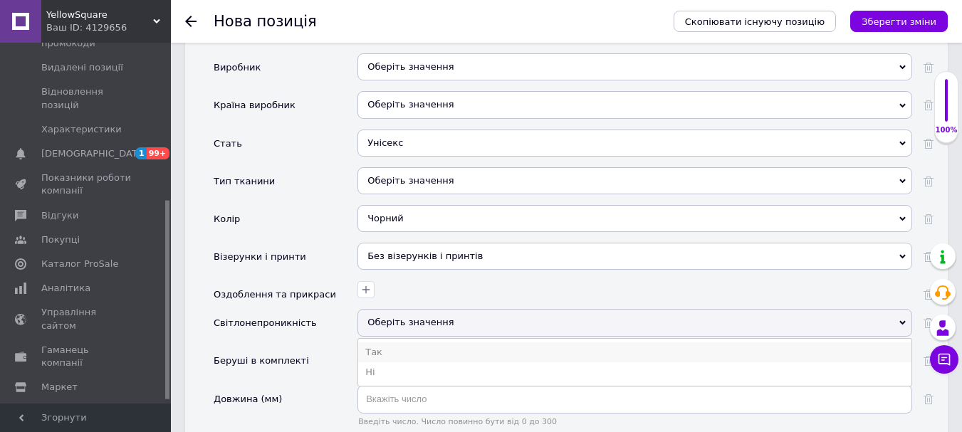
click at [400, 342] on li "Так" at bounding box center [634, 352] width 553 height 20
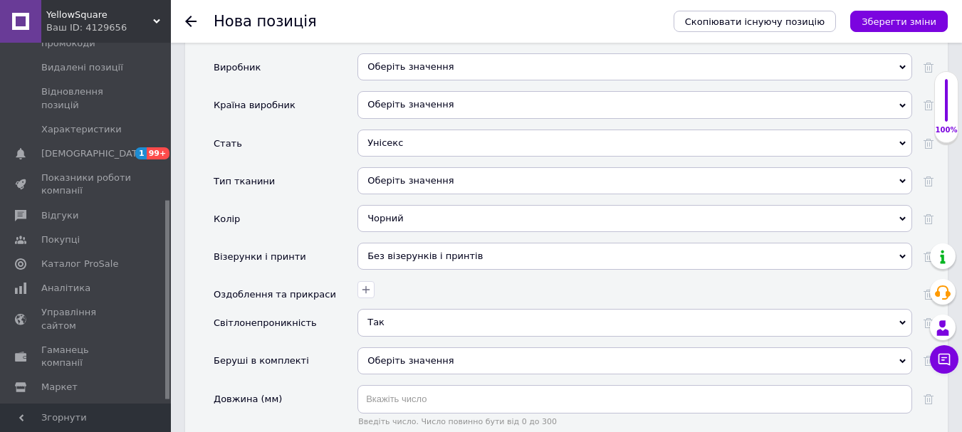
click at [403, 347] on div "Оберіть значення Так Ні" at bounding box center [634, 366] width 555 height 38
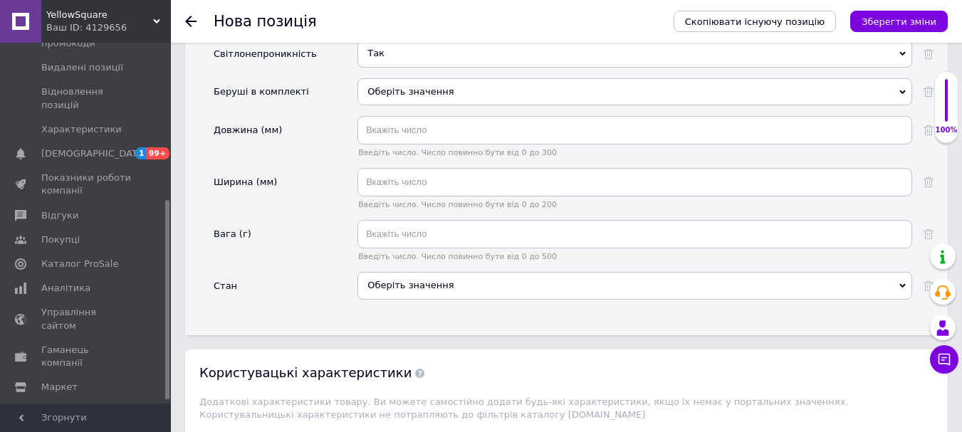
scroll to position [1993, 0]
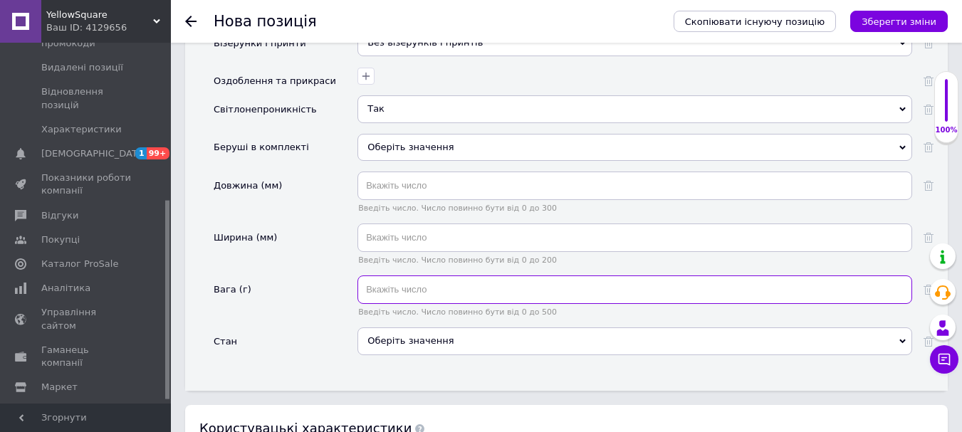
click at [389, 275] on input "text" at bounding box center [634, 289] width 555 height 28
type input "0.2"
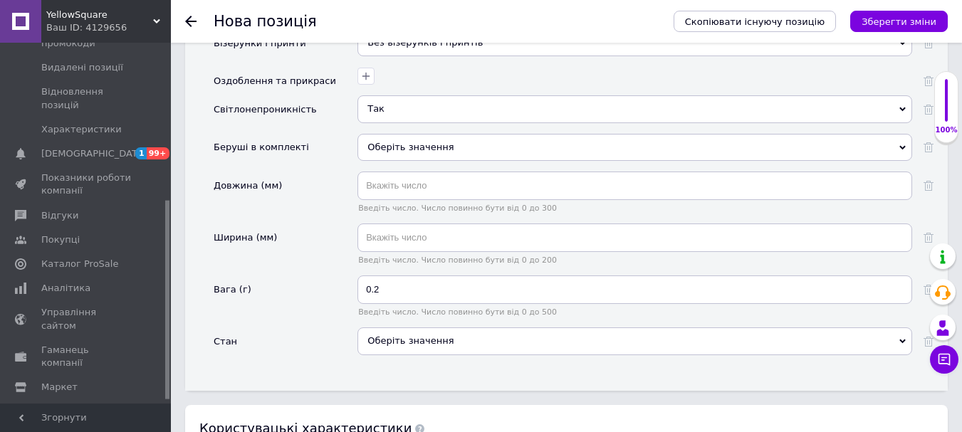
click at [377, 327] on div "Оберіть значення" at bounding box center [634, 346] width 555 height 38
click at [386, 327] on div "Оберіть значення" at bounding box center [634, 340] width 555 height 27
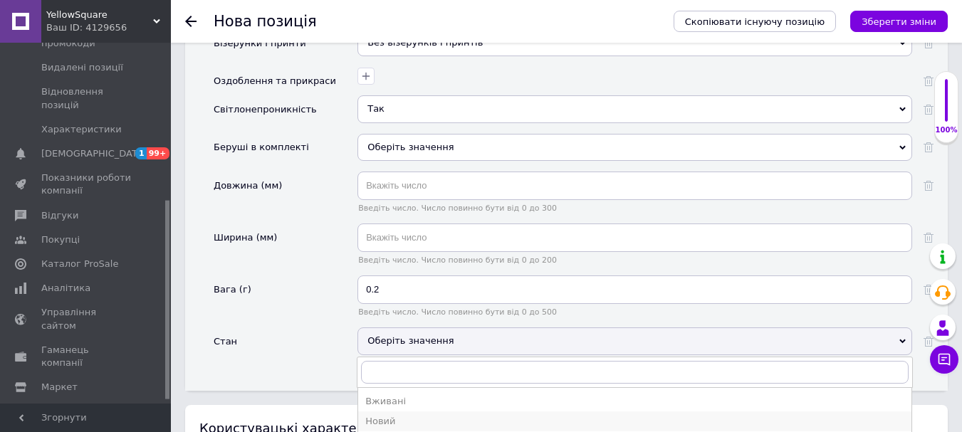
click at [402, 415] on div "Новий" at bounding box center [634, 421] width 539 height 13
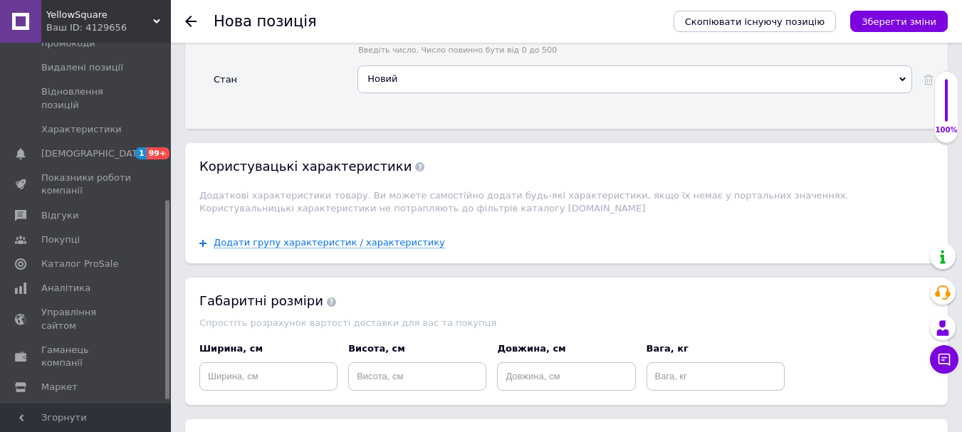
scroll to position [2278, 0]
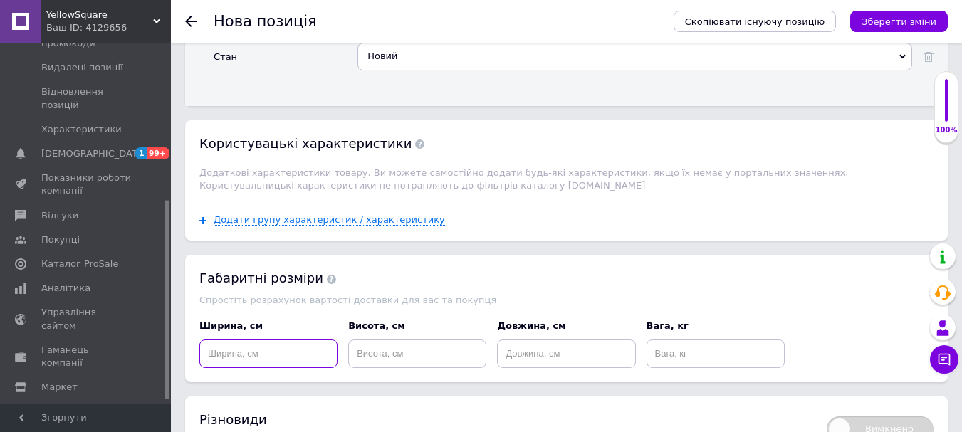
click at [308, 340] on input at bounding box center [268, 354] width 138 height 28
type input "20"
click at [389, 340] on input at bounding box center [417, 354] width 138 height 28
type input "6"
click at [544, 340] on input at bounding box center [566, 354] width 138 height 28
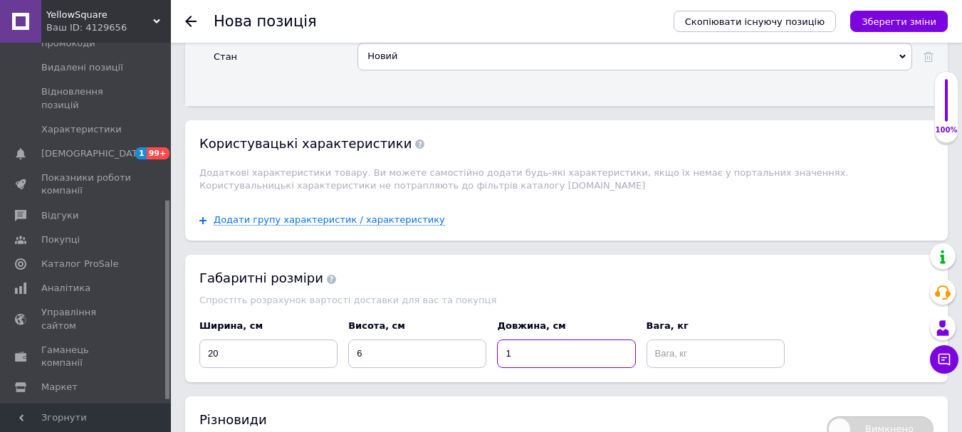
type input "1"
click at [643, 322] on div "Вага, кг" at bounding box center [715, 343] width 149 height 59
click at [698, 340] on input at bounding box center [715, 354] width 138 height 28
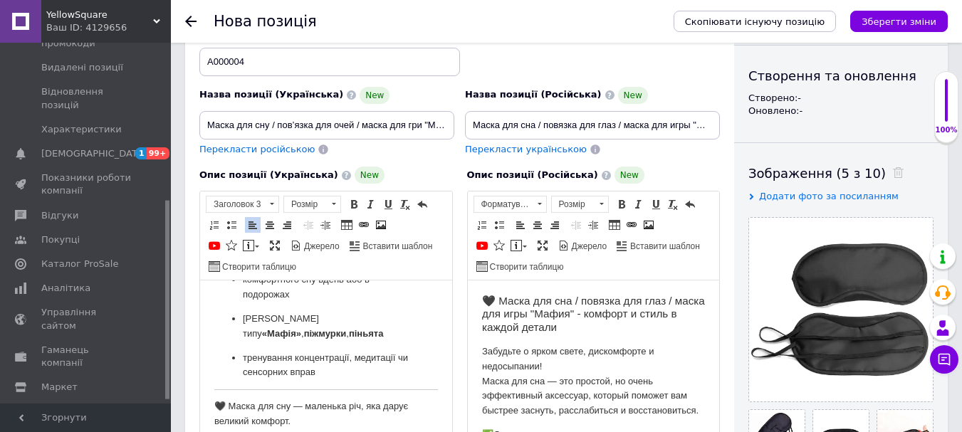
scroll to position [0, 0]
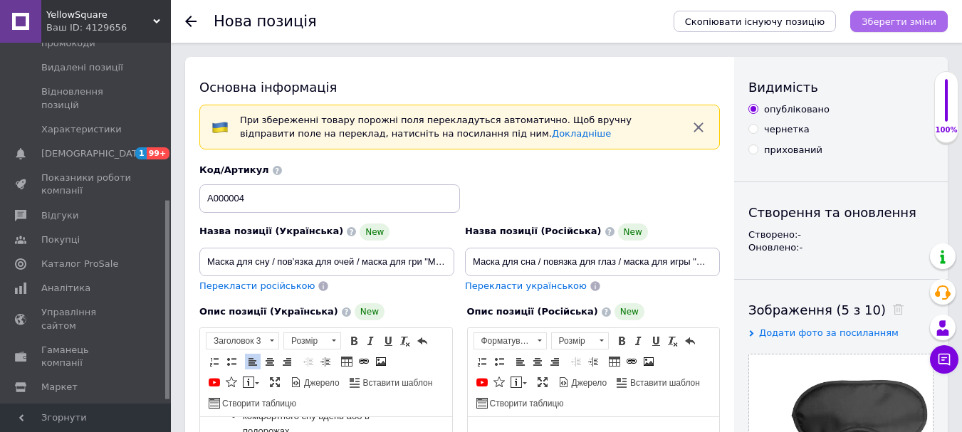
type input "0.1"
click at [903, 18] on icon "Зберегти зміни" at bounding box center [898, 21] width 75 height 11
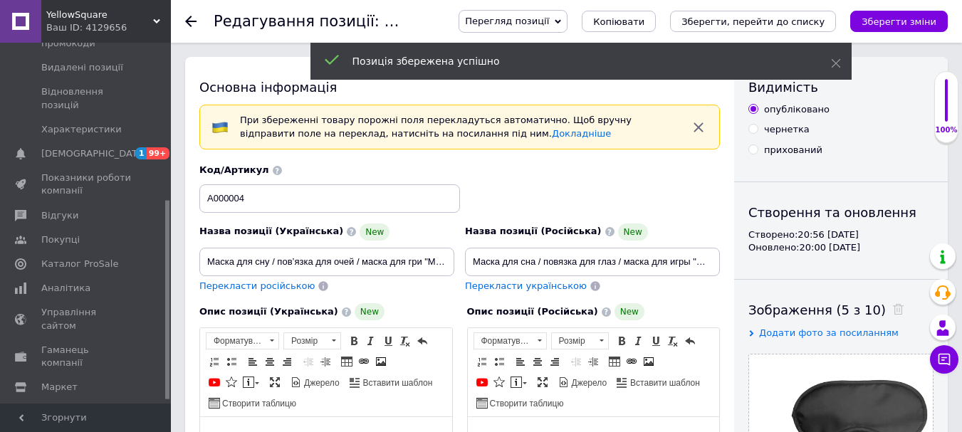
click at [196, 19] on div at bounding box center [199, 21] width 28 height 43
click at [191, 22] on use at bounding box center [190, 21] width 11 height 11
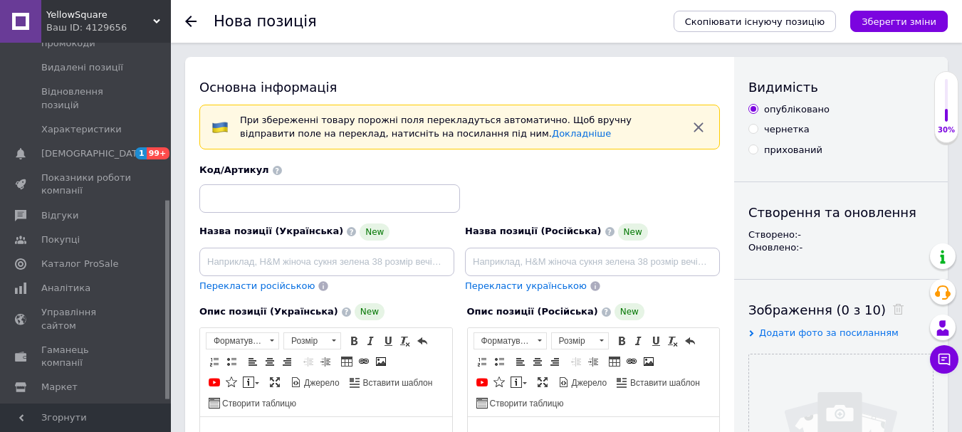
click at [189, 23] on icon at bounding box center [190, 21] width 11 height 11
